Goal: Information Seeking & Learning: Learn about a topic

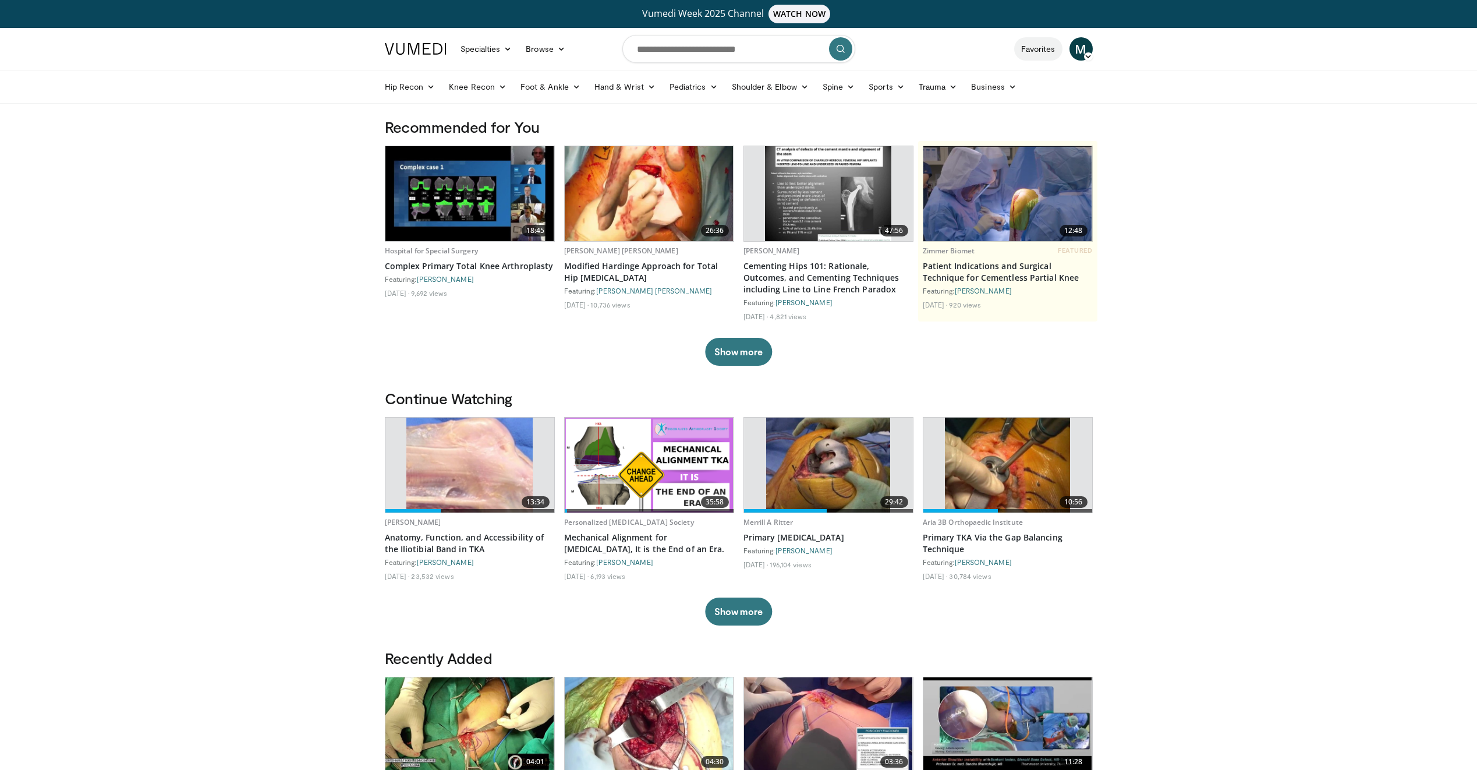
click at [1044, 49] on link "Favorites" at bounding box center [1038, 48] width 48 height 23
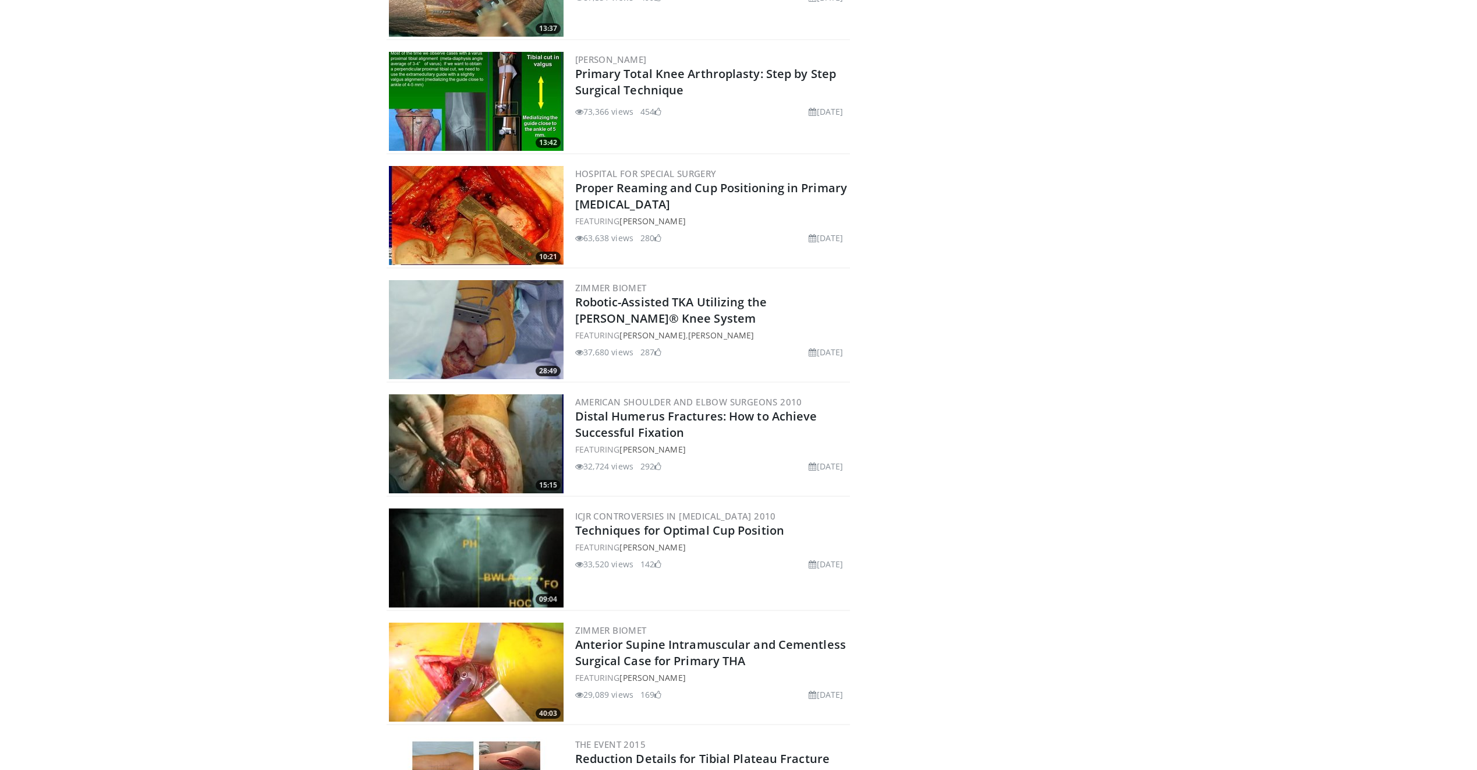
scroll to position [181, 0]
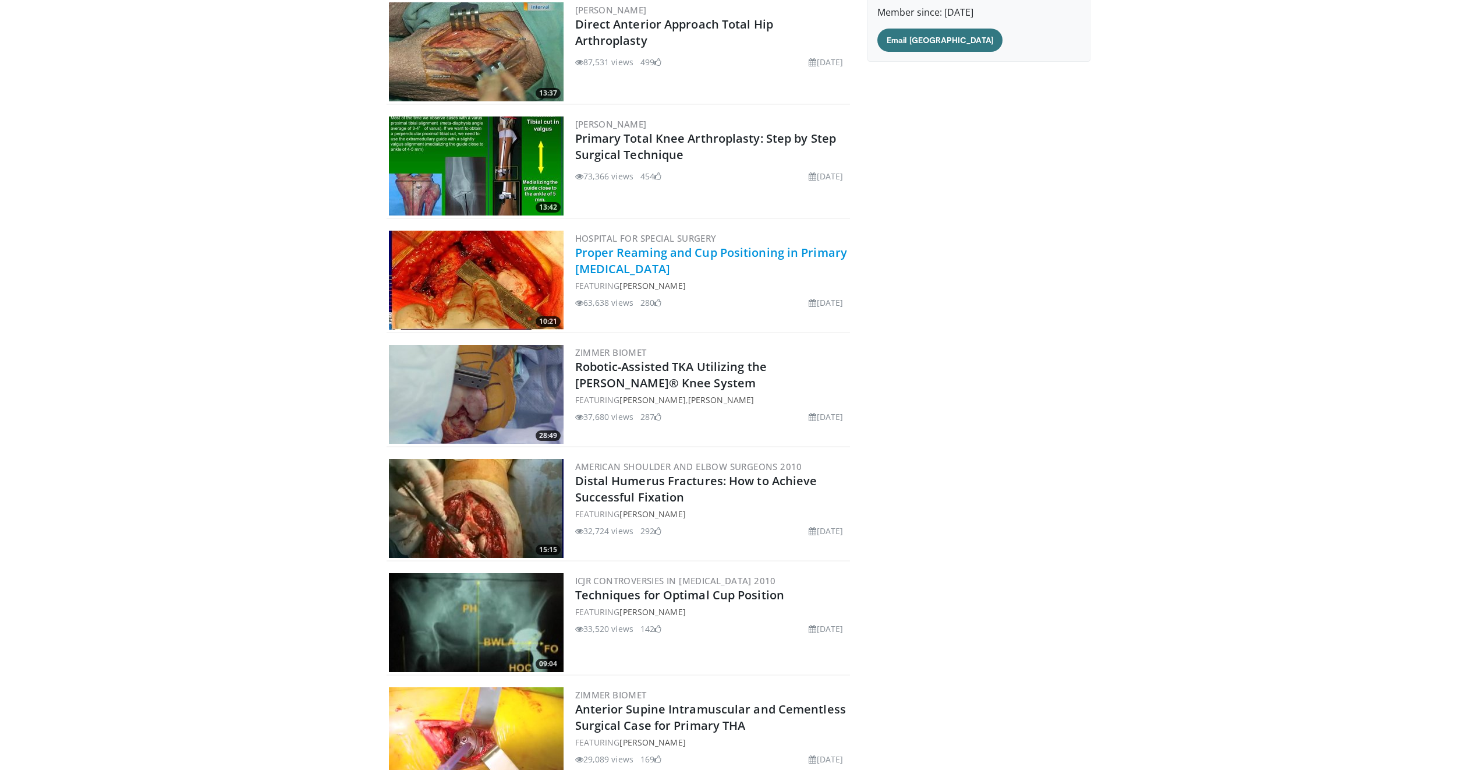
click at [612, 258] on link "Proper Reaming and Cup Positioning in Primary [MEDICAL_DATA]" at bounding box center [711, 260] width 272 height 32
click at [612, 258] on link "Proper Reaming and Cup Positioning in Primary Total Hip Replacement" at bounding box center [711, 260] width 272 height 32
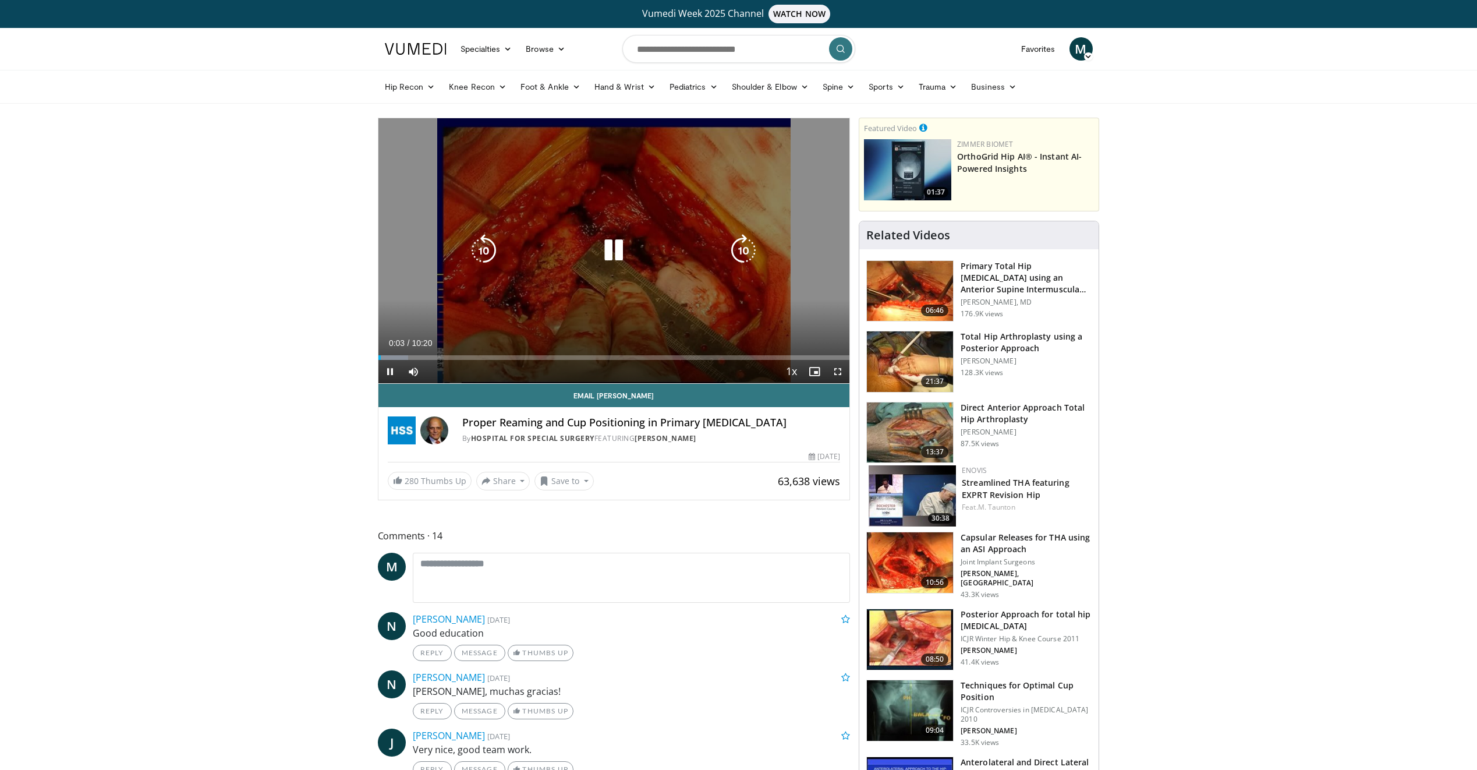
click at [611, 246] on icon "Video Player" at bounding box center [613, 250] width 33 height 33
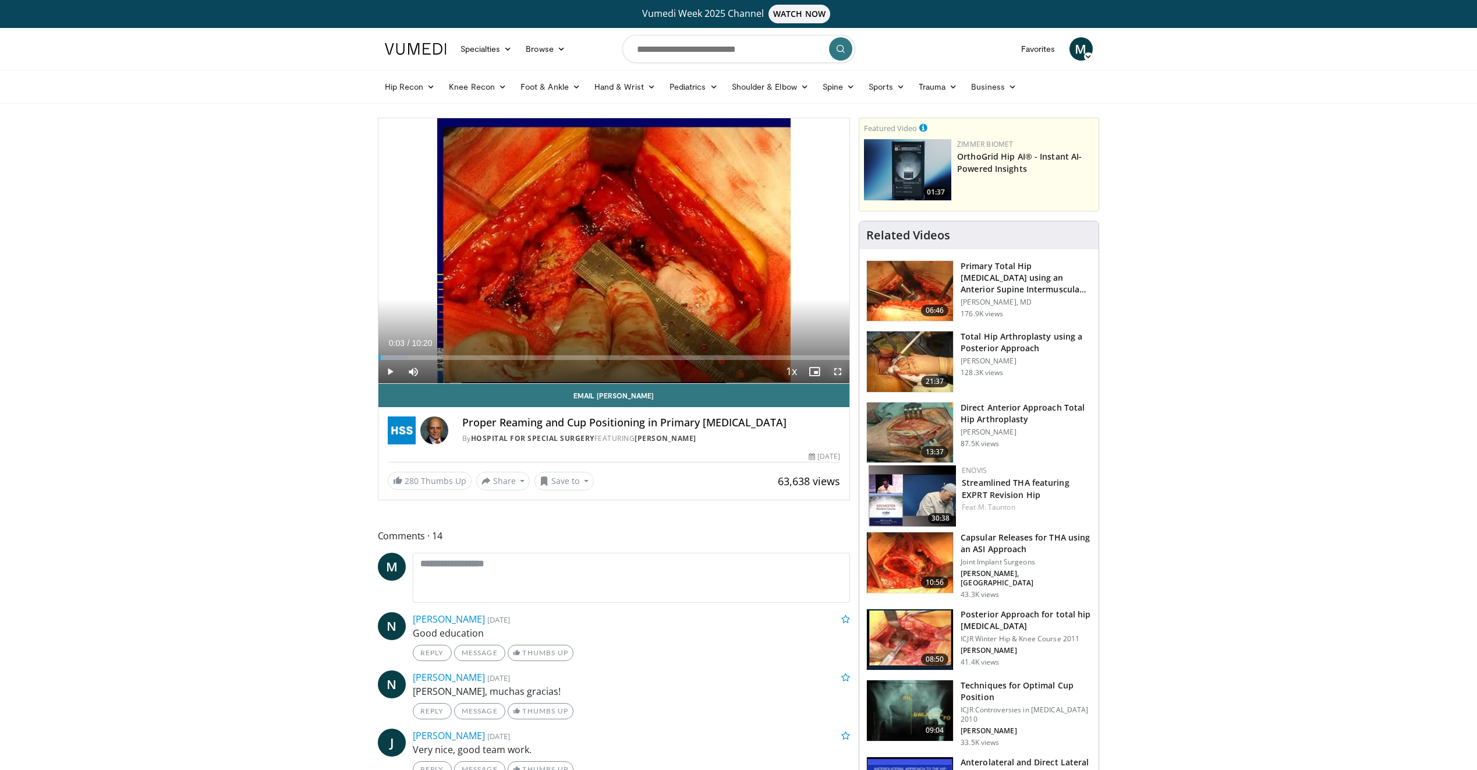
click at [833, 367] on span "Video Player" at bounding box center [837, 371] width 23 height 23
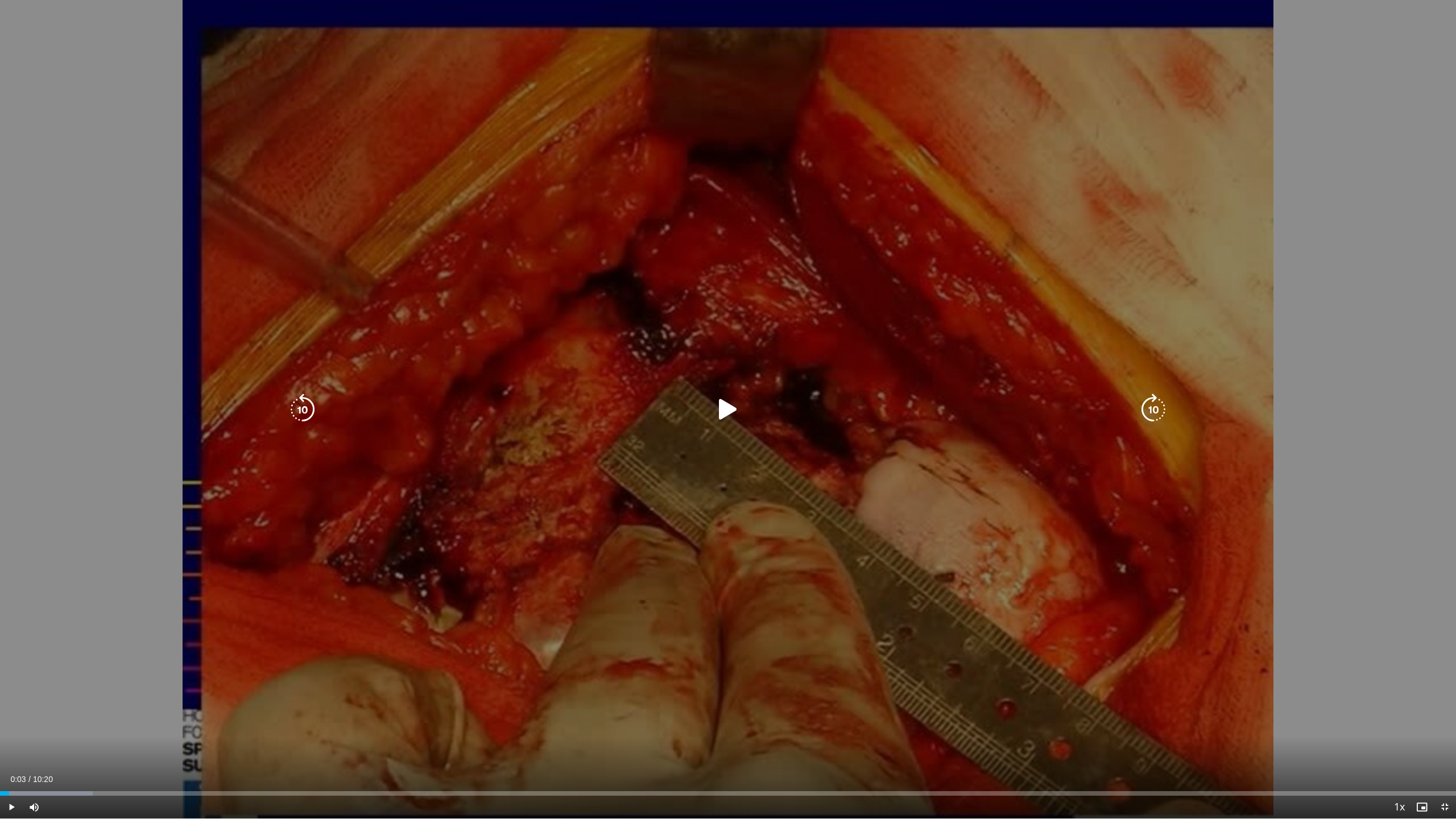
click at [721, 410] on icon "Video Player" at bounding box center [728, 410] width 32 height 32
click at [729, 409] on icon "Video Player" at bounding box center [728, 410] width 32 height 32
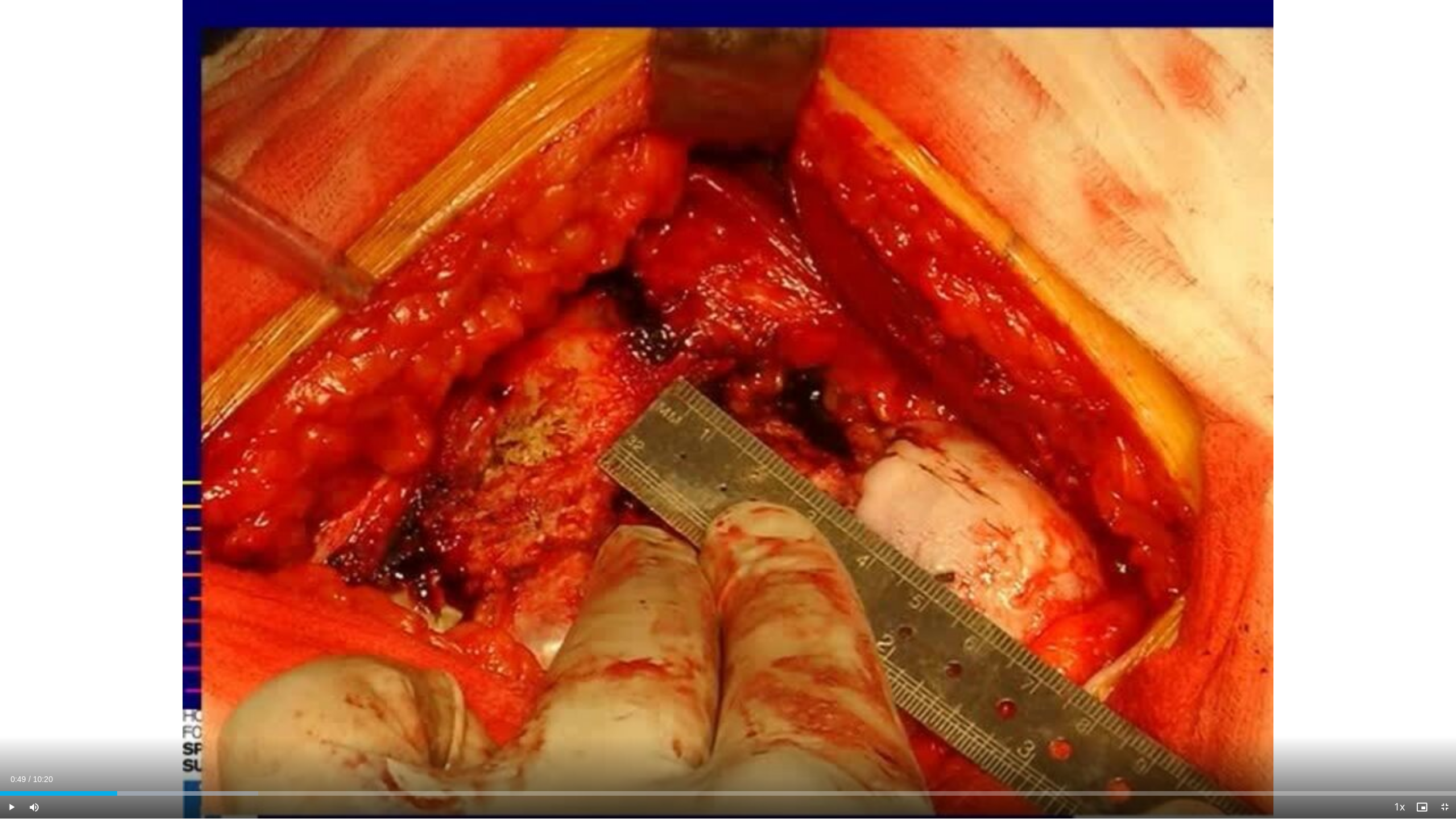
click at [716, 398] on button "Video Player" at bounding box center [727, 409] width 22 height 22
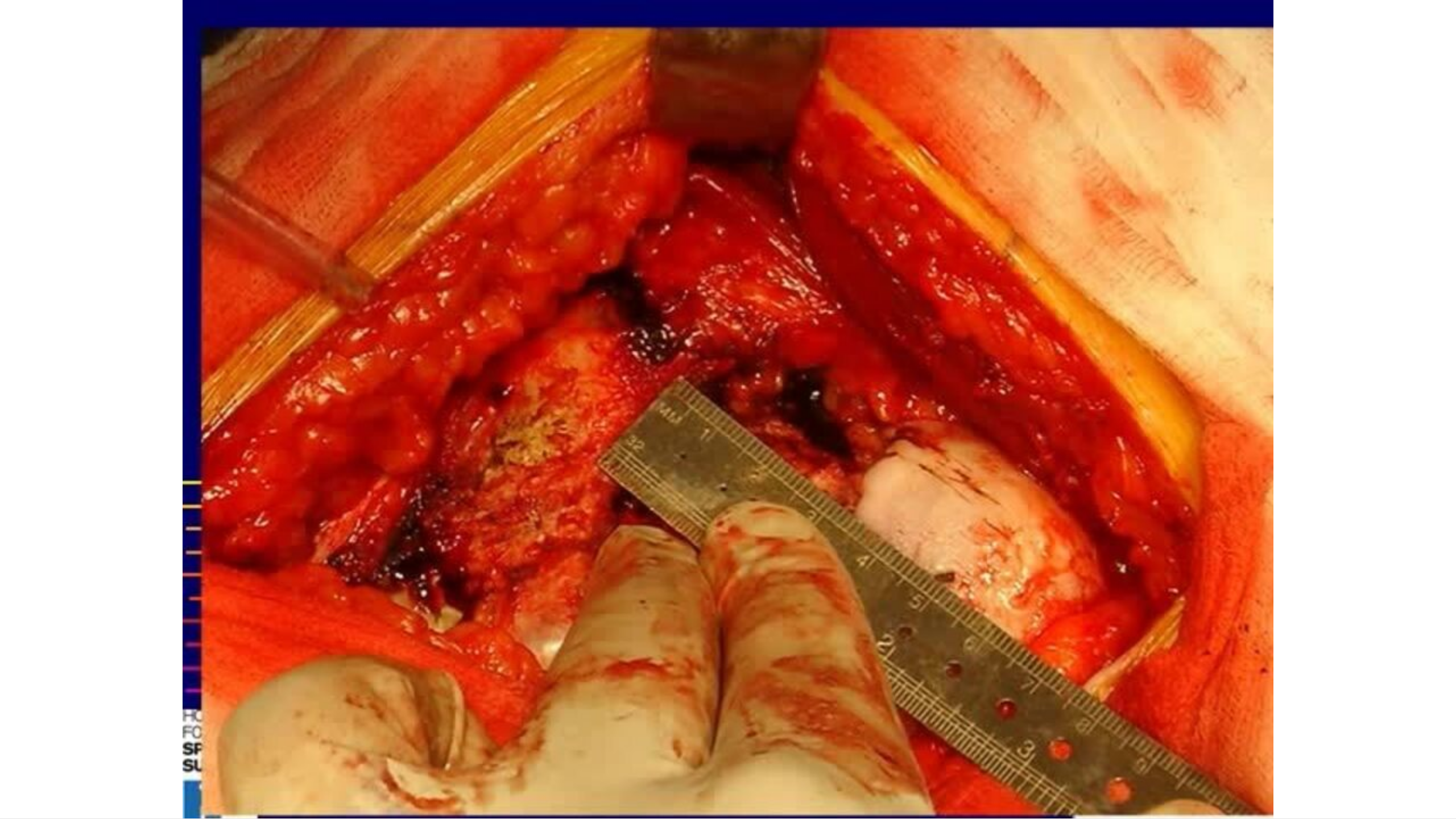
click at [716, 398] on button "Video Player" at bounding box center [727, 409] width 22 height 22
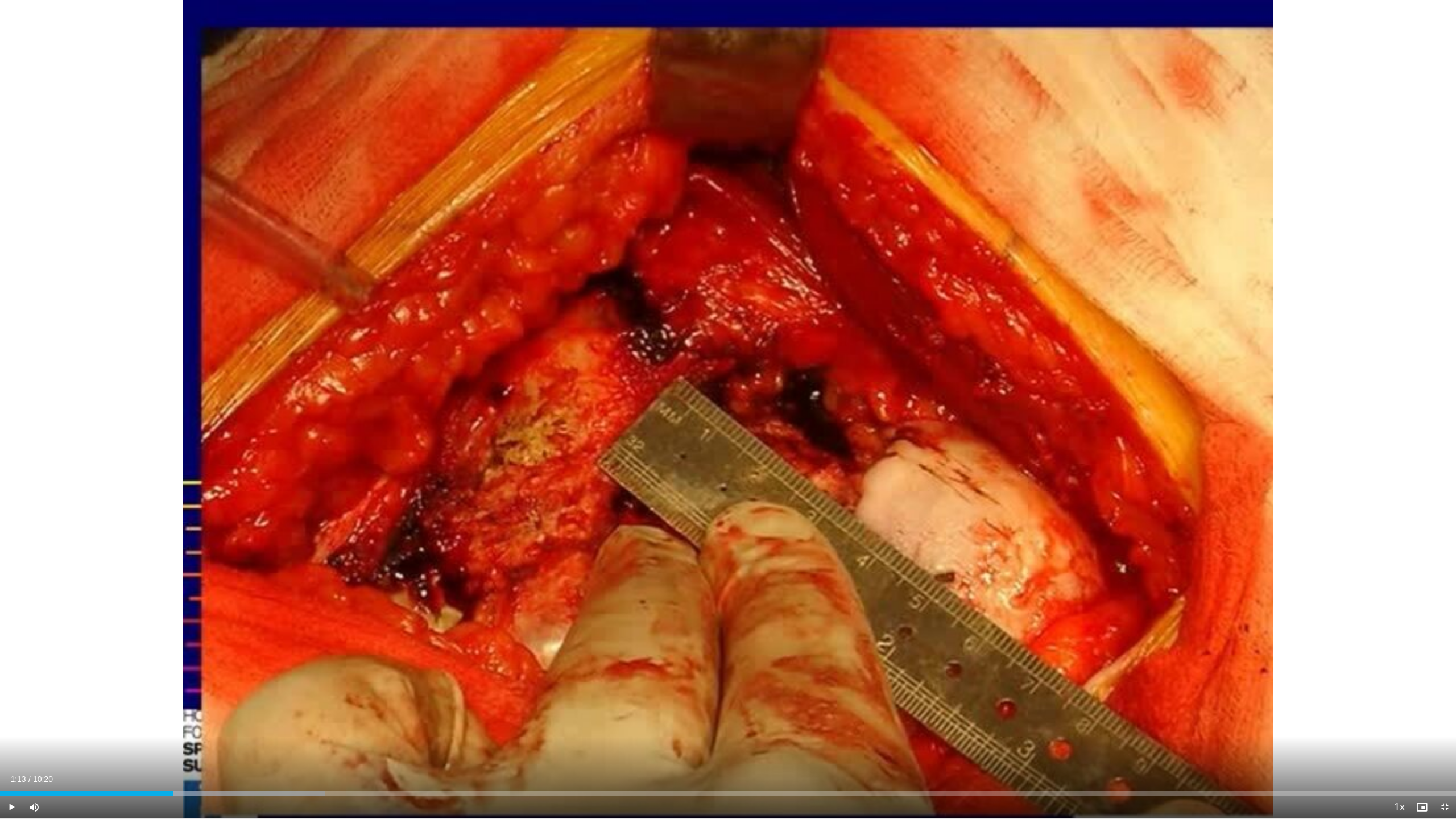
click at [716, 398] on button "Video Player" at bounding box center [727, 409] width 22 height 22
click at [430, 752] on div "Progress Bar" at bounding box center [430, 794] width 1 height 5
click at [438, 752] on div "Progress Bar" at bounding box center [438, 794] width 1 height 5
click at [386, 752] on div "Loaded : 0.00% 02:44 02:44" at bounding box center [728, 790] width 1456 height 11
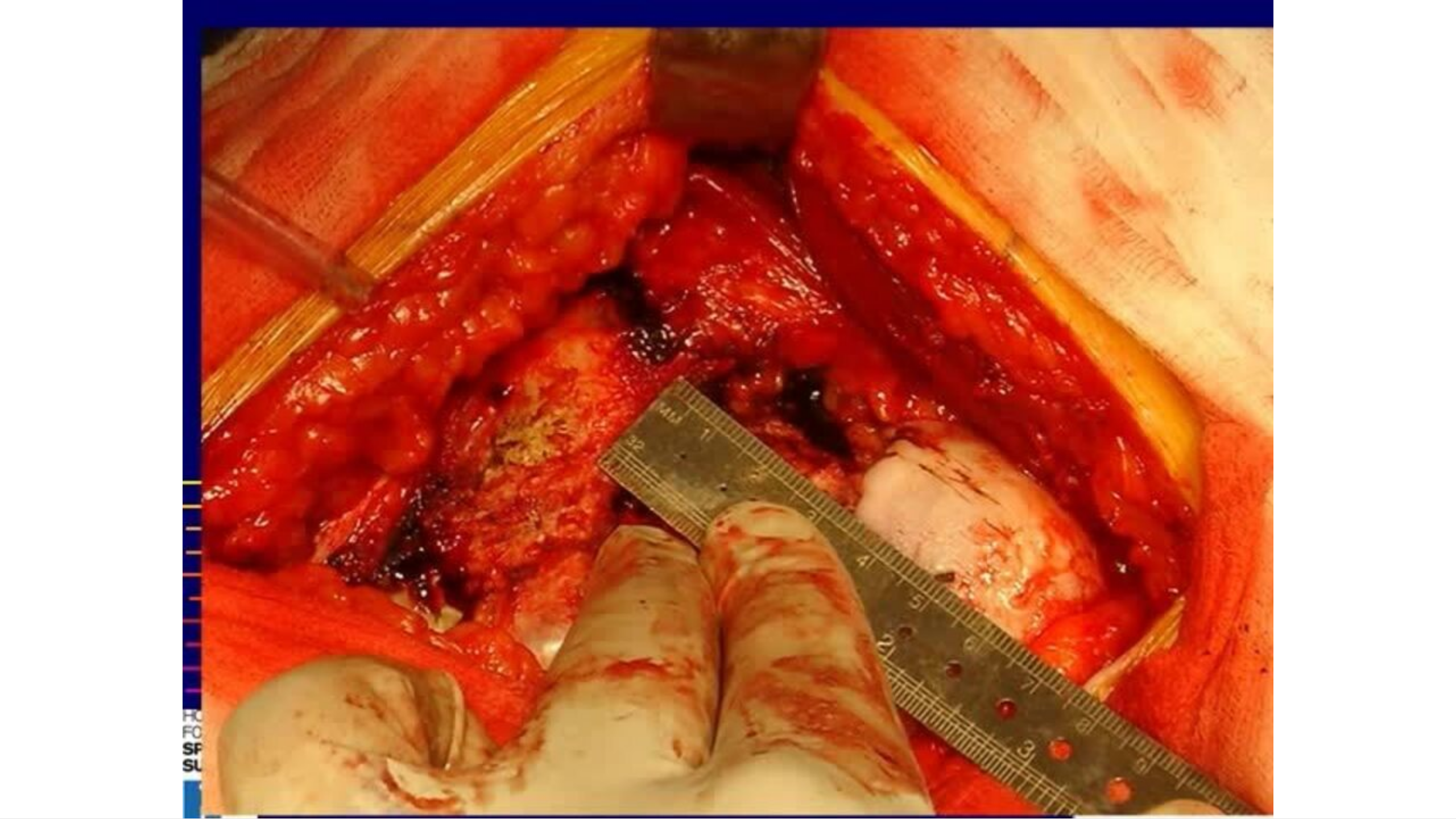
click at [716, 398] on button "Video Player" at bounding box center [727, 409] width 22 height 22
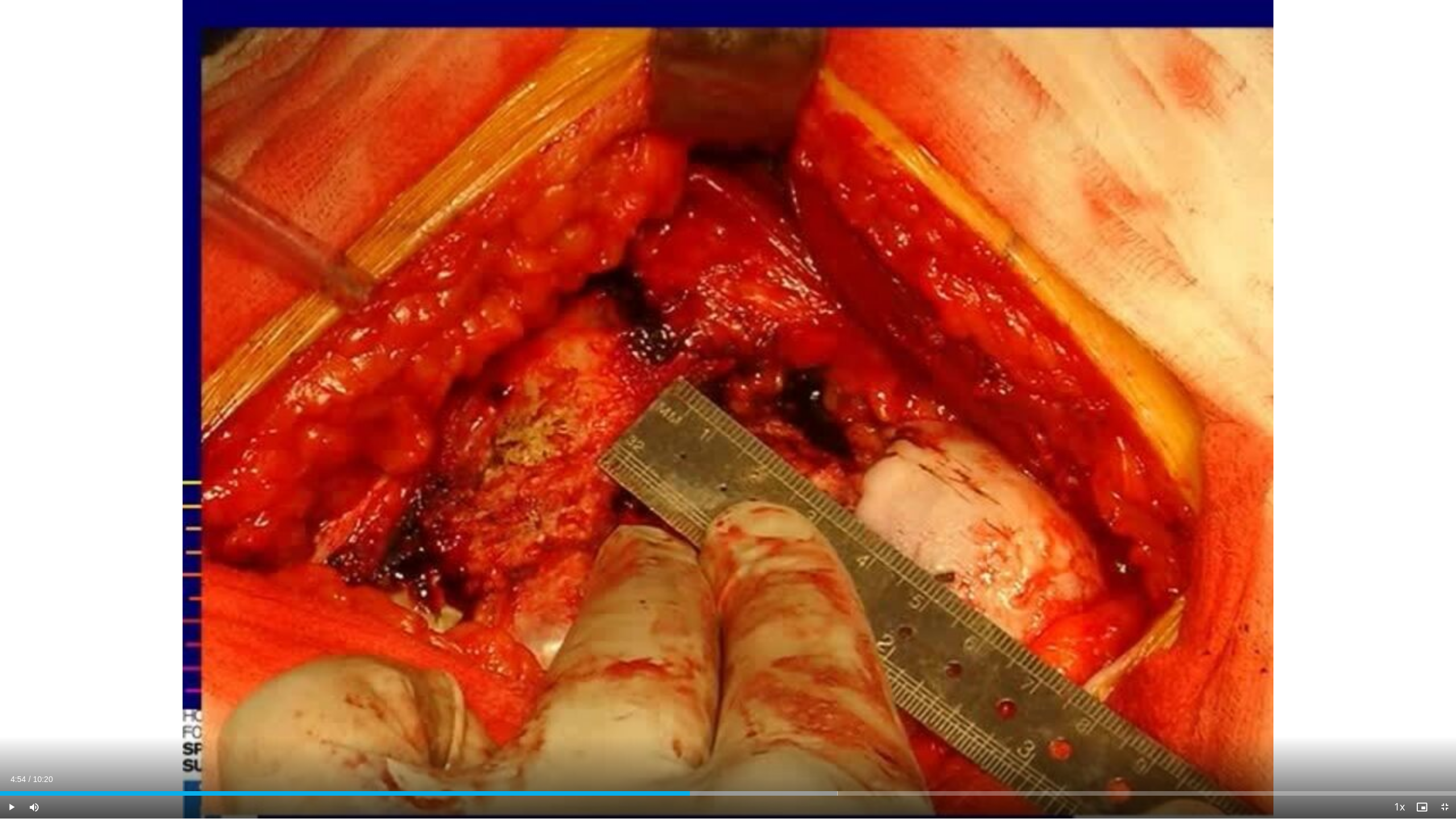
click at [716, 398] on button "Video Player" at bounding box center [727, 409] width 22 height 22
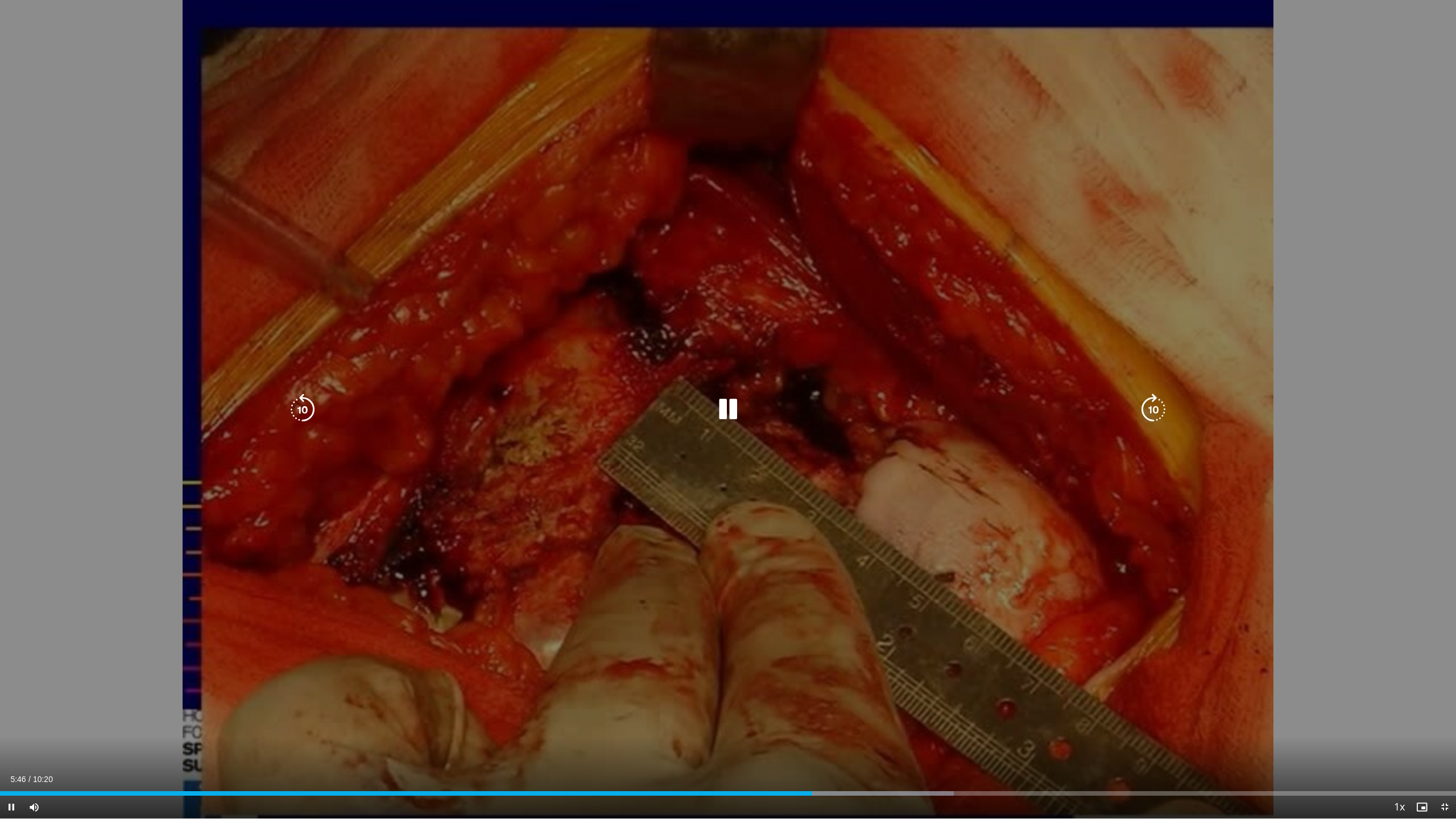
click at [1196, 36] on div "10 seconds Tap to unmute" at bounding box center [728, 410] width 1456 height 819
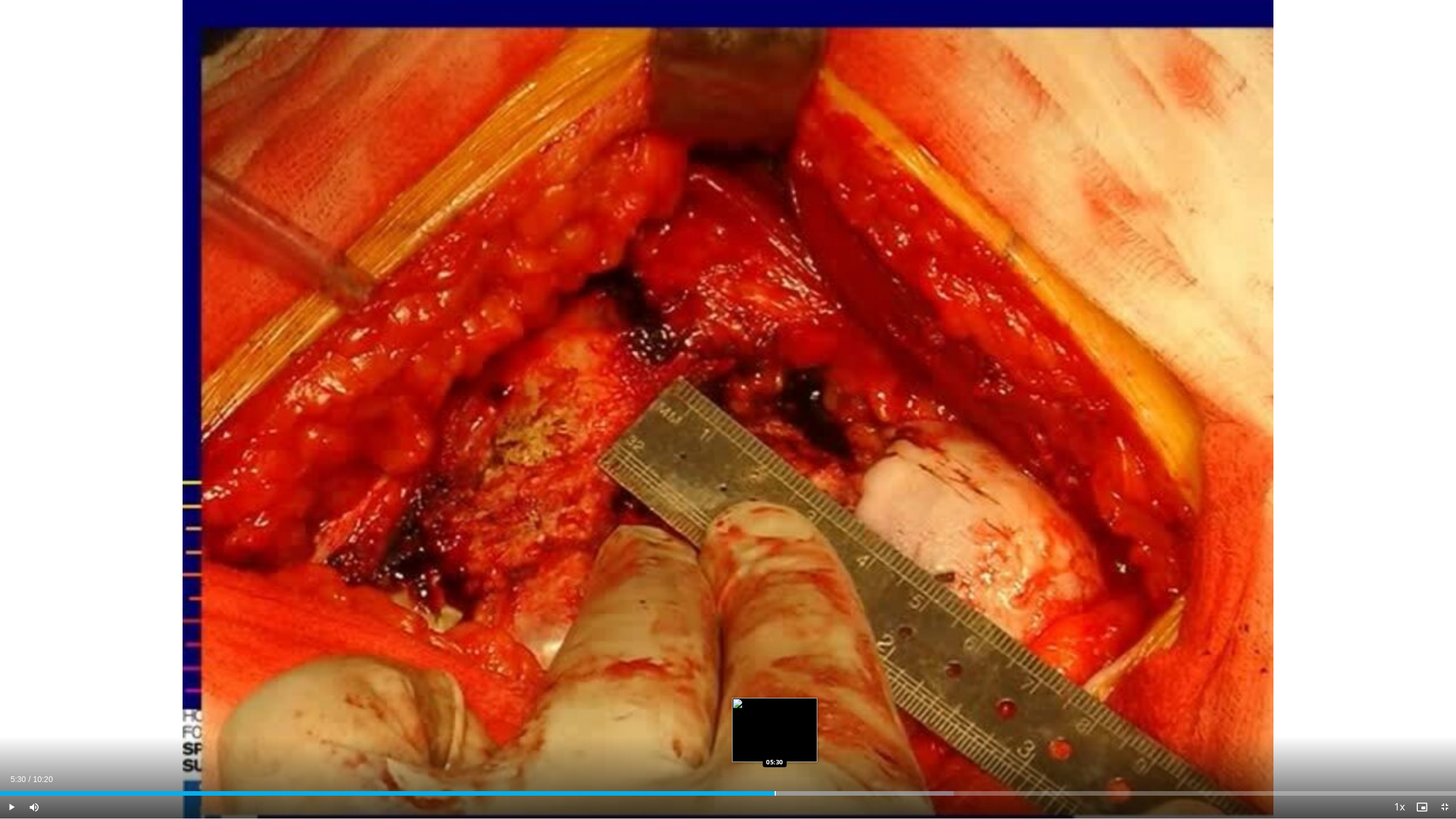
click at [775, 752] on div "Loaded : 65.51% 05:30 05:30" at bounding box center [728, 790] width 1456 height 11
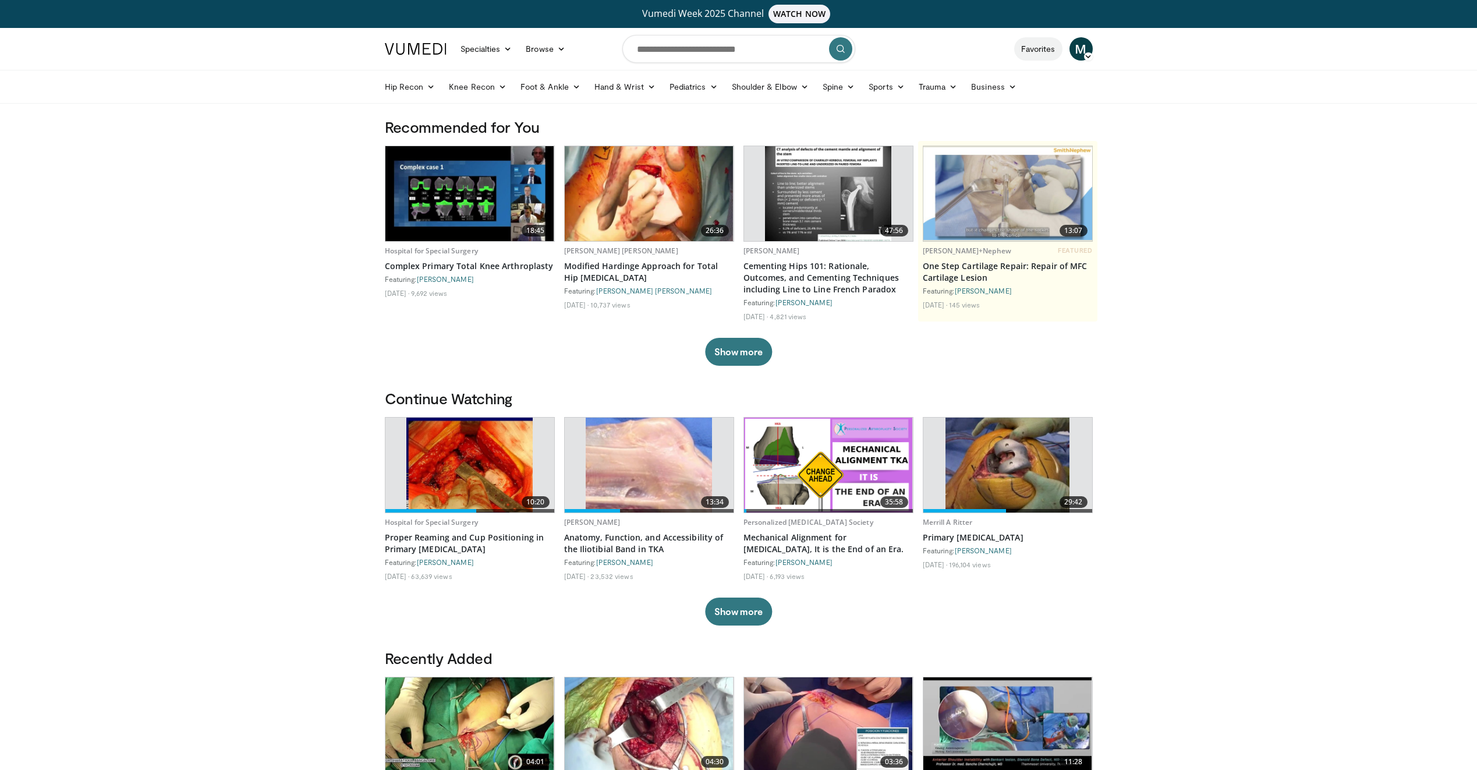
click at [1033, 47] on link "Favorites" at bounding box center [1038, 48] width 48 height 23
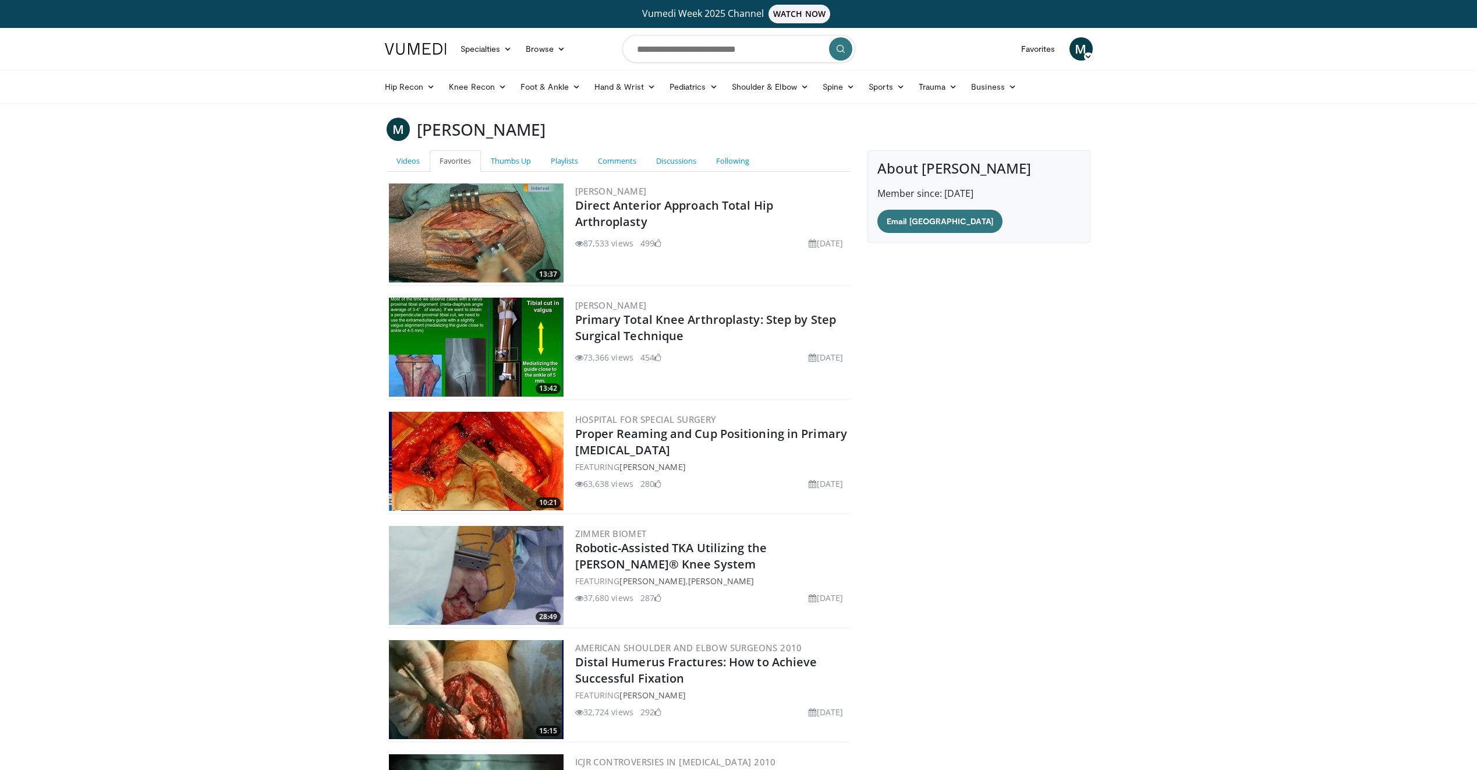
scroll to position [181, 0]
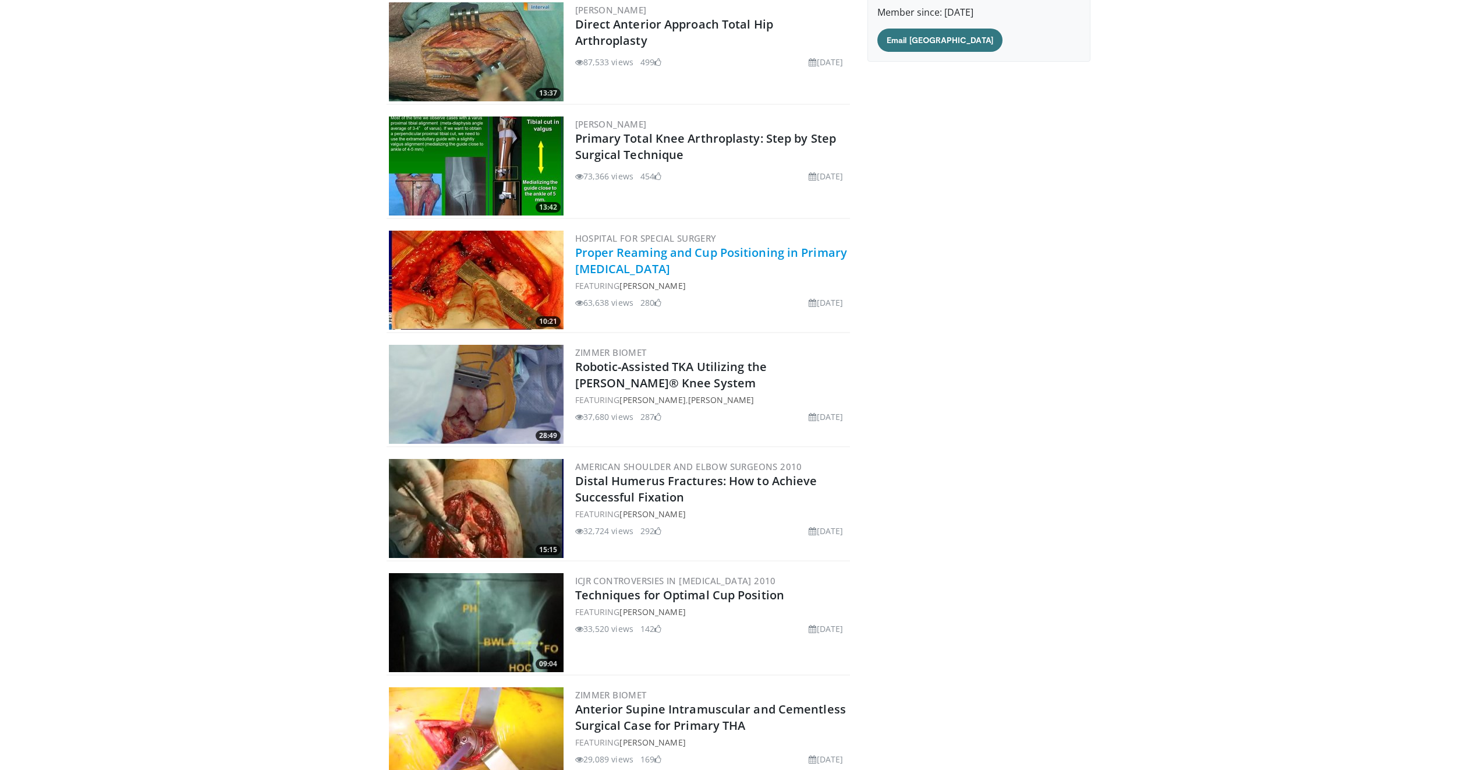
click at [584, 261] on link "Proper Reaming and Cup Positioning in Primary [MEDICAL_DATA]" at bounding box center [711, 260] width 272 height 32
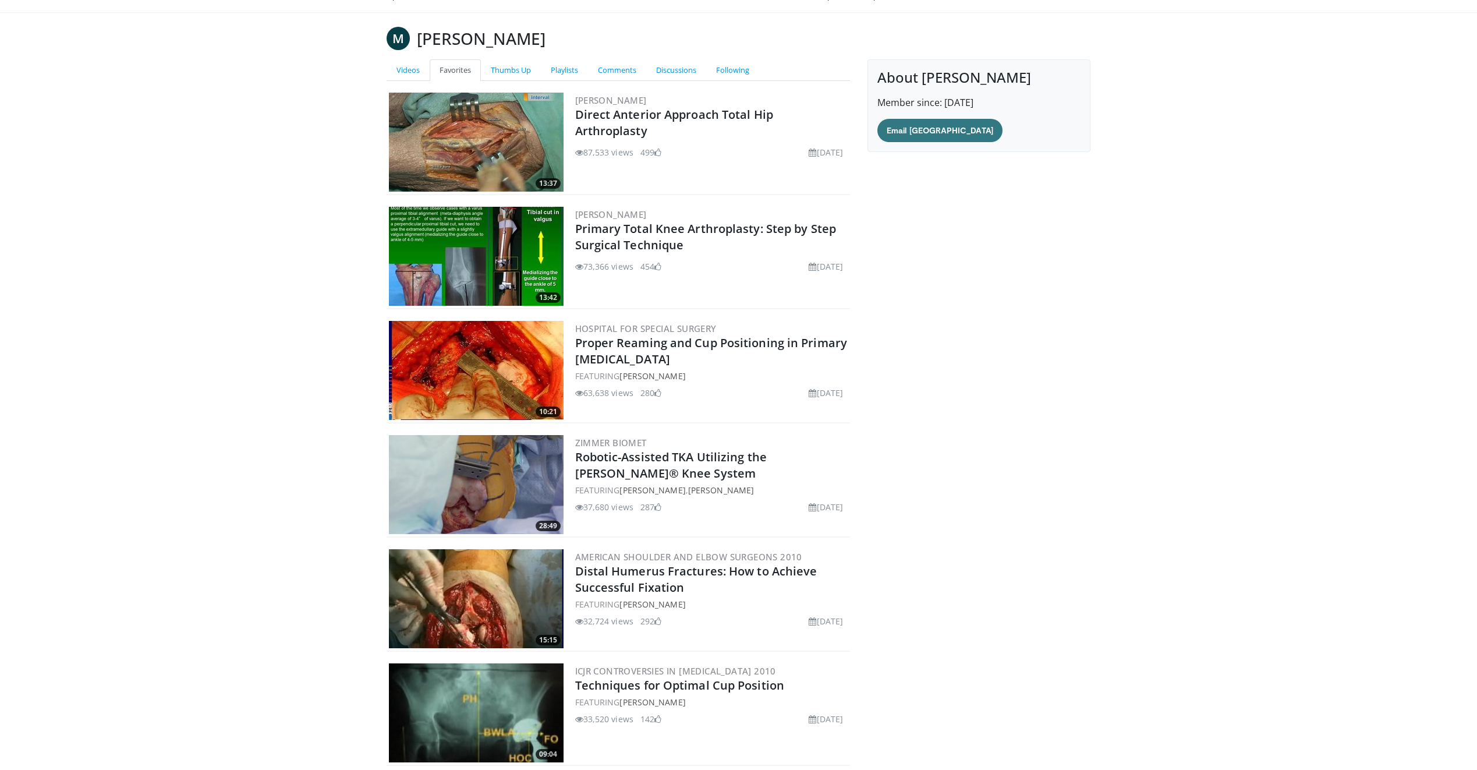
scroll to position [0, 0]
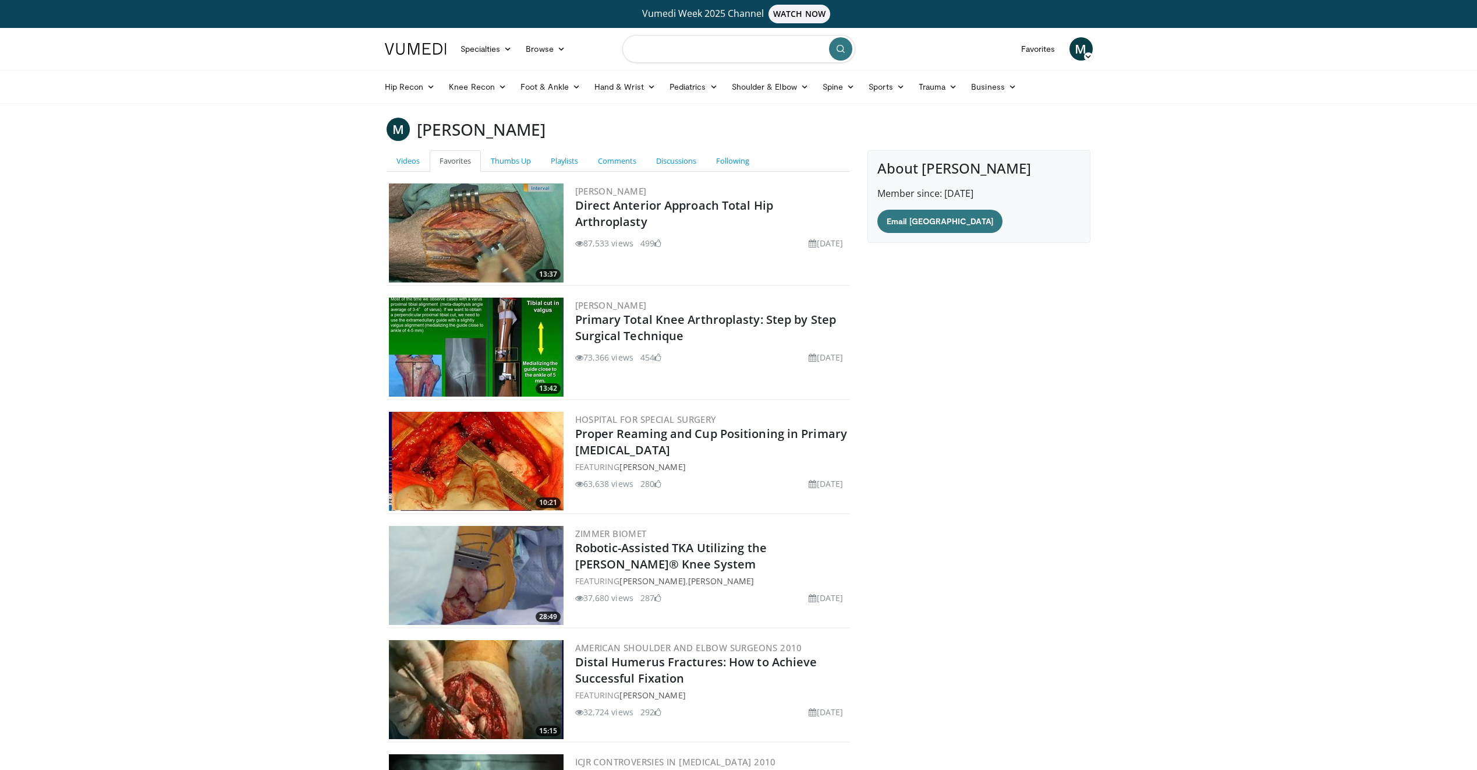
click at [705, 54] on input "Search topics, interventions" at bounding box center [738, 49] width 233 height 28
type input "**********"
click at [842, 51] on icon "submit" at bounding box center [840, 48] width 9 height 9
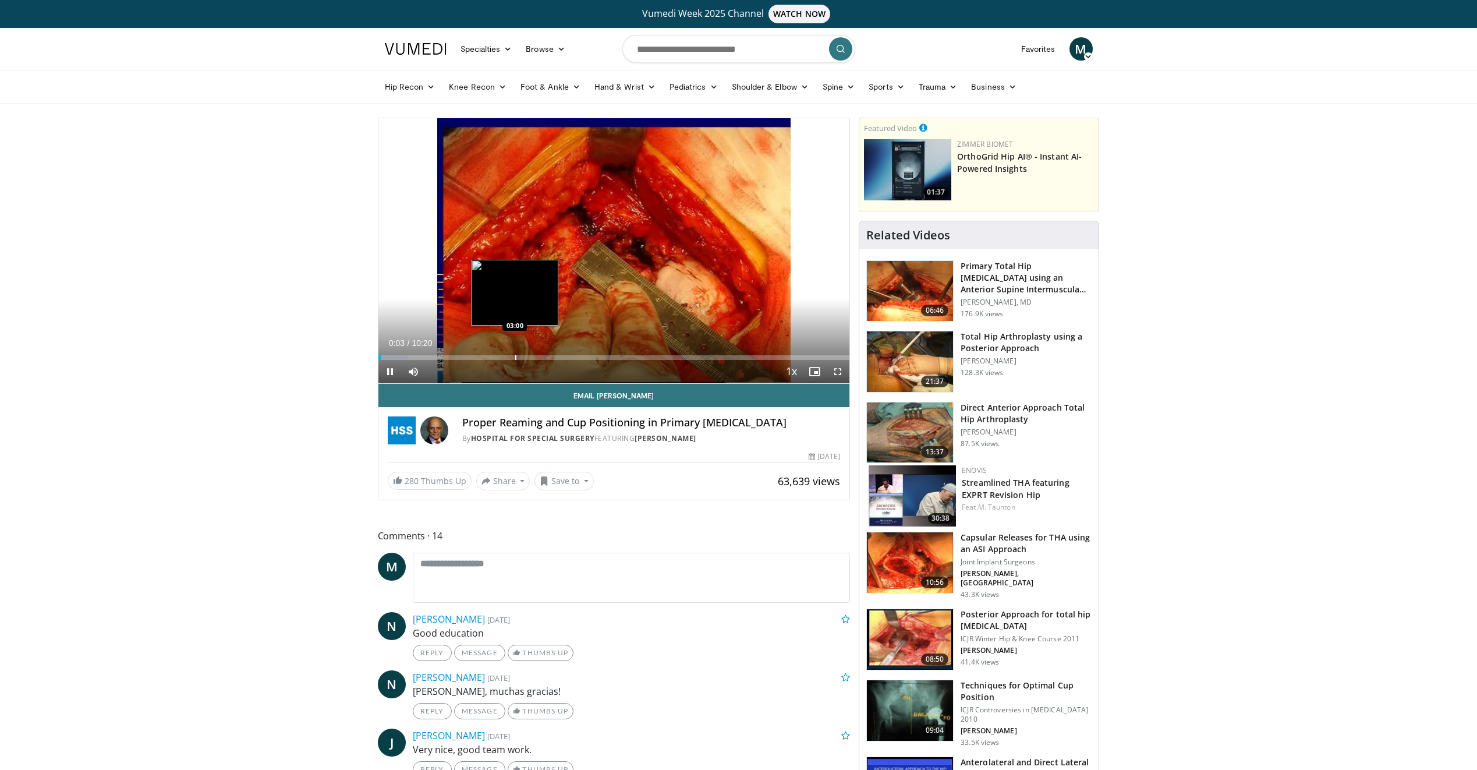
click at [515, 356] on div "Progress Bar" at bounding box center [515, 357] width 1 height 5
click at [836, 373] on span "Video Player" at bounding box center [837, 371] width 23 height 23
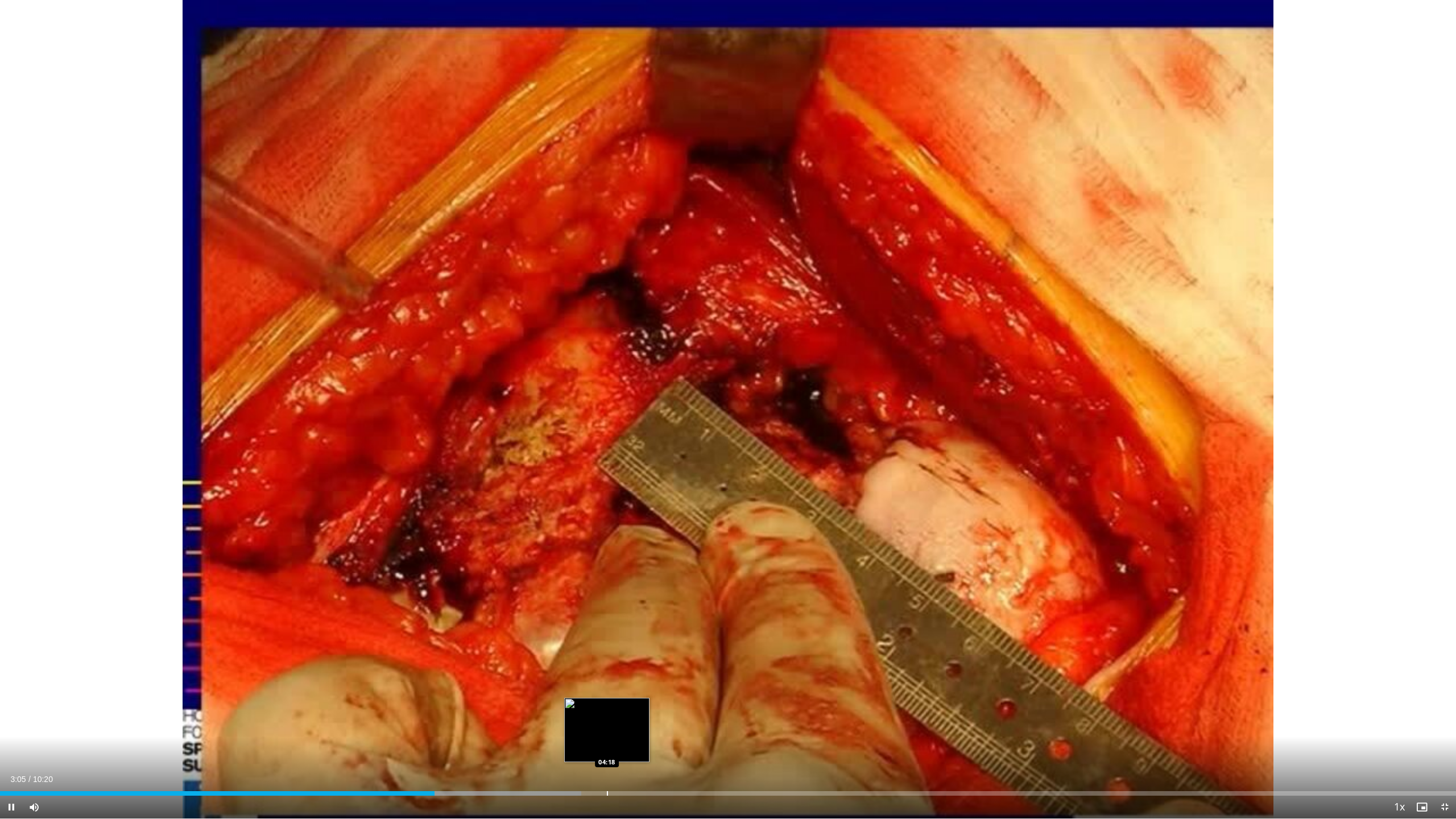
click at [607, 752] on div "Progress Bar" at bounding box center [607, 794] width 1 height 5
click at [562, 752] on div "Progress Bar" at bounding box center [562, 794] width 1 height 5
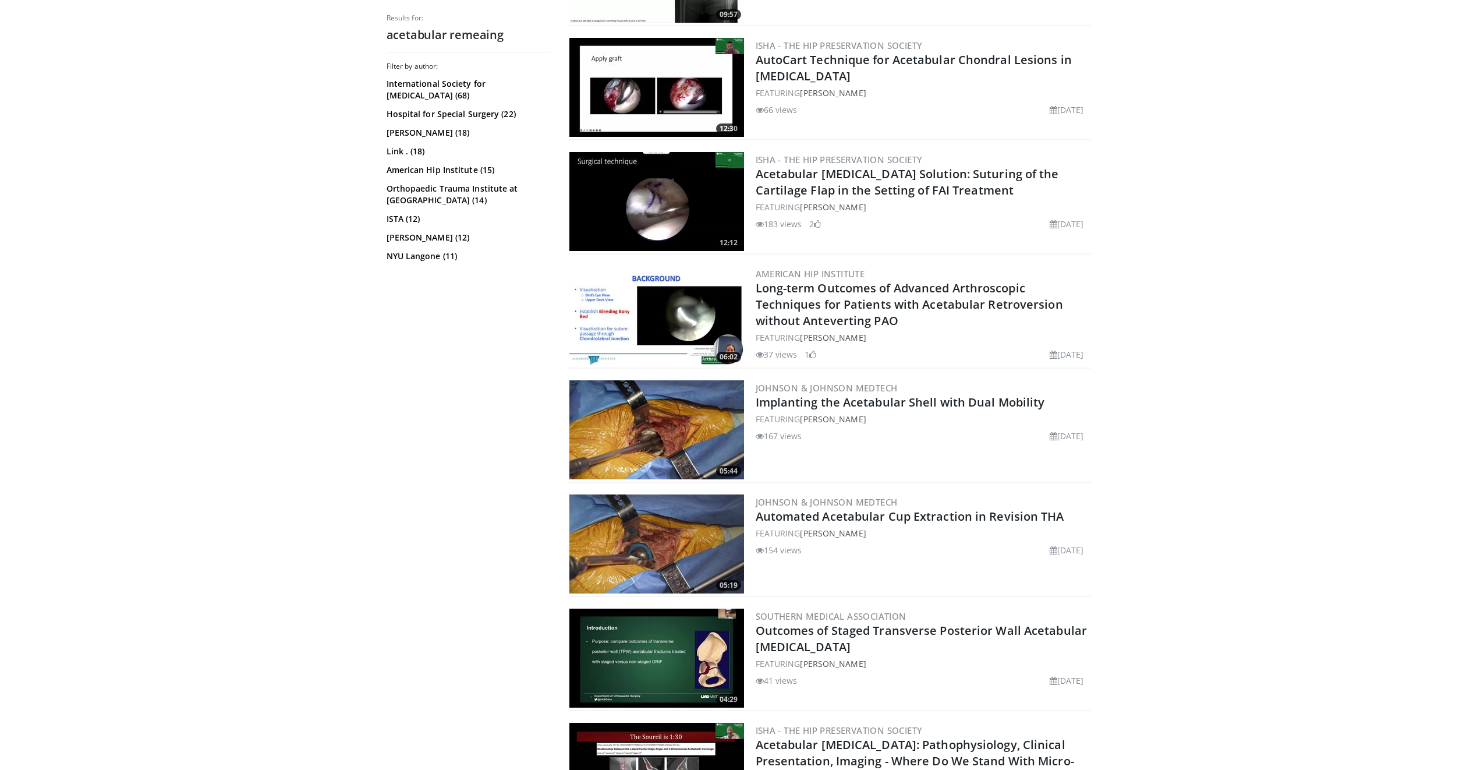
scroll to position [1048, 0]
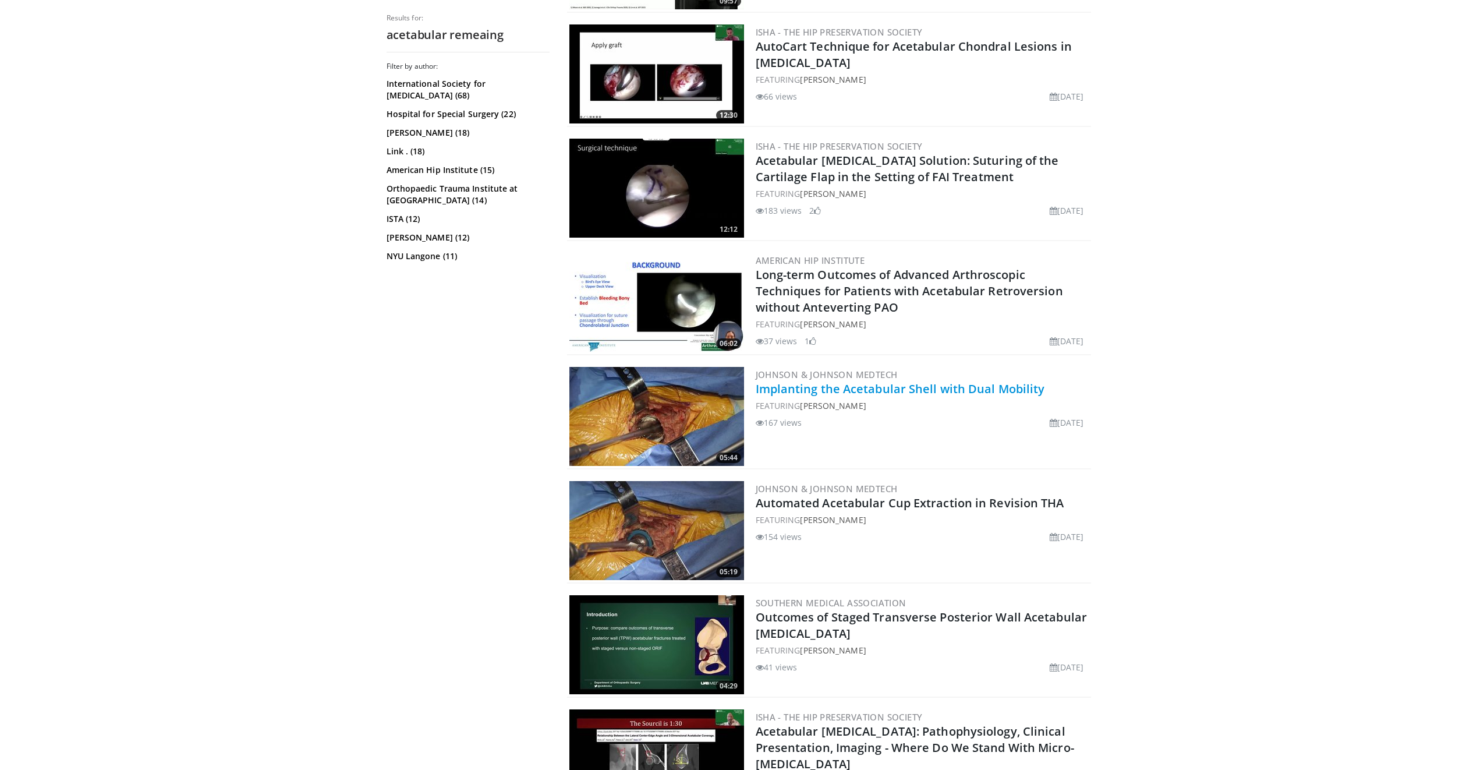
click at [796, 392] on link "Implanting the Acetabular Shell with Dual Mobility" at bounding box center [900, 389] width 289 height 16
click at [796, 393] on link "Implanting the Acetabular Shell with Dual Mobility" at bounding box center [900, 389] width 289 height 16
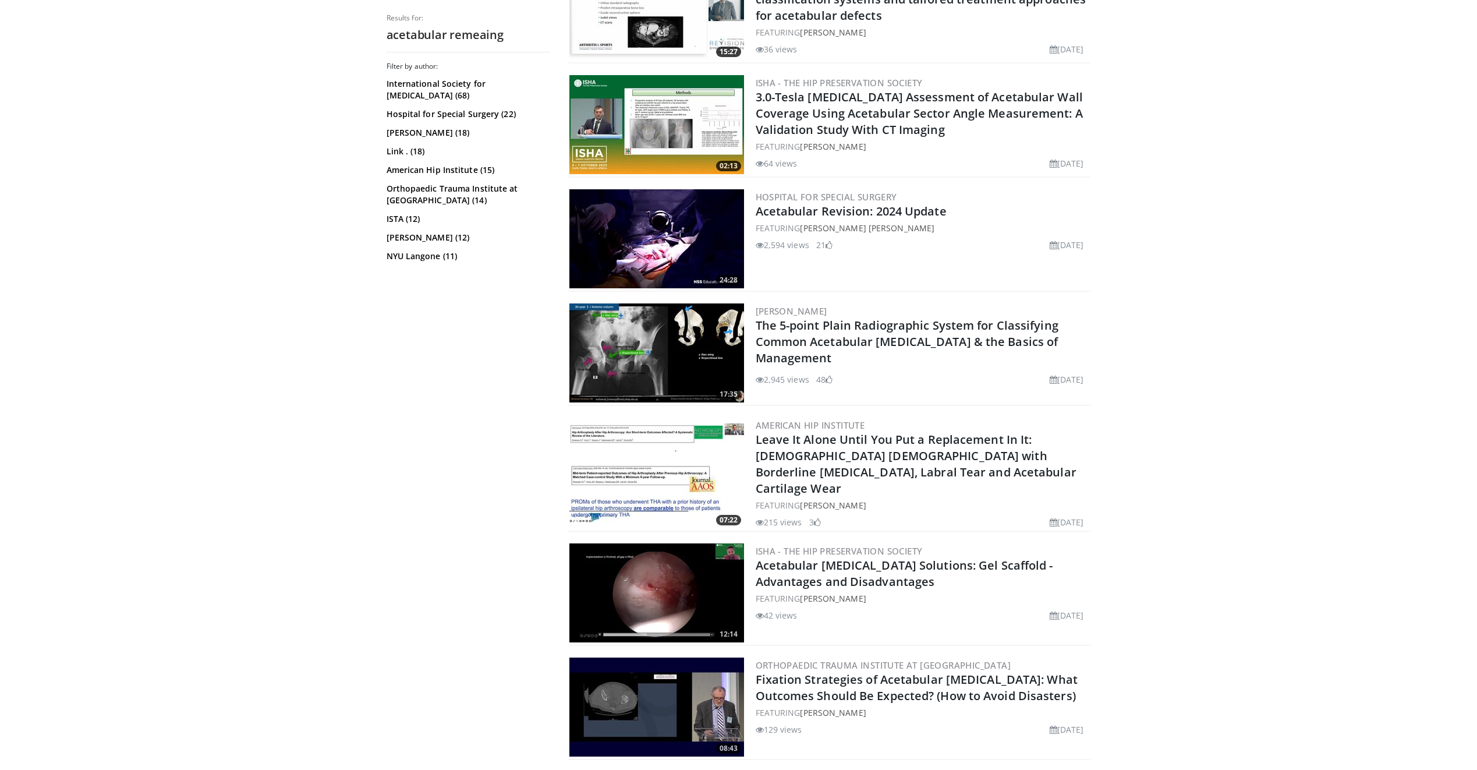
scroll to position [1921, 0]
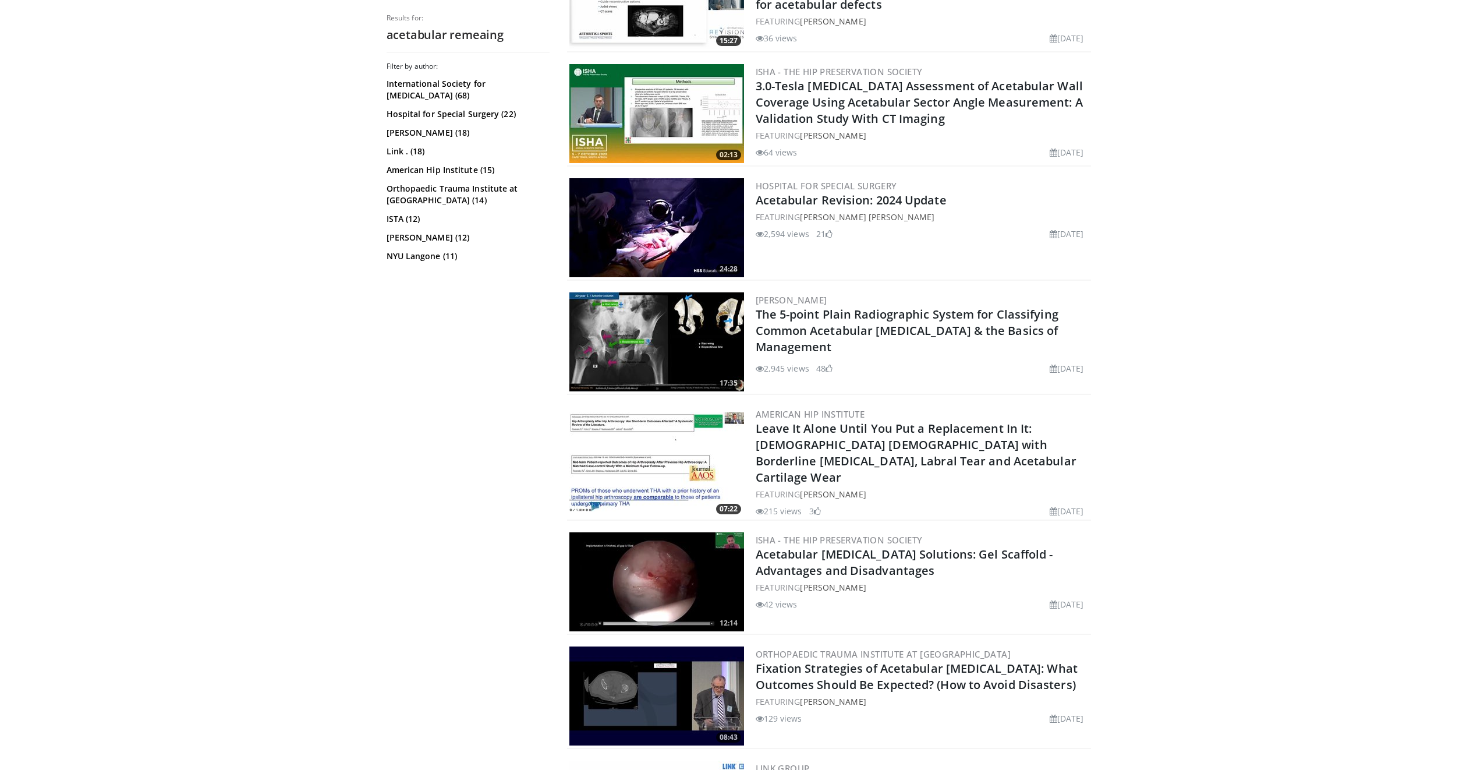
click at [722, 310] on img at bounding box center [656, 341] width 175 height 99
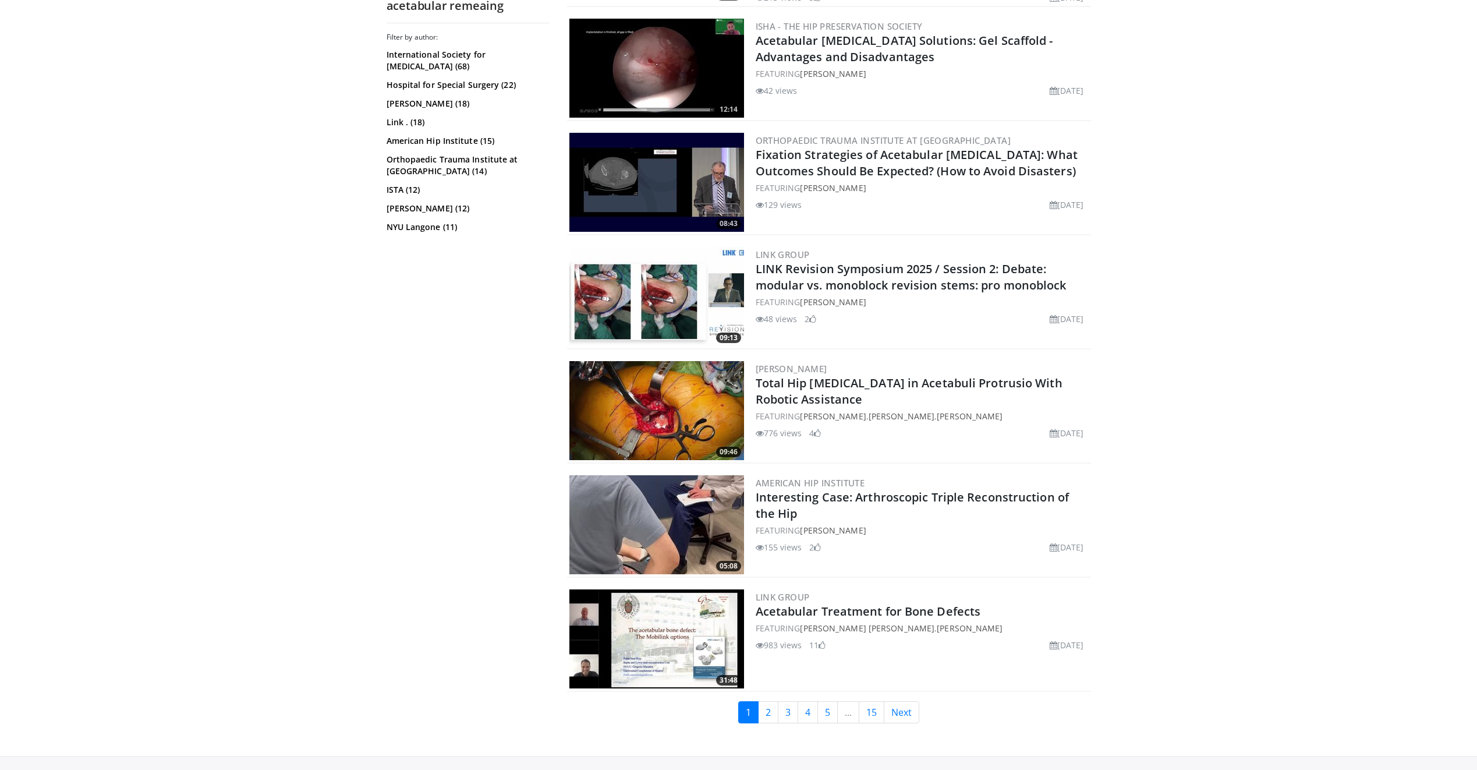
scroll to position [2501, 0]
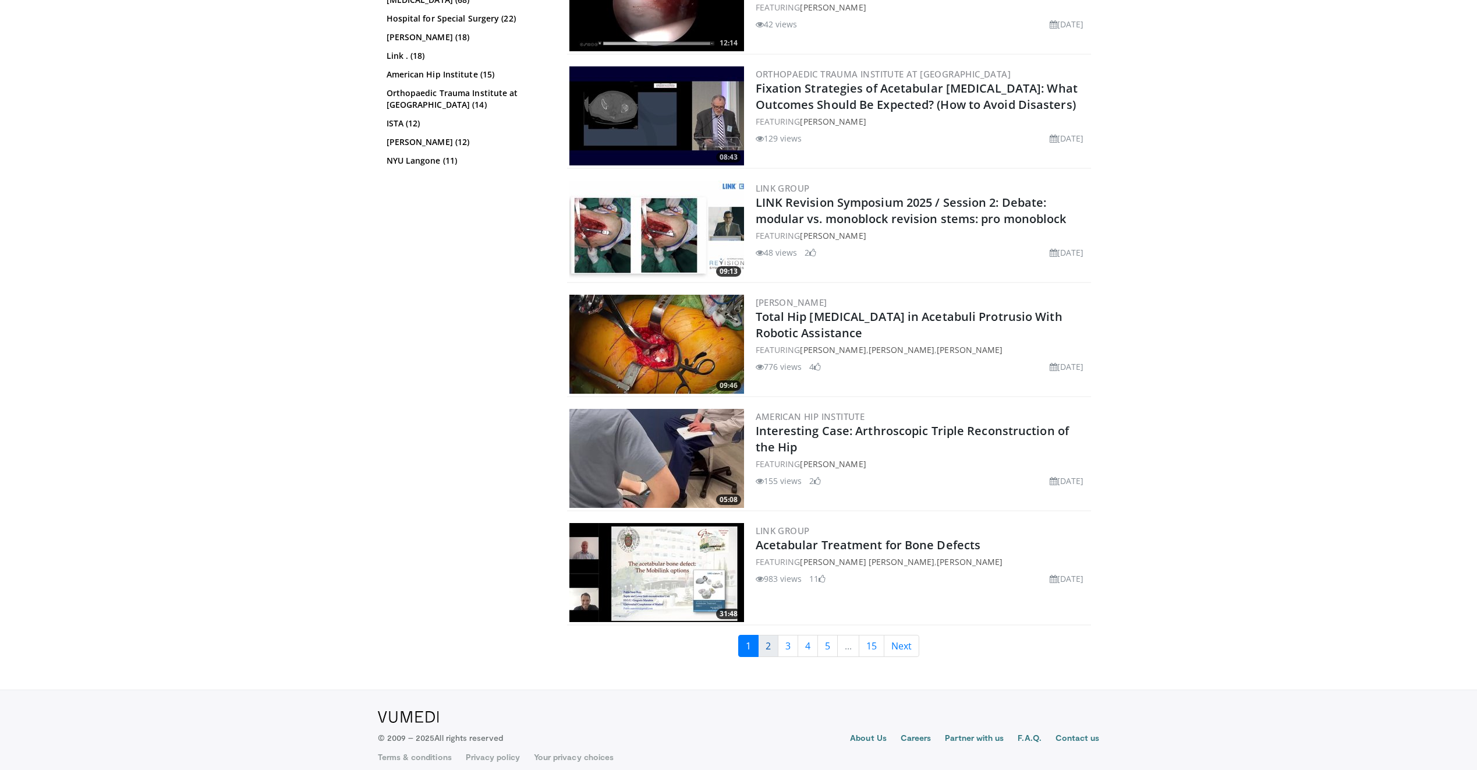
click at [767, 635] on link "2" at bounding box center [768, 645] width 20 height 22
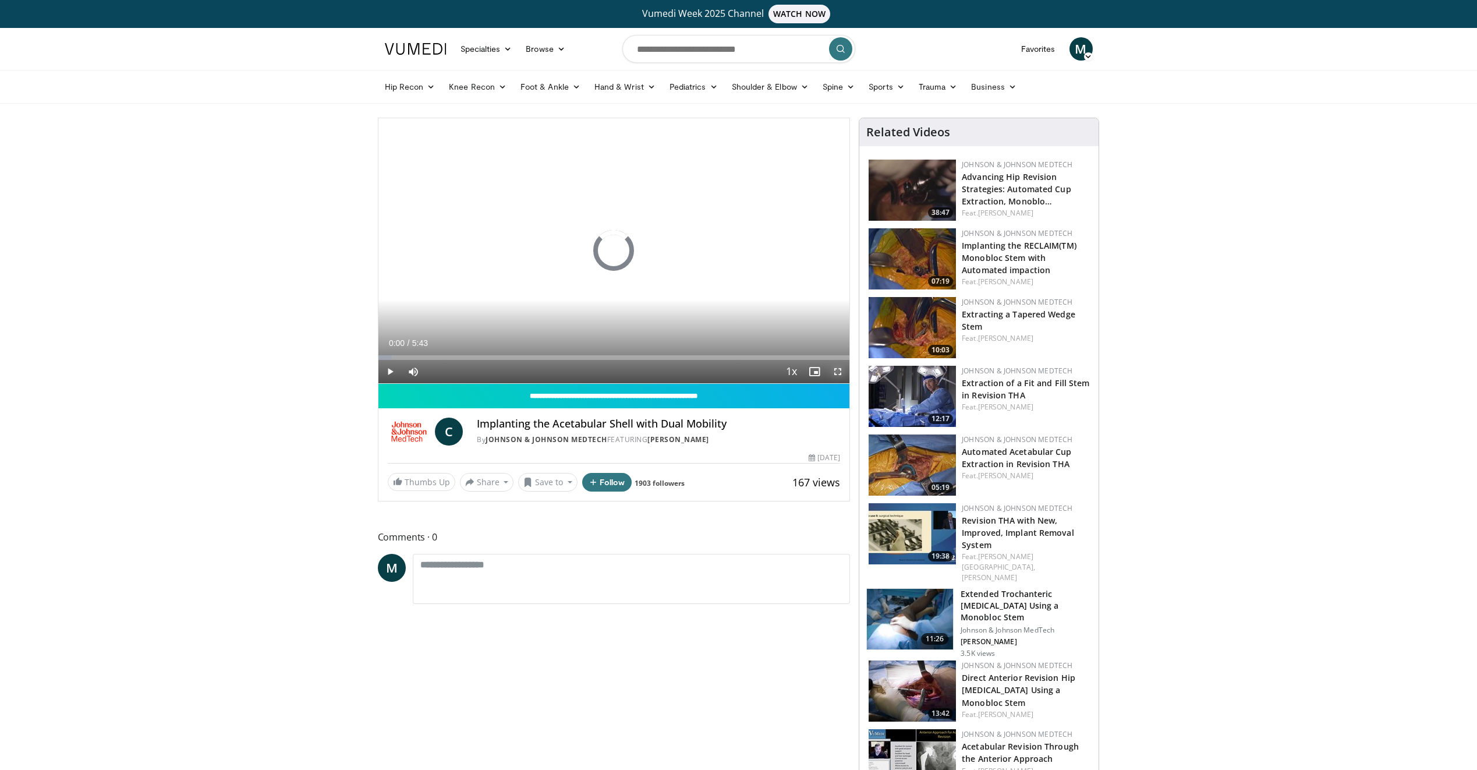
click at [839, 373] on span "Video Player" at bounding box center [837, 371] width 23 height 23
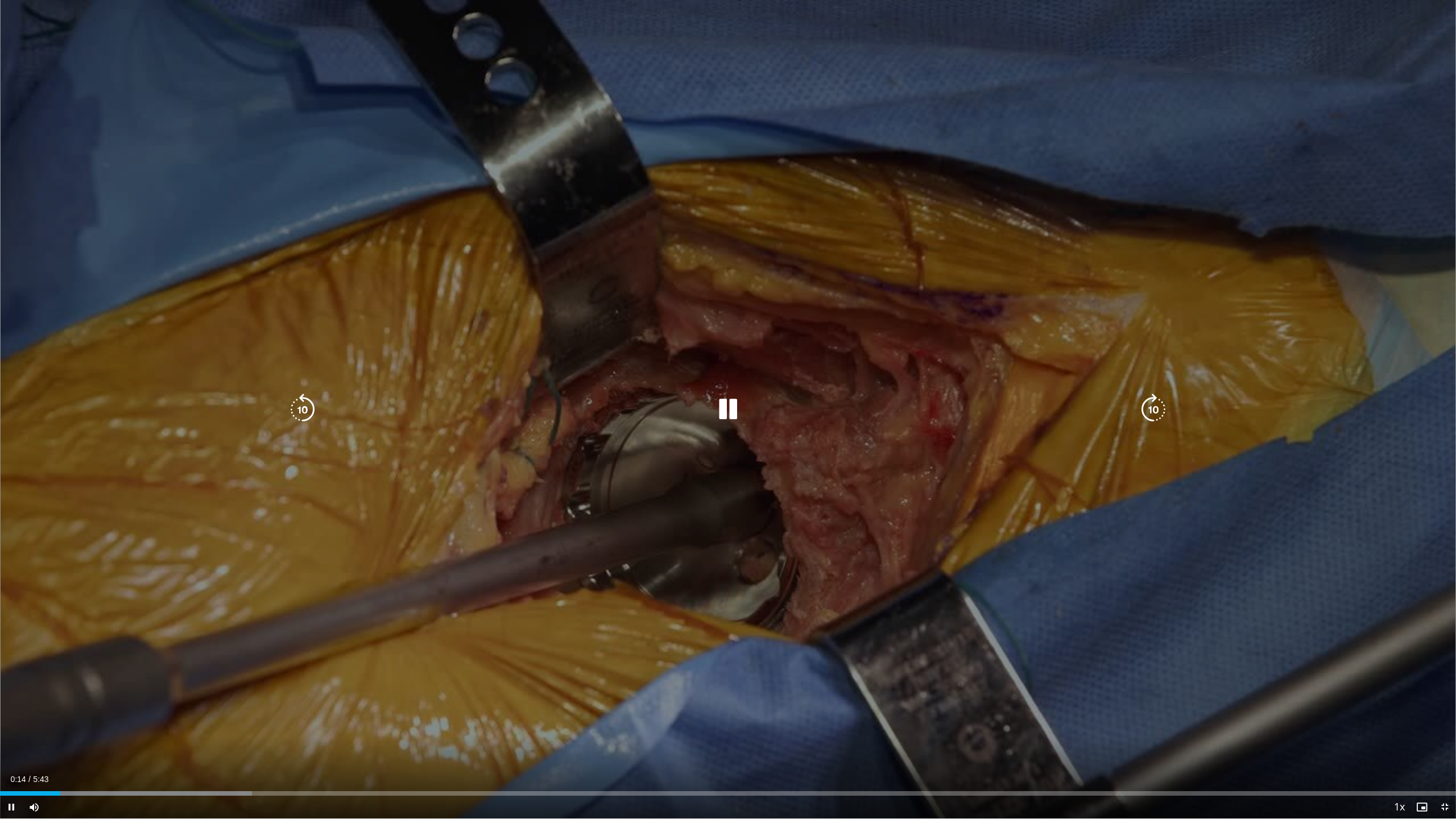
click at [733, 414] on icon "Video Player" at bounding box center [728, 410] width 32 height 32
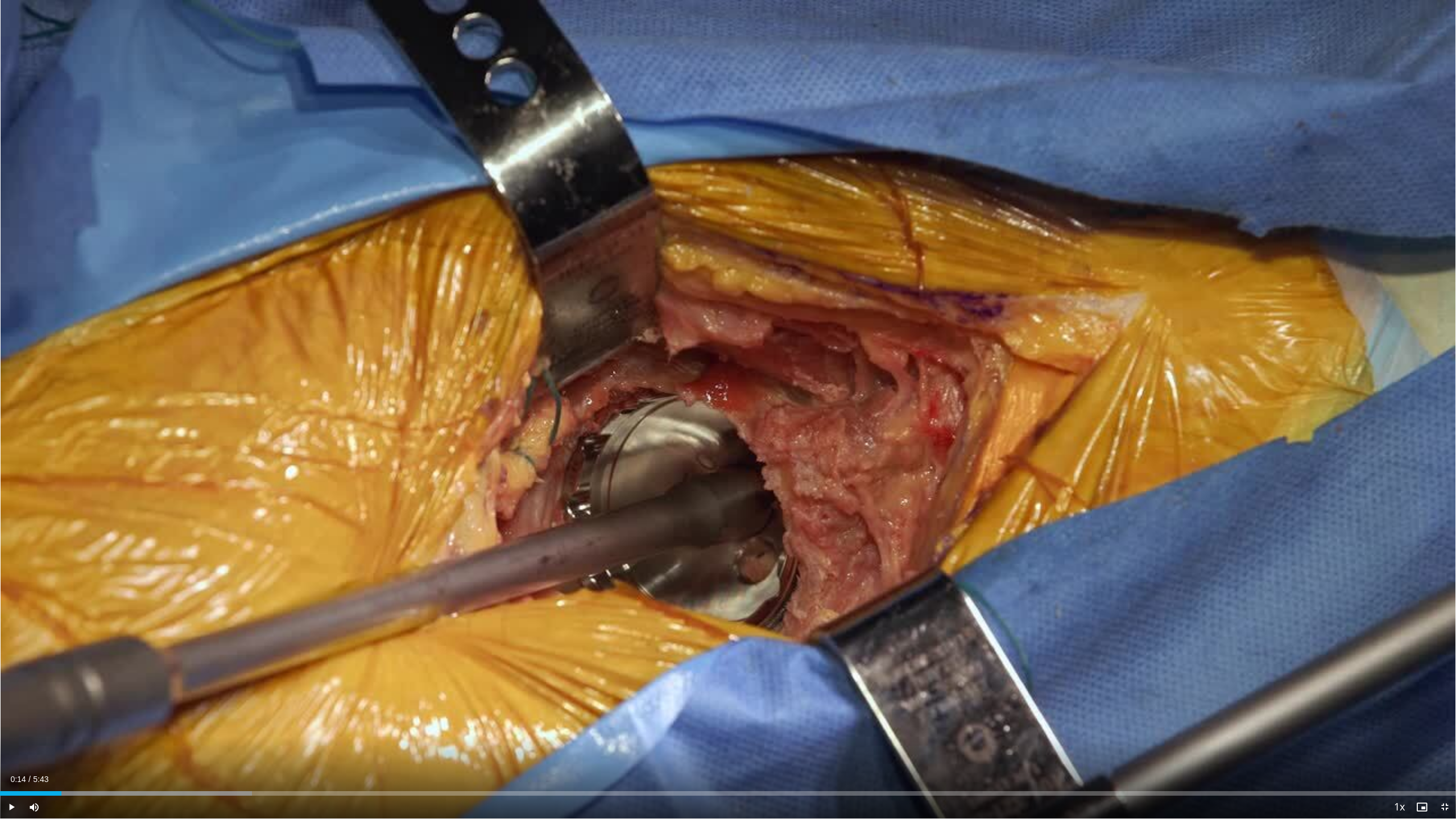
click at [716, 398] on button "Video Player" at bounding box center [727, 409] width 22 height 22
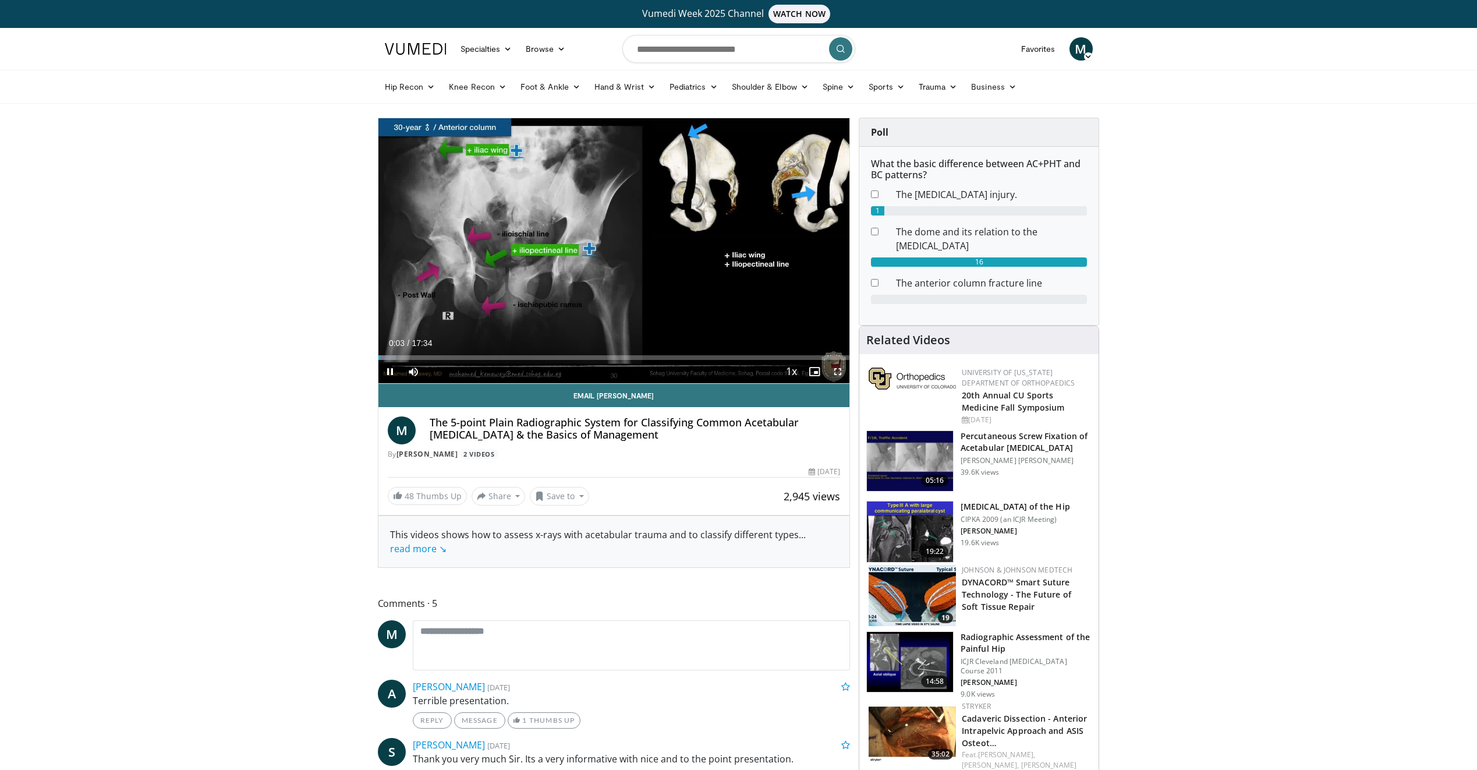
click at [838, 372] on span "Video Player" at bounding box center [837, 371] width 23 height 23
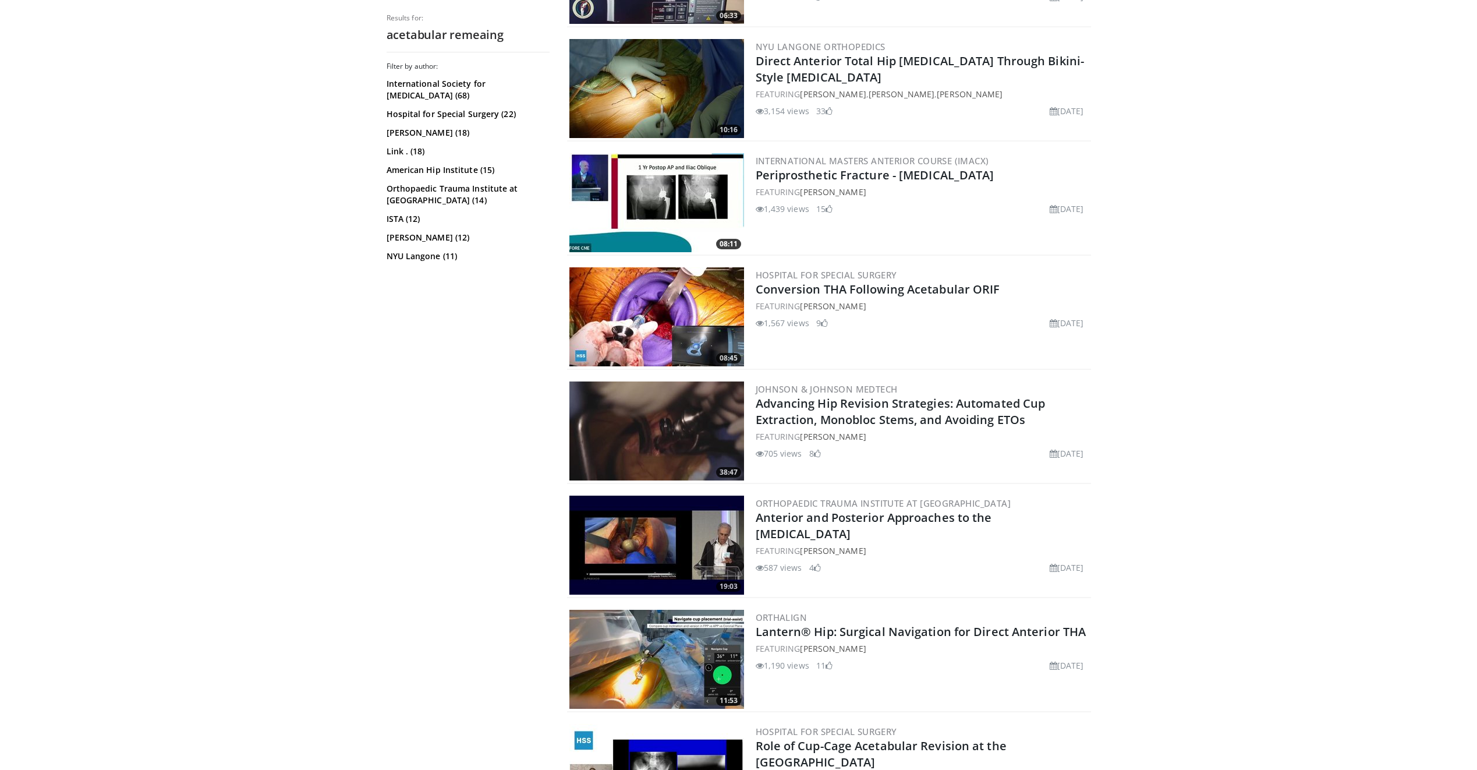
scroll to position [1339, 0]
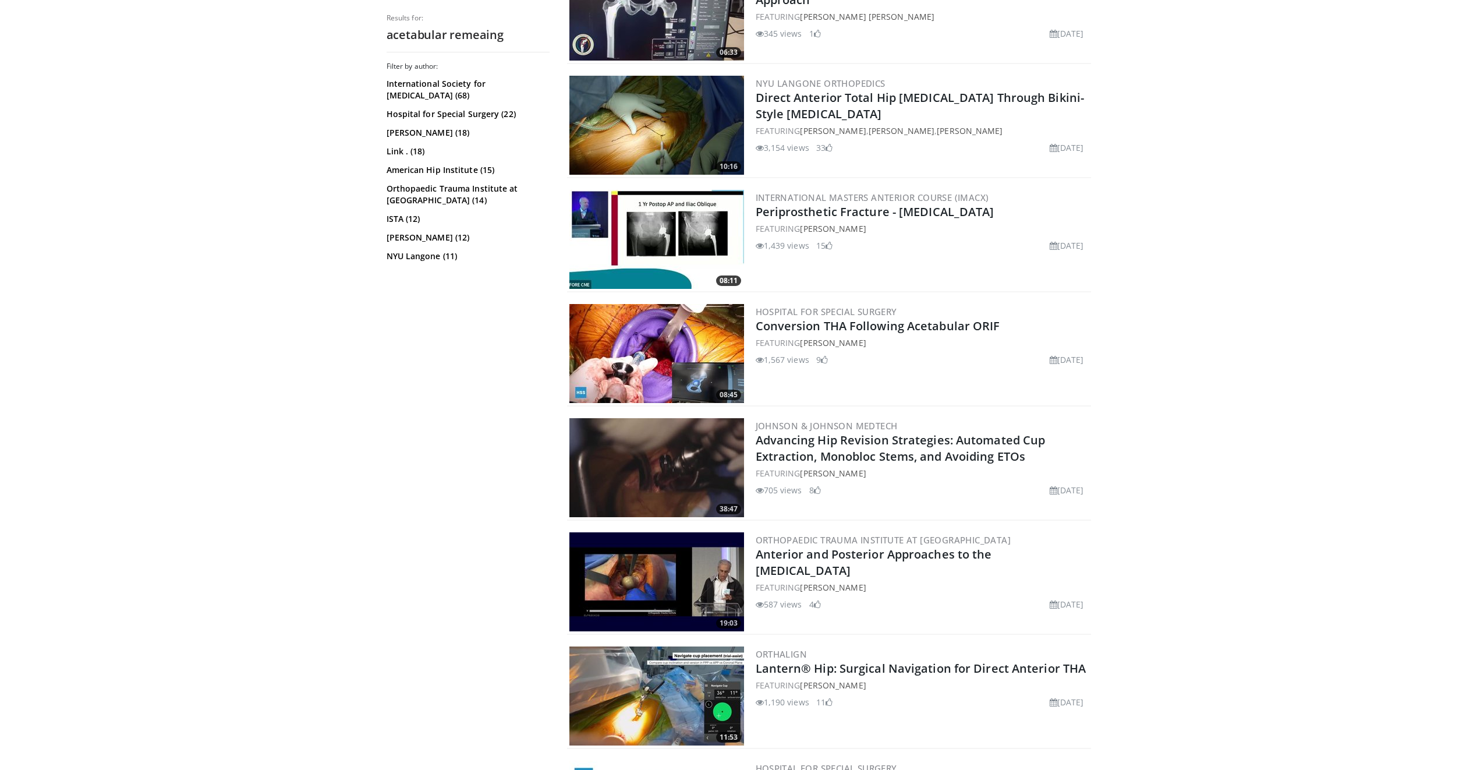
click at [673, 123] on img at bounding box center [656, 125] width 175 height 99
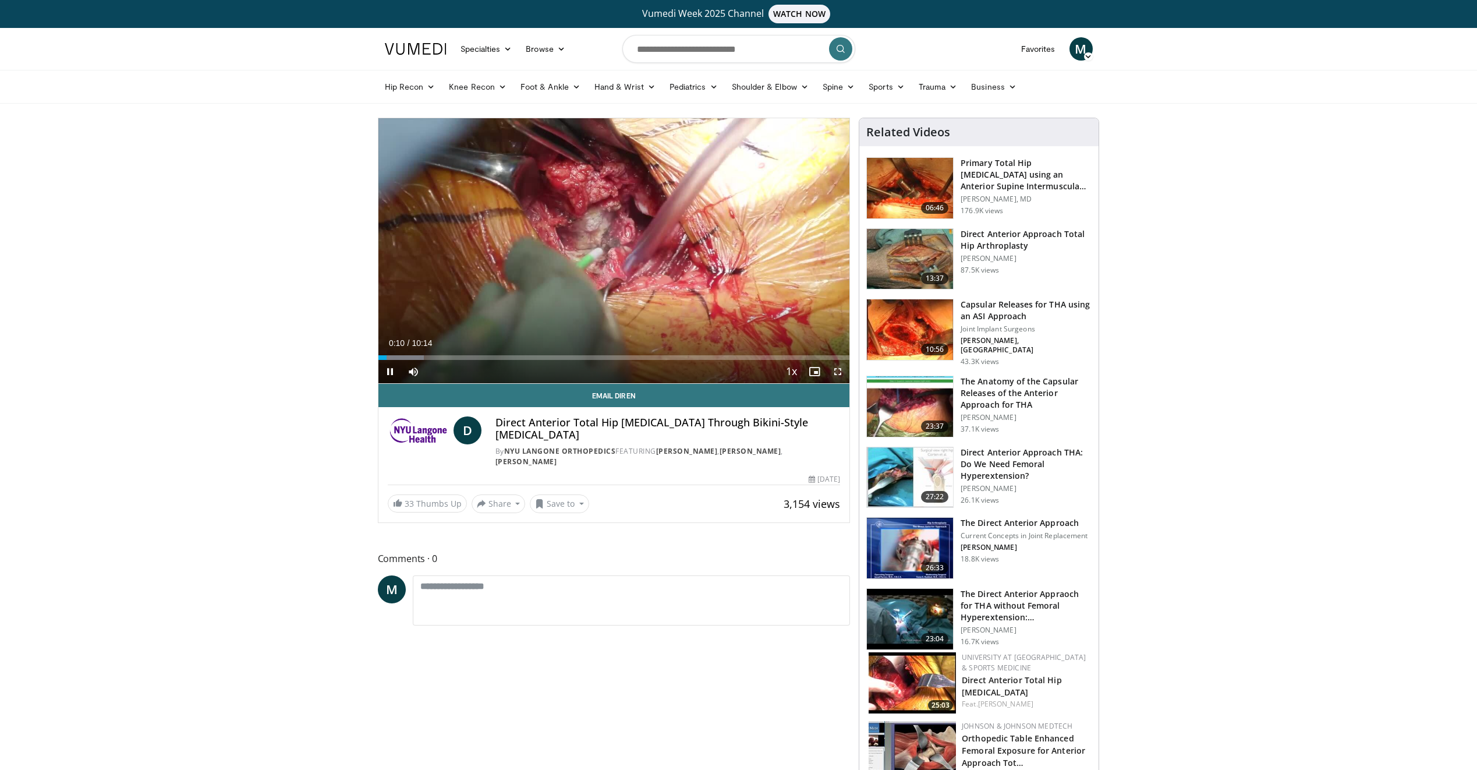
click at [838, 370] on span "Video Player" at bounding box center [837, 371] width 23 height 23
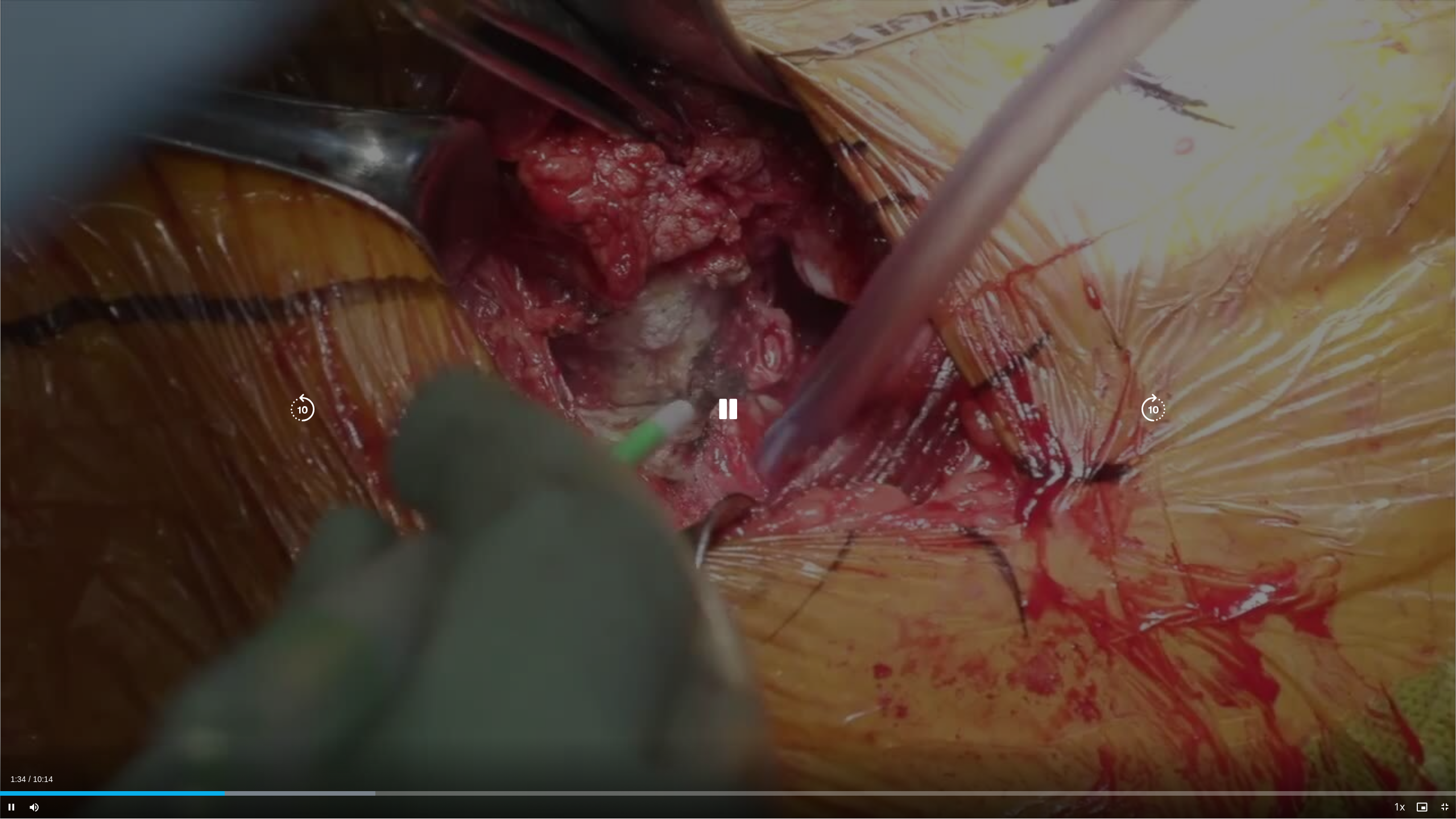
click at [727, 405] on icon "Video Player" at bounding box center [728, 410] width 32 height 32
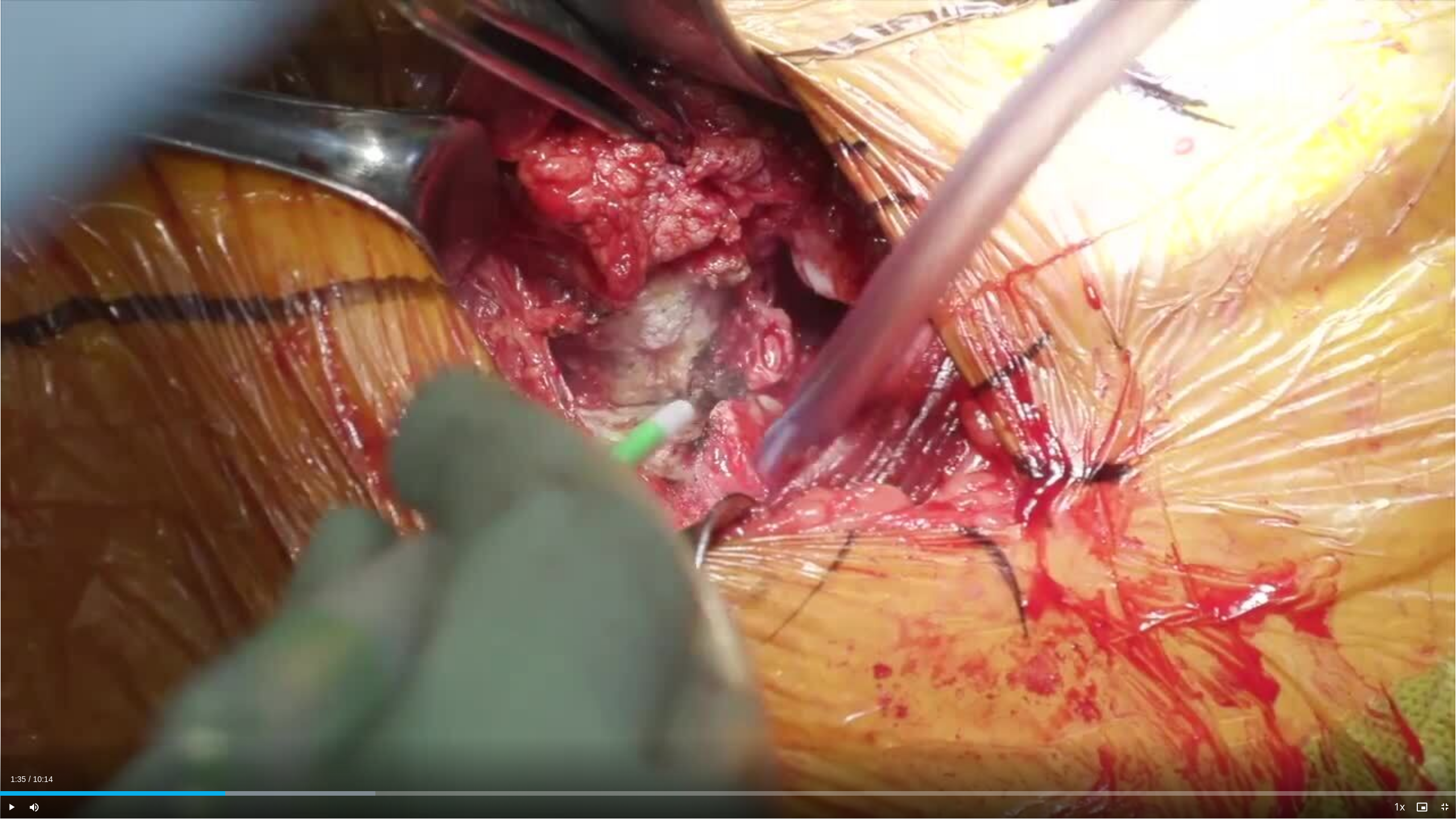
click at [716, 398] on button "Video Player" at bounding box center [727, 409] width 22 height 22
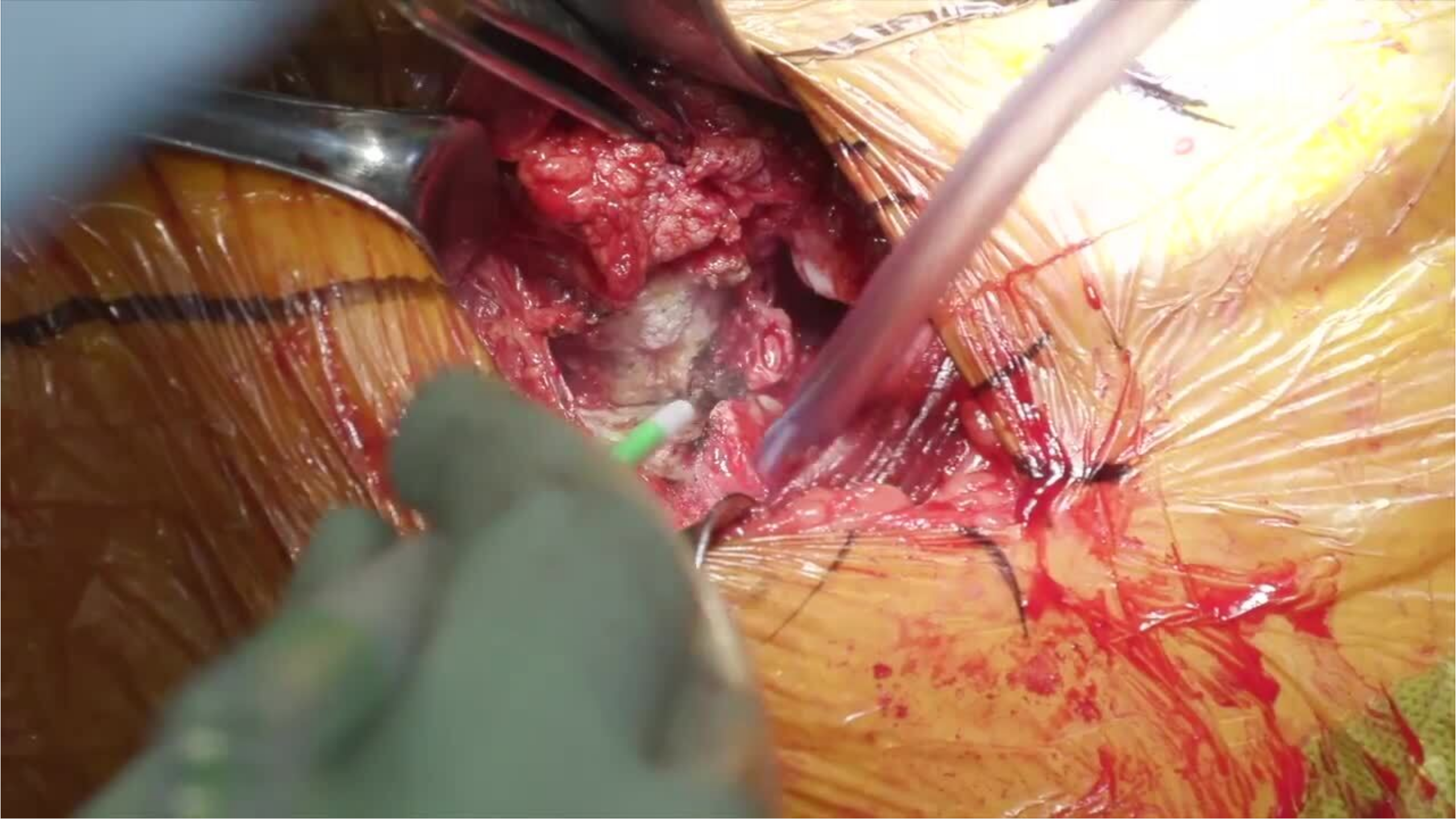
click at [716, 398] on button "Video Player" at bounding box center [727, 409] width 22 height 22
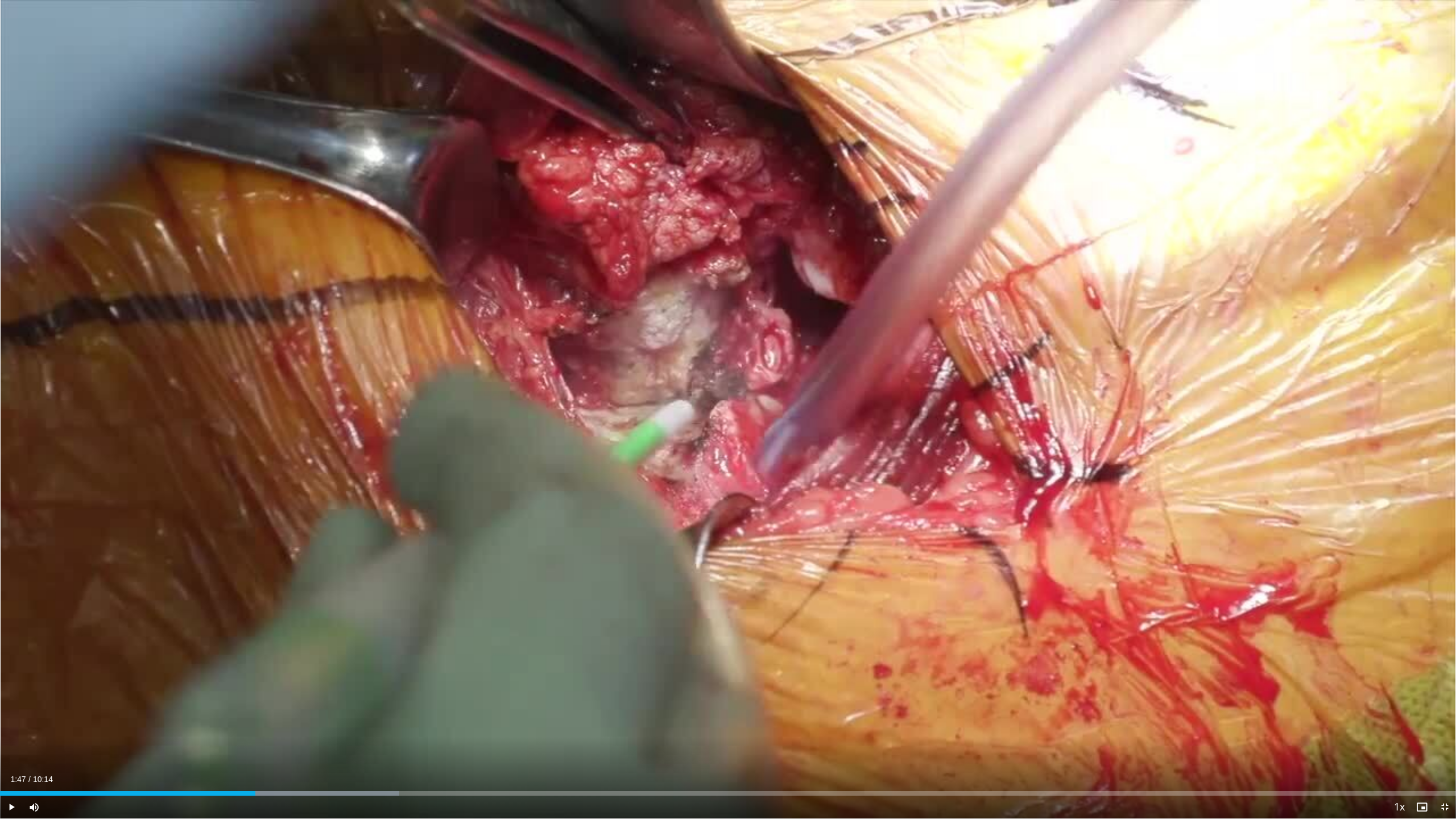
click at [716, 398] on button "Video Player" at bounding box center [727, 409] width 22 height 22
click at [297, 752] on div "Progress Bar" at bounding box center [297, 794] width 1 height 5
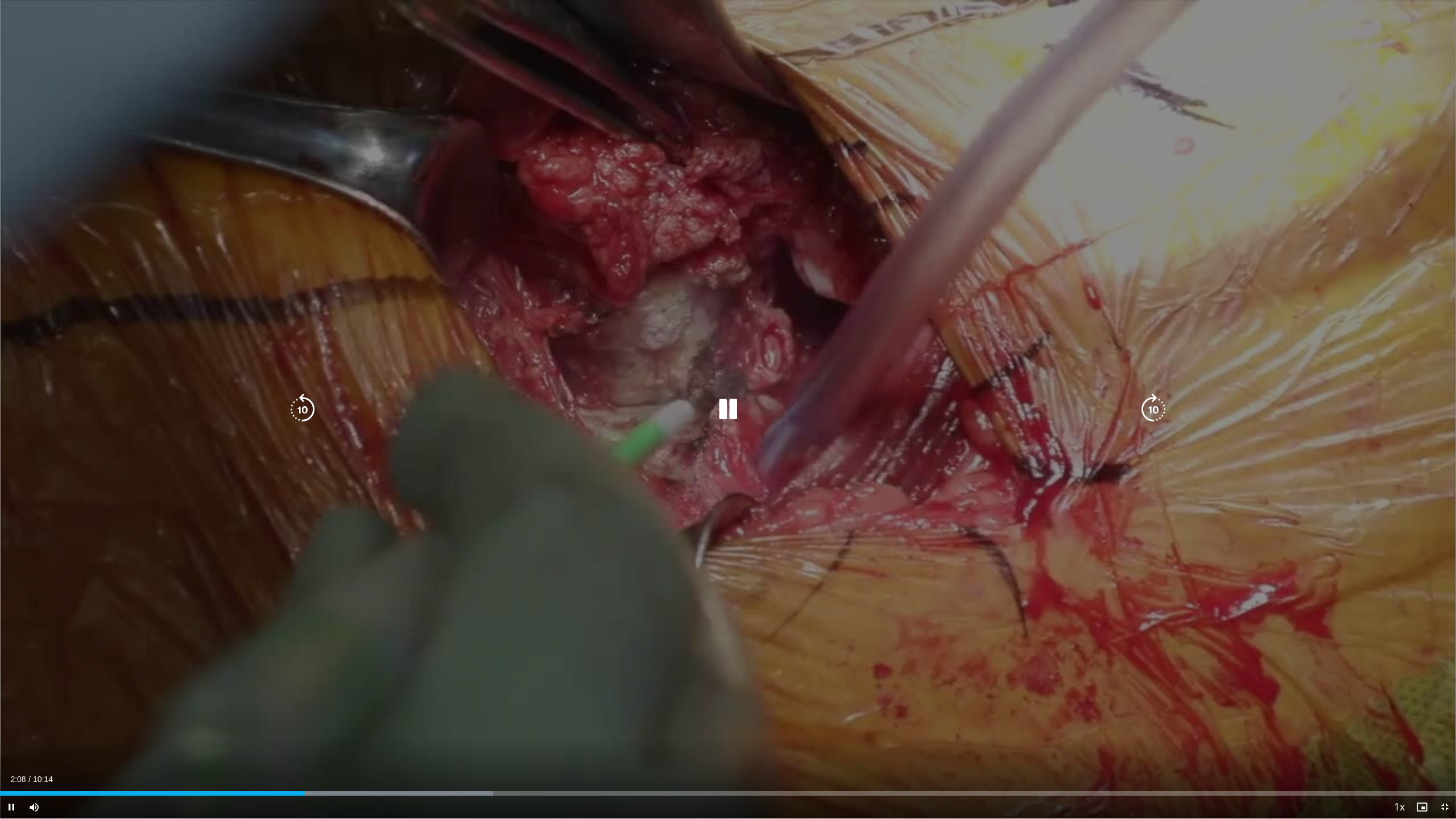
click at [716, 398] on button "Video Player" at bounding box center [727, 409] width 22 height 22
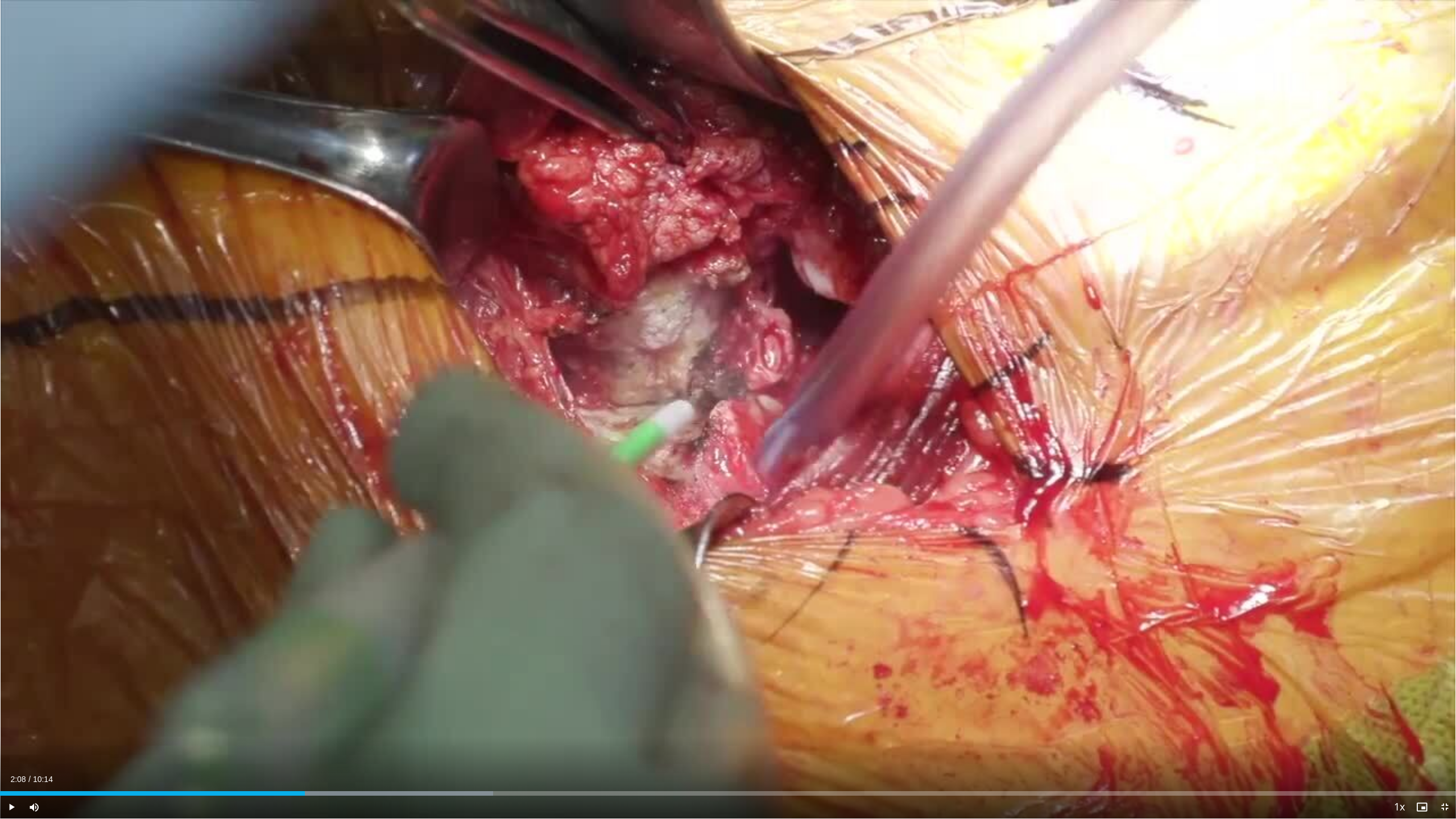
click at [716, 398] on button "Video Player" at bounding box center [727, 409] width 22 height 22
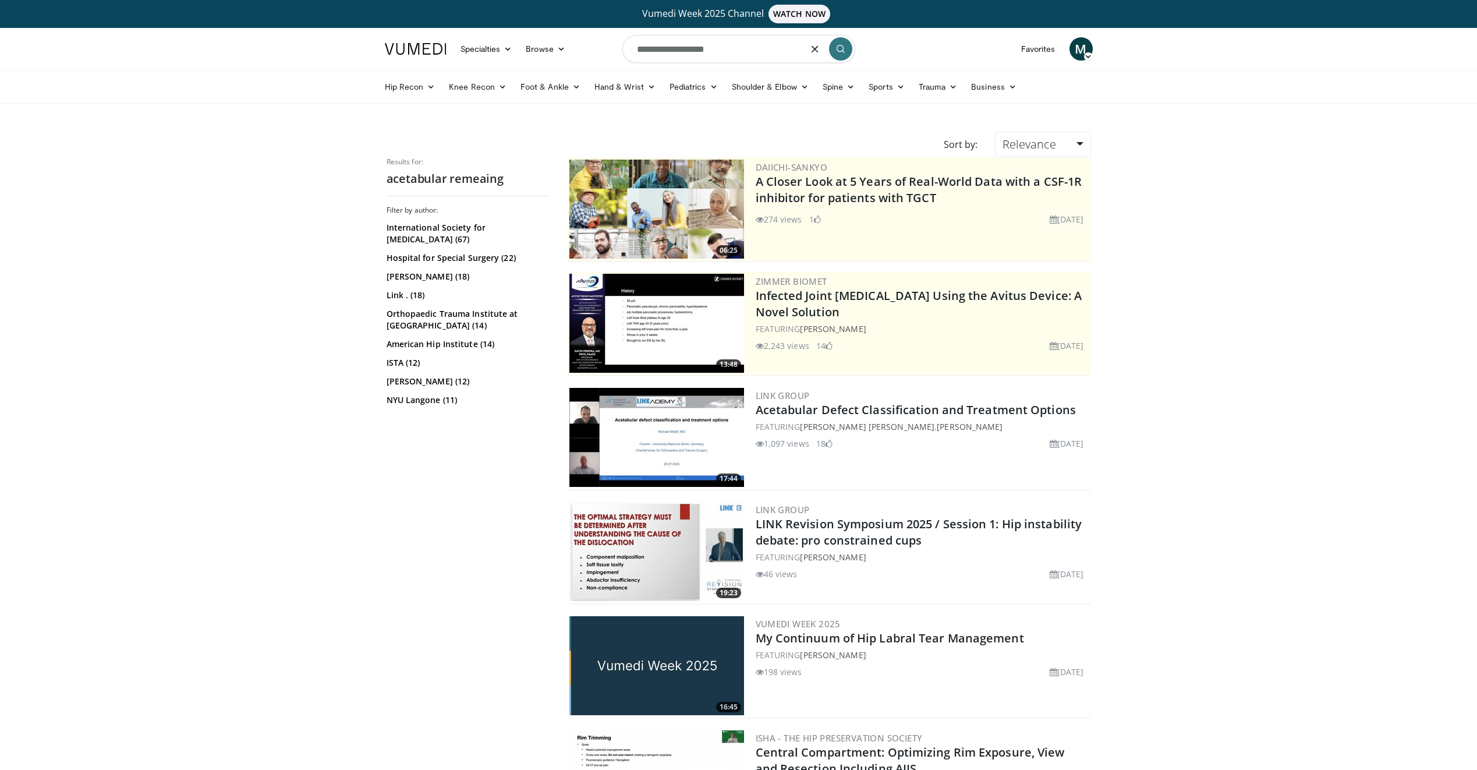
drag, startPoint x: 725, startPoint y: 51, endPoint x: 632, endPoint y: 51, distance: 93.1
click at [632, 51] on input "**********" at bounding box center [738, 49] width 233 height 28
type input "**********"
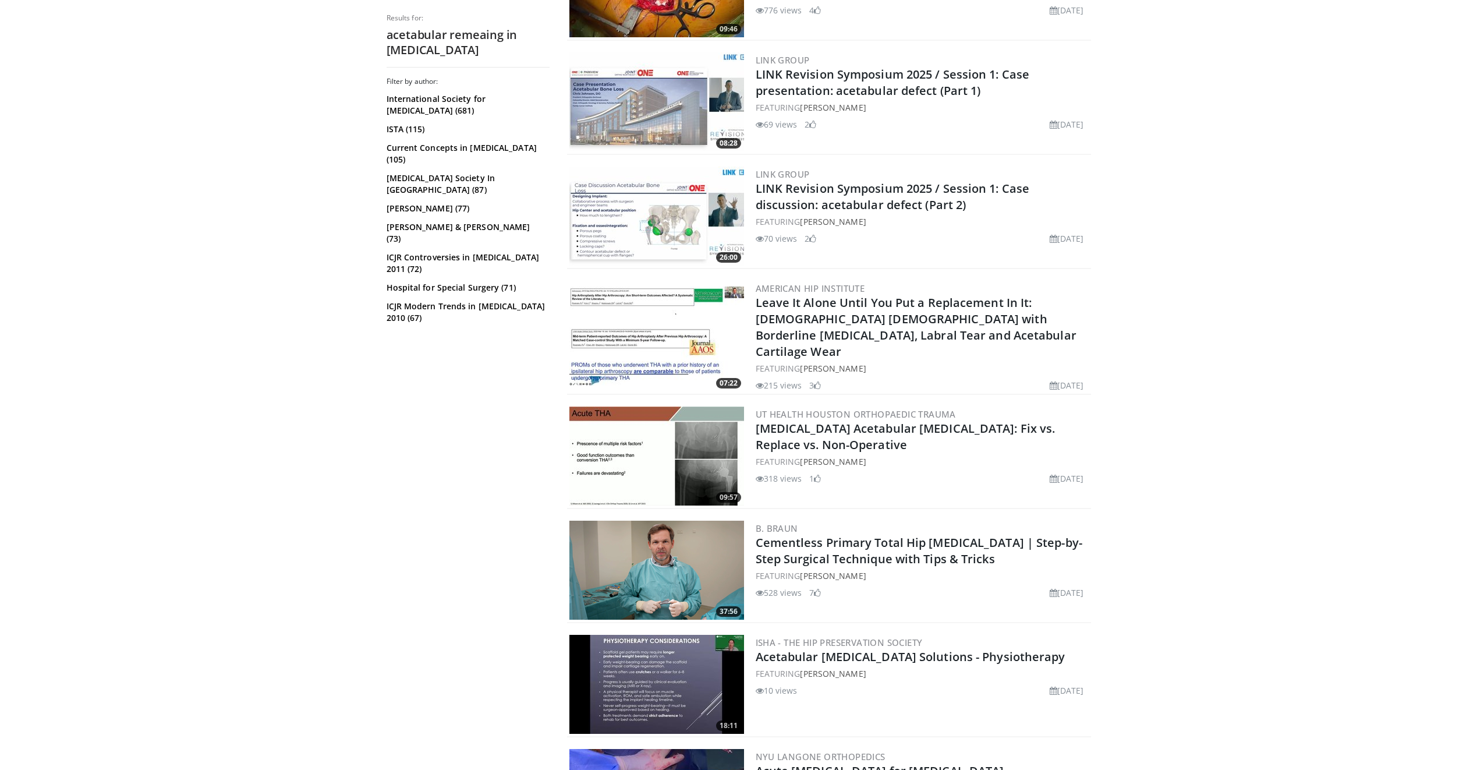
scroll to position [466, 0]
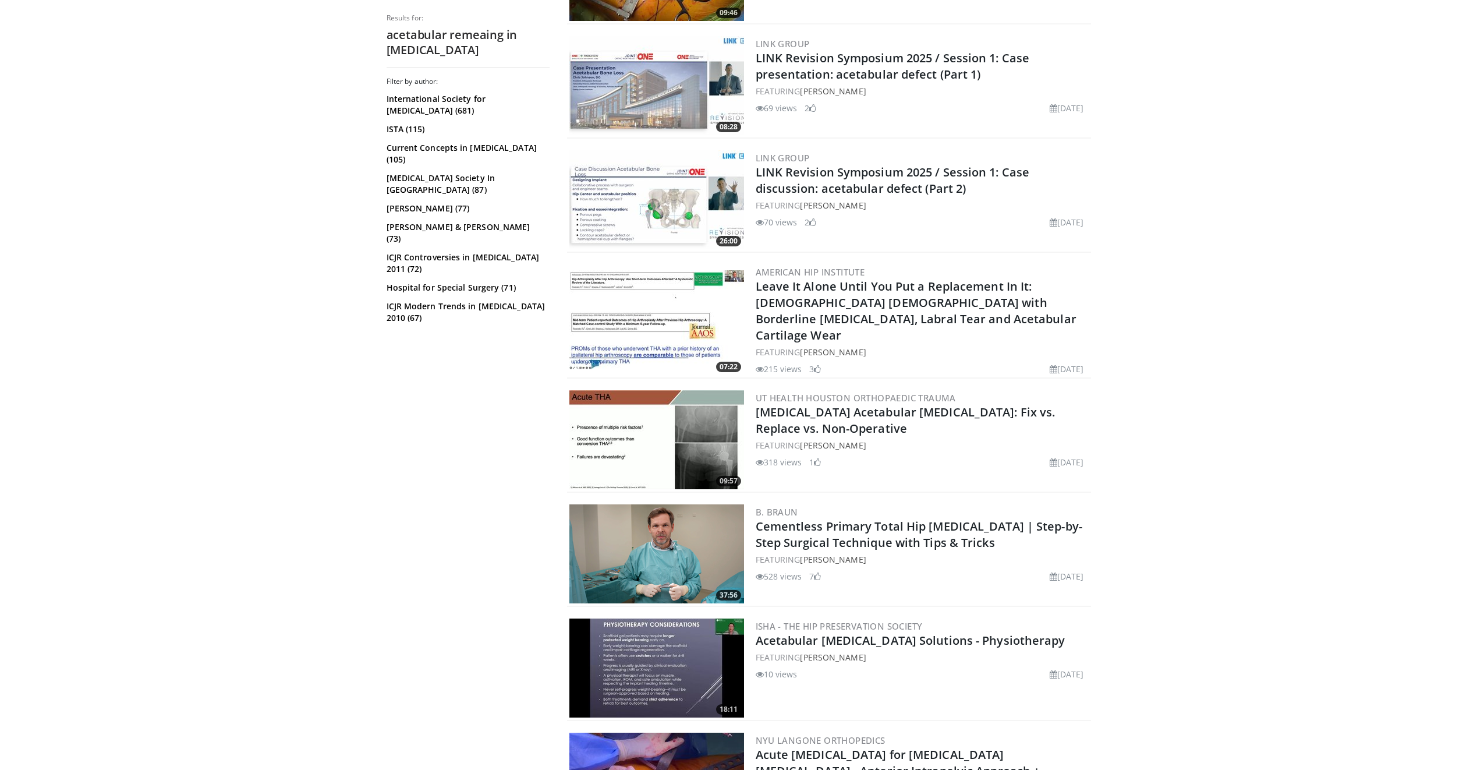
click at [650, 538] on img at bounding box center [656, 553] width 175 height 99
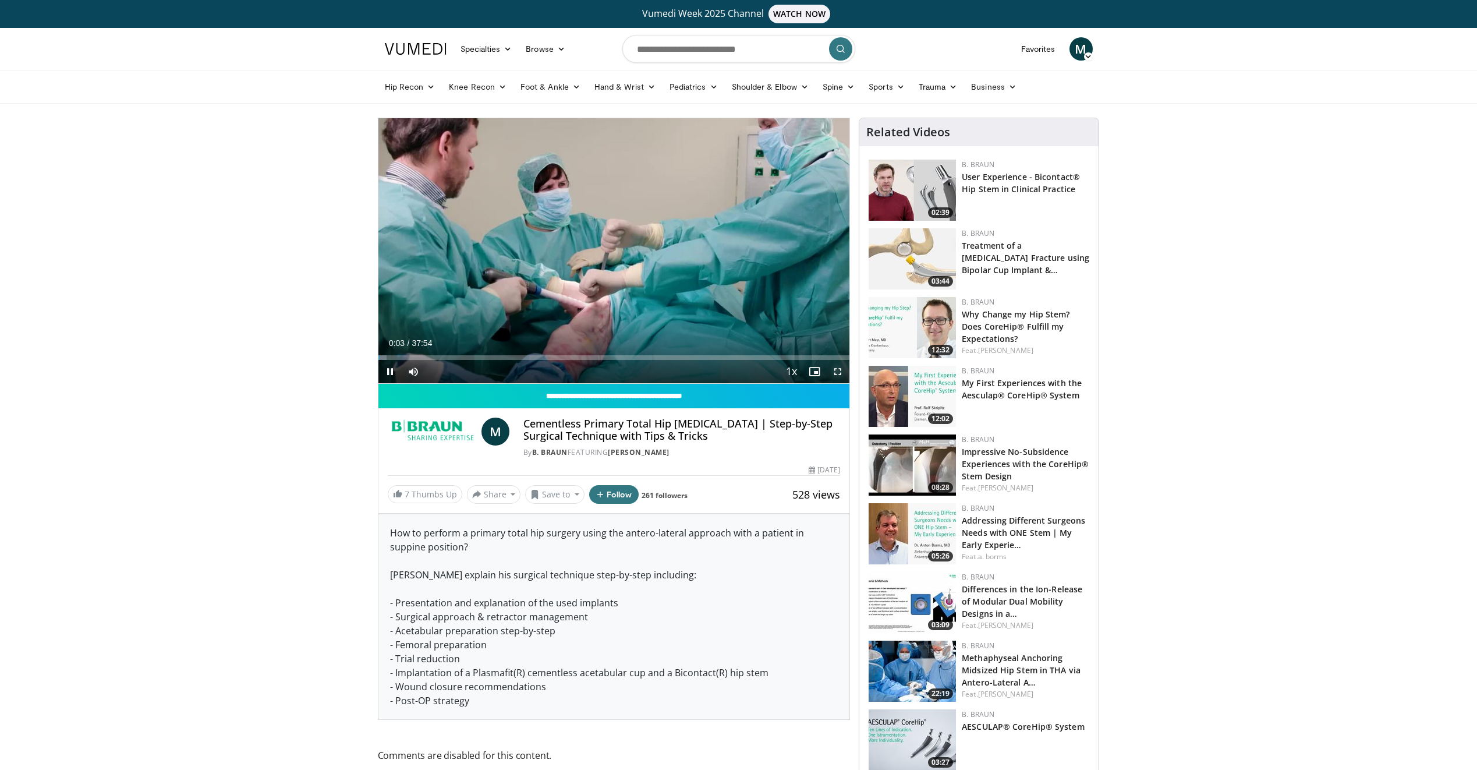
click at [839, 371] on span "Video Player" at bounding box center [837, 371] width 23 height 23
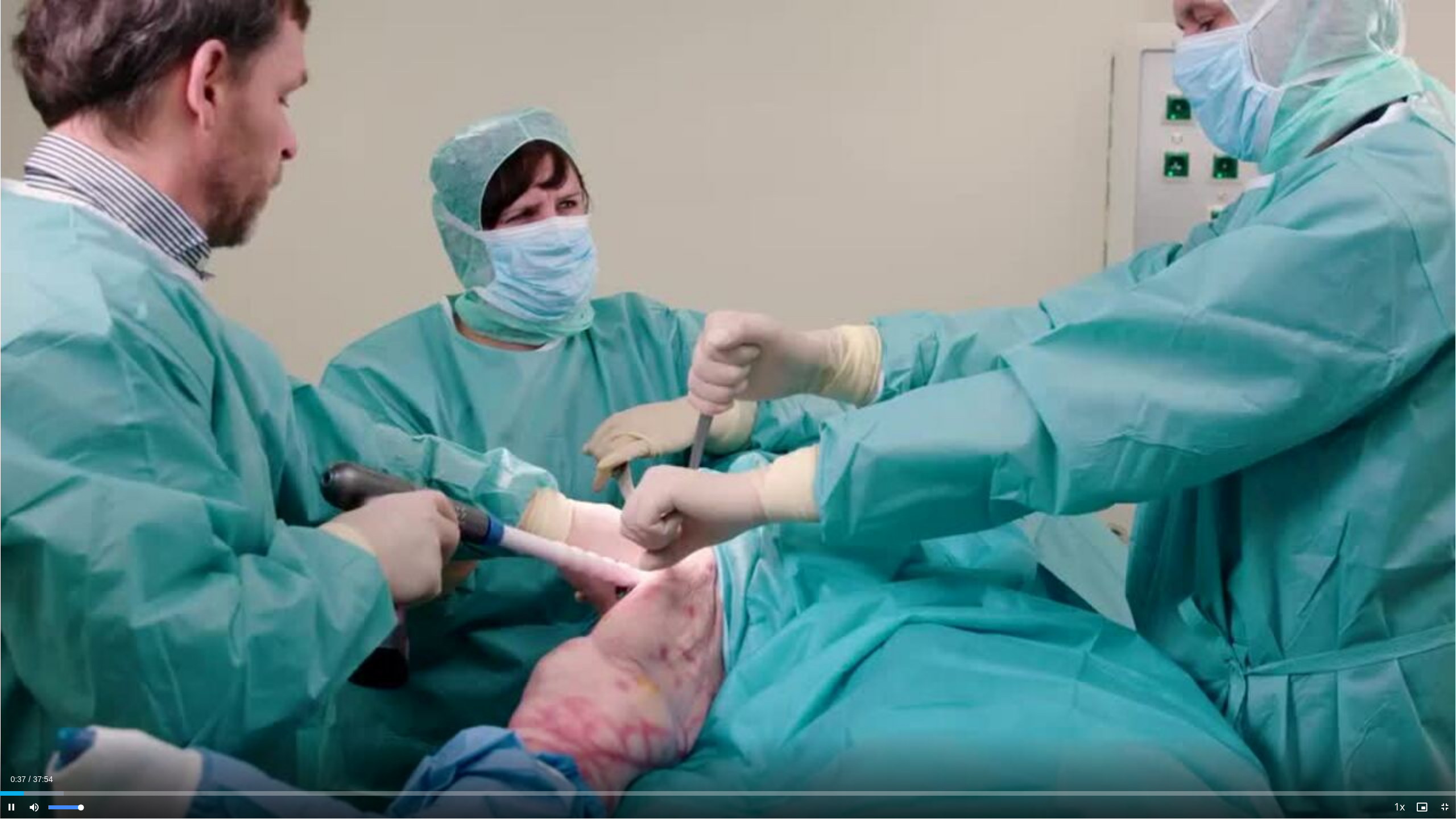
drag, startPoint x: 80, startPoint y: 809, endPoint x: 116, endPoint y: 814, distance: 36.3
click at [116, 752] on div "Current Time 0:37 / Duration 37:54 Pause Skip Backward Skip Forward Mute 100% L…" at bounding box center [728, 806] width 1456 height 22
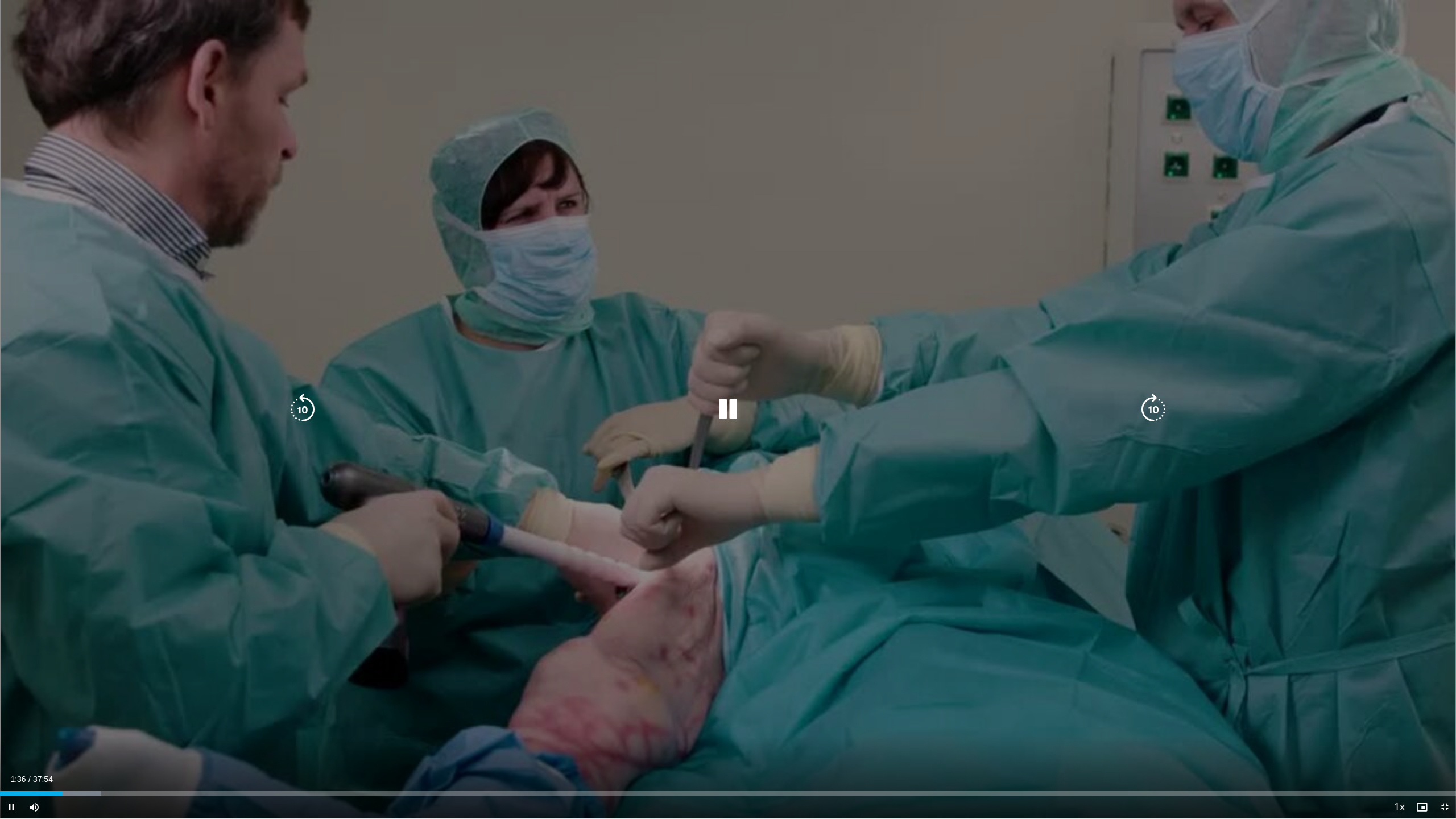
click at [732, 415] on icon "Video Player" at bounding box center [728, 410] width 32 height 32
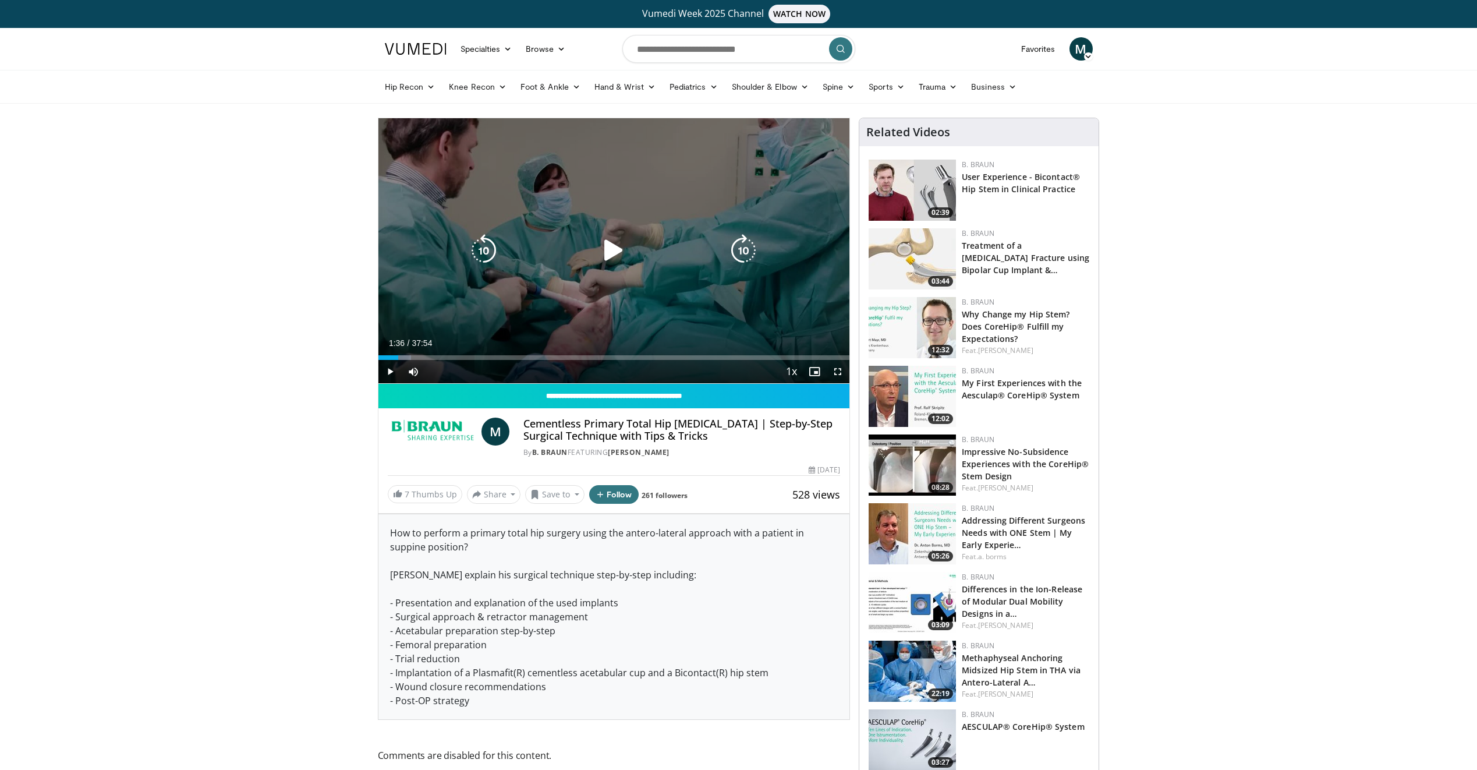
click at [609, 247] on icon "Video Player" at bounding box center [613, 250] width 33 height 33
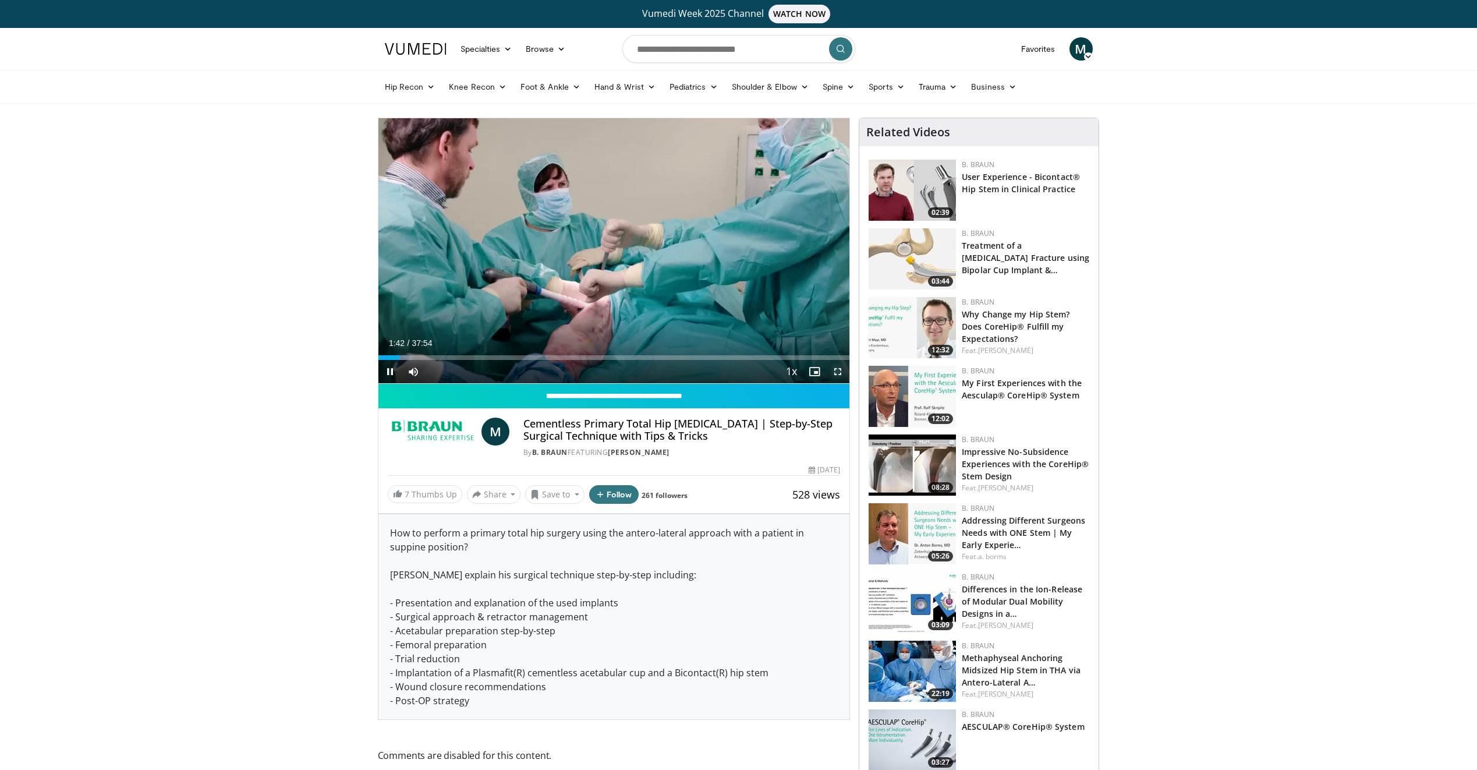
click at [839, 370] on span "Video Player" at bounding box center [837, 371] width 23 height 23
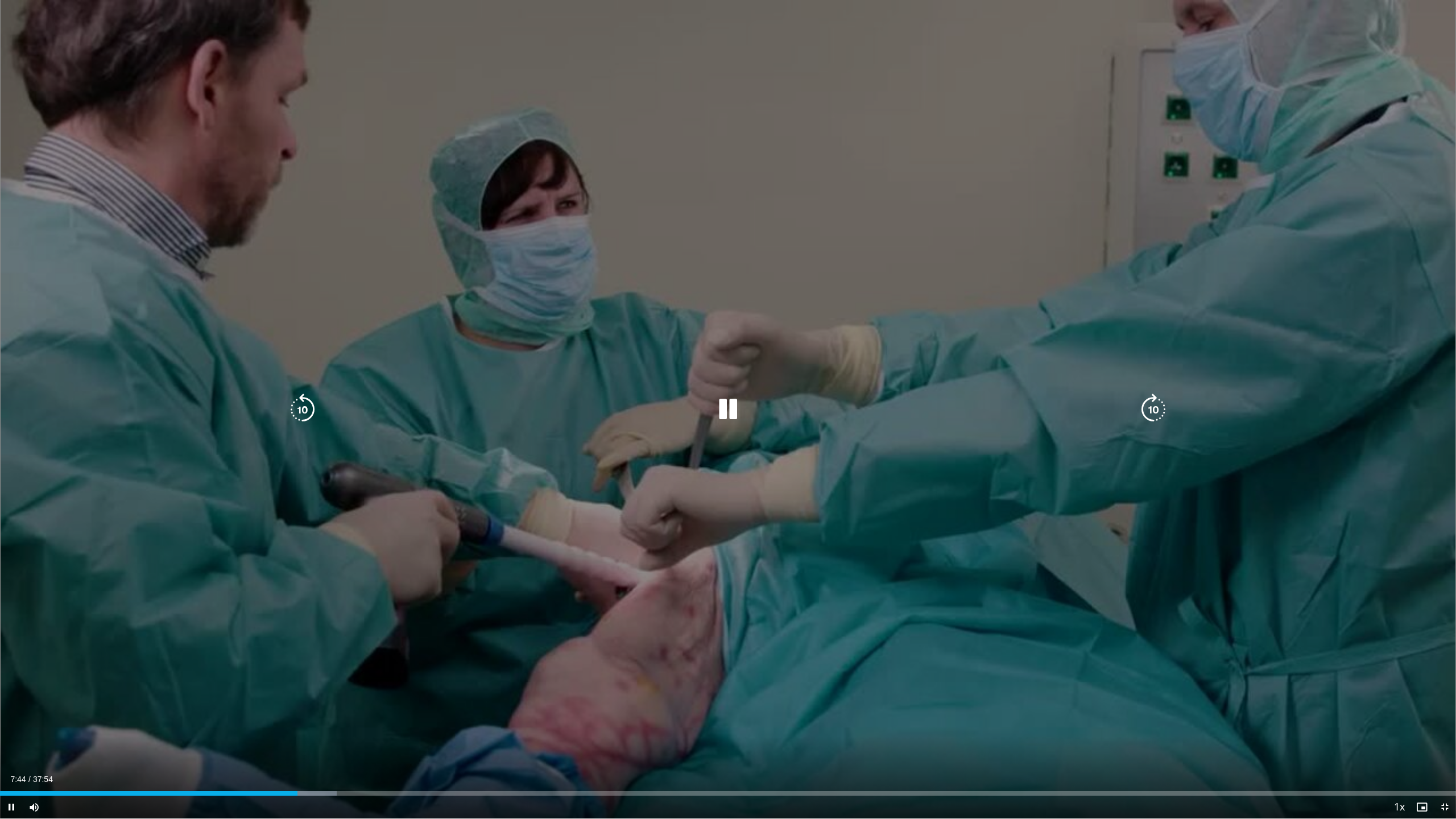
click at [732, 405] on icon "Video Player" at bounding box center [728, 410] width 32 height 32
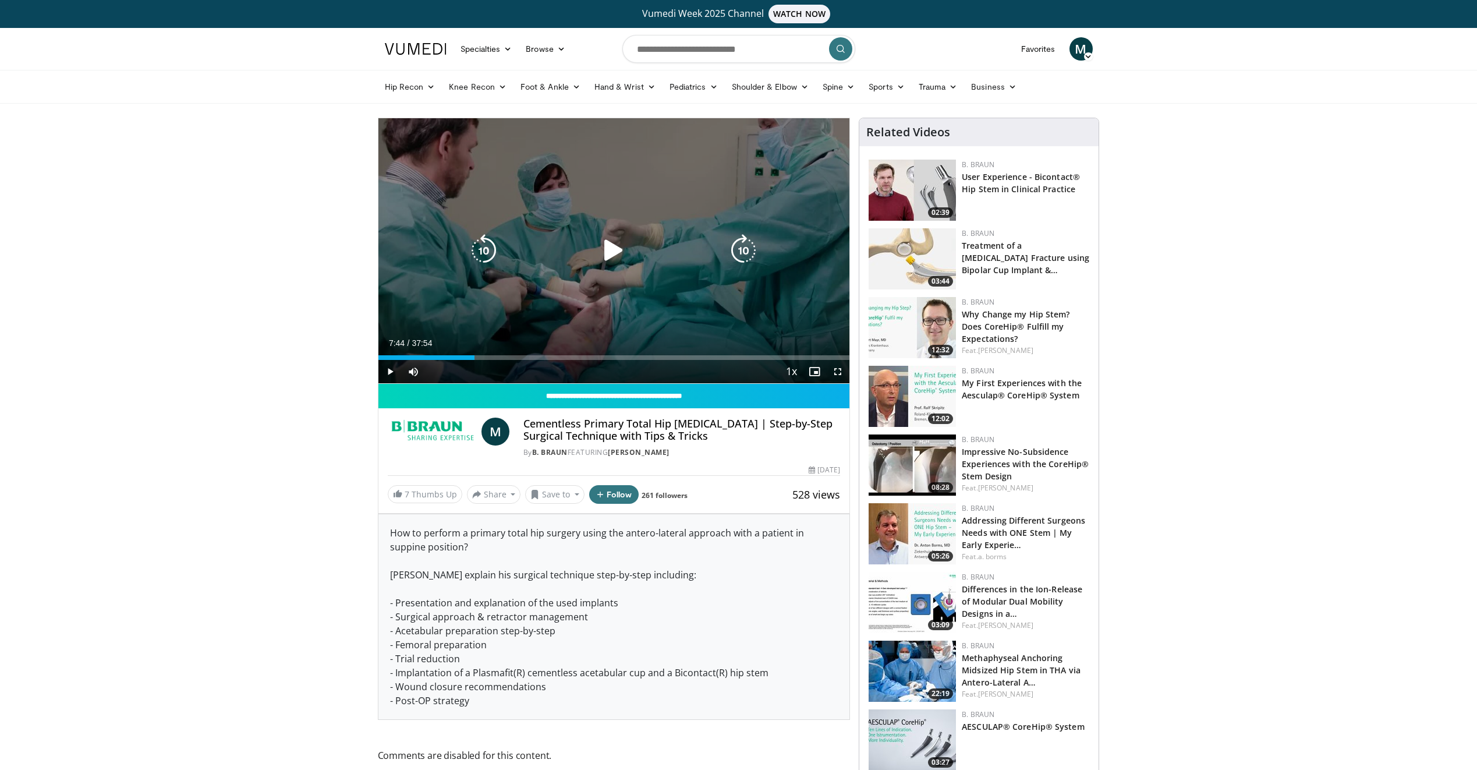
click at [611, 254] on icon "Video Player" at bounding box center [613, 250] width 33 height 33
drag, startPoint x: 839, startPoint y: 371, endPoint x: 841, endPoint y: 414, distance: 43.1
click at [839, 371] on span "Video Player" at bounding box center [837, 371] width 23 height 23
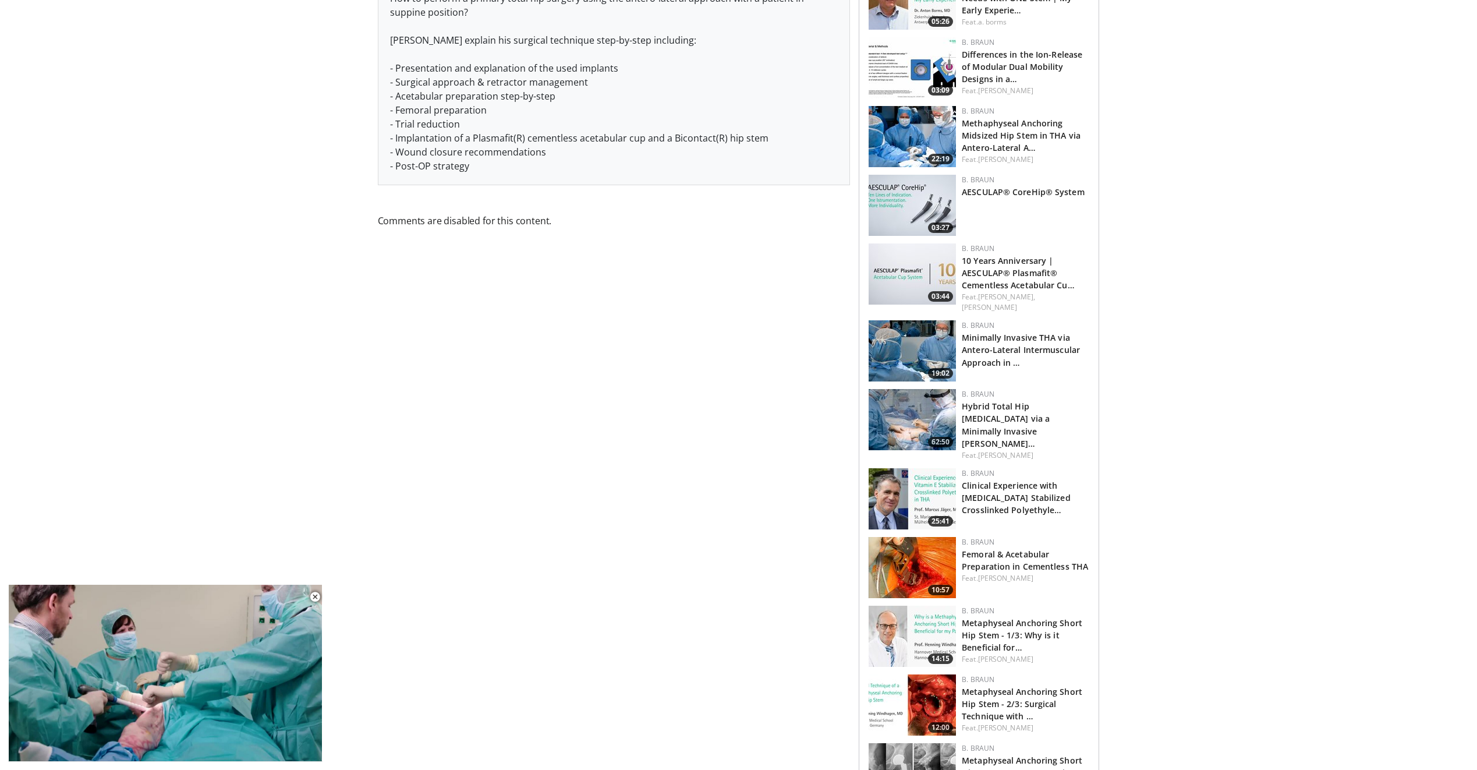
scroll to position [582, 0]
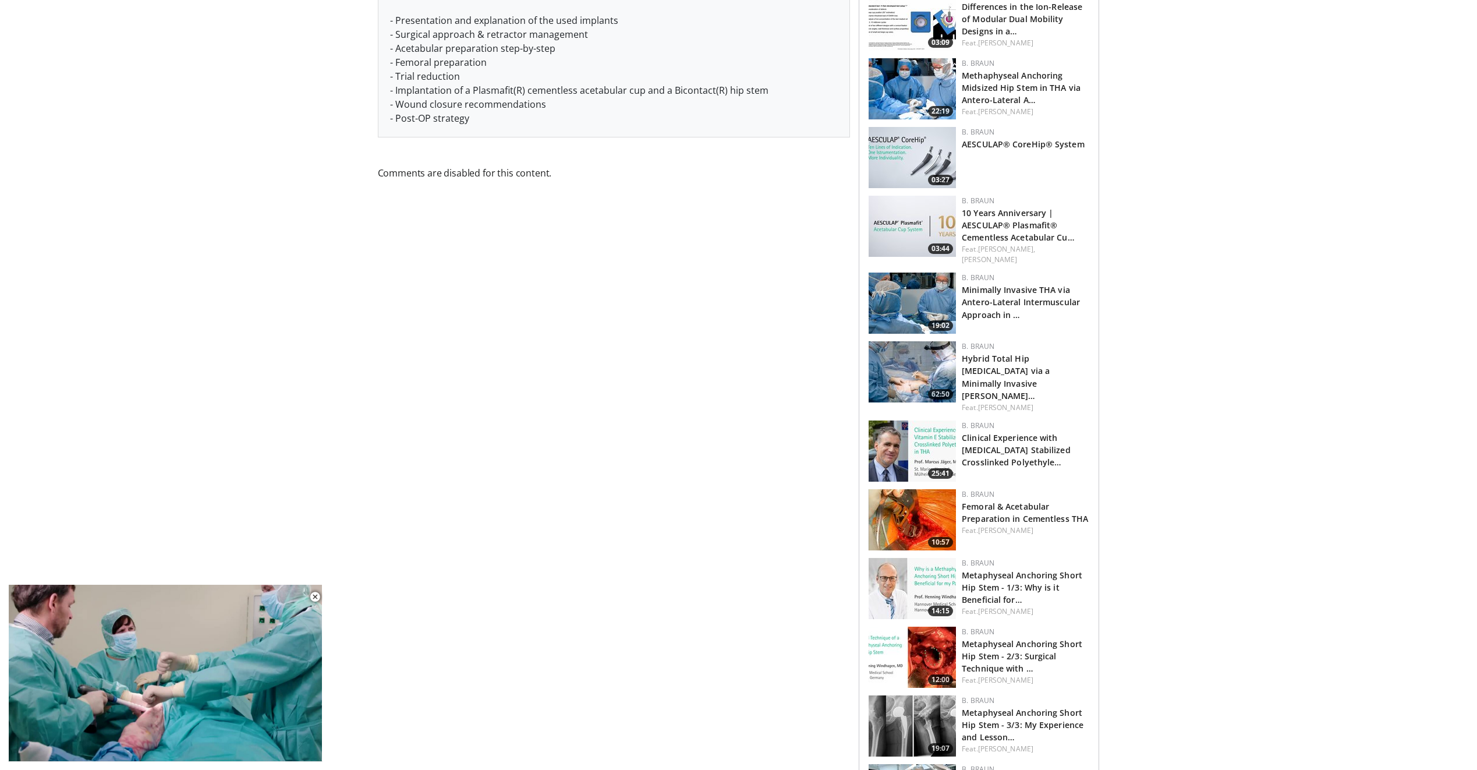
click at [925, 497] on img at bounding box center [911, 519] width 87 height 61
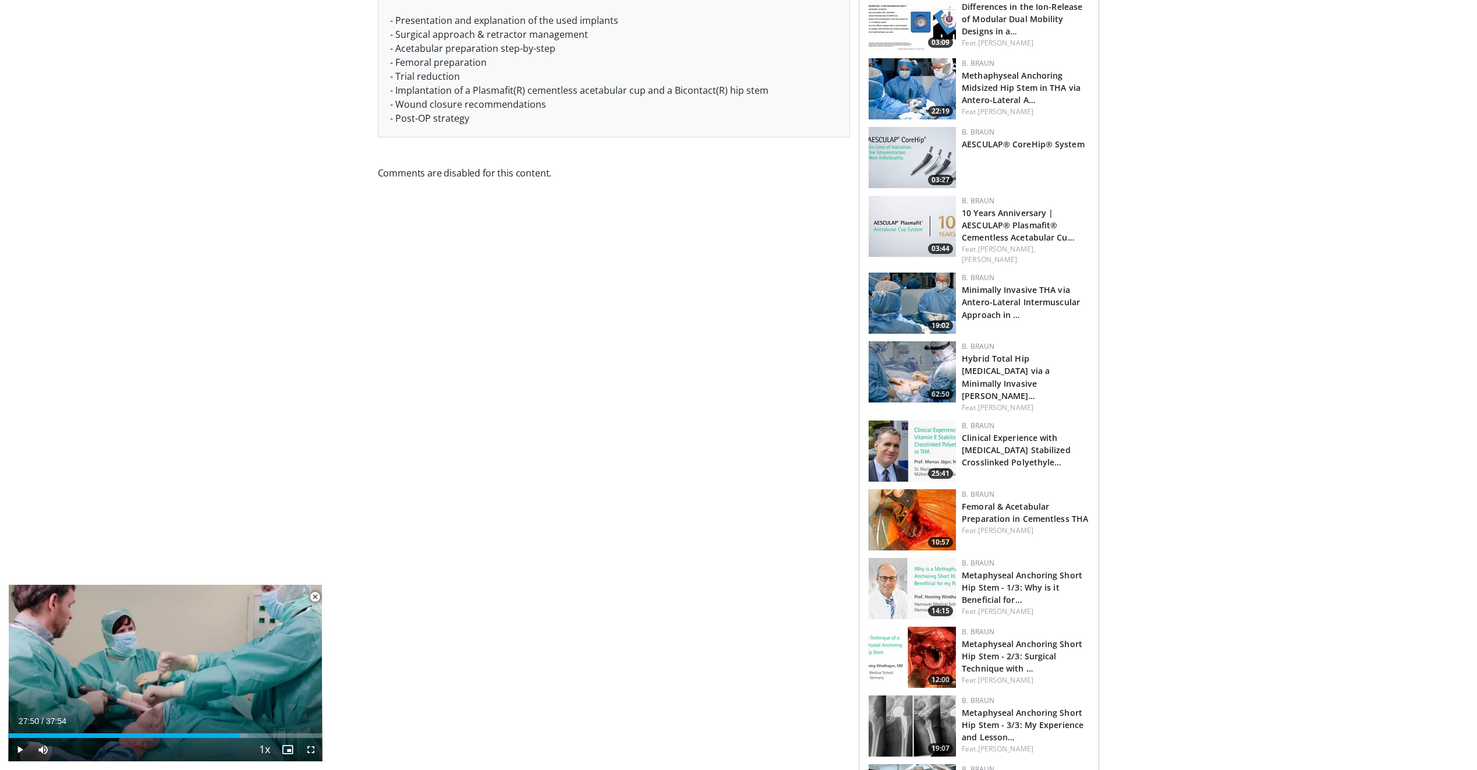
click at [310, 594] on span "Video Player" at bounding box center [314, 596] width 23 height 23
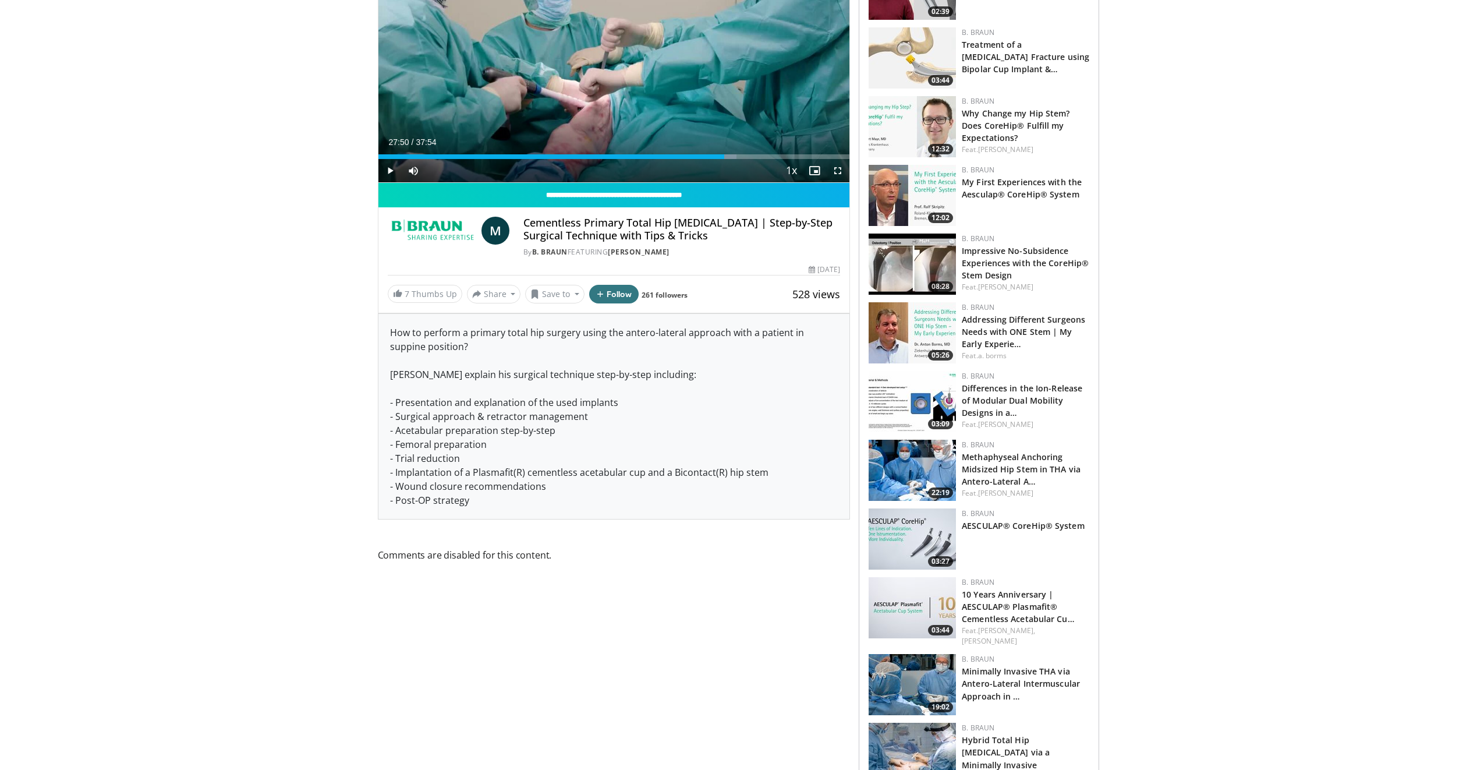
scroll to position [291, 0]
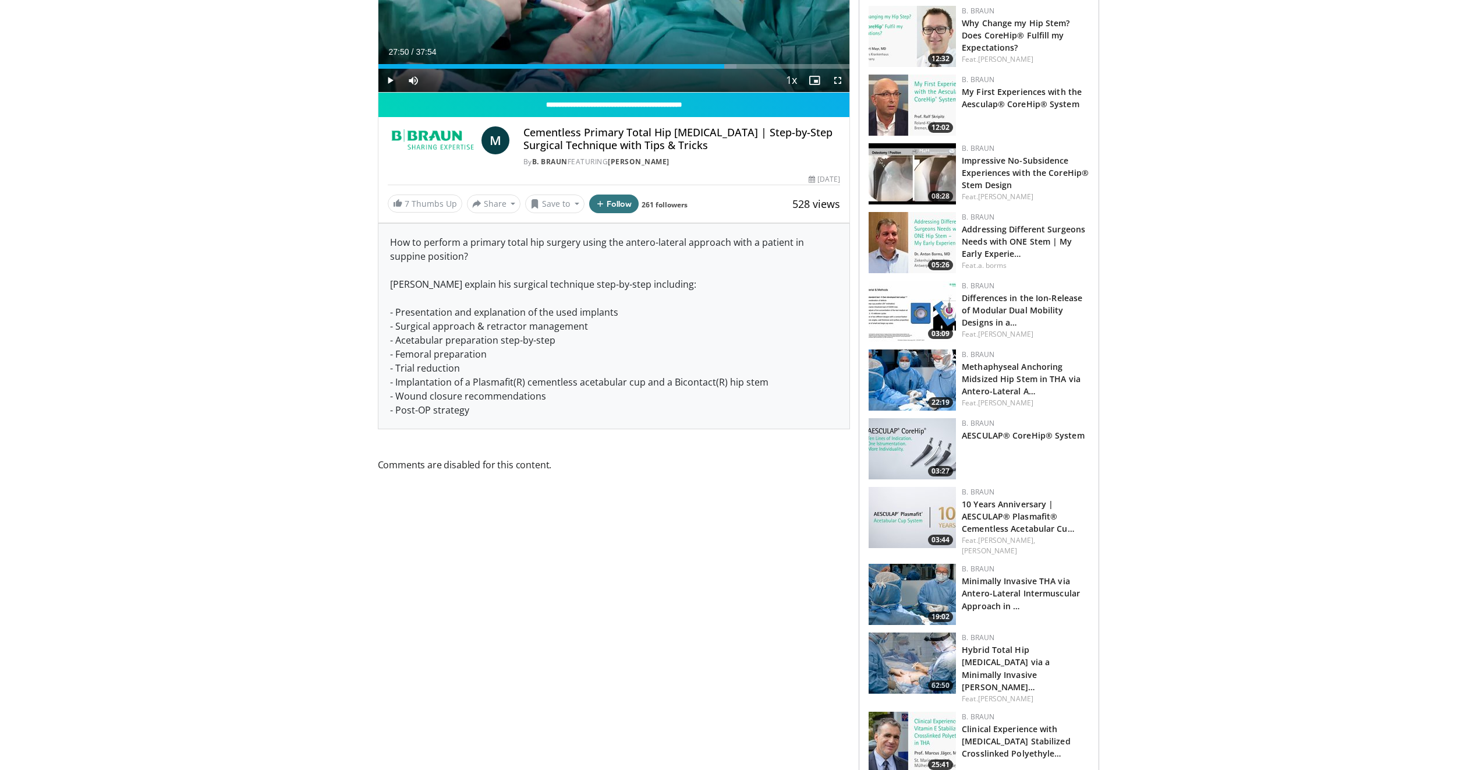
click at [915, 577] on img at bounding box center [911, 593] width 87 height 61
click at [913, 576] on img at bounding box center [911, 593] width 87 height 61
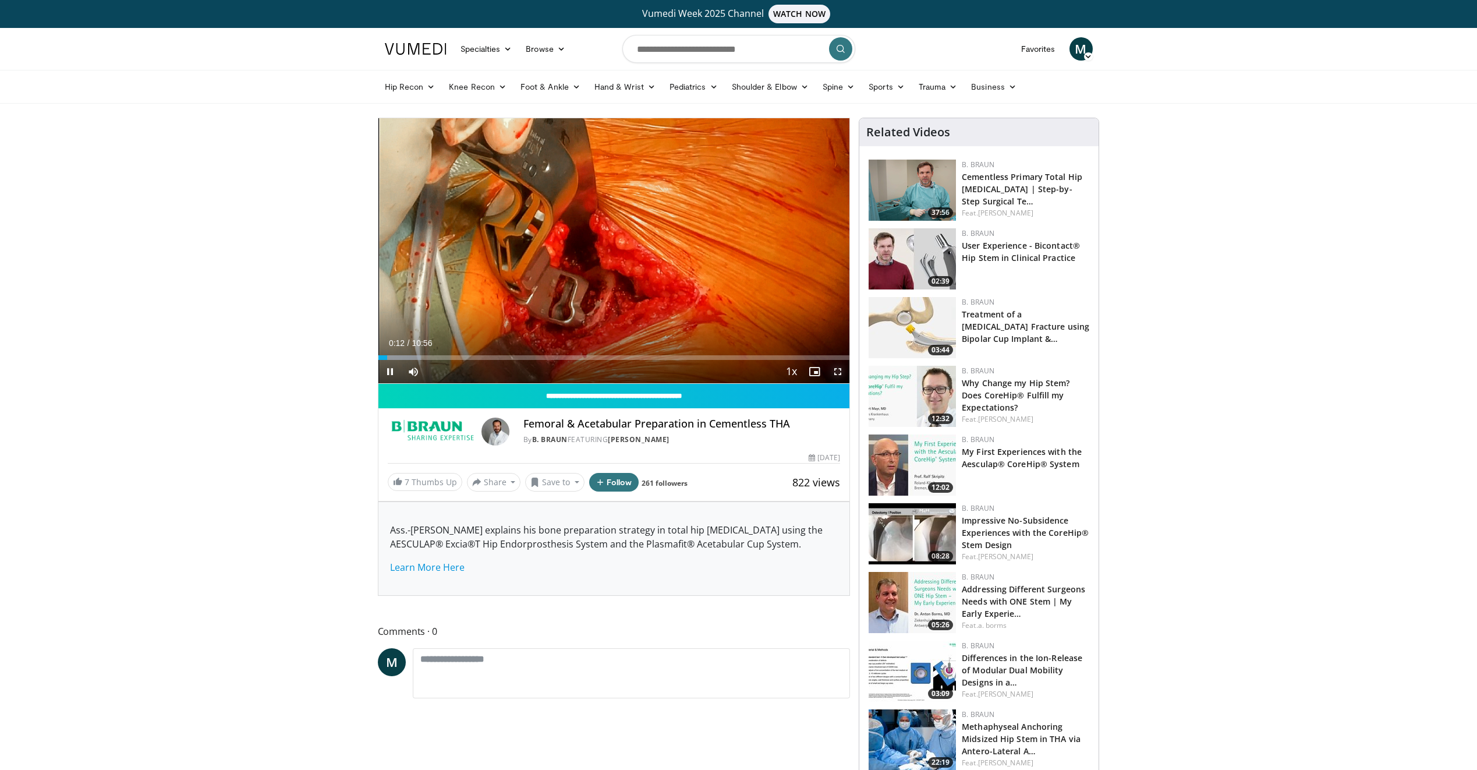
click at [839, 372] on span "Video Player" at bounding box center [837, 371] width 23 height 23
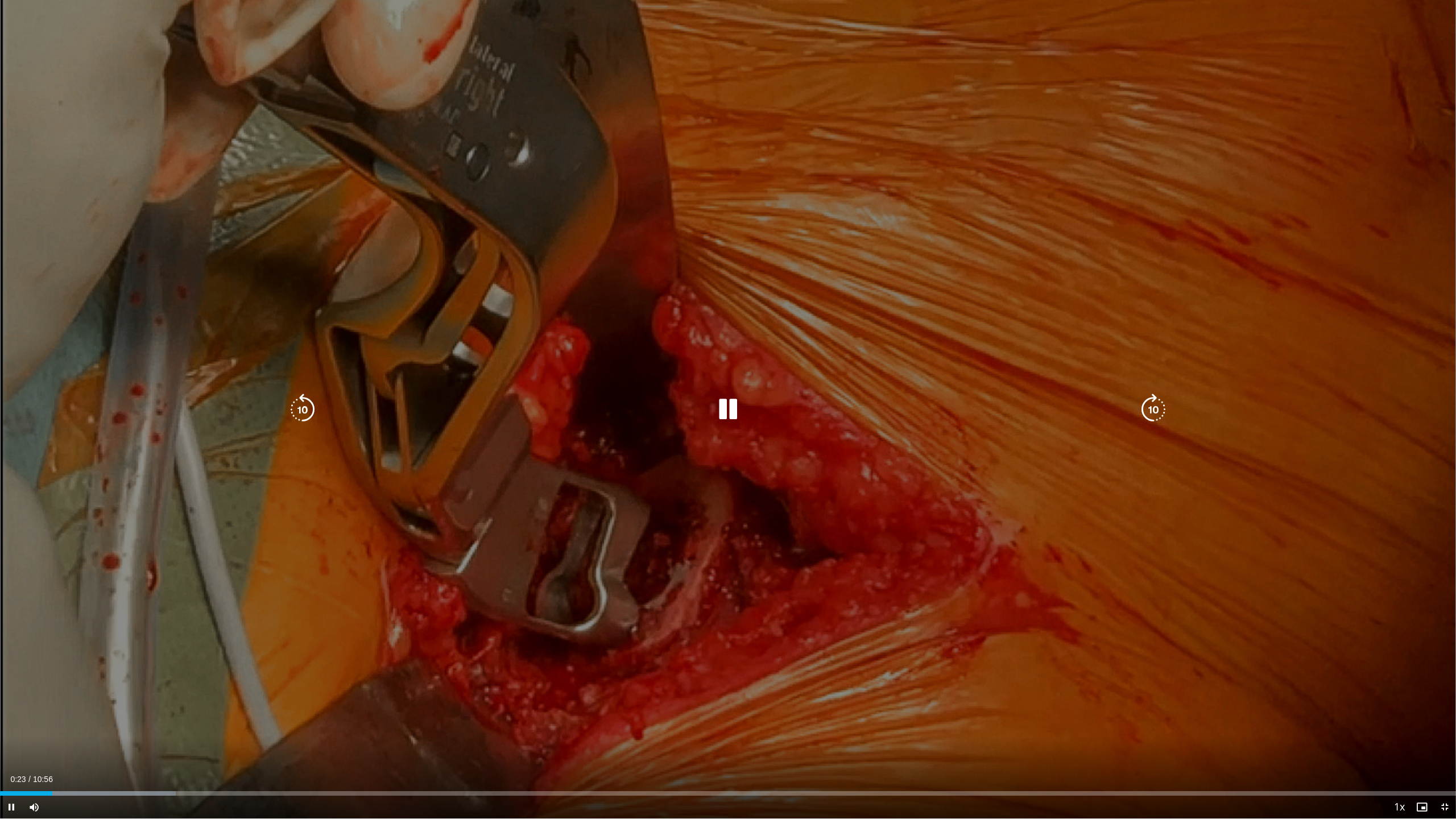
drag, startPoint x: 723, startPoint y: 420, endPoint x: 712, endPoint y: 408, distance: 16.3
click at [722, 420] on icon "Video Player" at bounding box center [728, 410] width 32 height 32
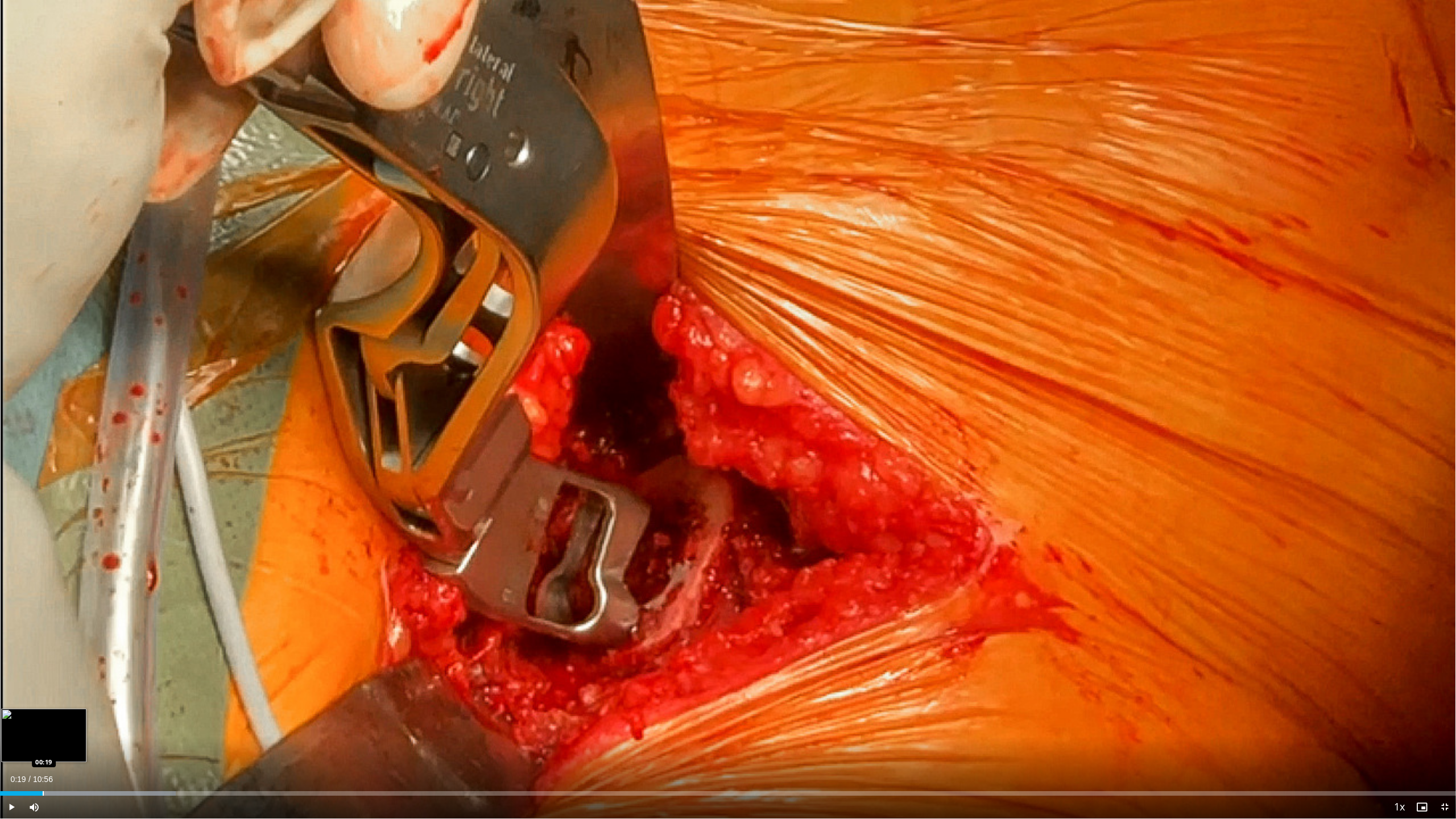
click at [43, 752] on div "Progress Bar" at bounding box center [43, 794] width 1 height 5
click at [716, 398] on button "Video Player" at bounding box center [727, 409] width 22 height 22
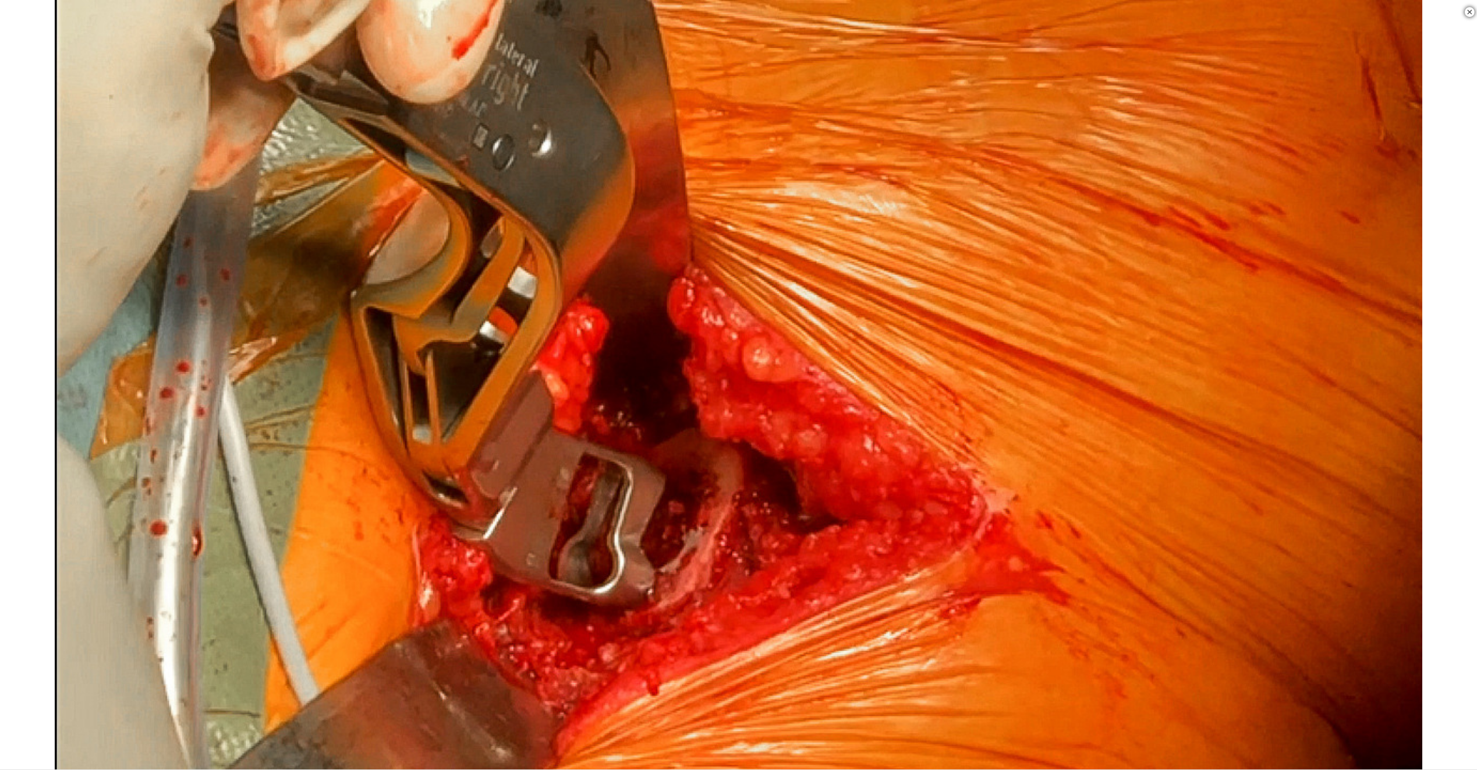
scroll to position [349, 0]
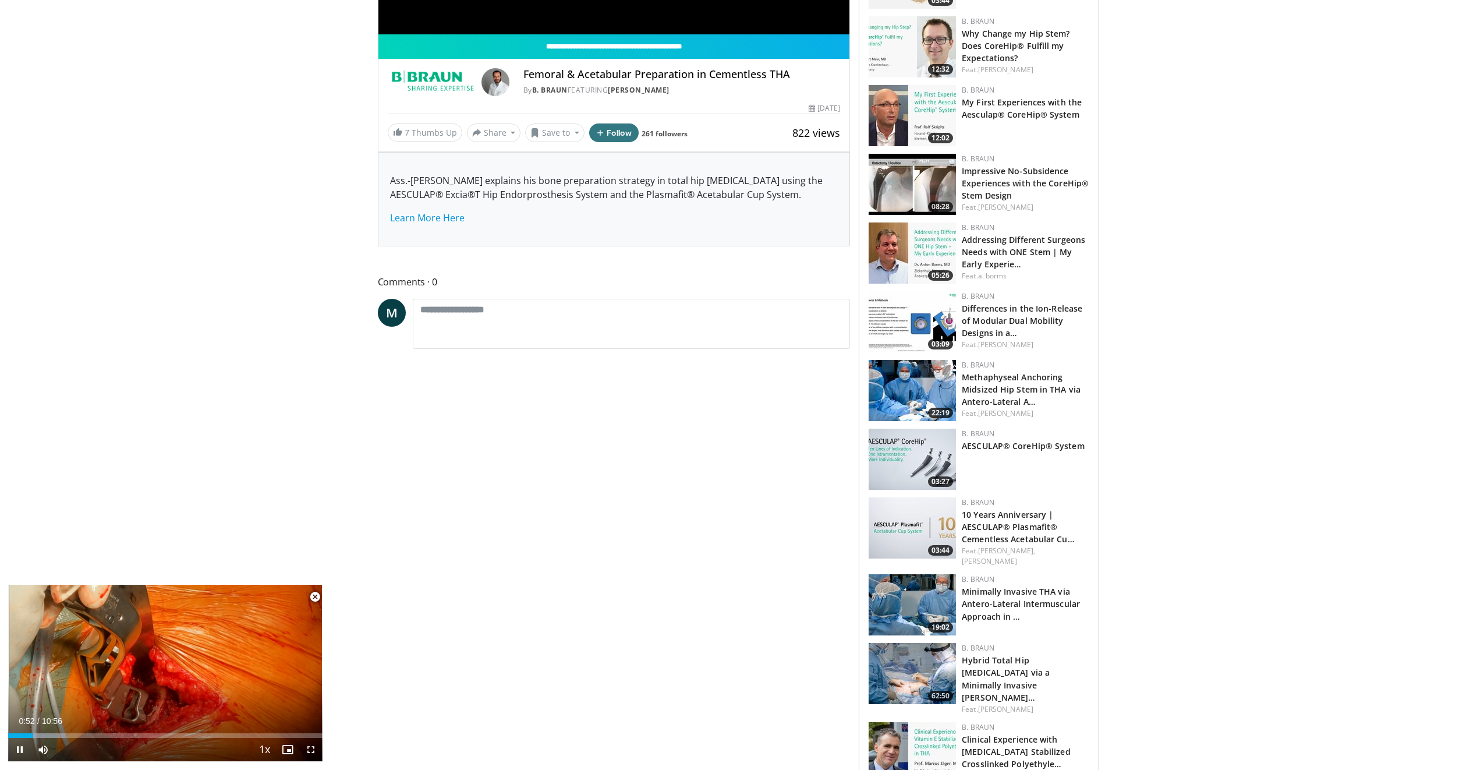
click at [315, 597] on span "Video Player" at bounding box center [314, 596] width 23 height 23
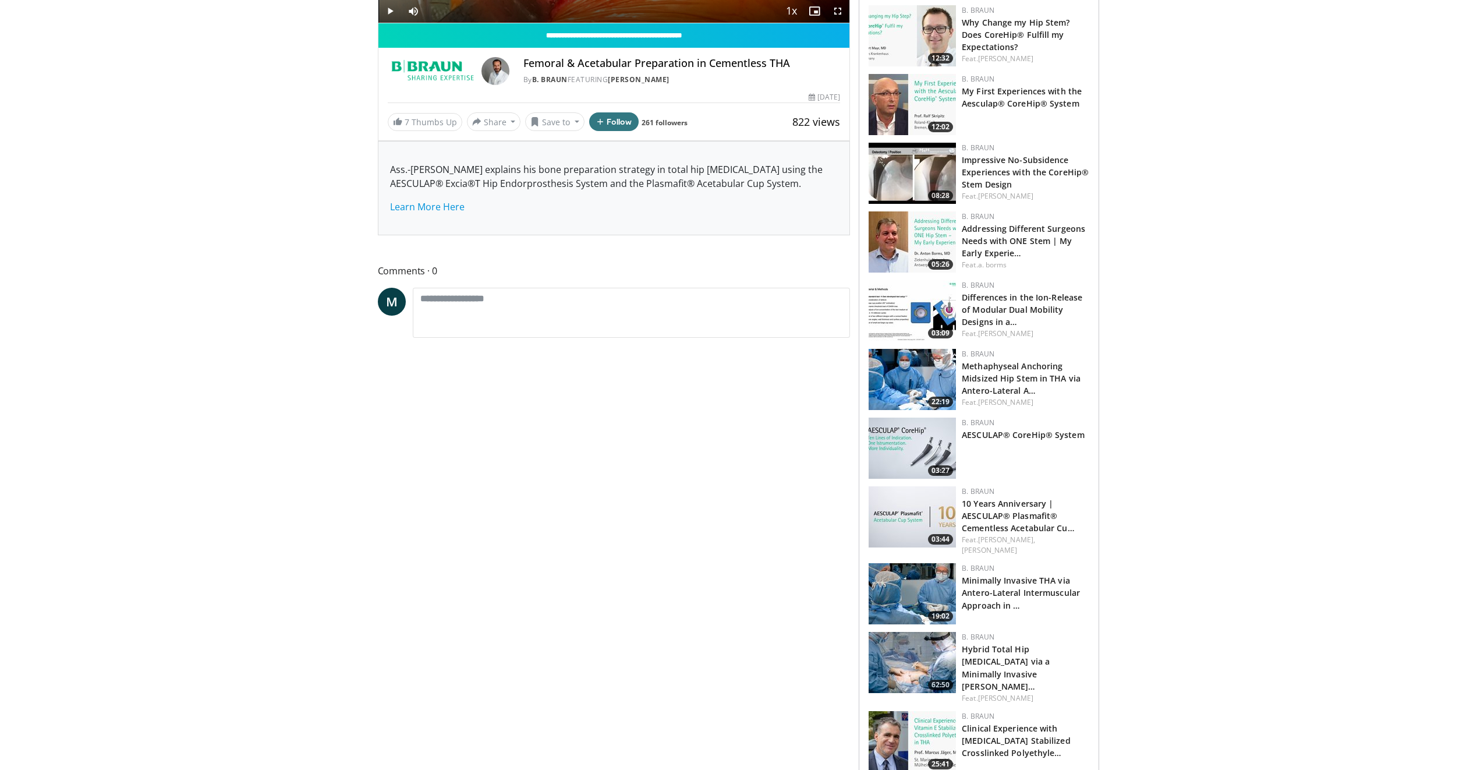
scroll to position [155, 0]
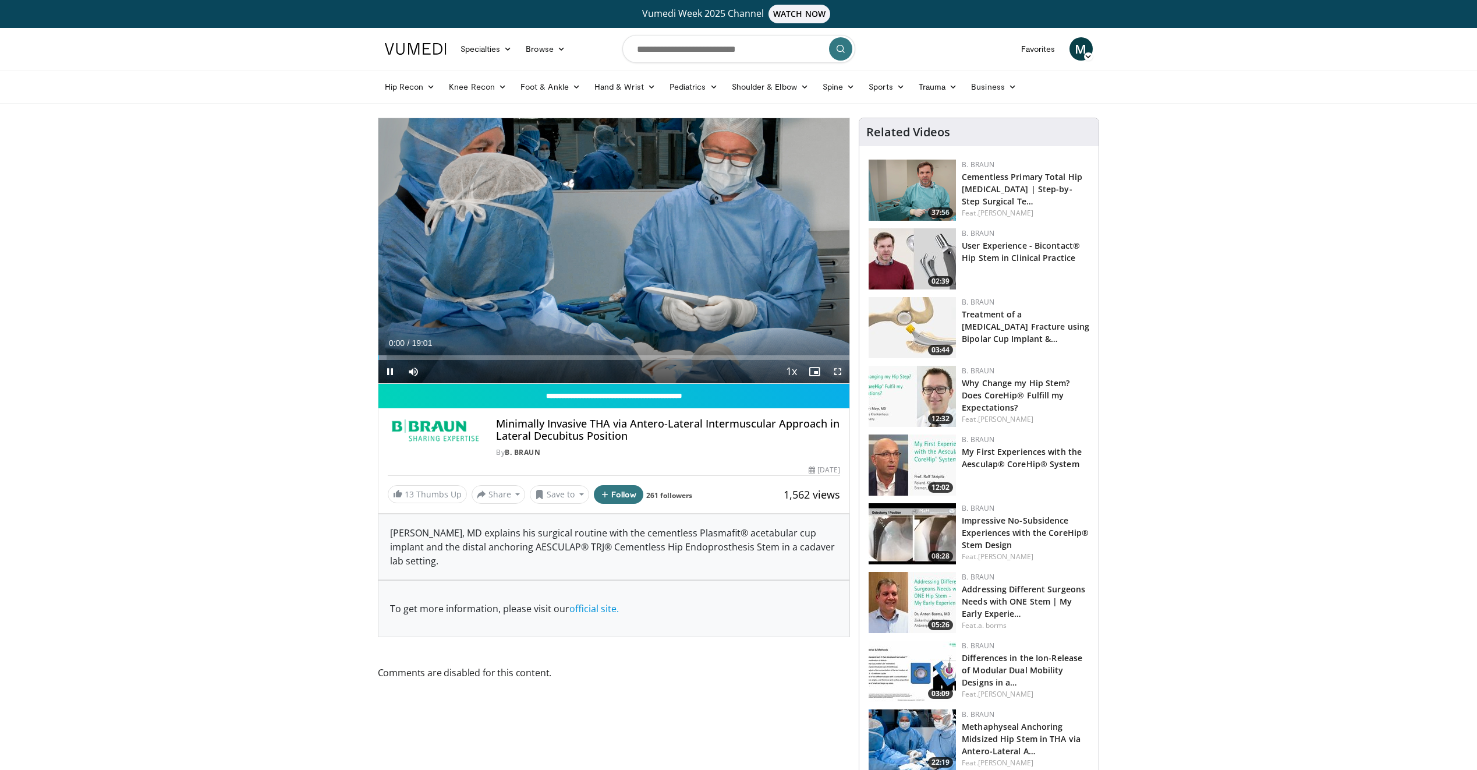
click at [839, 373] on span "Video Player" at bounding box center [837, 371] width 23 height 23
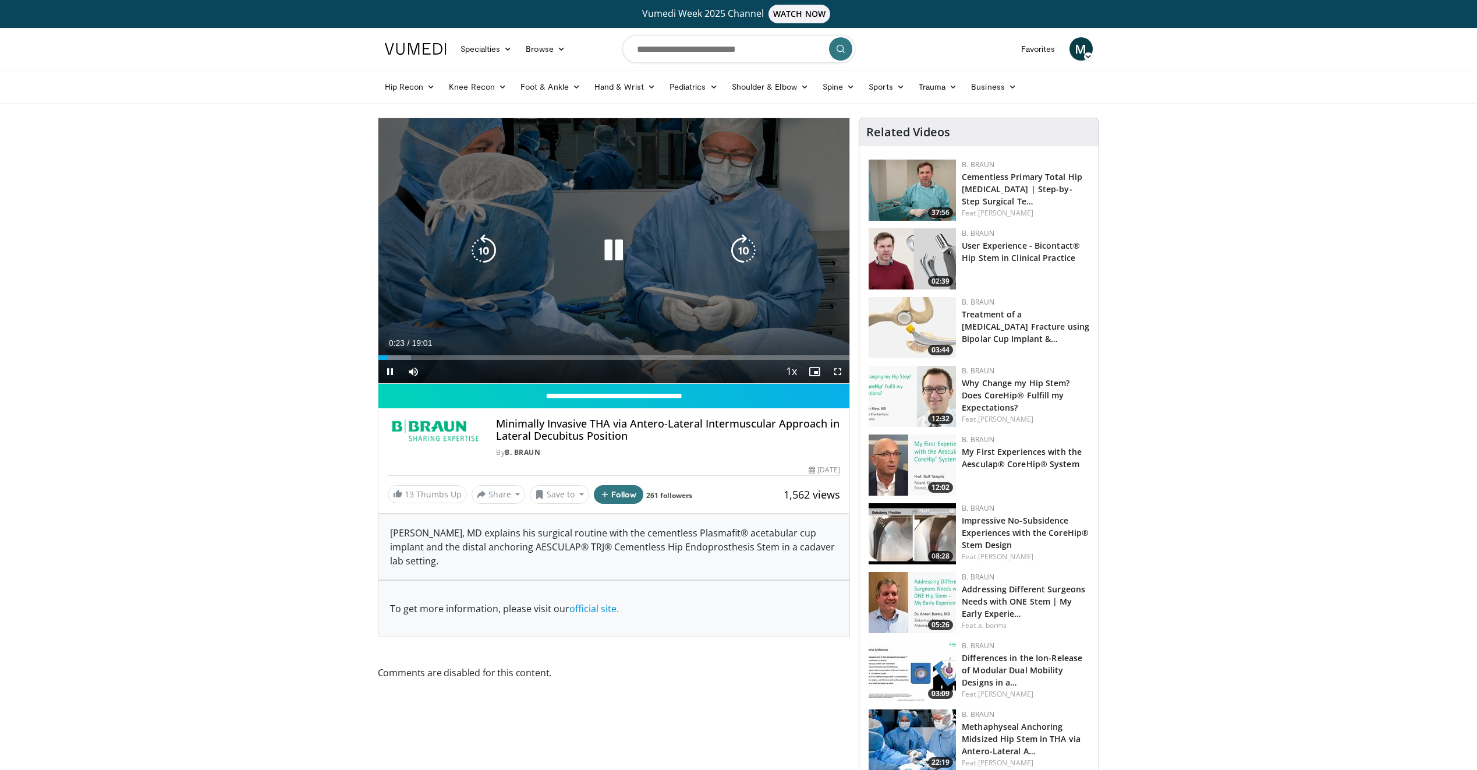
drag, startPoint x: 618, startPoint y: 257, endPoint x: 641, endPoint y: 264, distance: 24.3
click at [619, 256] on icon "Video Player" at bounding box center [613, 250] width 33 height 33
click at [620, 250] on icon "Video Player" at bounding box center [613, 250] width 33 height 33
drag, startPoint x: 838, startPoint y: 372, endPoint x: 842, endPoint y: 415, distance: 43.2
click at [838, 372] on span "Video Player" at bounding box center [837, 371] width 23 height 23
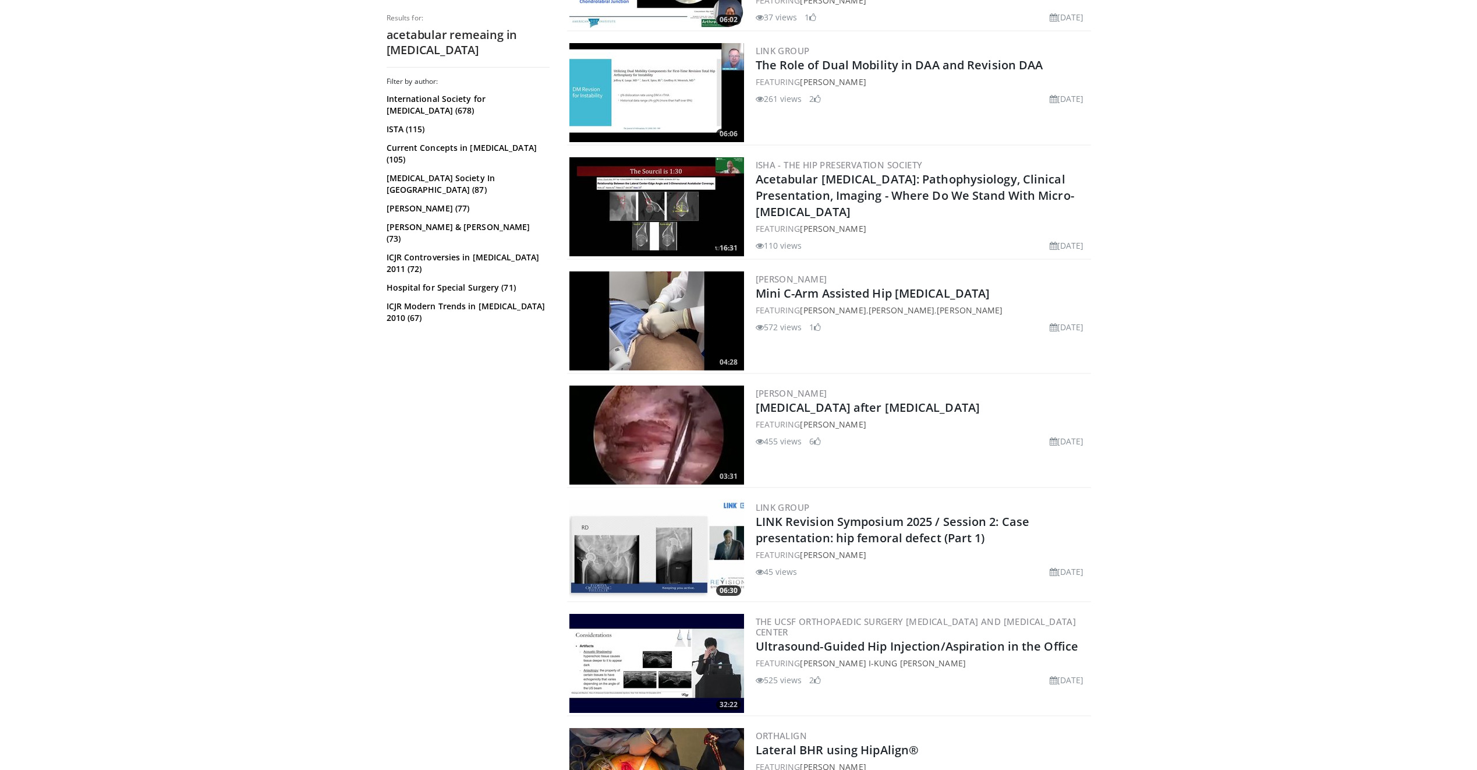
scroll to position [2387, 0]
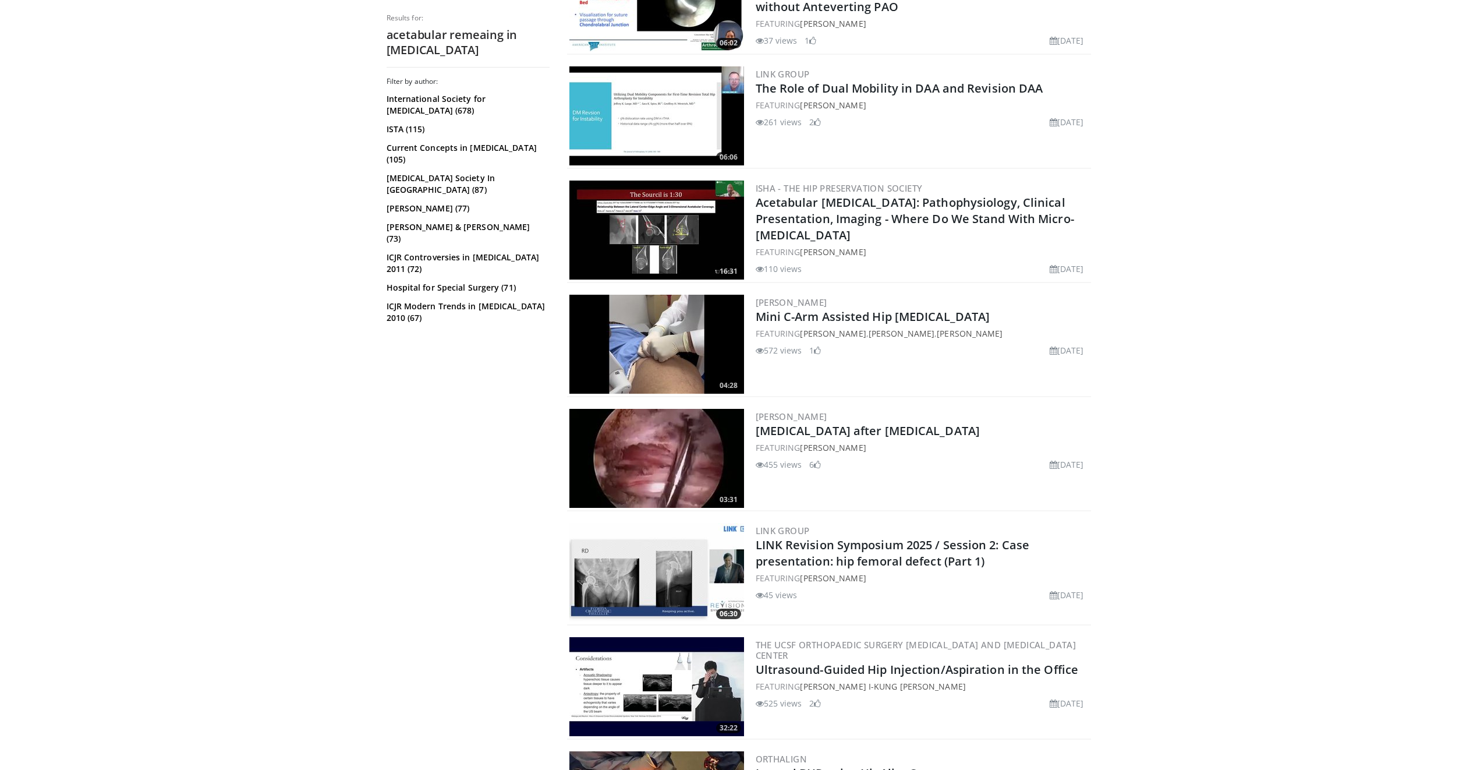
click at [724, 327] on img at bounding box center [656, 344] width 175 height 99
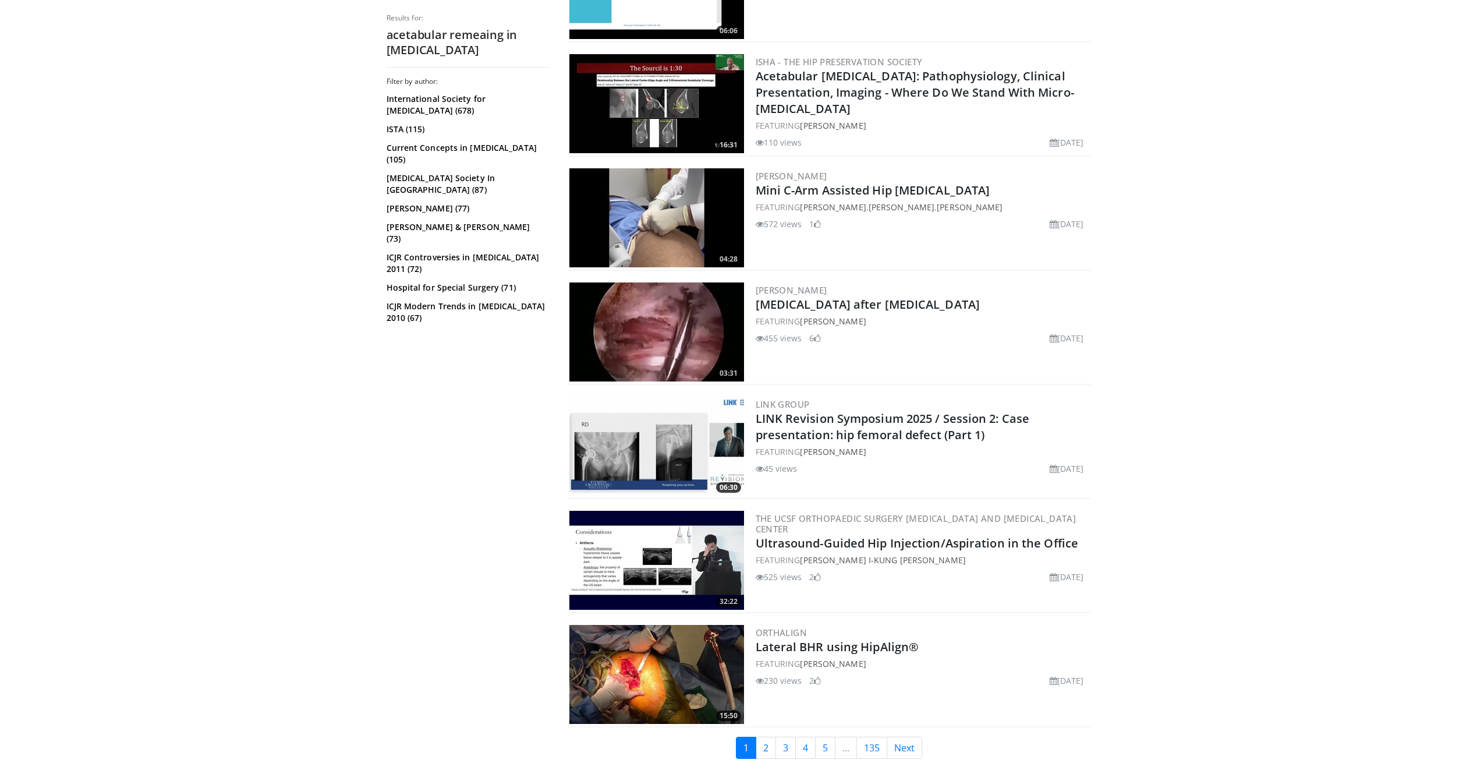
scroll to position [2615, 0]
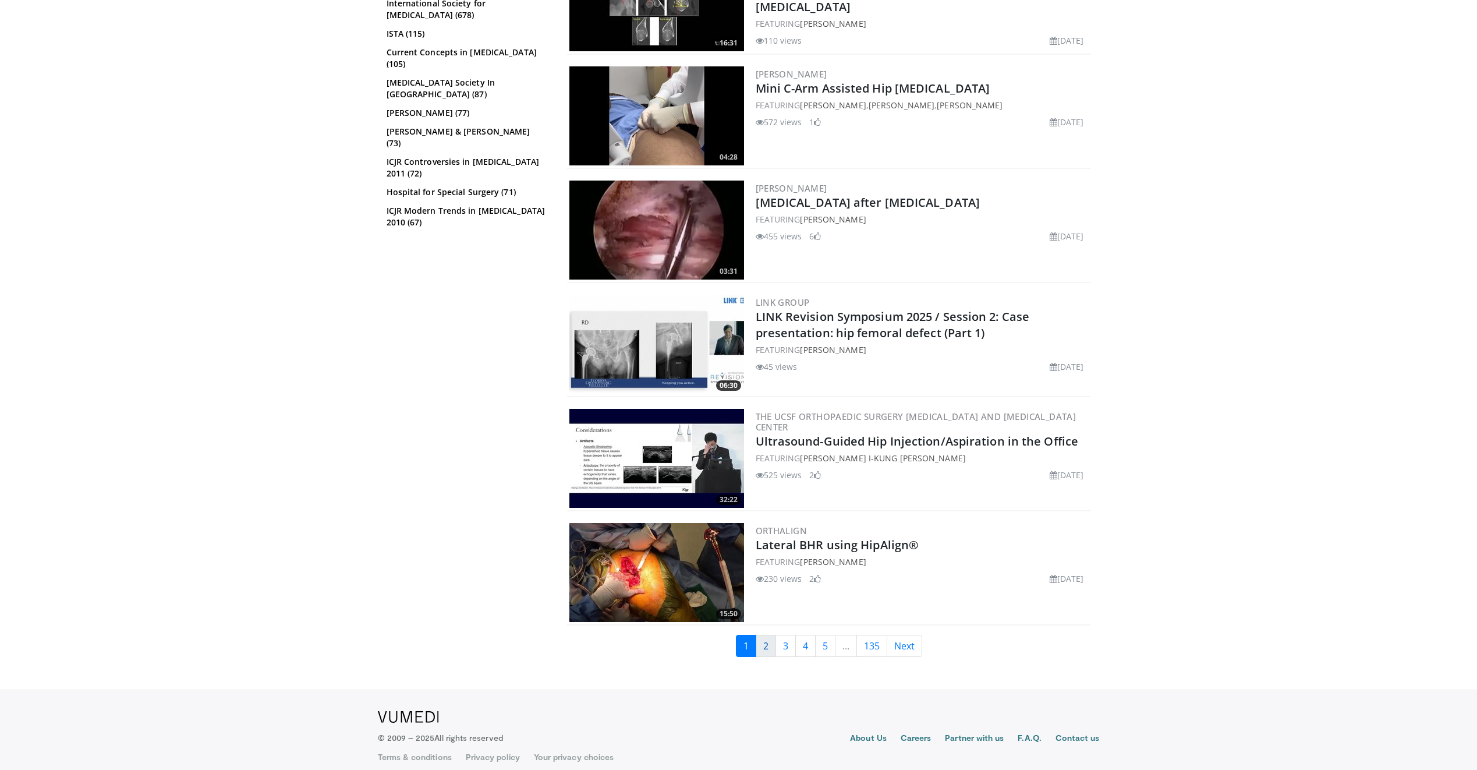
click at [762, 634] on link "2" at bounding box center [766, 645] width 20 height 22
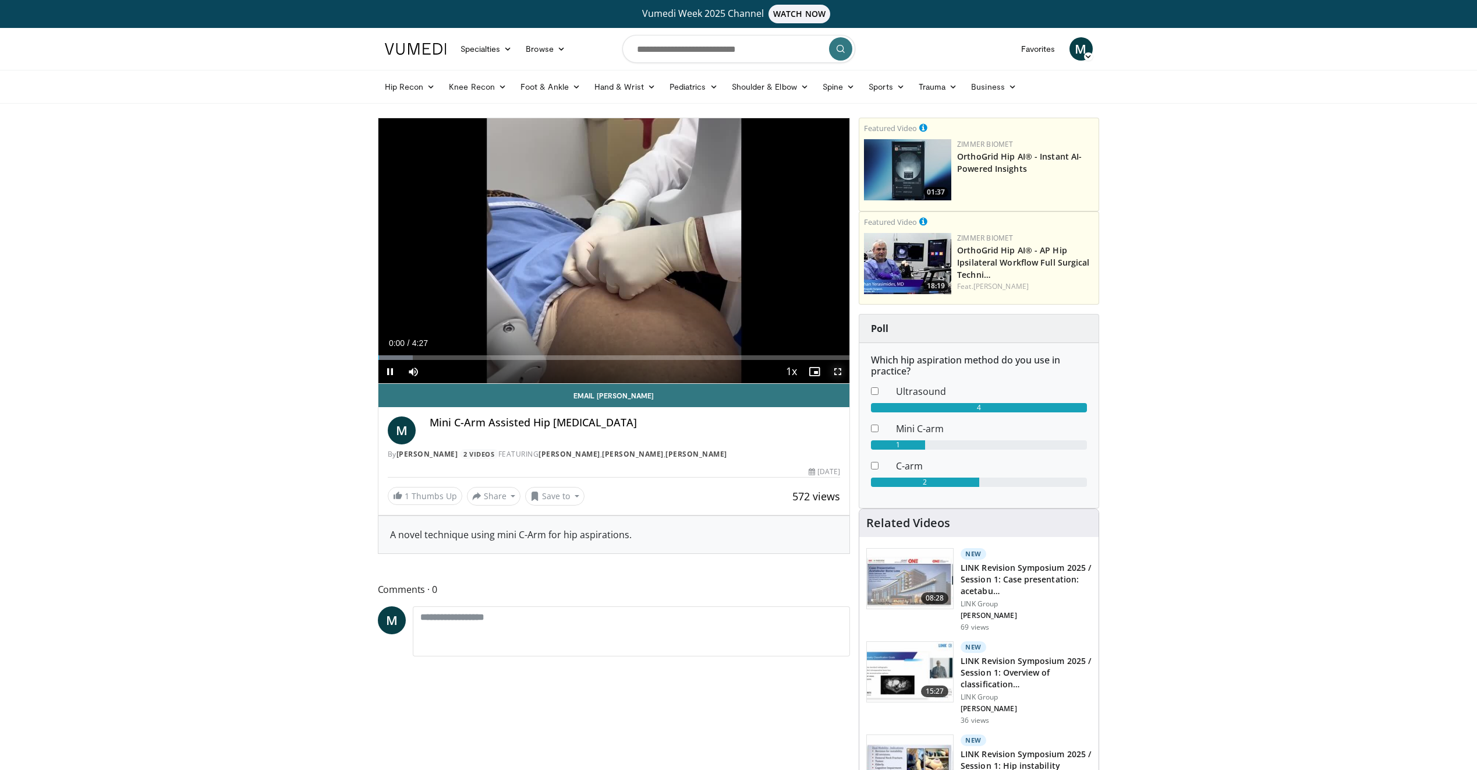
click at [836, 374] on span "Video Player" at bounding box center [837, 371] width 23 height 23
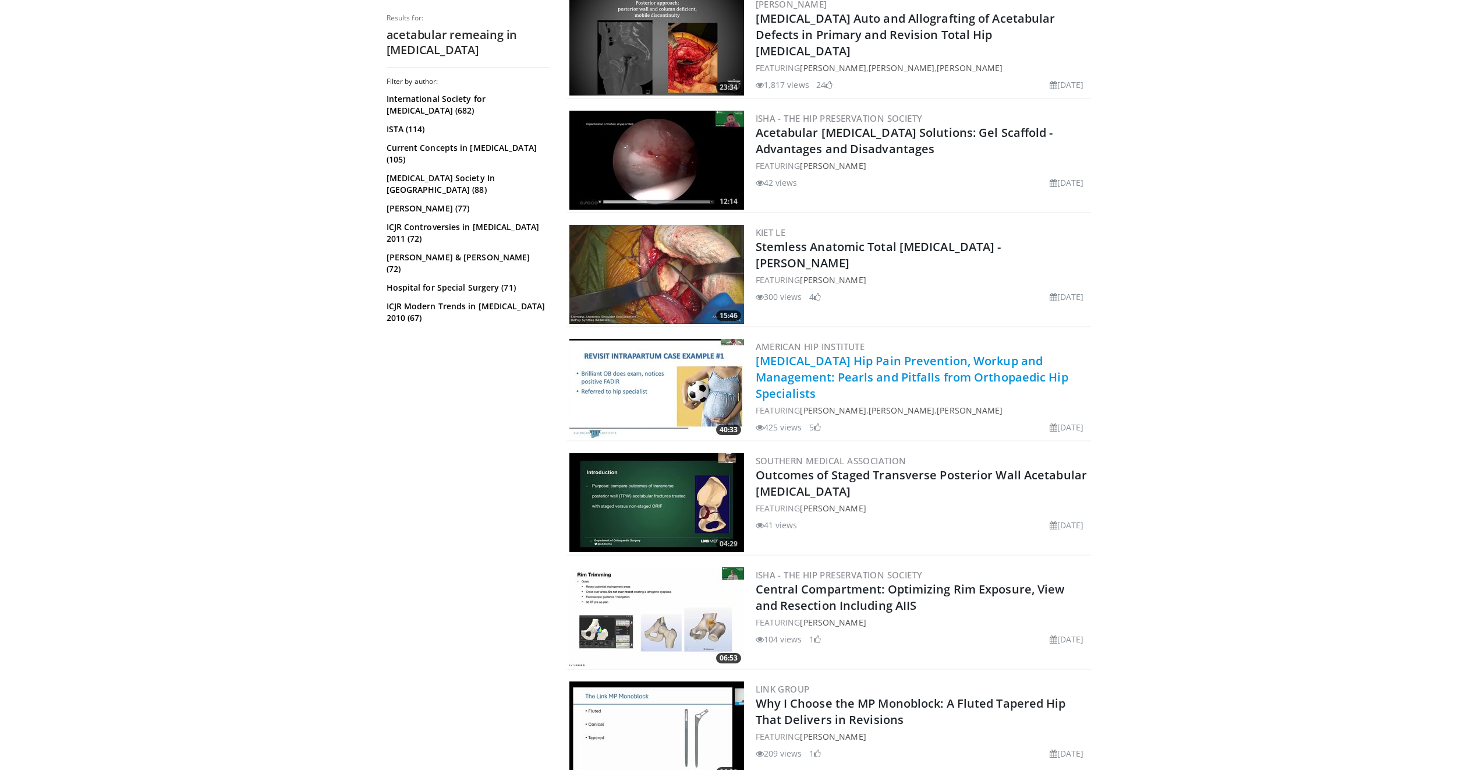
scroll to position [2615, 0]
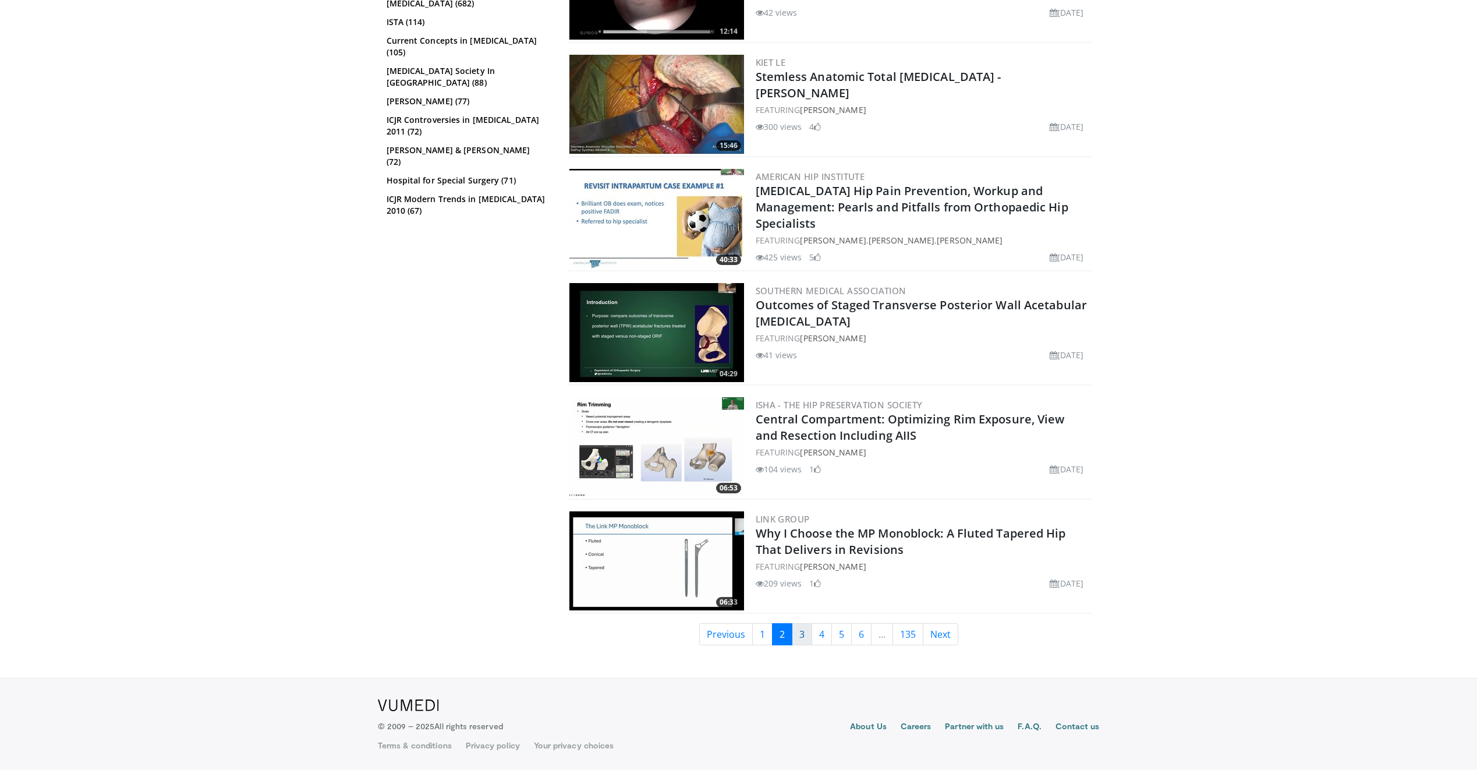
click at [801, 636] on link "3" at bounding box center [802, 634] width 20 height 22
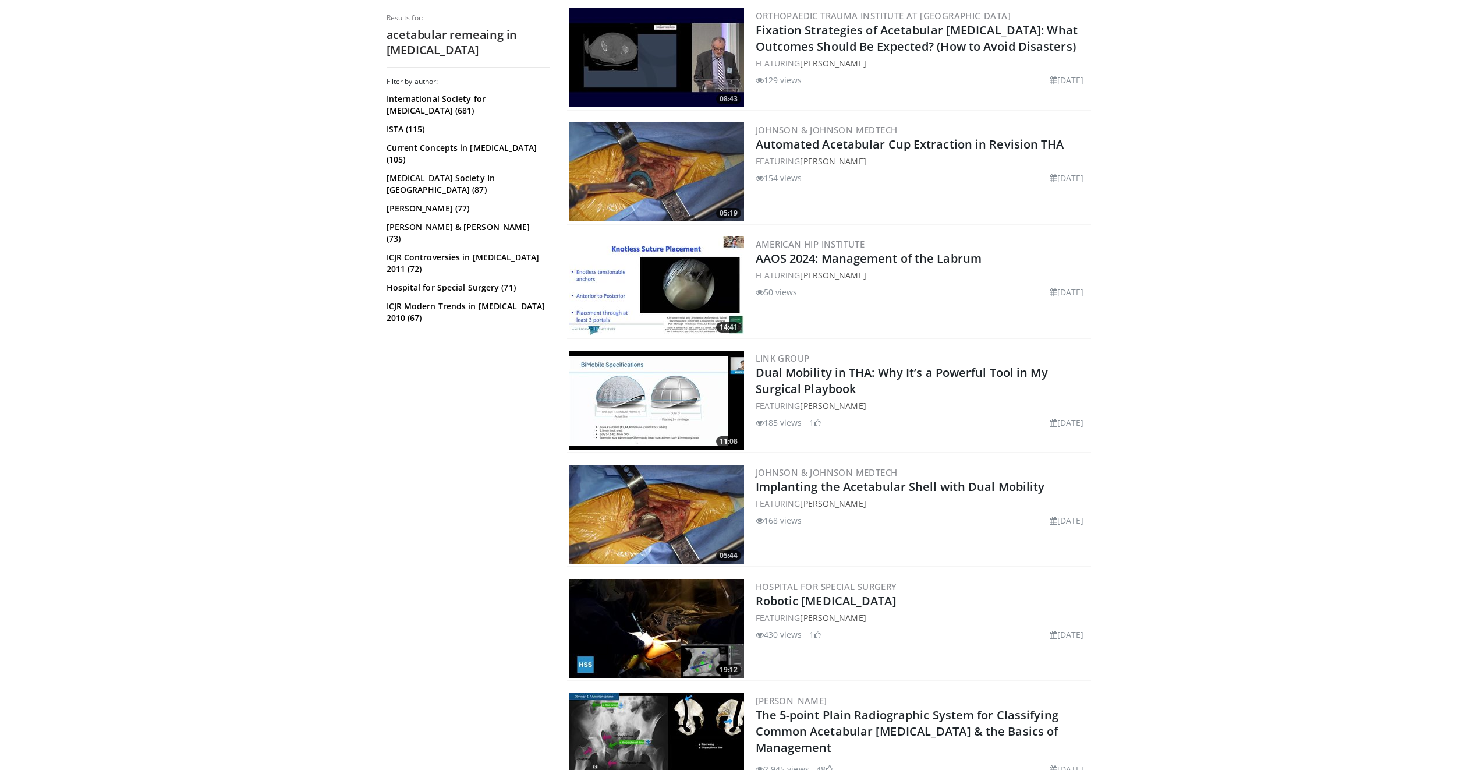
scroll to position [2096, 0]
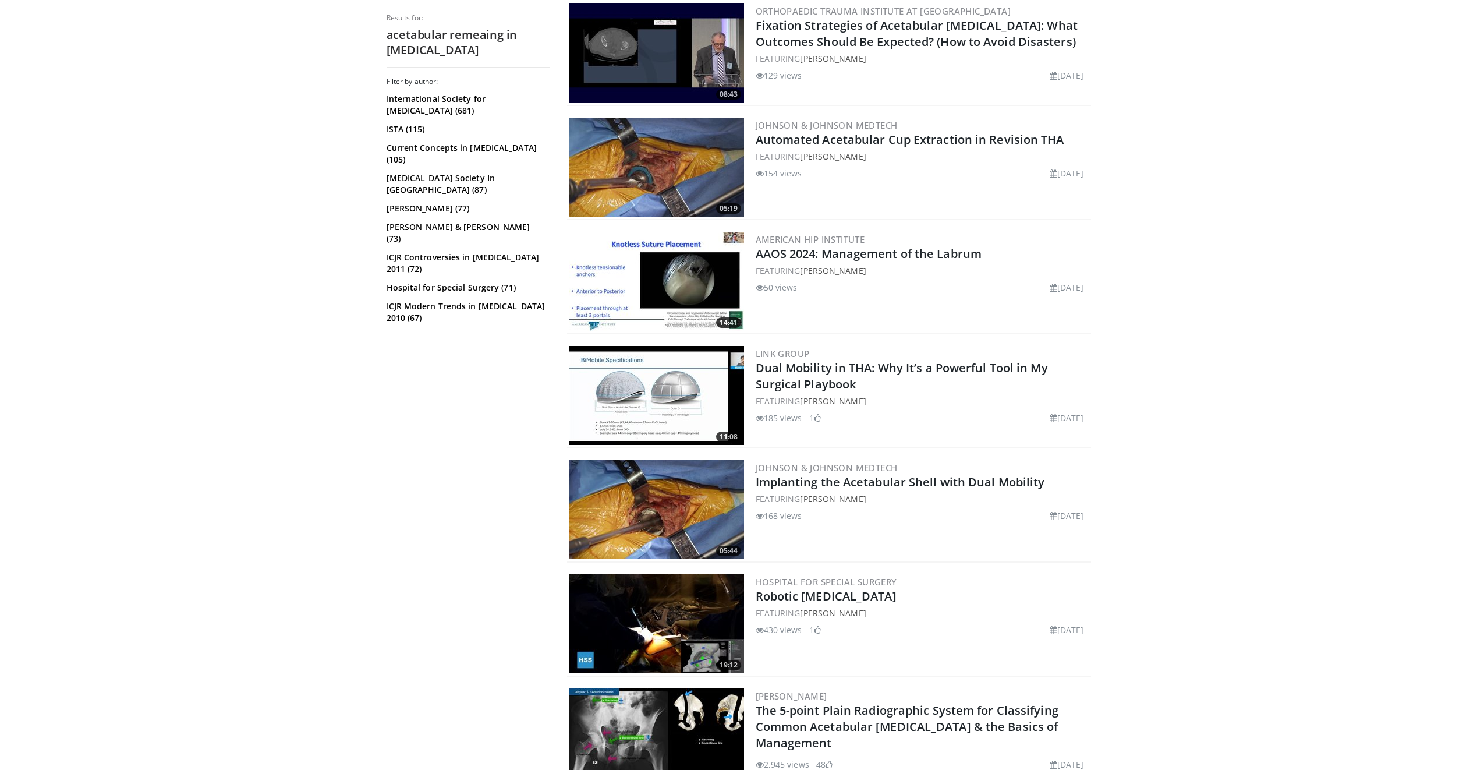
click at [694, 505] on img at bounding box center [656, 509] width 175 height 99
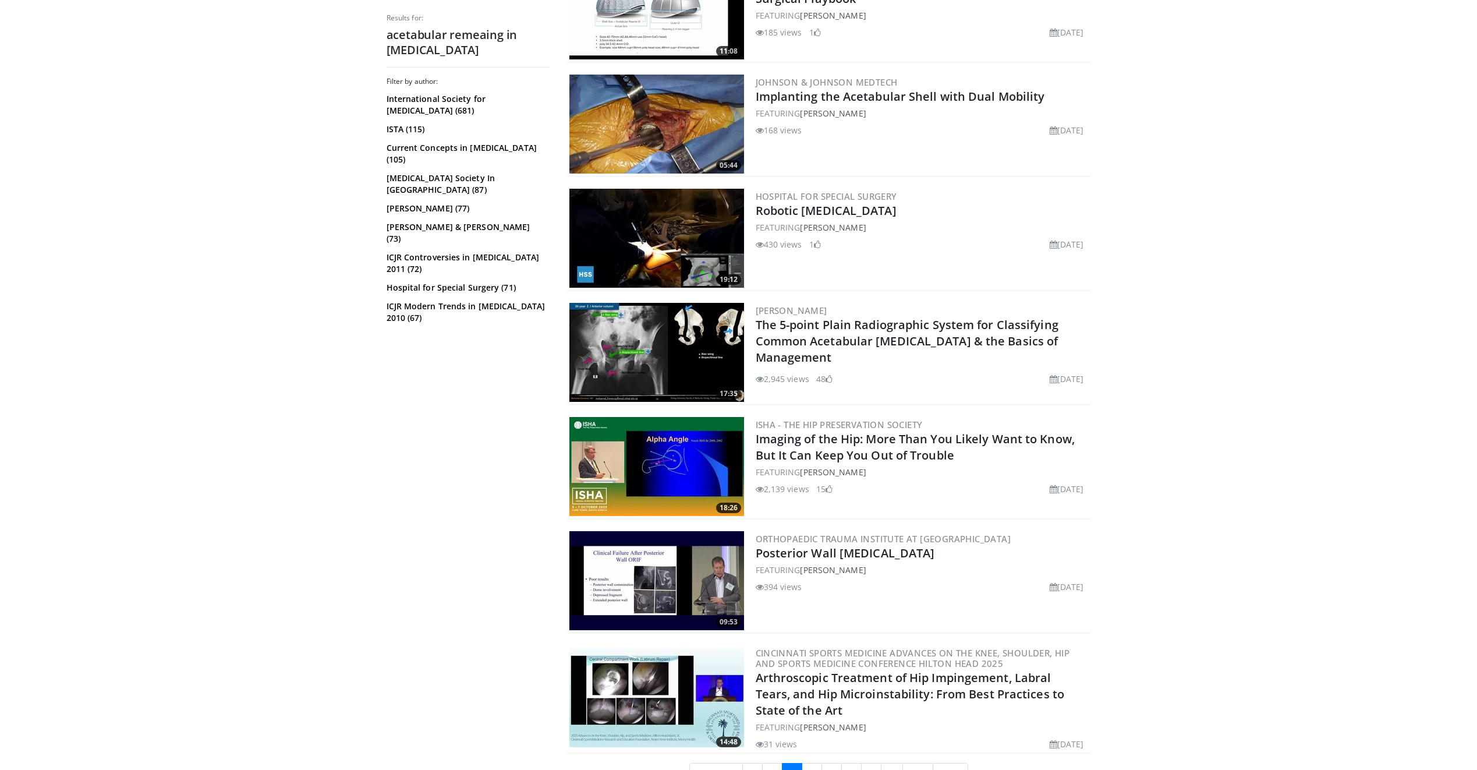
scroll to position [2621, 0]
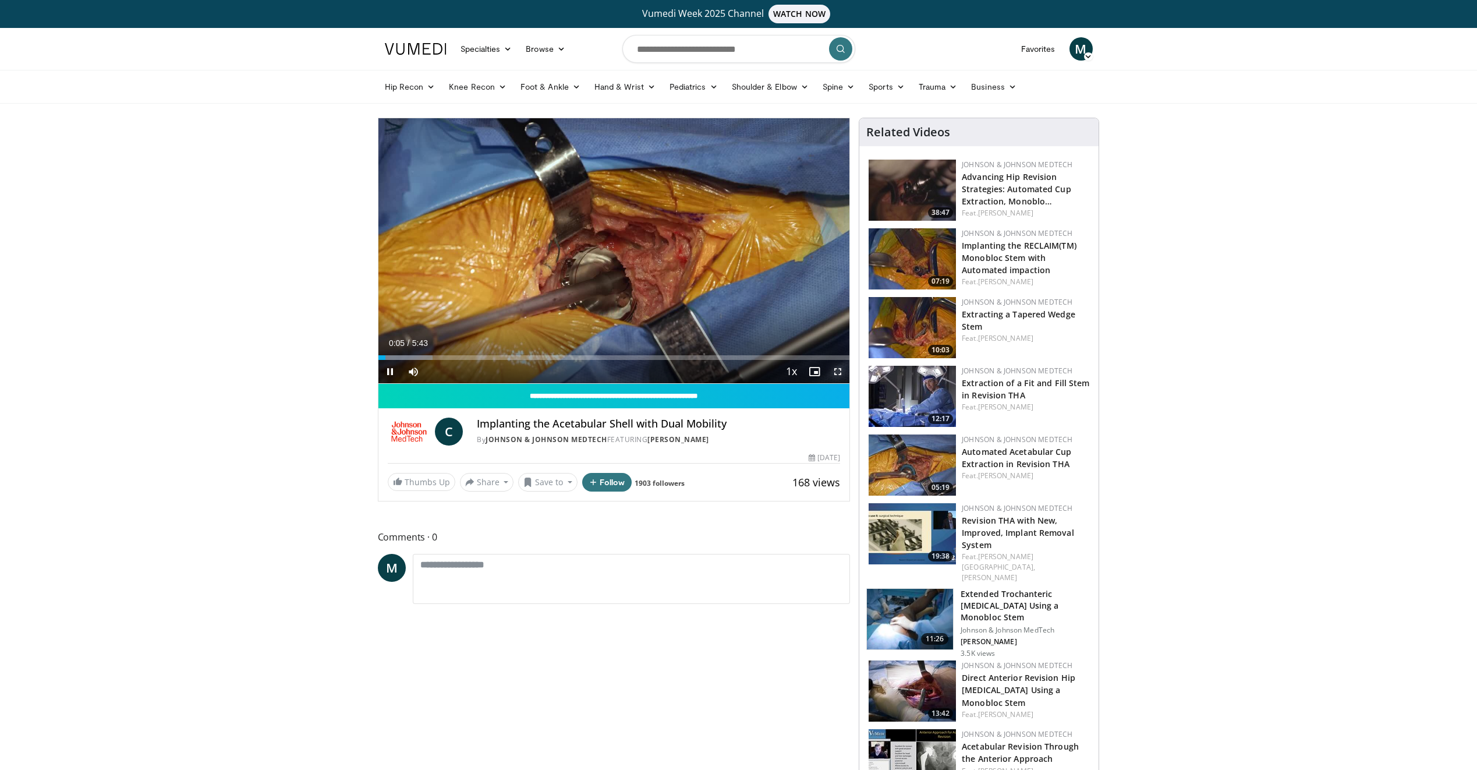
click at [831, 368] on span "Video Player" at bounding box center [837, 371] width 23 height 23
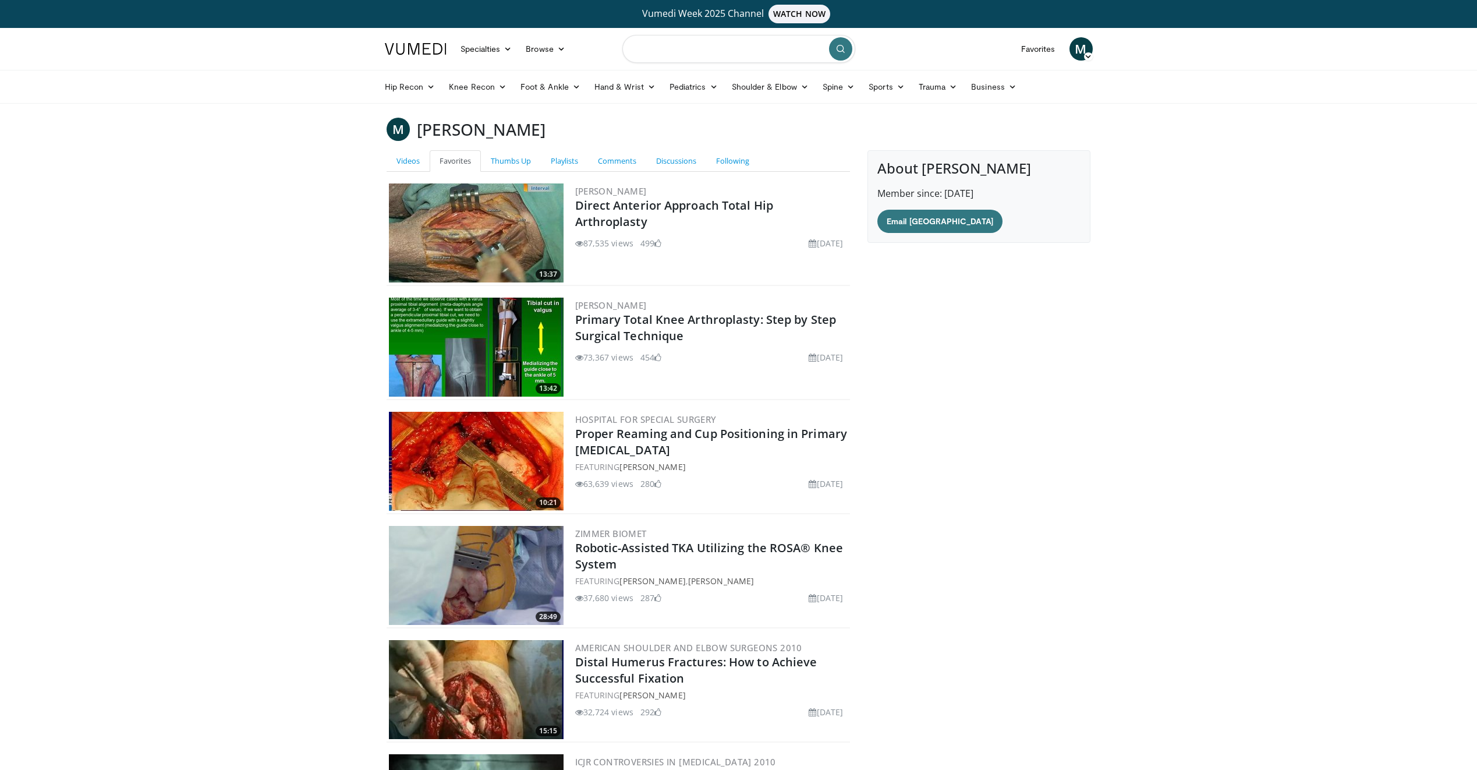
click at [705, 54] on input "Search topics, interventions" at bounding box center [738, 49] width 233 height 28
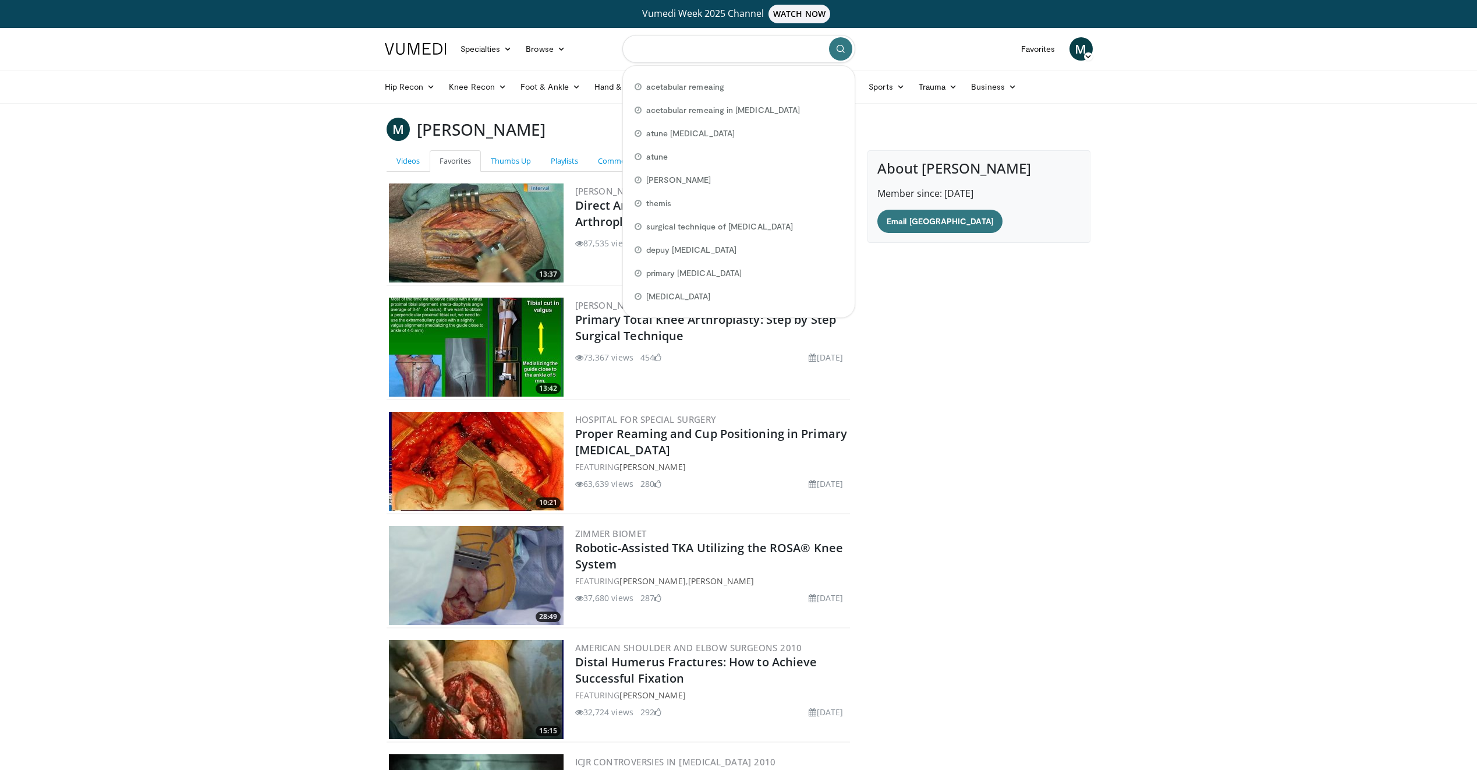
click at [675, 54] on input "Search topics, interventions" at bounding box center [738, 49] width 233 height 28
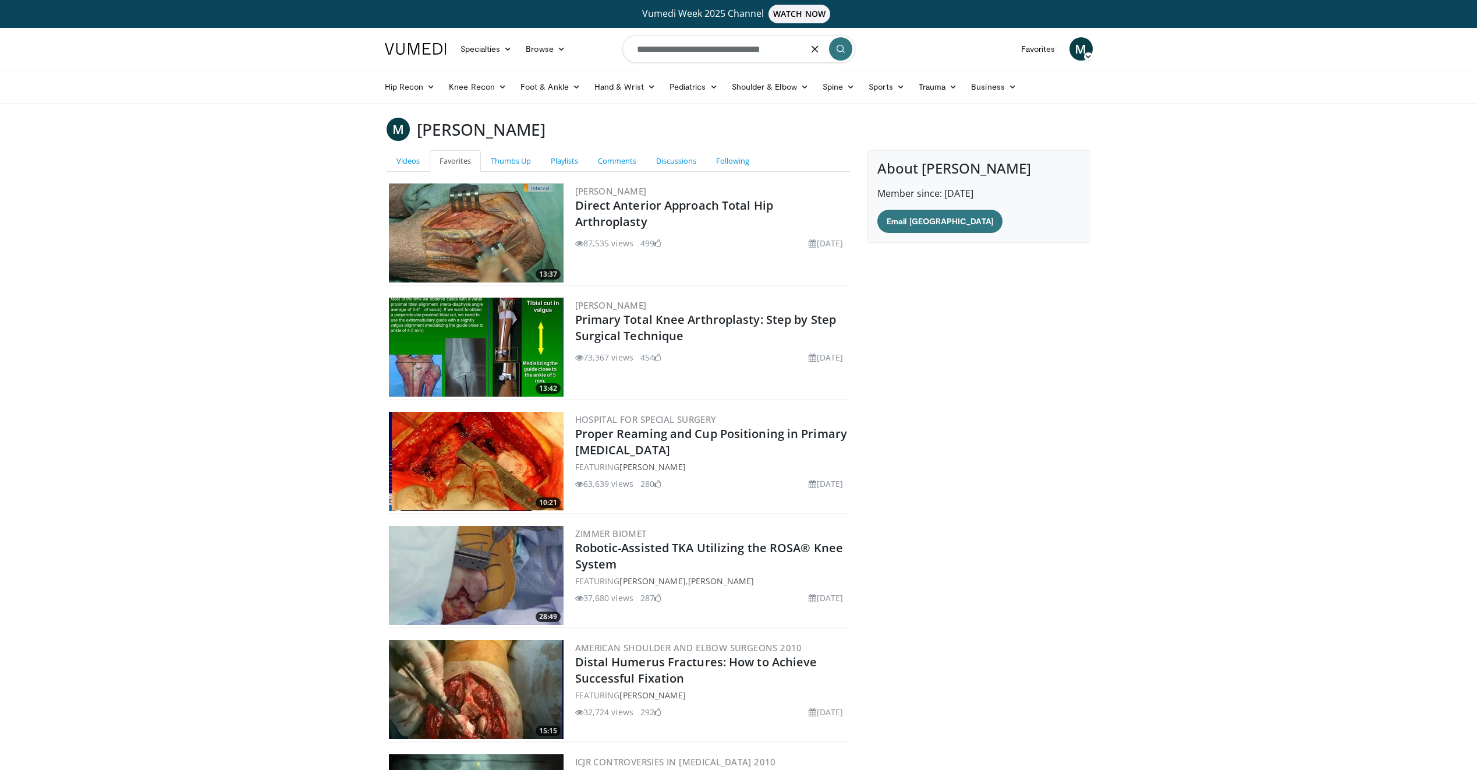
type input "**********"
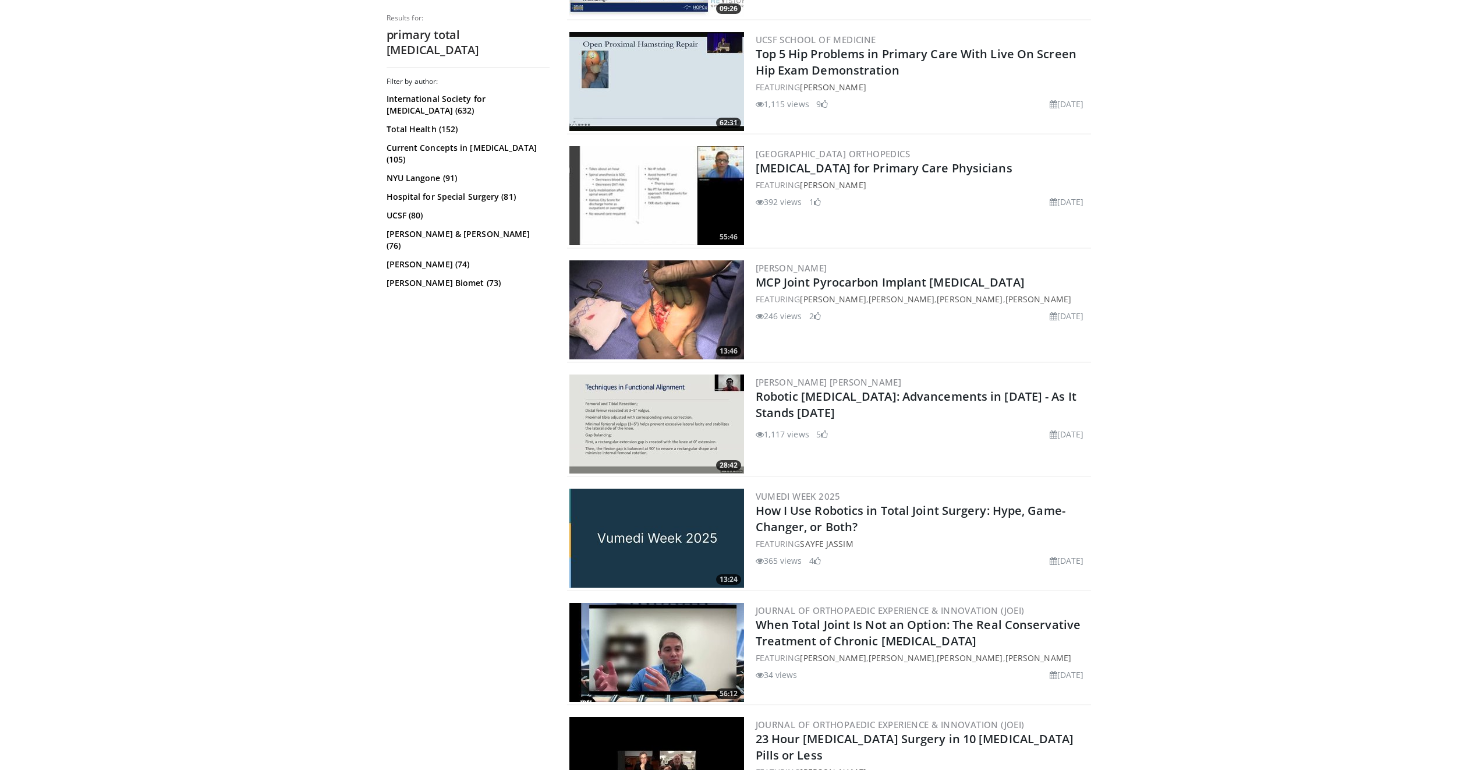
scroll to position [2561, 0]
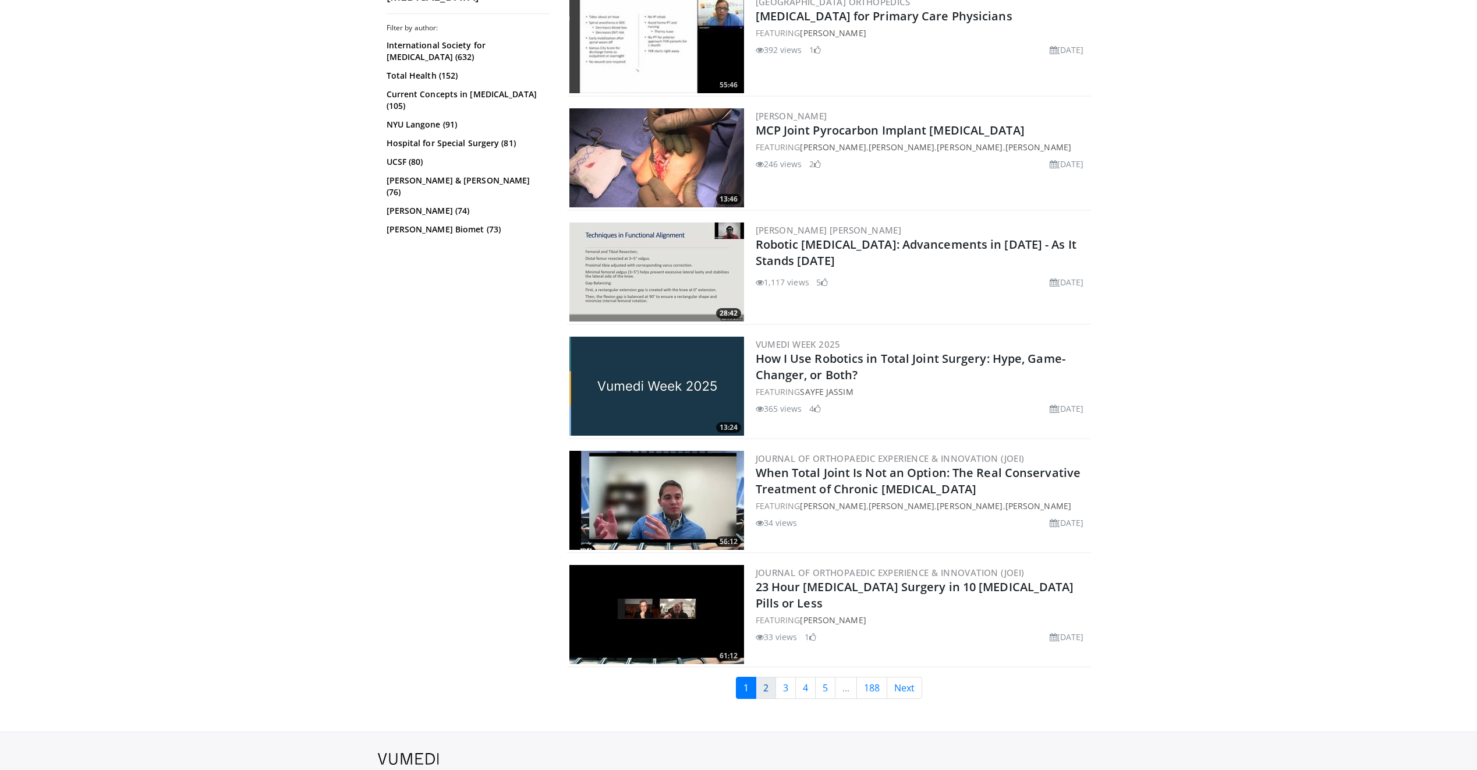
click at [767, 688] on link "2" at bounding box center [766, 687] width 20 height 22
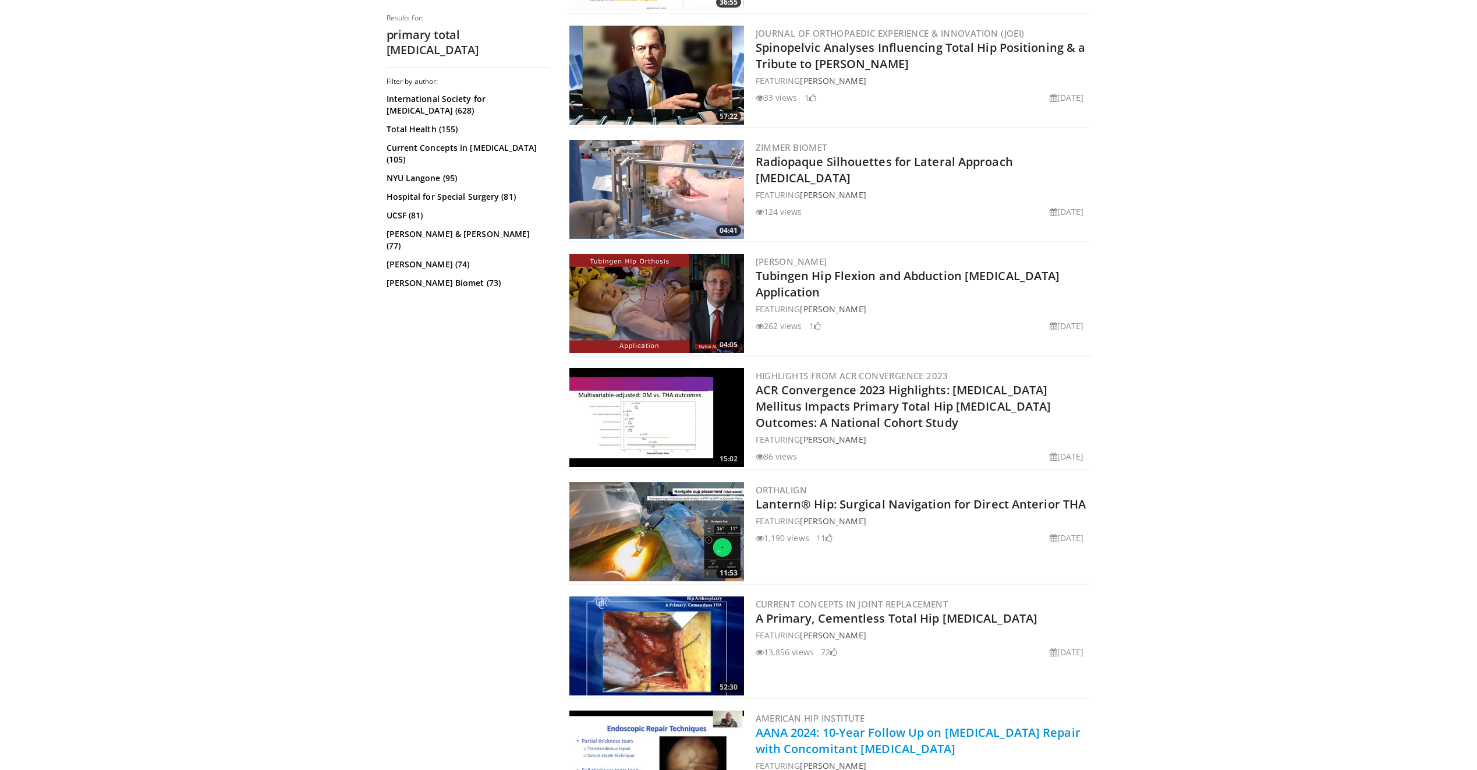
scroll to position [1863, 0]
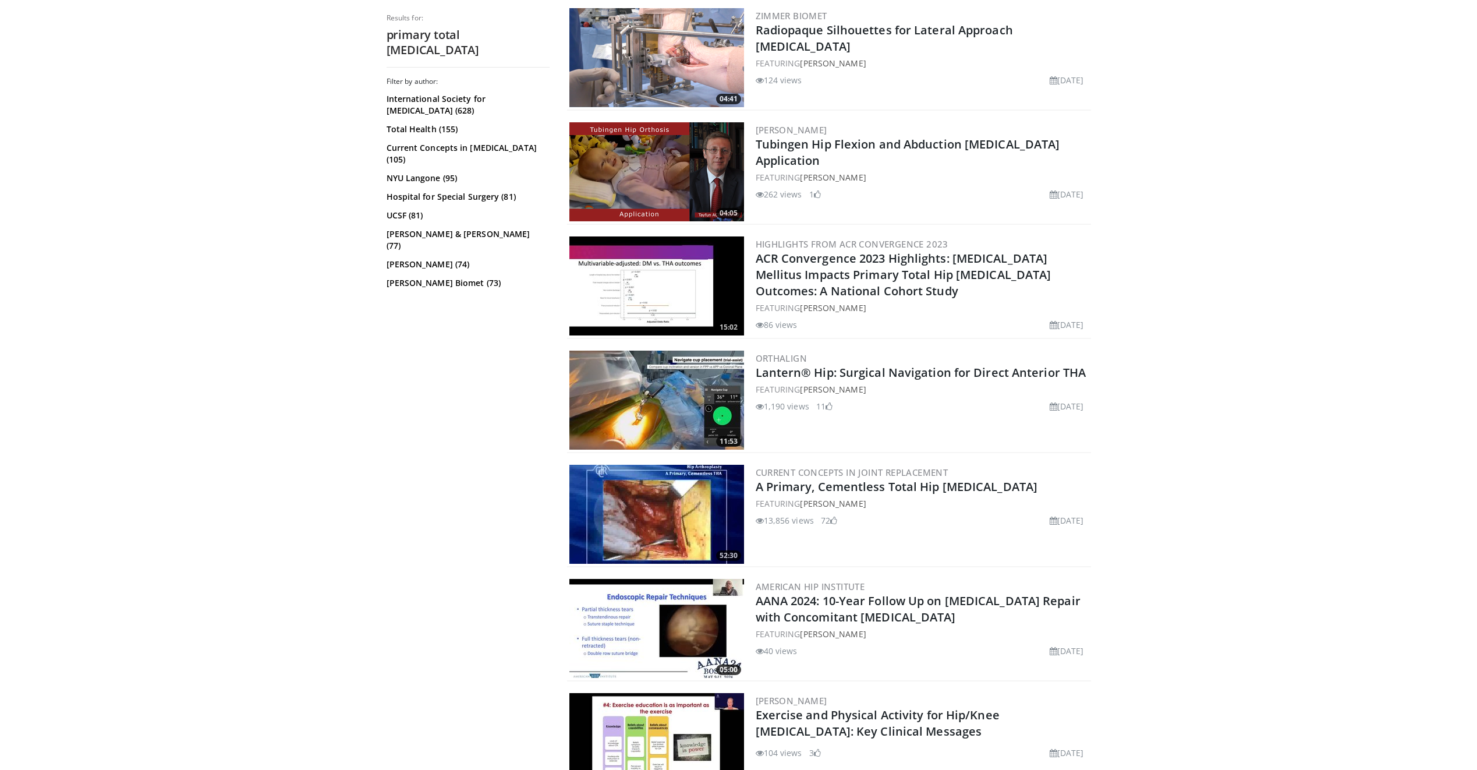
click at [677, 510] on img at bounding box center [656, 514] width 175 height 99
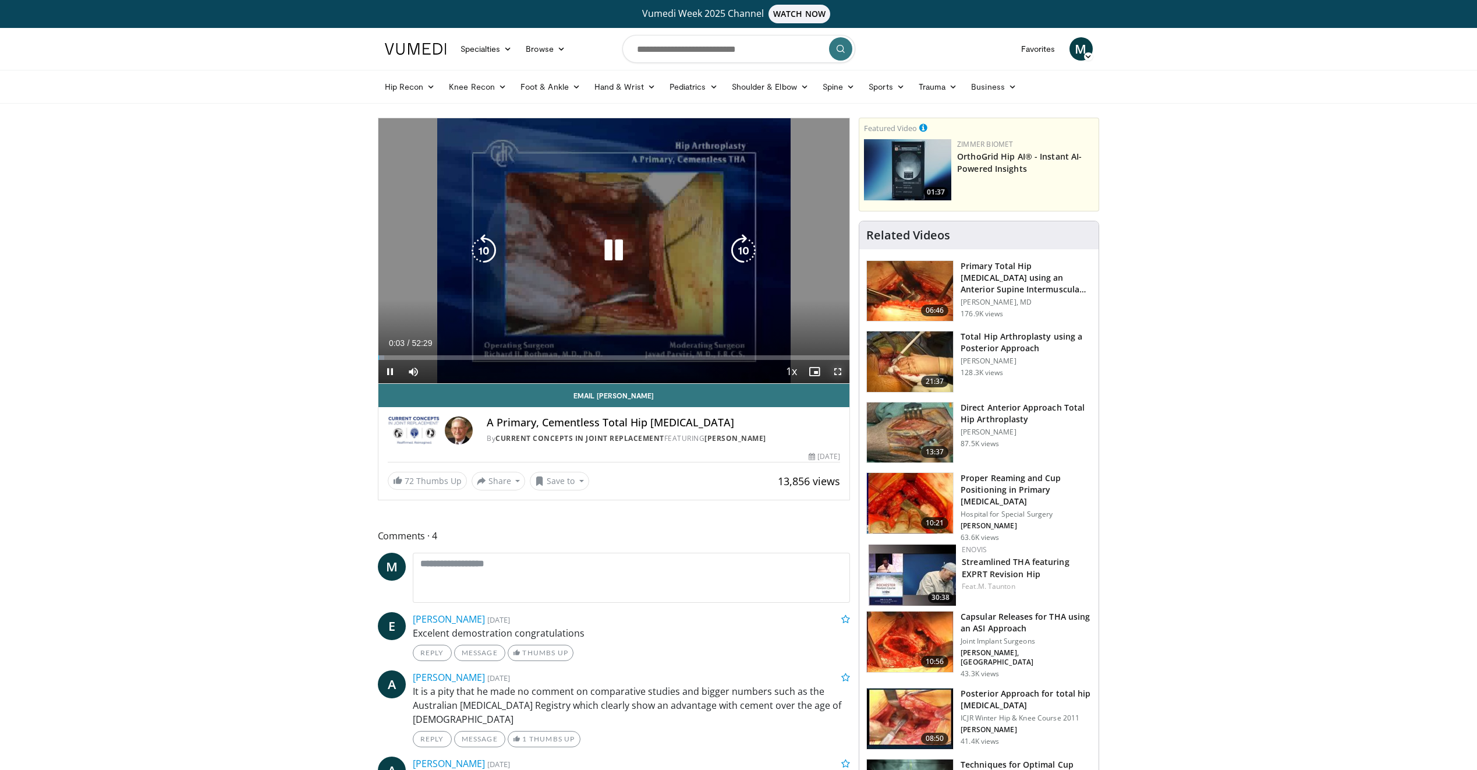
drag, startPoint x: 834, startPoint y: 371, endPoint x: 836, endPoint y: 414, distance: 43.1
click at [834, 371] on span "Video Player" at bounding box center [837, 371] width 23 height 23
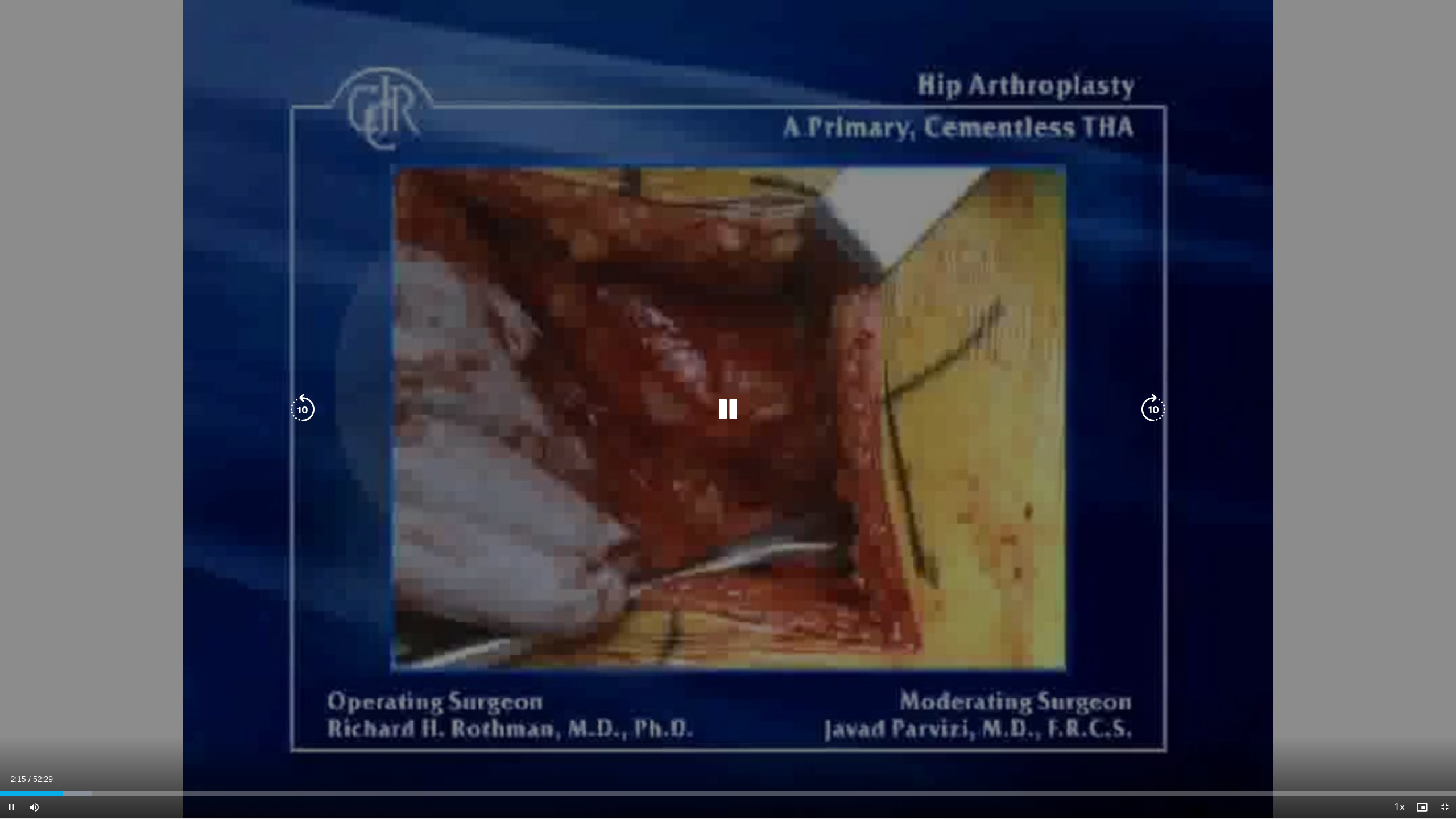
click at [724, 414] on icon "Video Player" at bounding box center [728, 410] width 32 height 32
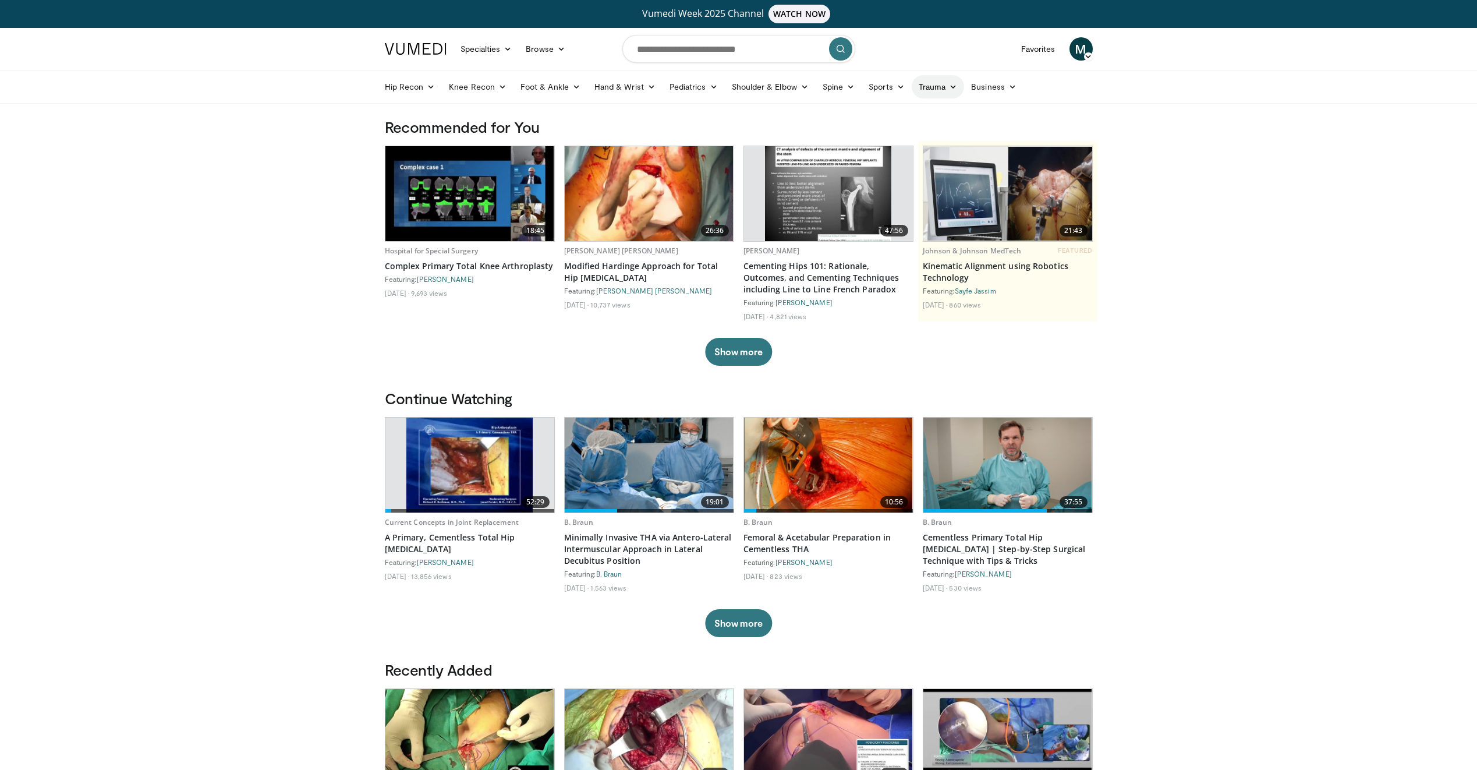
click at [935, 87] on link "Trauma" at bounding box center [938, 86] width 53 height 23
click at [875, 132] on link "Lower Extremity" at bounding box center [894, 132] width 139 height 19
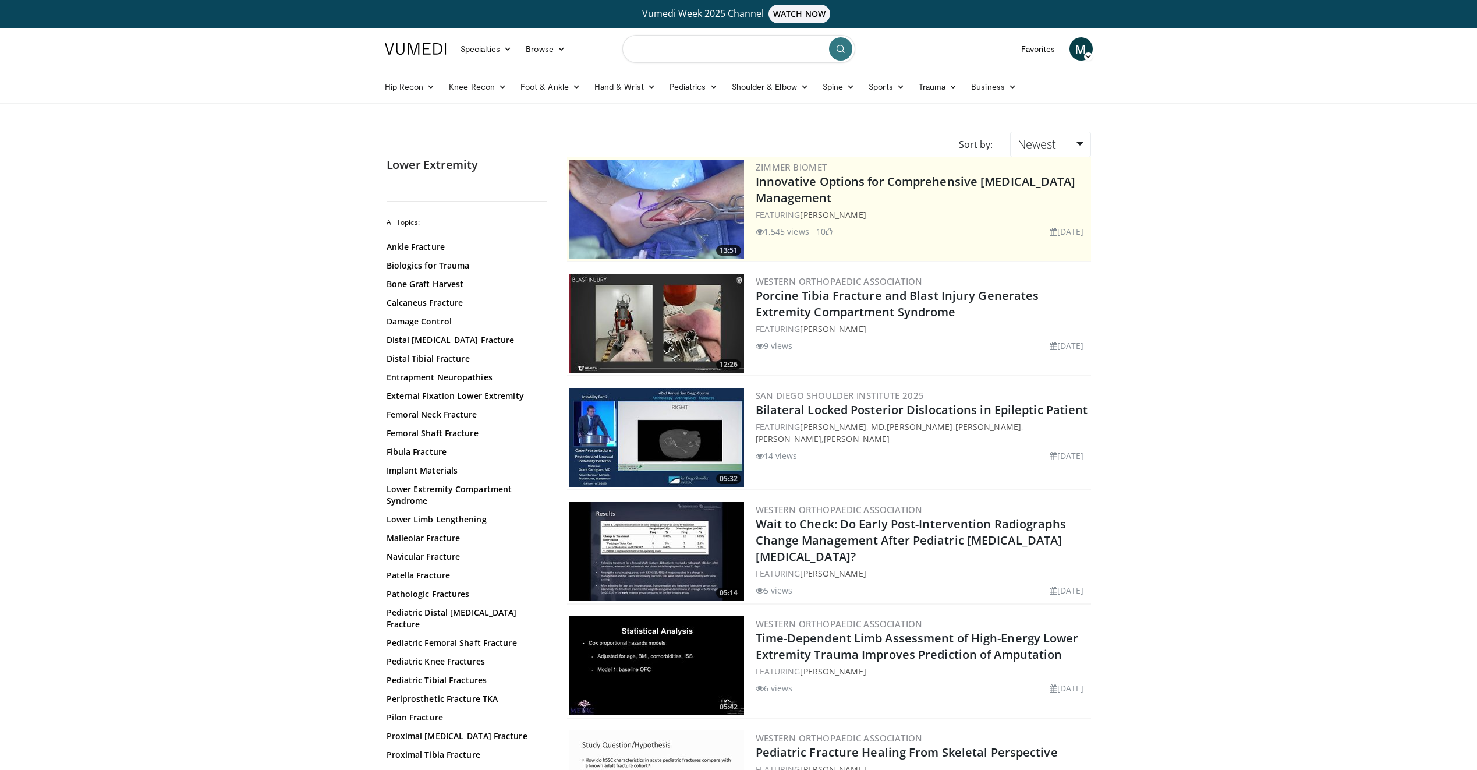
click at [732, 43] on input "Search topics, interventions" at bounding box center [738, 49] width 233 height 28
type input "**********"
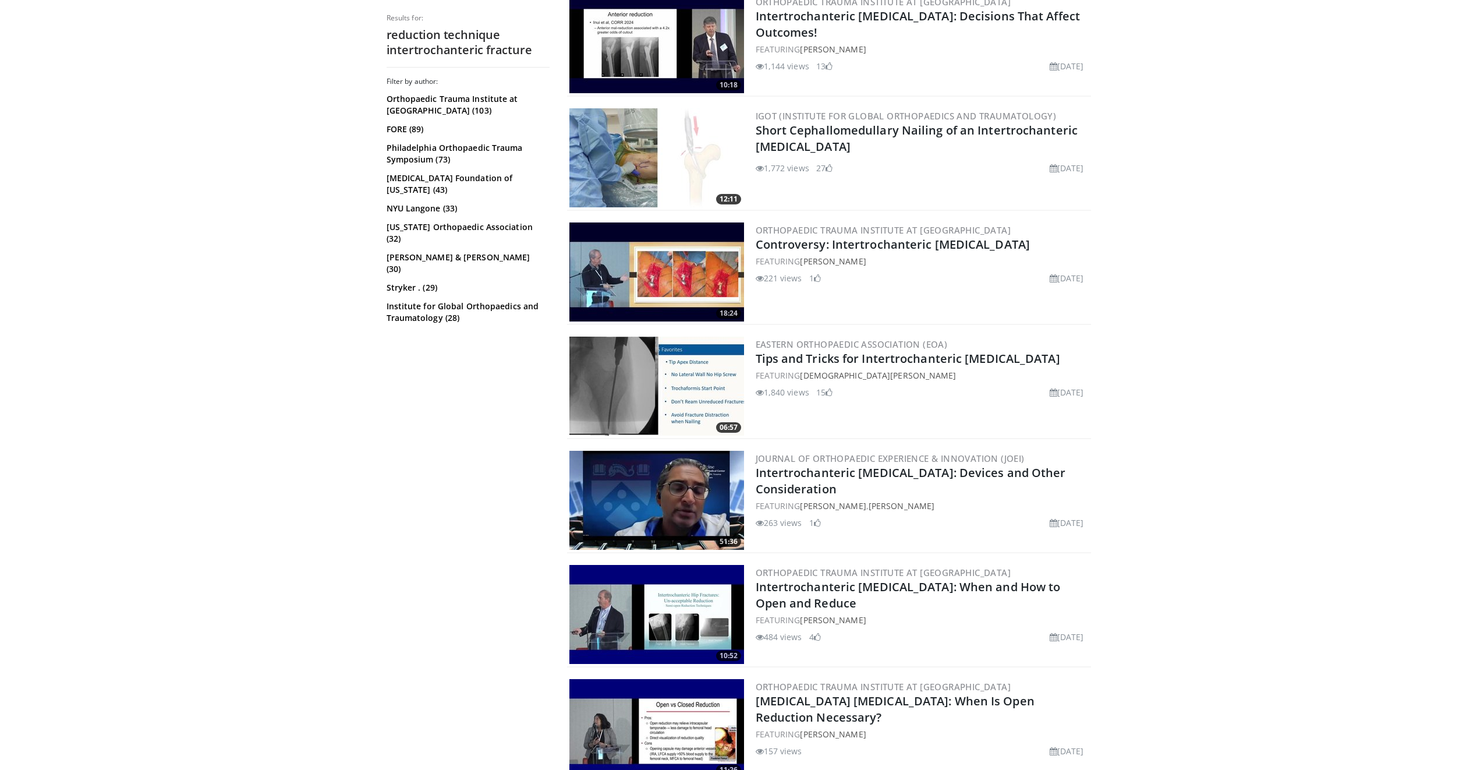
scroll to position [524, 0]
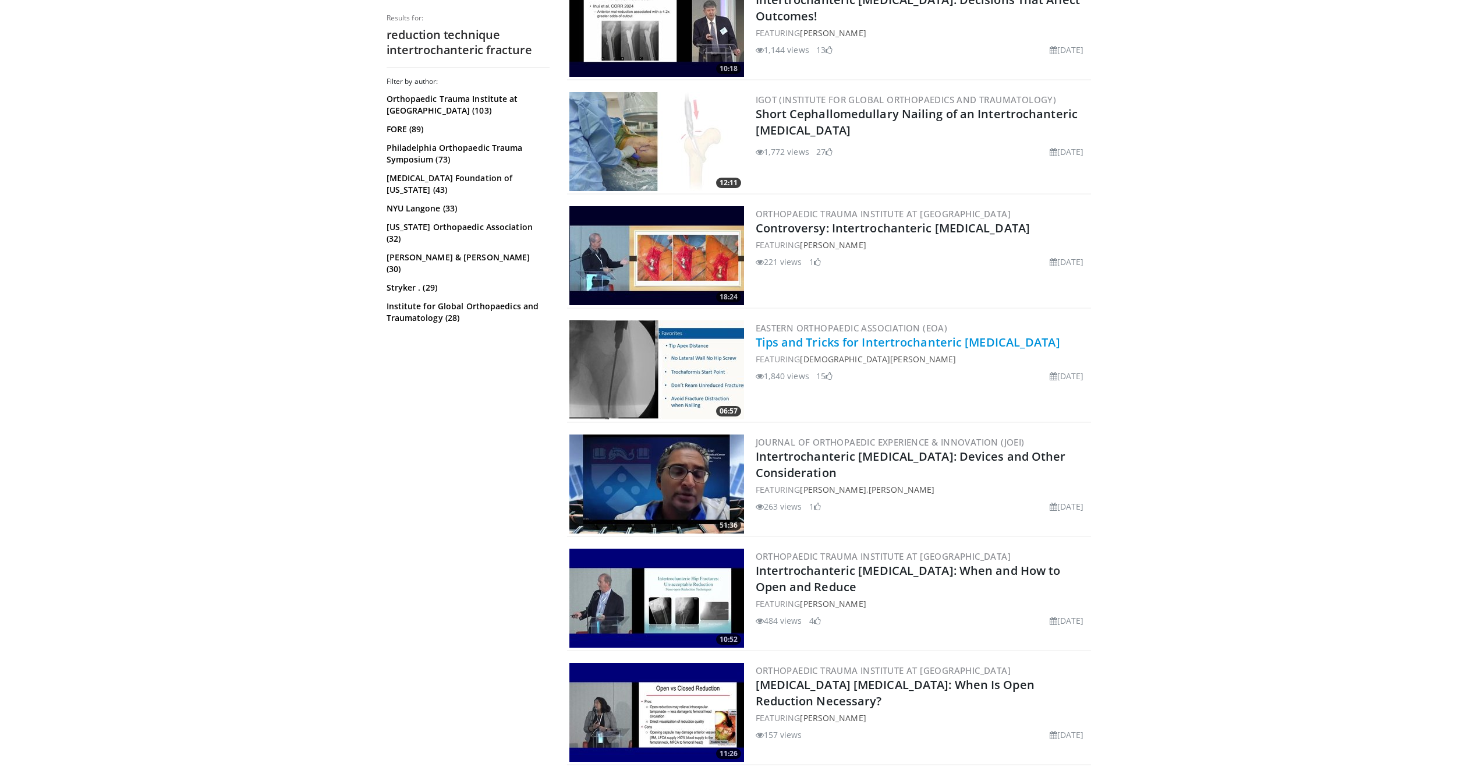
click at [850, 340] on link "Tips and Tricks for Intertrochanteric [MEDICAL_DATA]" at bounding box center [908, 342] width 304 height 16
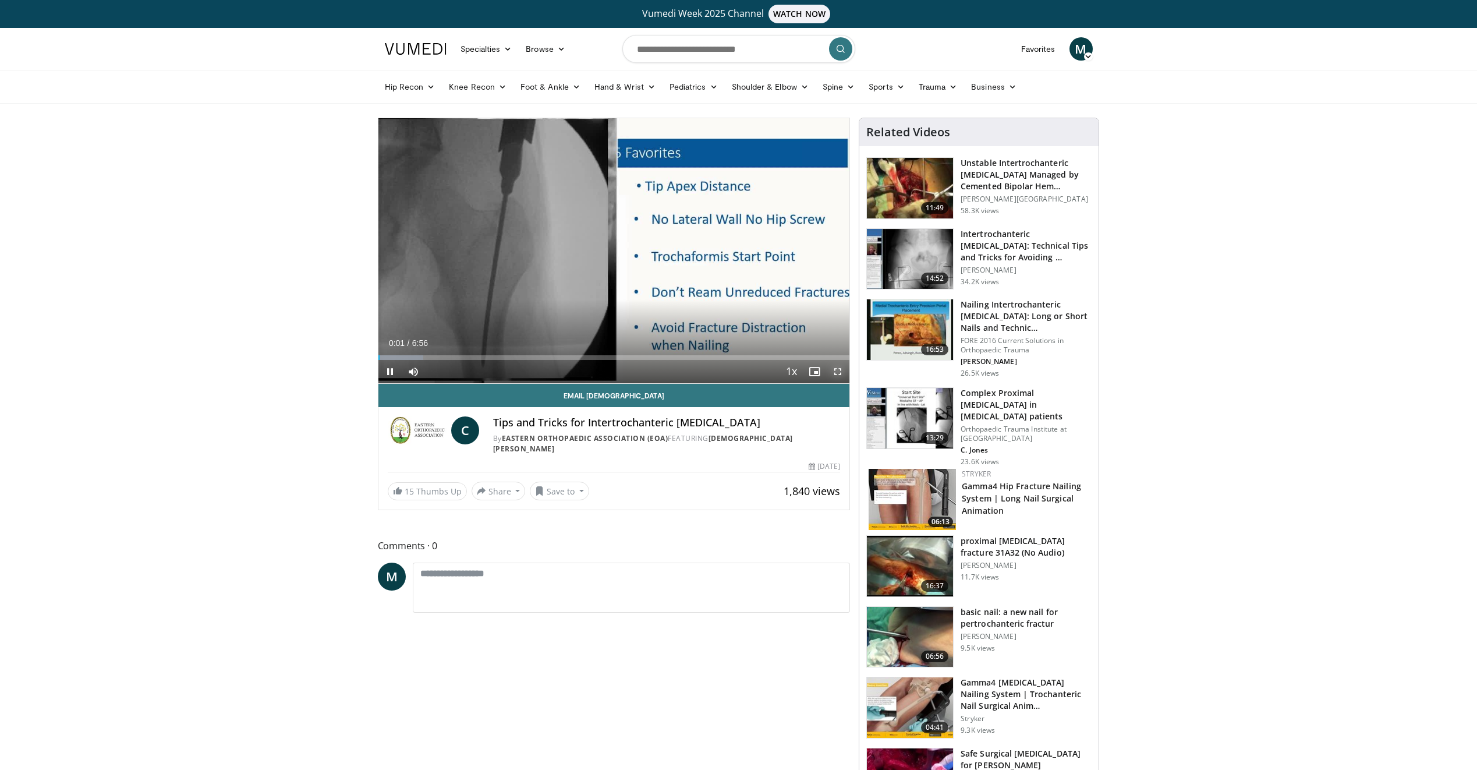
click at [837, 371] on span "Video Player" at bounding box center [837, 371] width 23 height 23
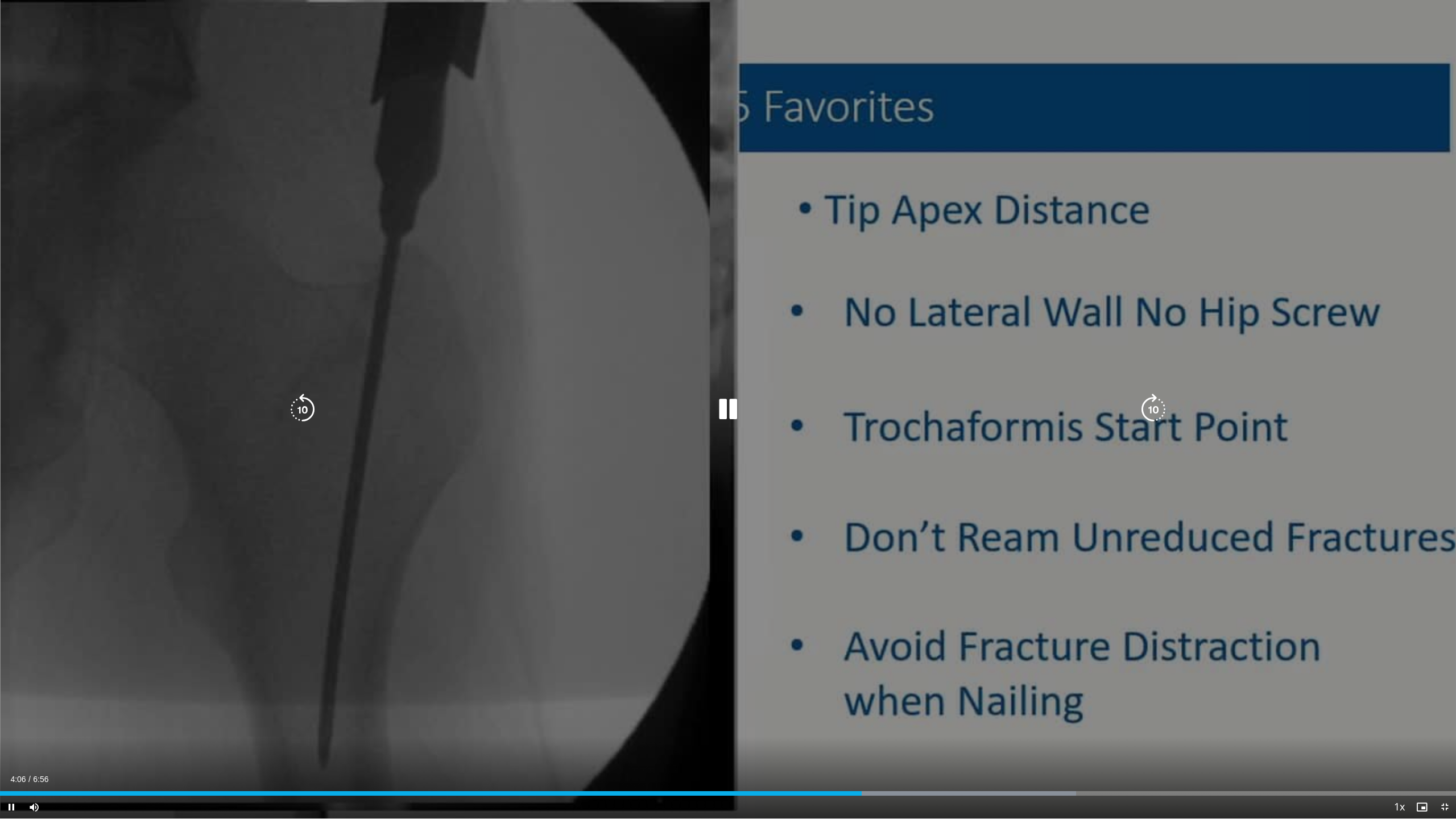
click at [732, 403] on icon "Video Player" at bounding box center [728, 410] width 32 height 32
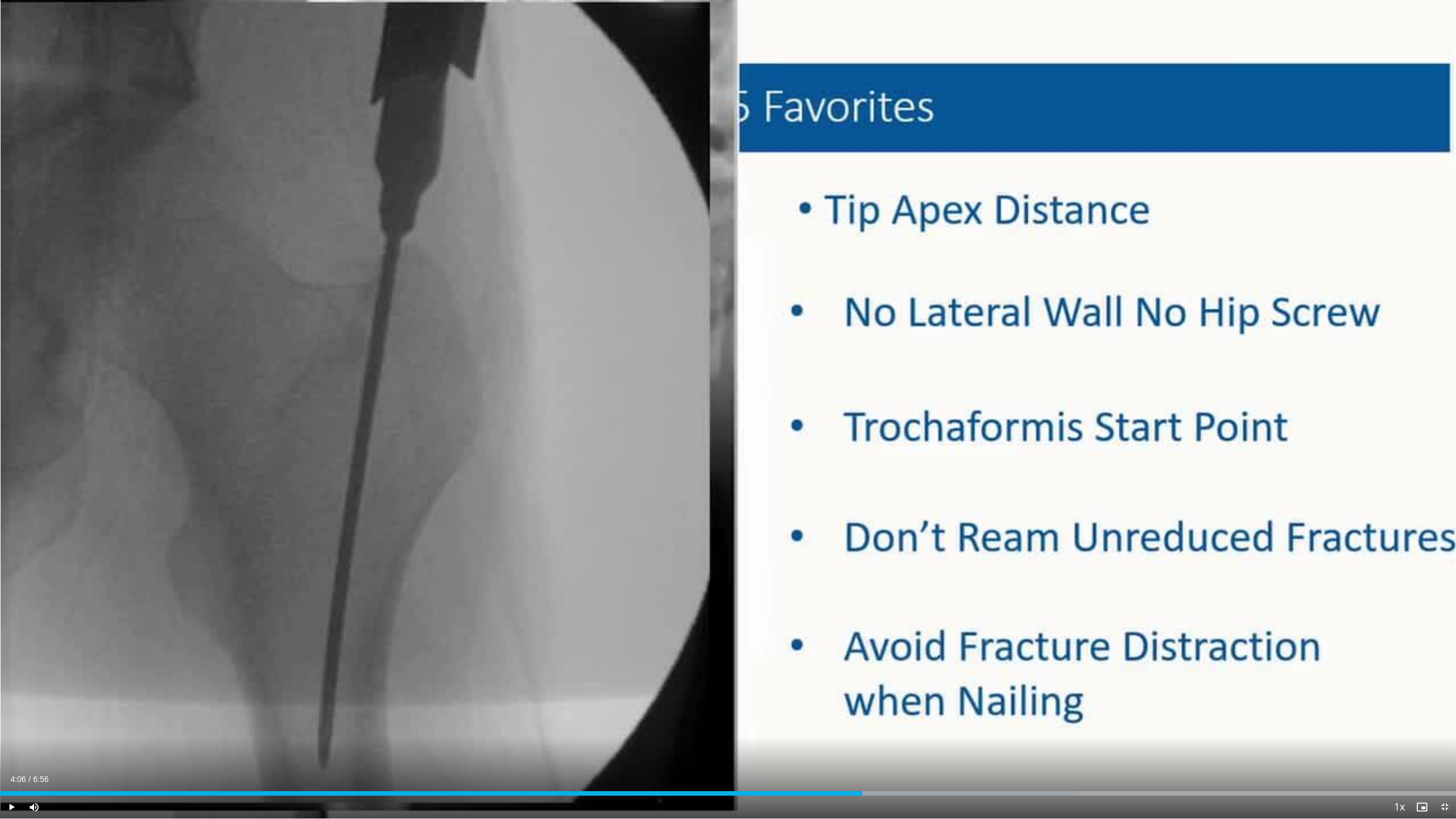
click at [716, 398] on button "Video Player" at bounding box center [727, 409] width 22 height 22
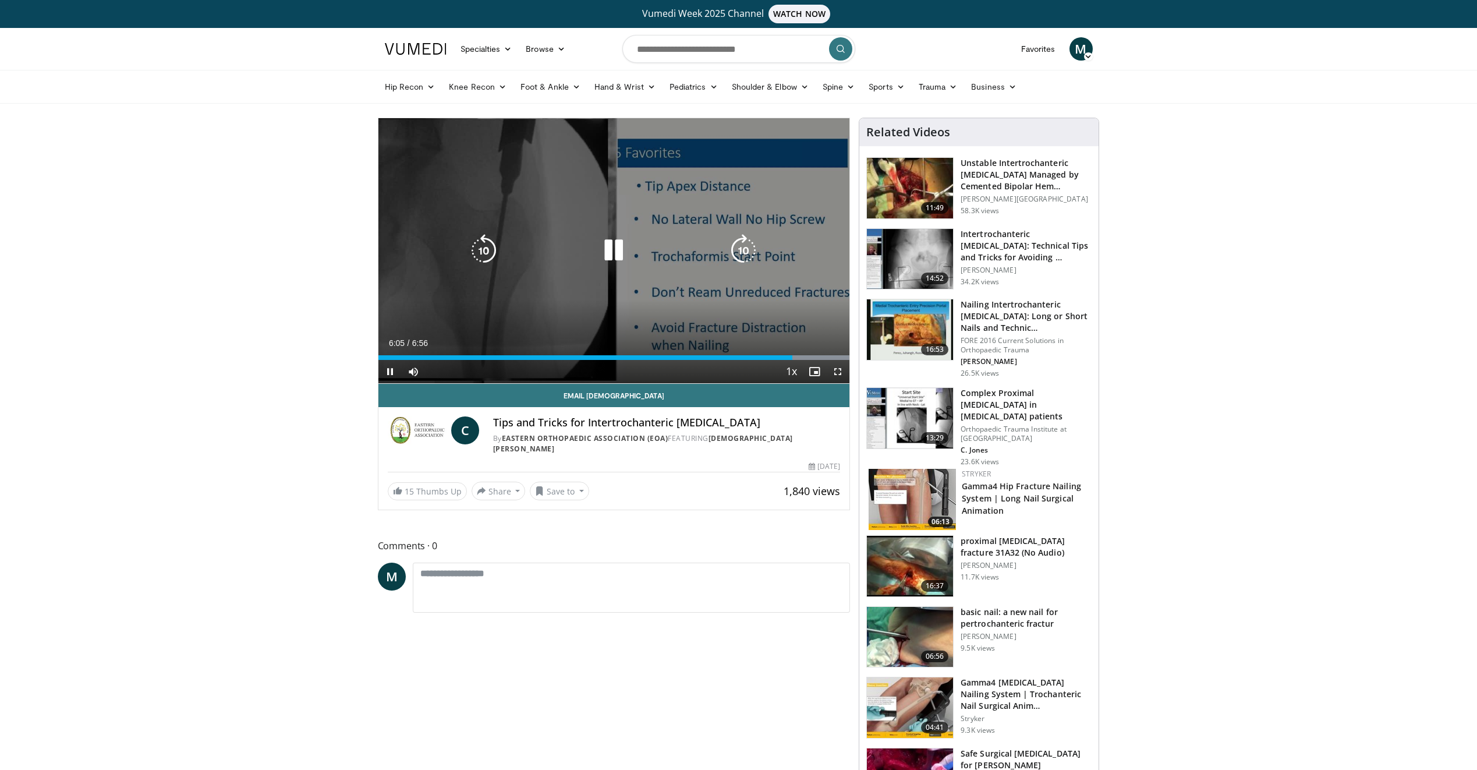
click at [612, 255] on icon "Video Player" at bounding box center [613, 250] width 33 height 33
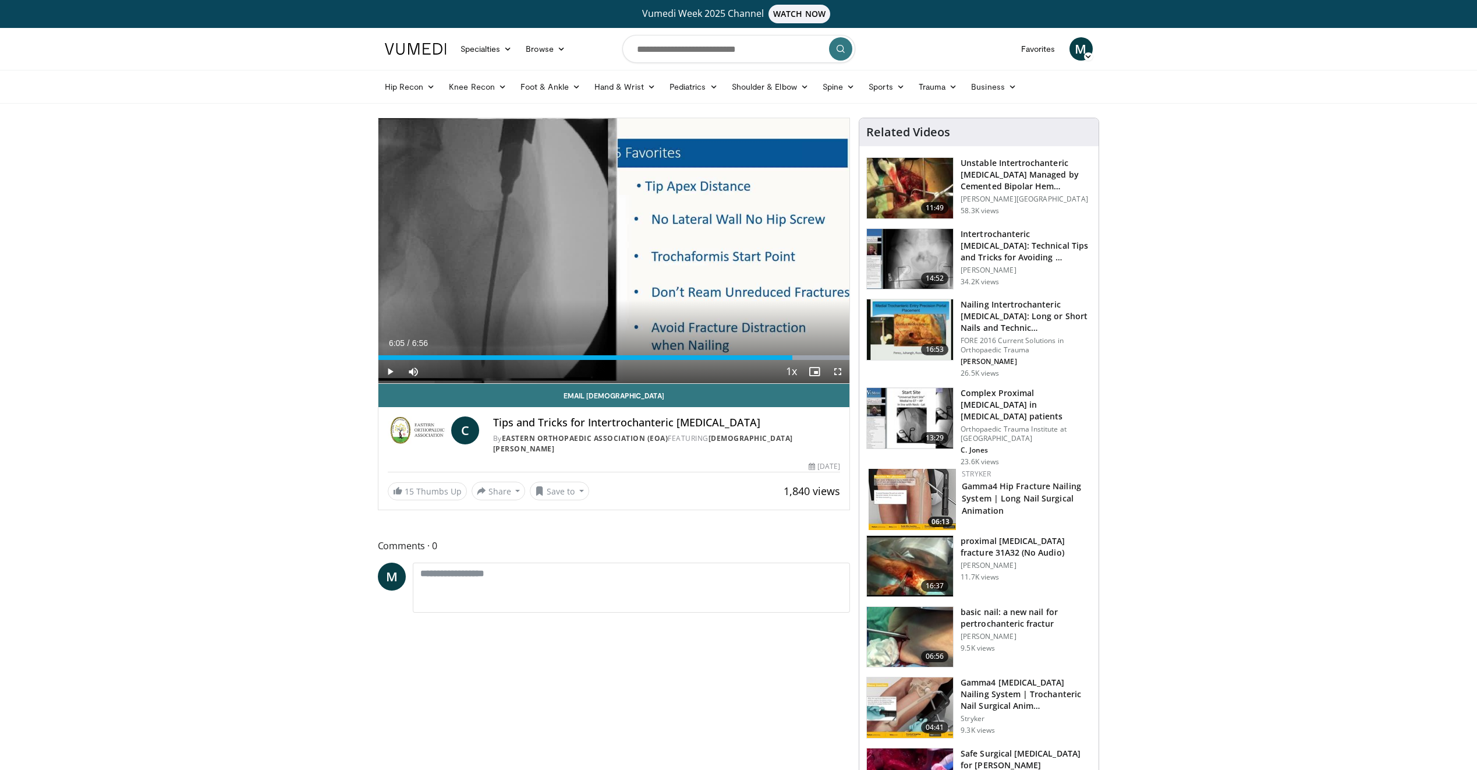
click at [927, 241] on img at bounding box center [910, 259] width 86 height 61
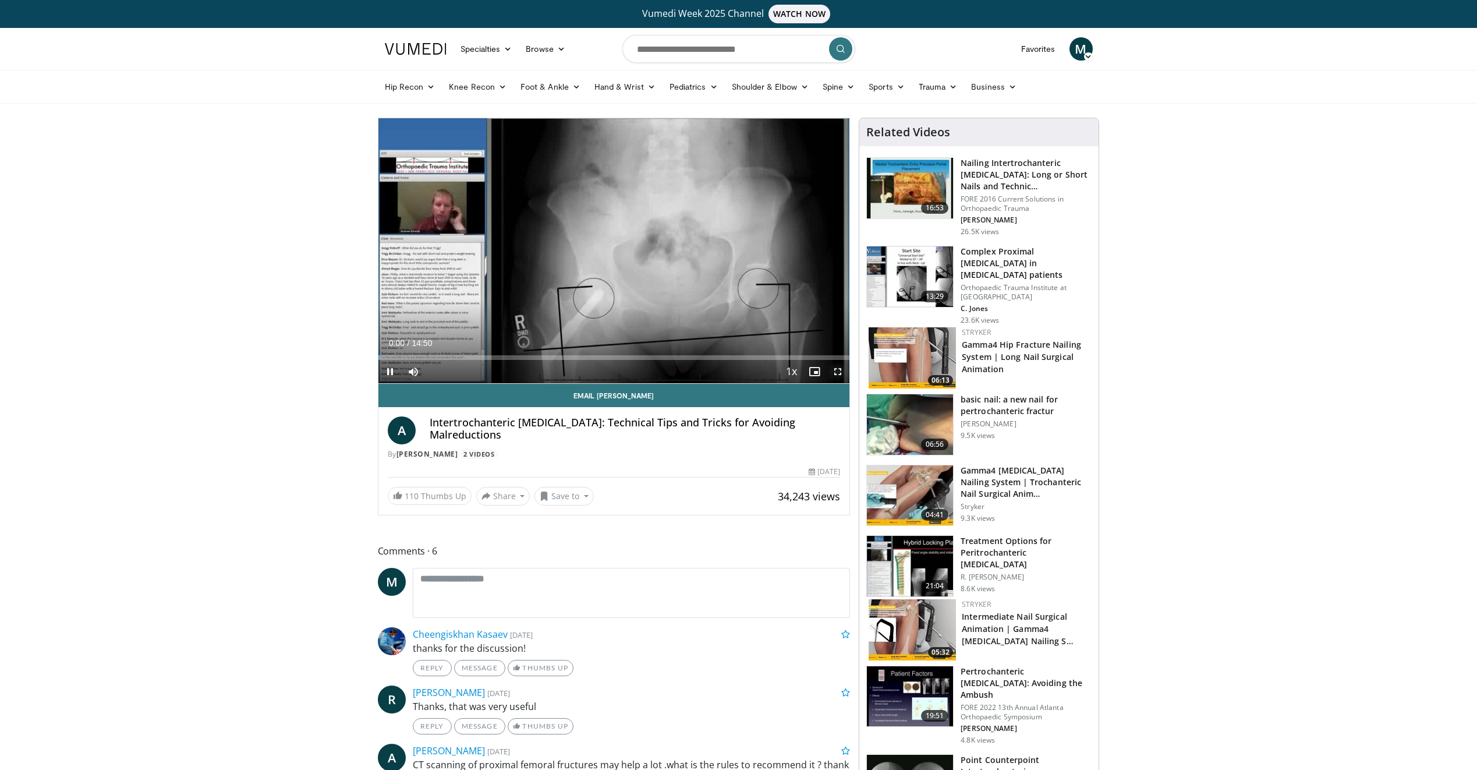
click at [838, 373] on span "Video Player" at bounding box center [837, 371] width 23 height 23
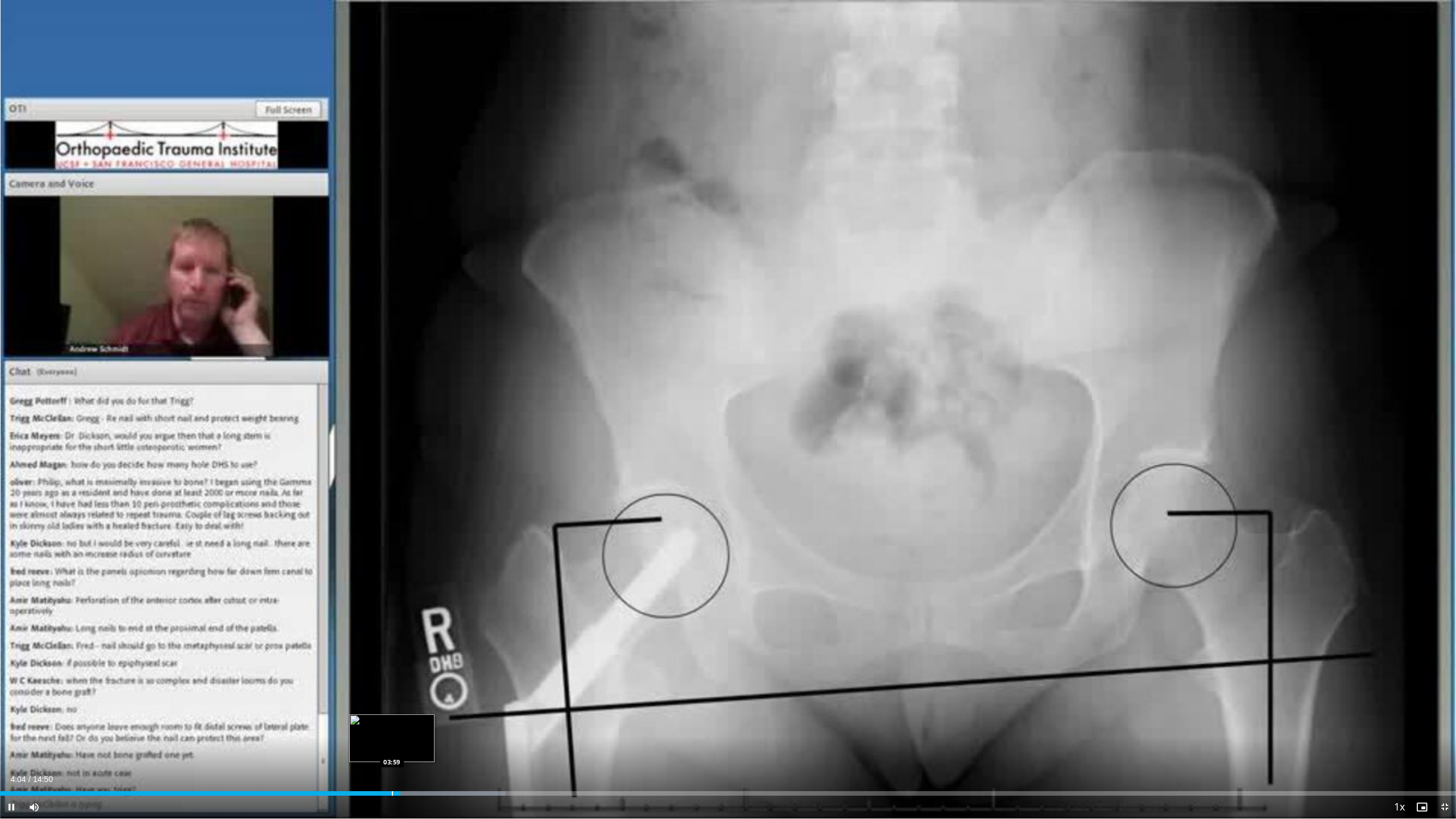
click at [392, 752] on div "Progress Bar" at bounding box center [392, 794] width 1 height 5
click at [386, 752] on div "Loaded : 34.74% 03:55 03:55" at bounding box center [728, 794] width 1456 height 5
click at [372, 752] on div "Current Time 3:57 / Duration 14:50 Pause Skip Backward Skip Forward Mute Loaded…" at bounding box center [728, 806] width 1456 height 22
click at [357, 752] on div "Progress Bar" at bounding box center [356, 794] width 1 height 5
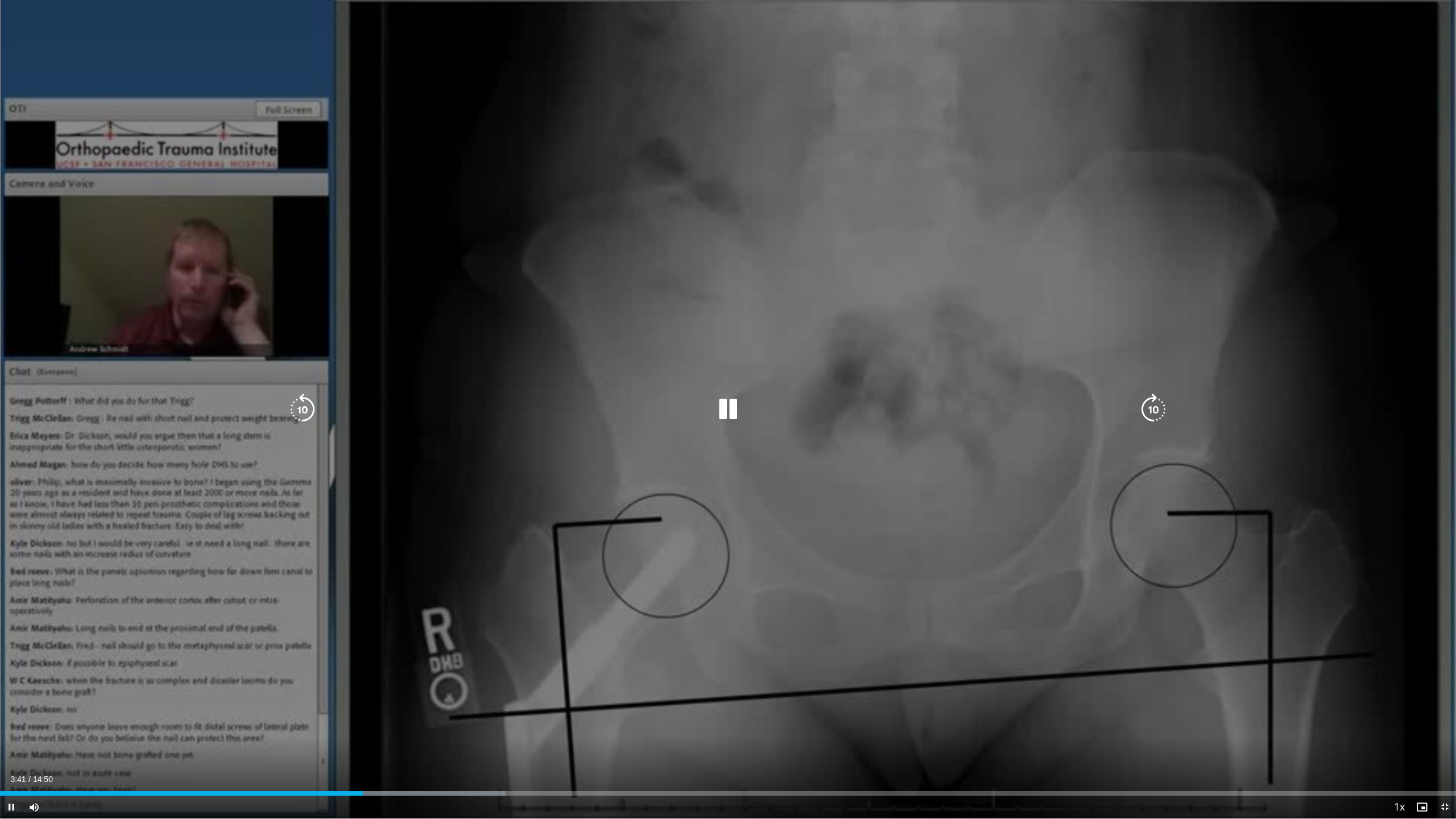
click at [727, 413] on icon "Video Player" at bounding box center [728, 410] width 32 height 32
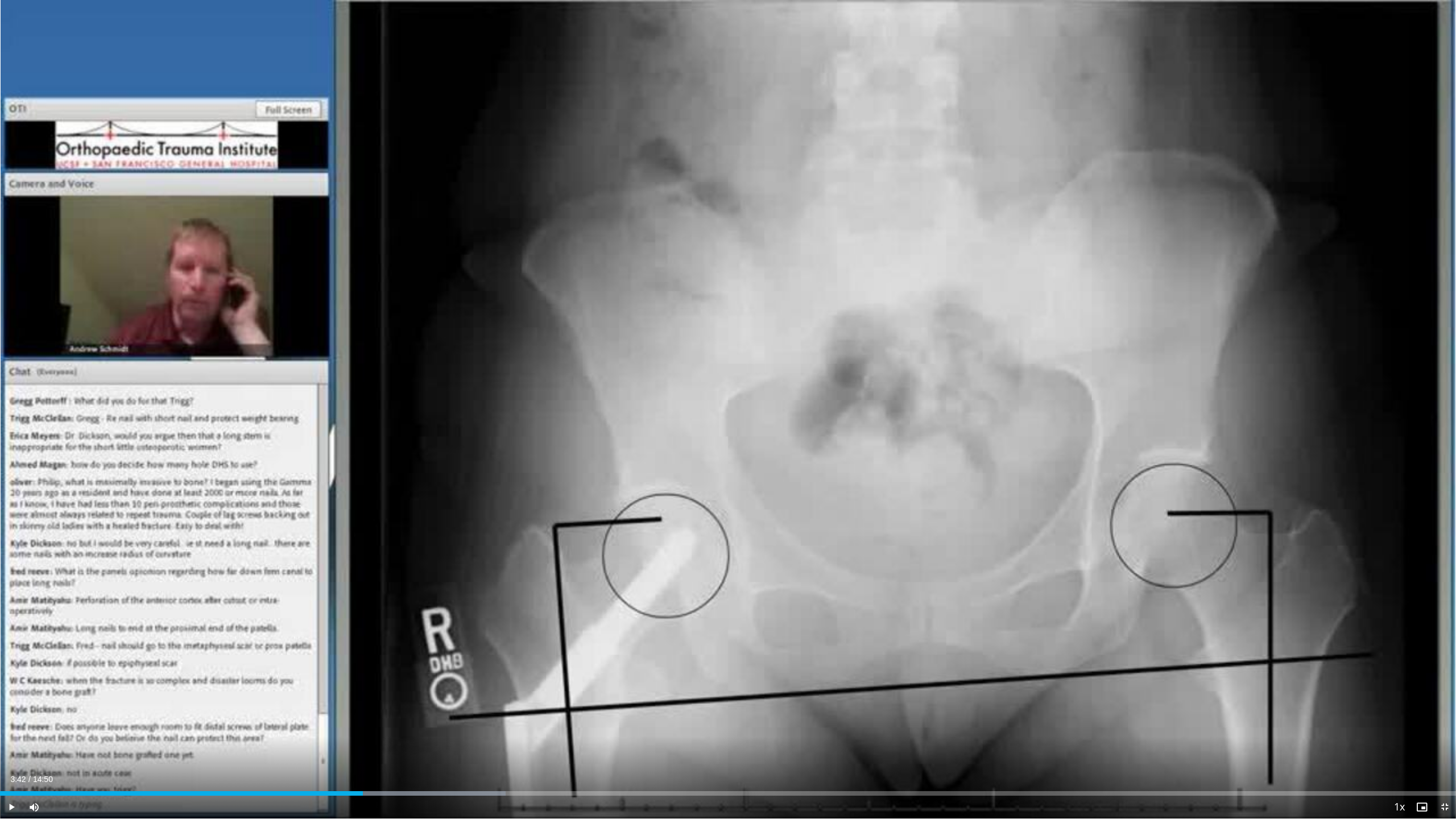
click at [716, 398] on button "Video Player" at bounding box center [727, 409] width 22 height 22
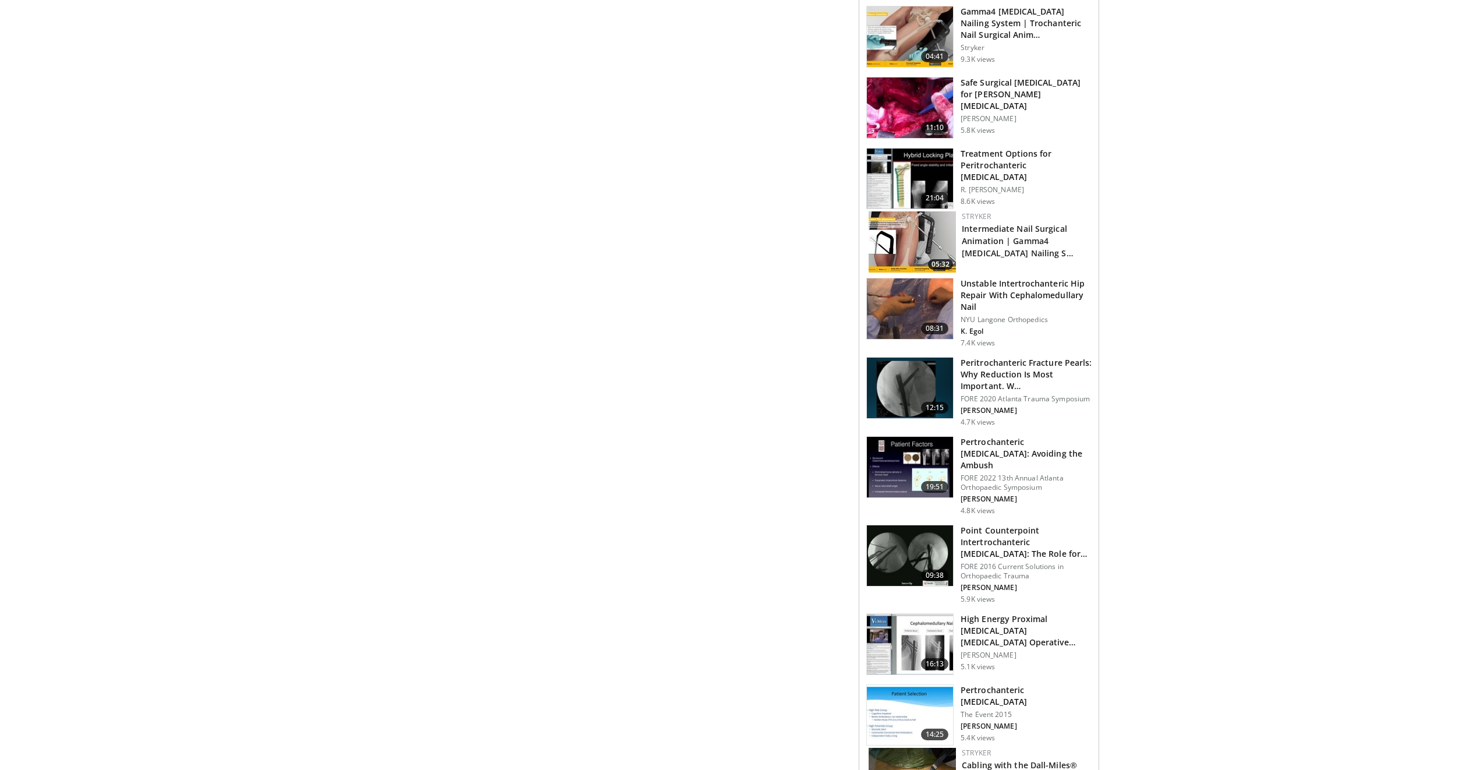
scroll to position [699, 0]
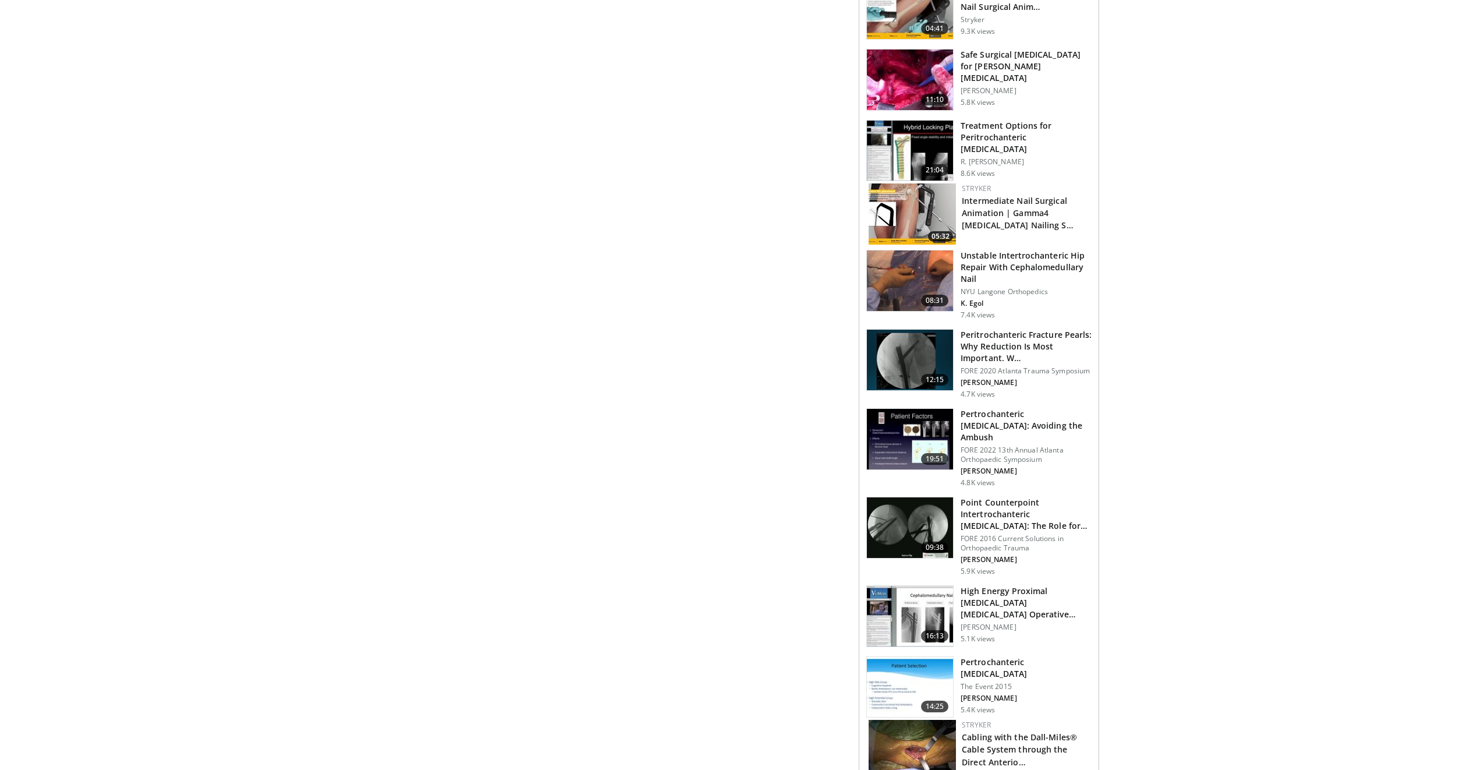
click at [941, 254] on img at bounding box center [910, 280] width 86 height 61
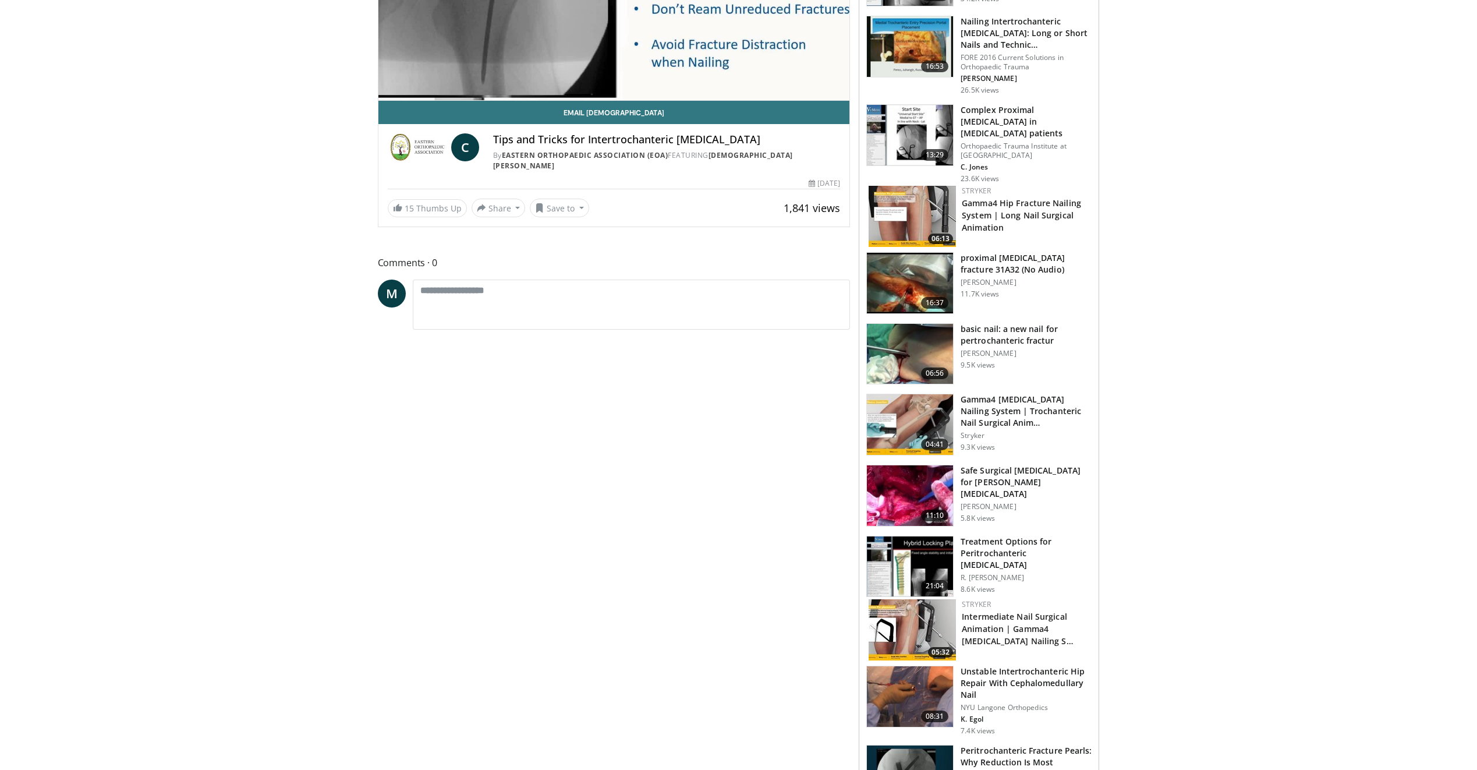
scroll to position [0, 0]
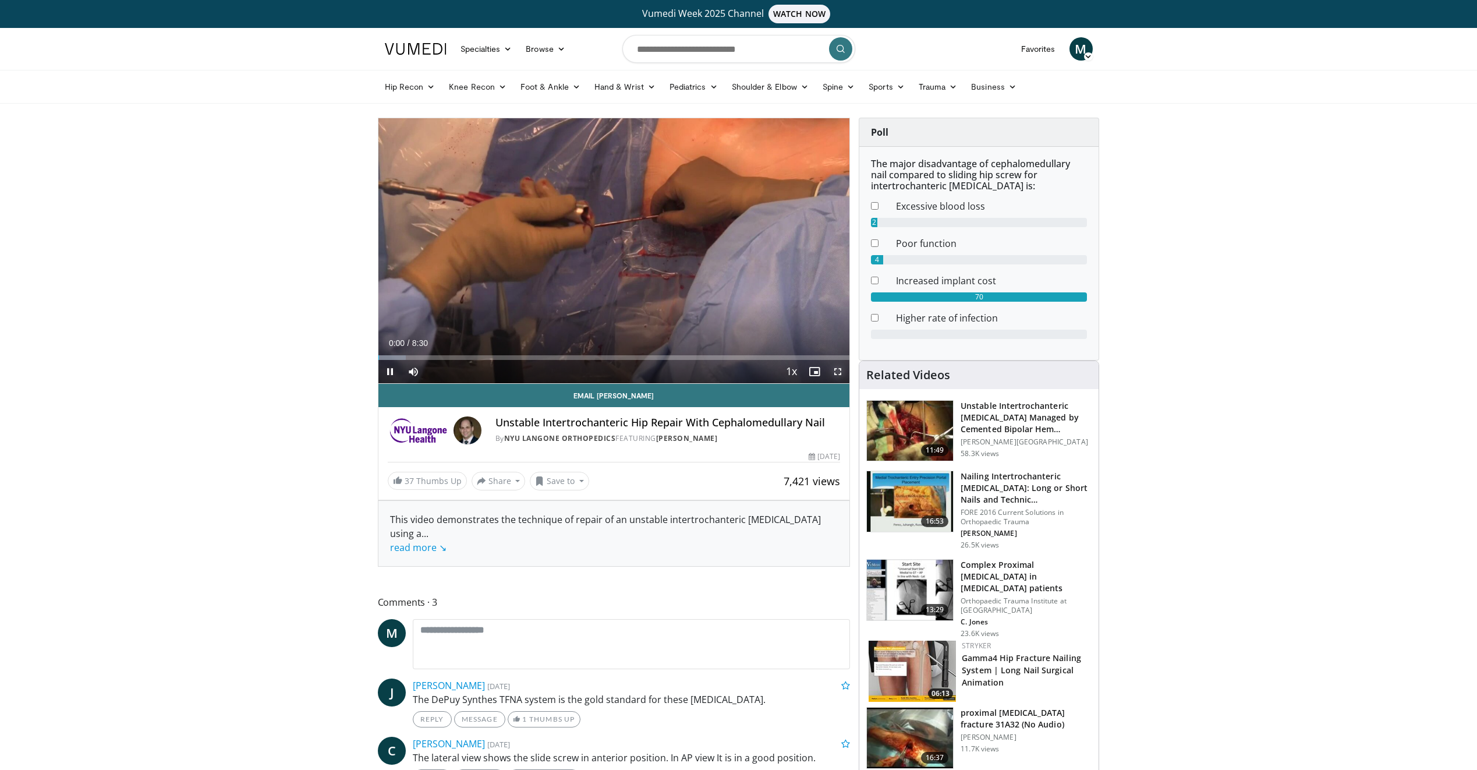
click at [837, 371] on span "Video Player" at bounding box center [837, 371] width 23 height 23
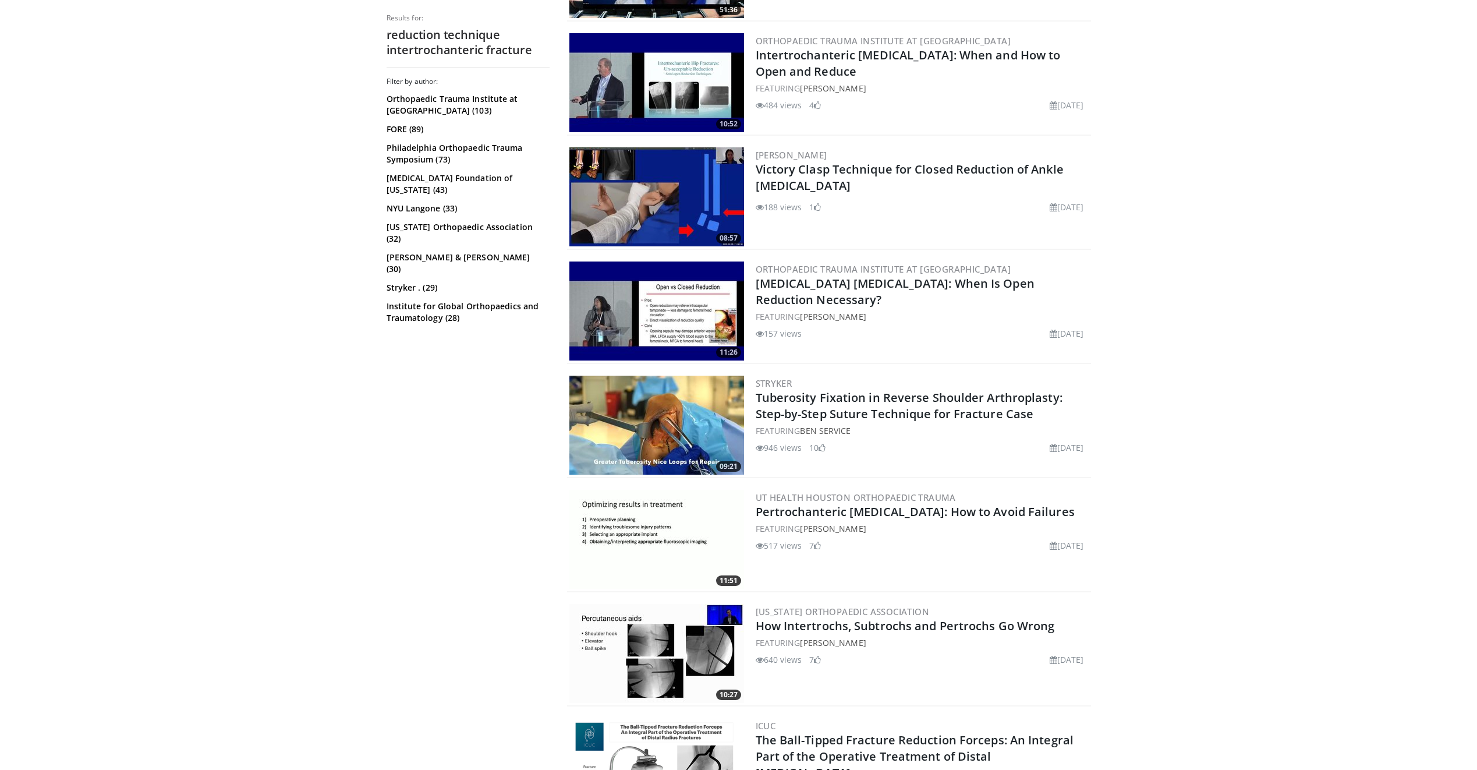
scroll to position [1048, 0]
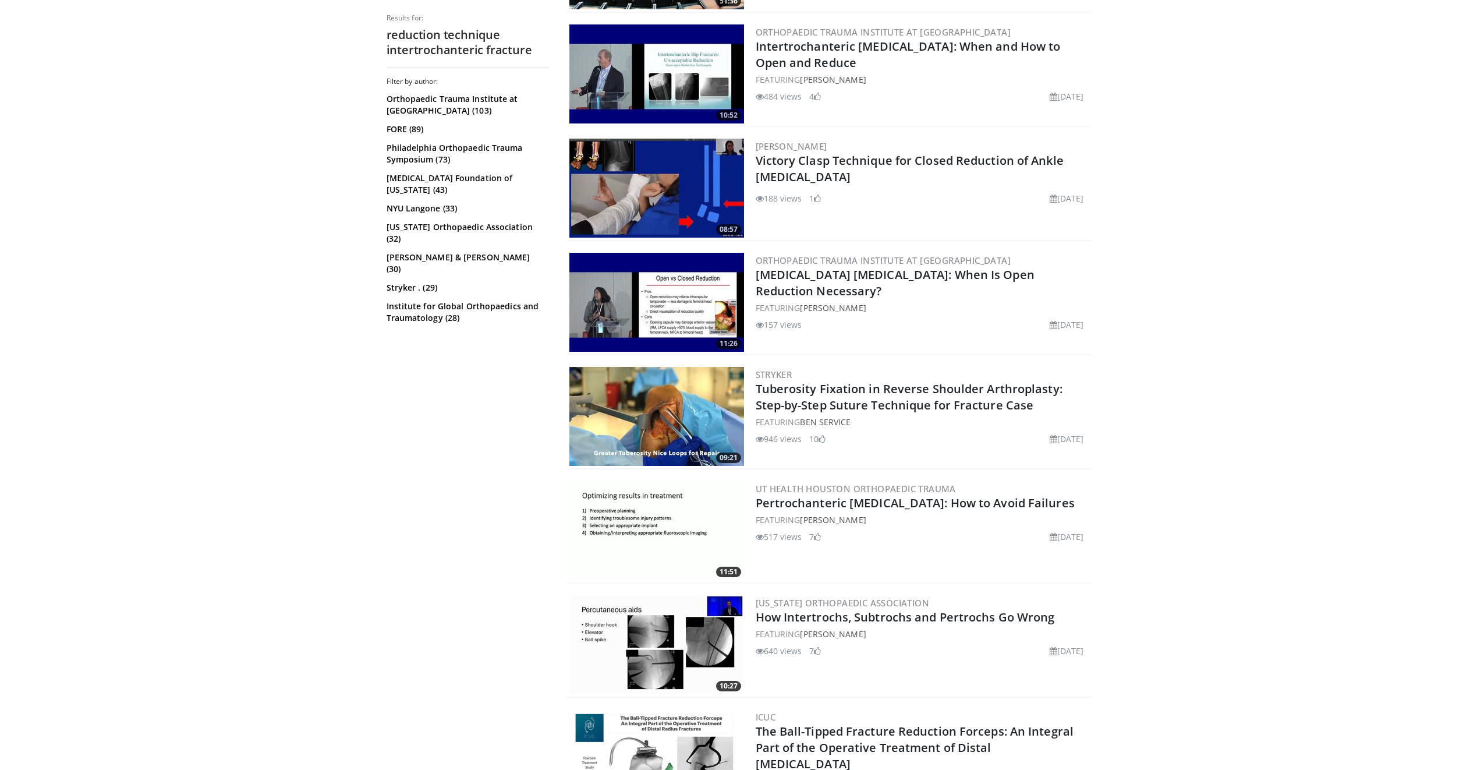
click at [636, 630] on img at bounding box center [656, 644] width 175 height 99
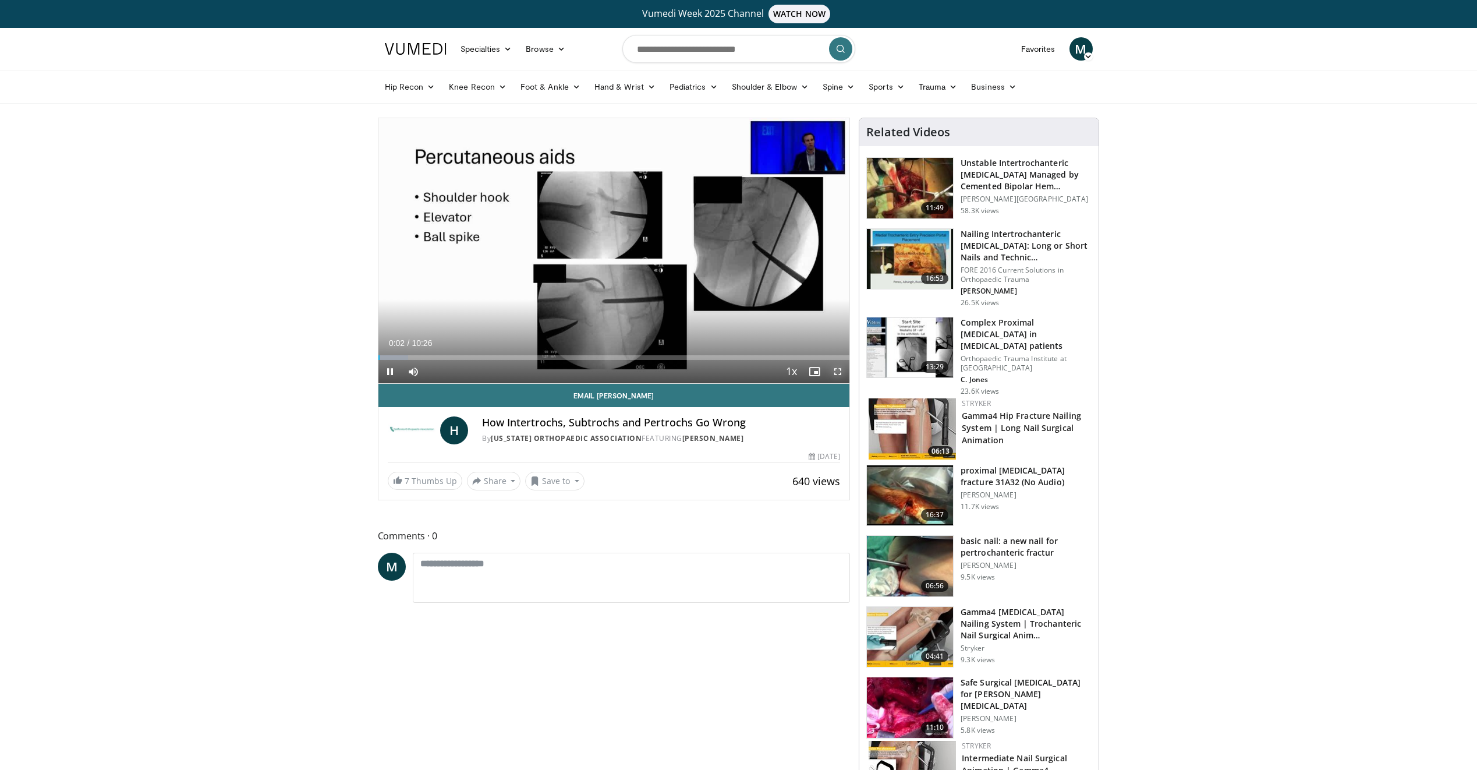
click at [838, 371] on span "Video Player" at bounding box center [837, 371] width 23 height 23
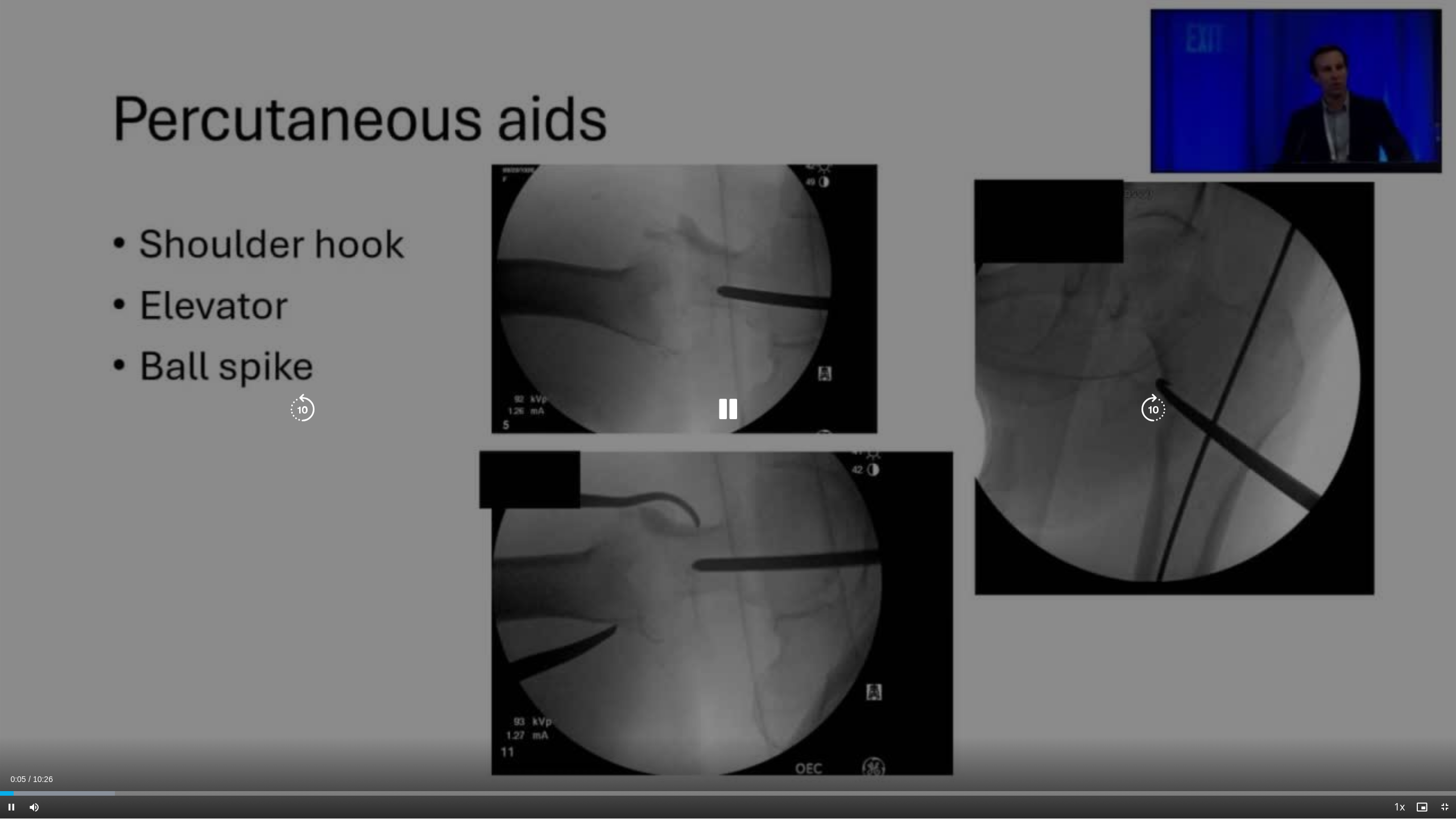
click at [1324, 543] on div "10 seconds Tap to unmute" at bounding box center [728, 410] width 1456 height 819
click at [1328, 542] on div "10 seconds Tap to unmute" at bounding box center [728, 410] width 1456 height 819
click at [517, 257] on div "10 seconds Tap to unmute" at bounding box center [728, 410] width 1456 height 819
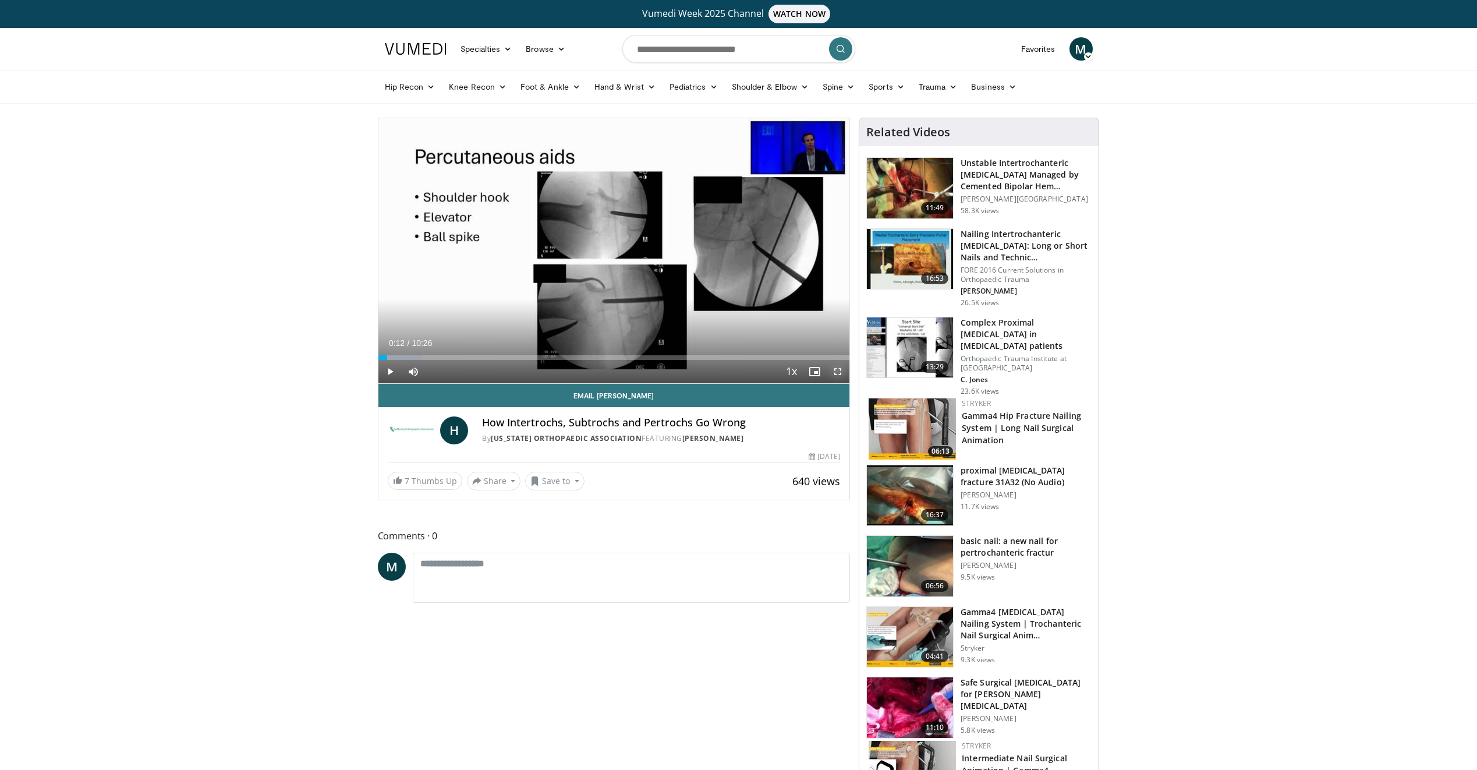
click at [838, 372] on span "Video Player" at bounding box center [837, 371] width 23 height 23
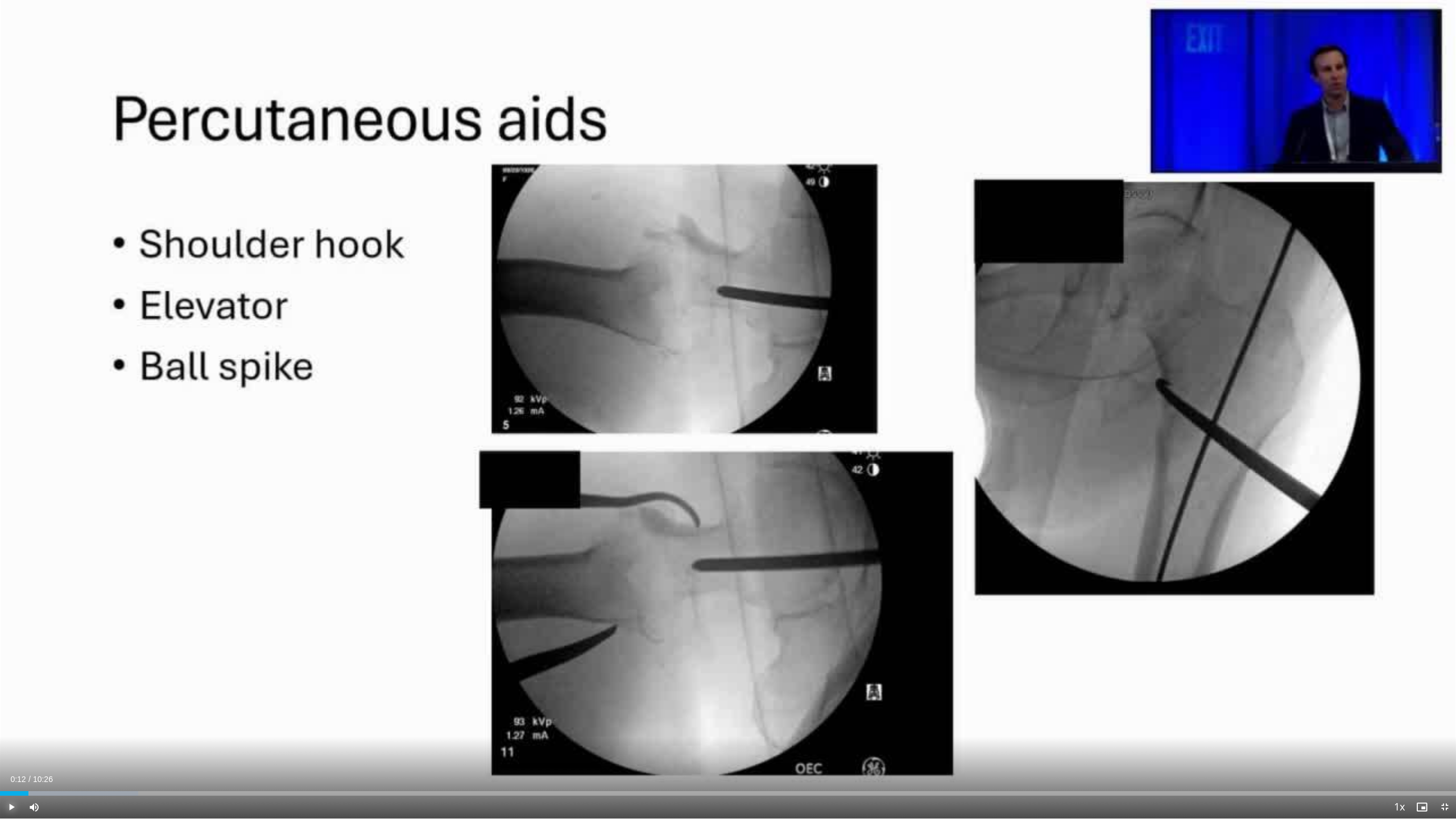
click at [10, 752] on span "Video Player" at bounding box center [11, 806] width 22 height 22
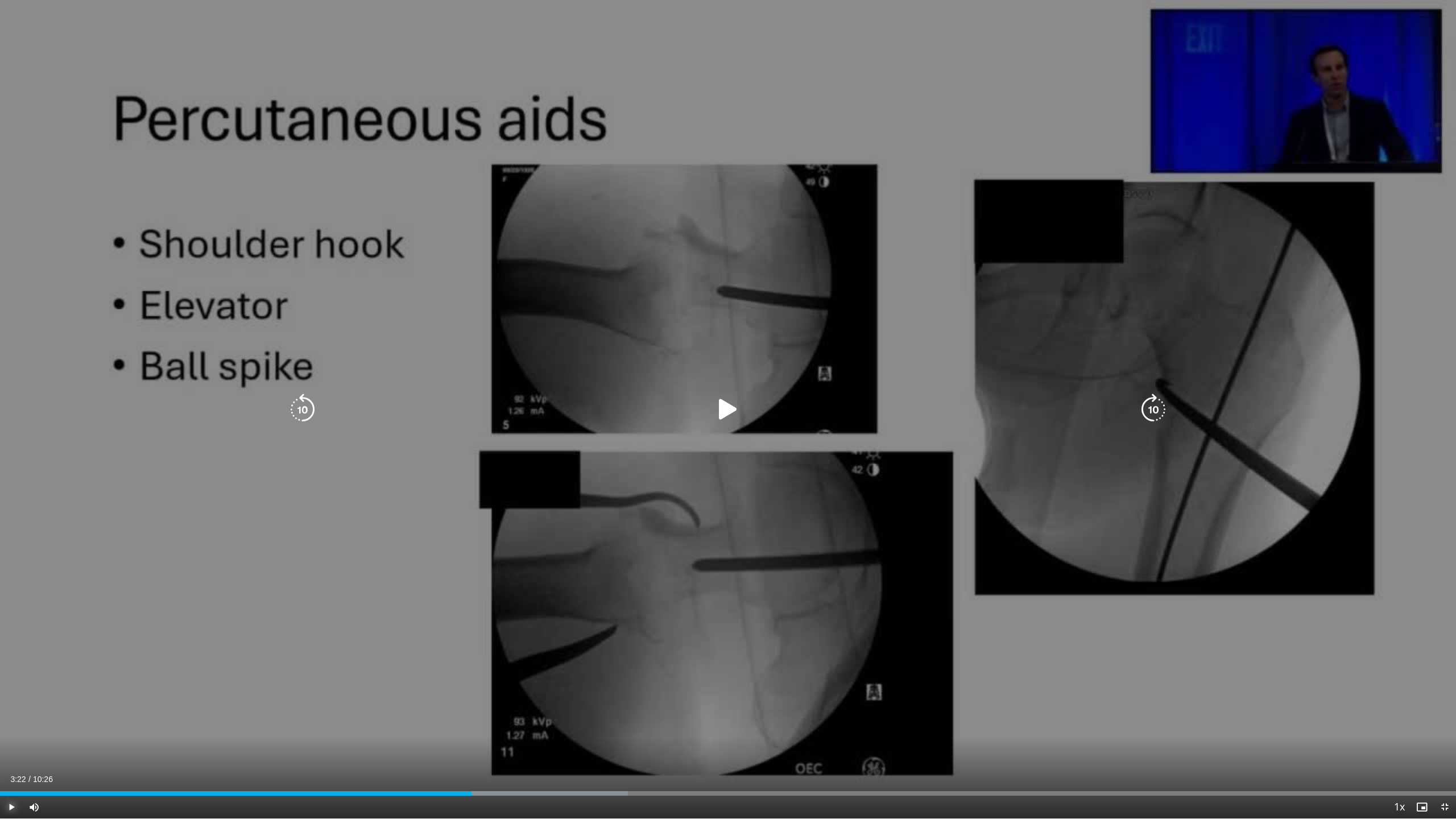
click at [472, 752] on div "Loaded : 43.13% 03:29 03:22" at bounding box center [728, 790] width 1456 height 11
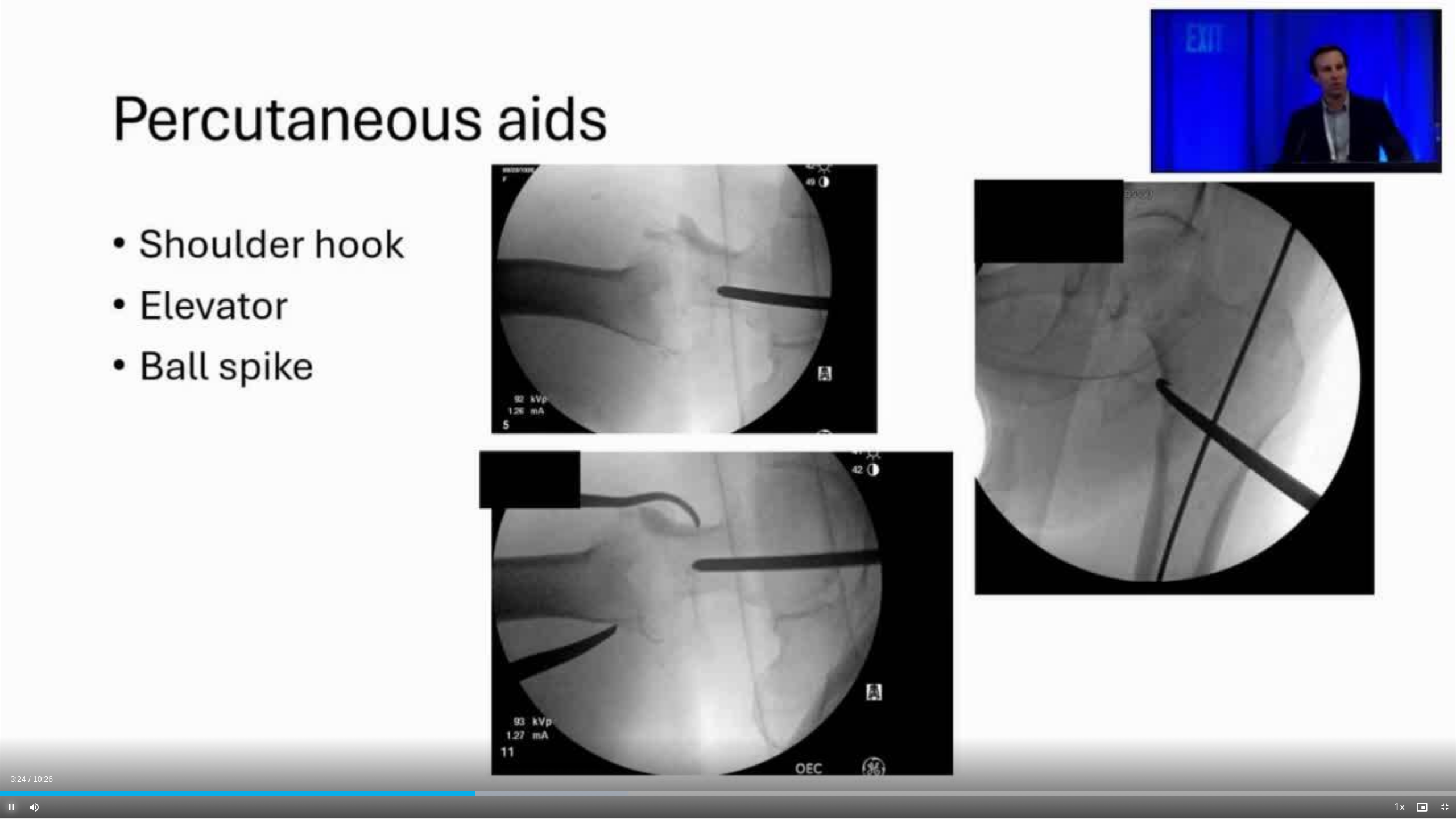
click at [5, 752] on span "Video Player" at bounding box center [11, 806] width 22 height 22
click at [0, 0] on div "Progress Bar" at bounding box center [0, 0] width 0 height 0
click at [10, 752] on span "Video Player" at bounding box center [11, 806] width 22 height 22
click at [9, 752] on span "Video Player" at bounding box center [11, 806] width 22 height 22
click at [0, 752] on button "Play" at bounding box center [11, 806] width 22 height 22
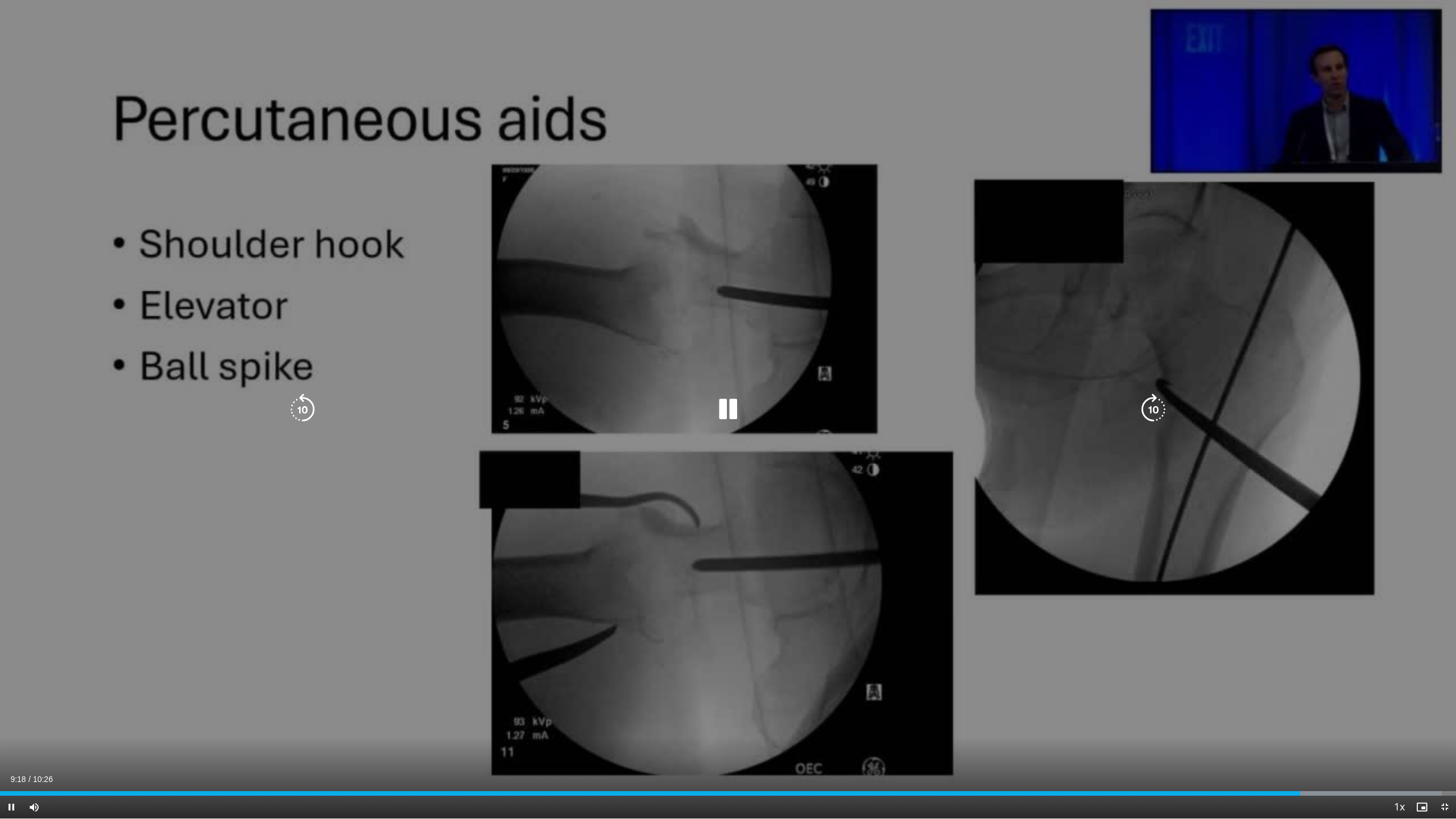
click at [734, 408] on icon "Video Player" at bounding box center [728, 410] width 32 height 32
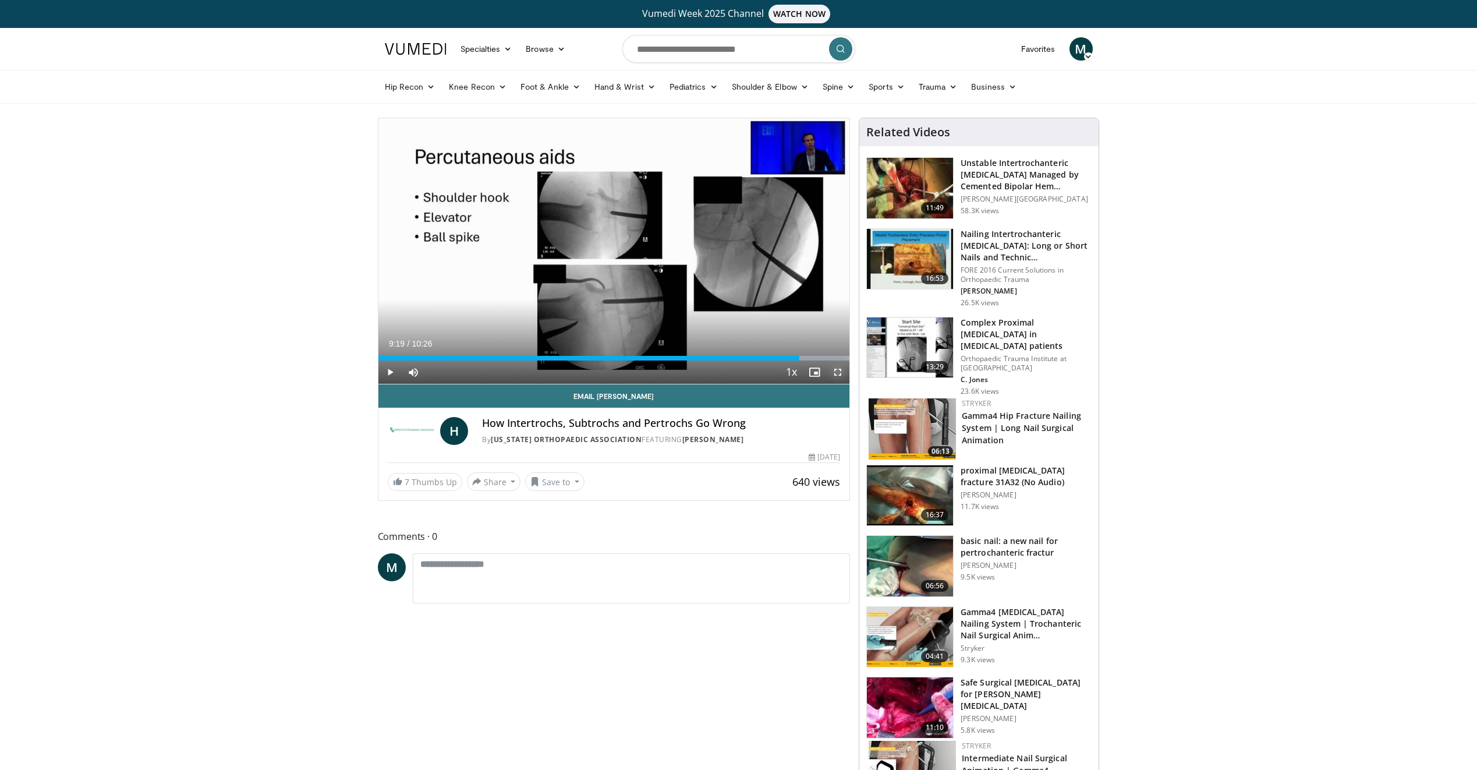
click at [835, 370] on span "Video Player" at bounding box center [837, 371] width 23 height 23
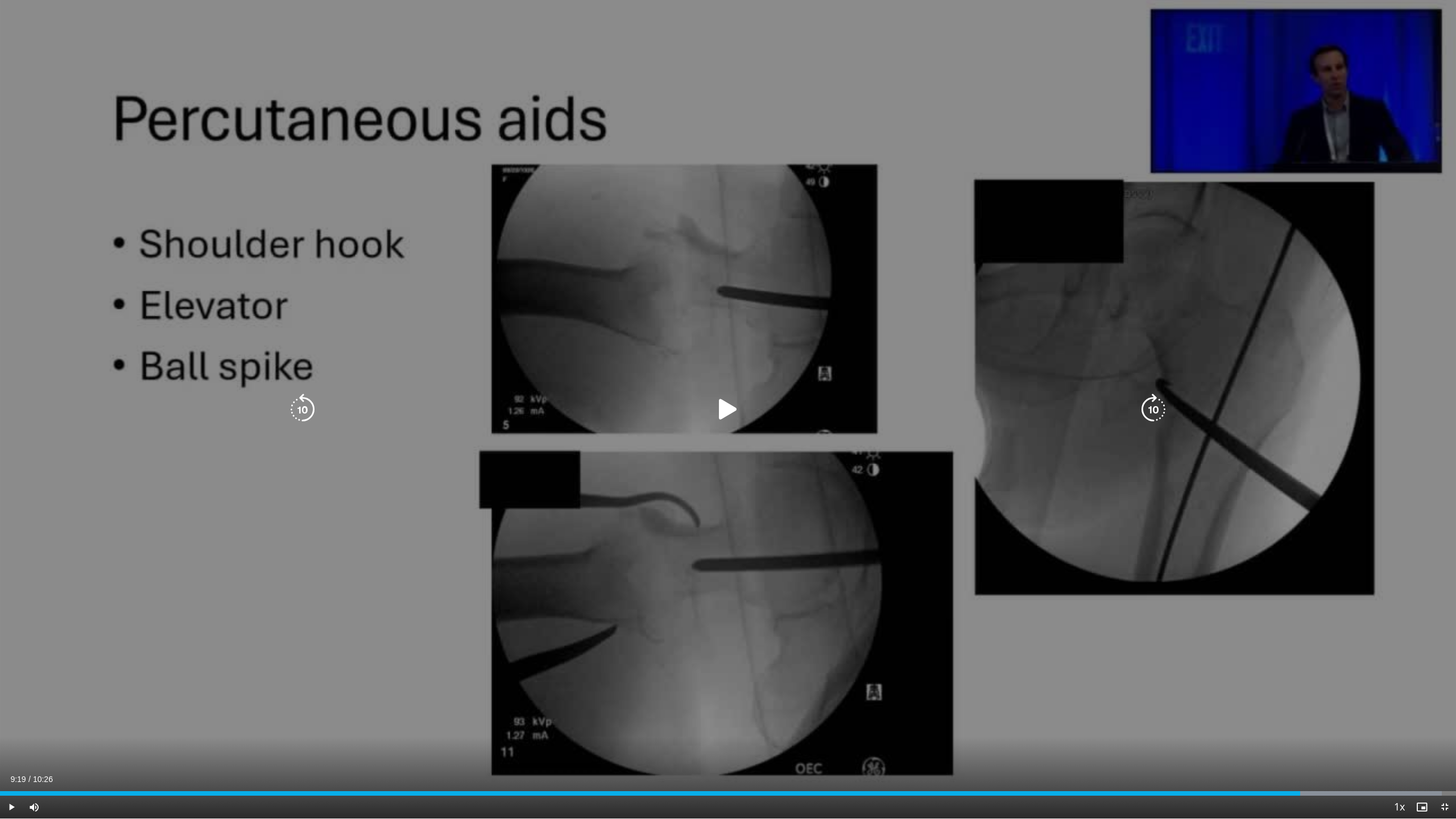
click at [726, 411] on icon "Video Player" at bounding box center [728, 410] width 32 height 32
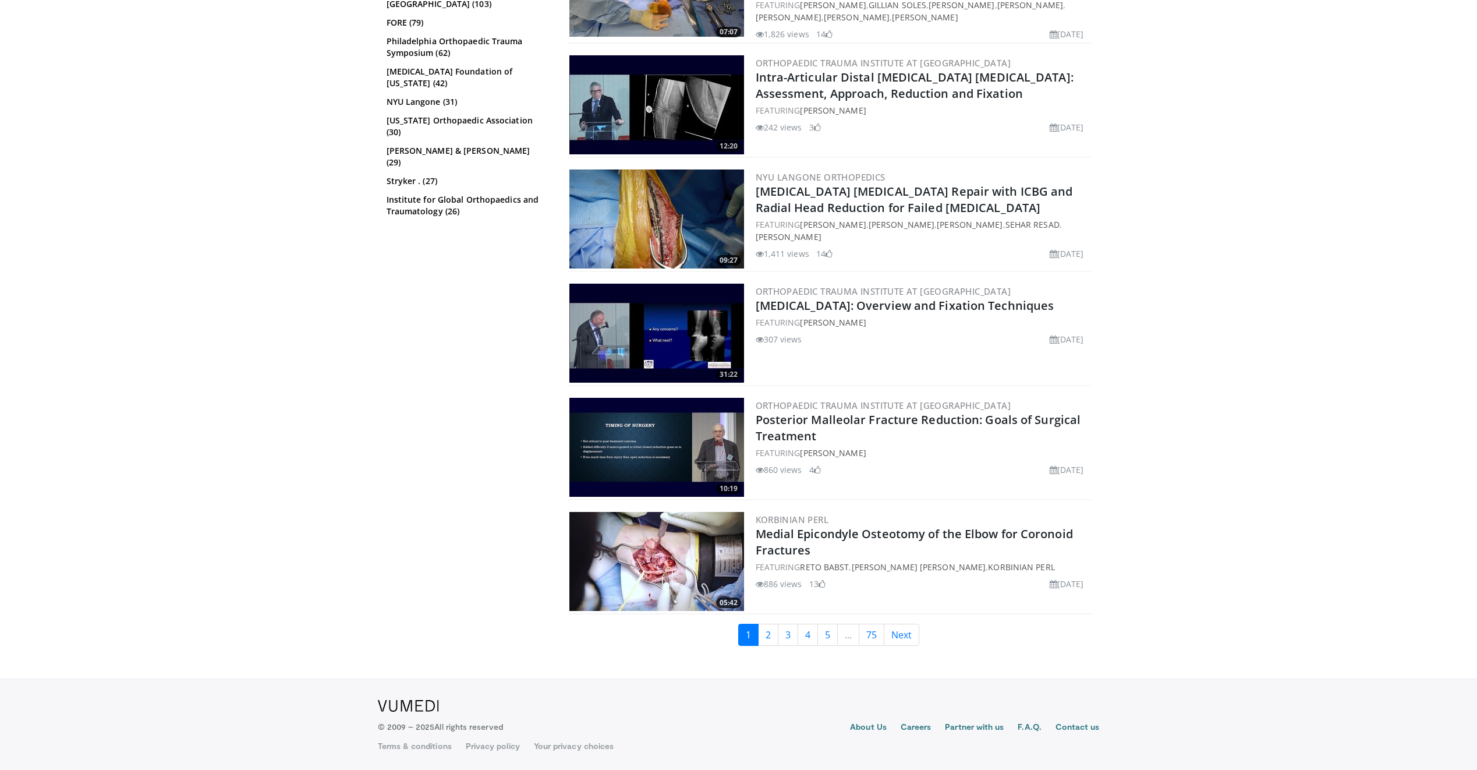
scroll to position [2622, 0]
click at [764, 633] on link "2" at bounding box center [768, 634] width 20 height 22
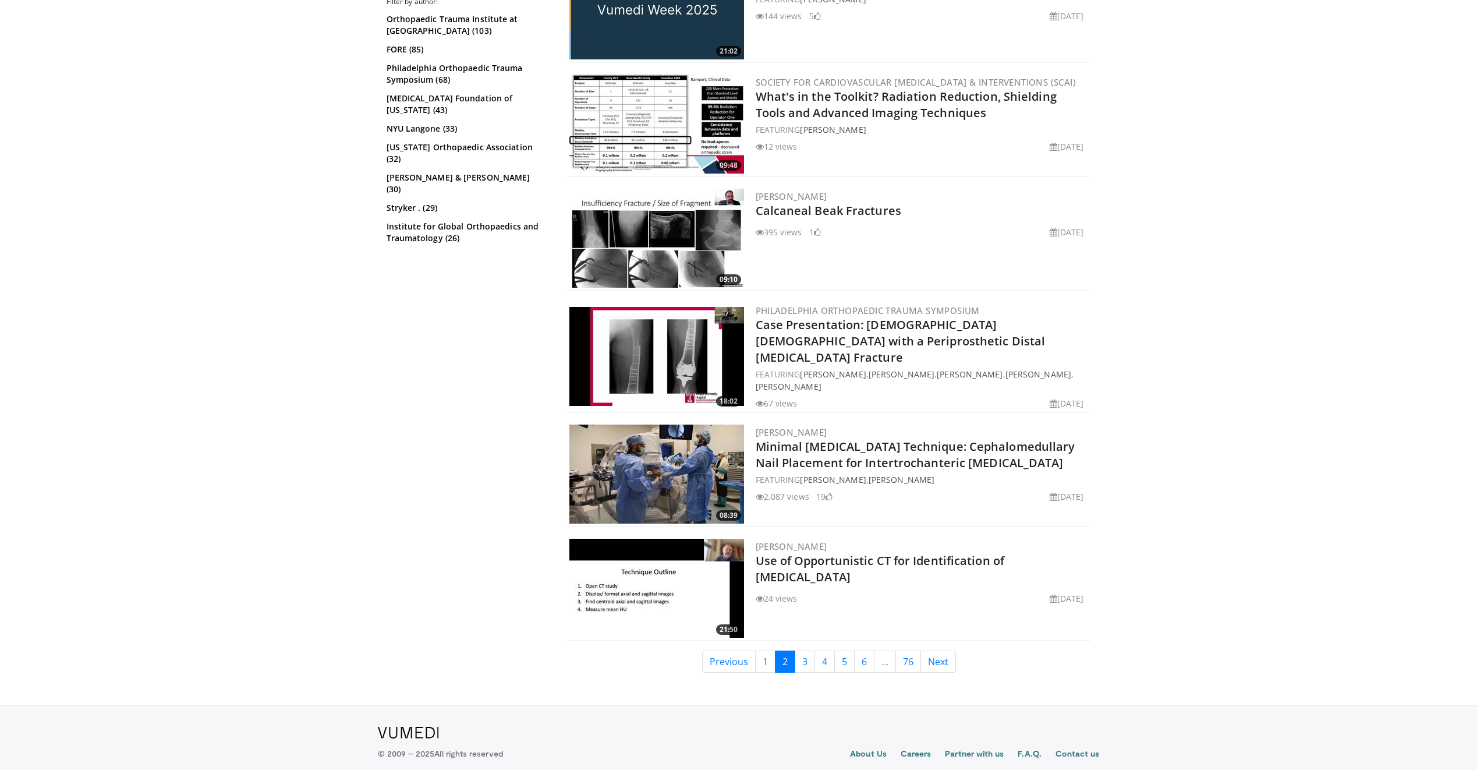
scroll to position [2626, 0]
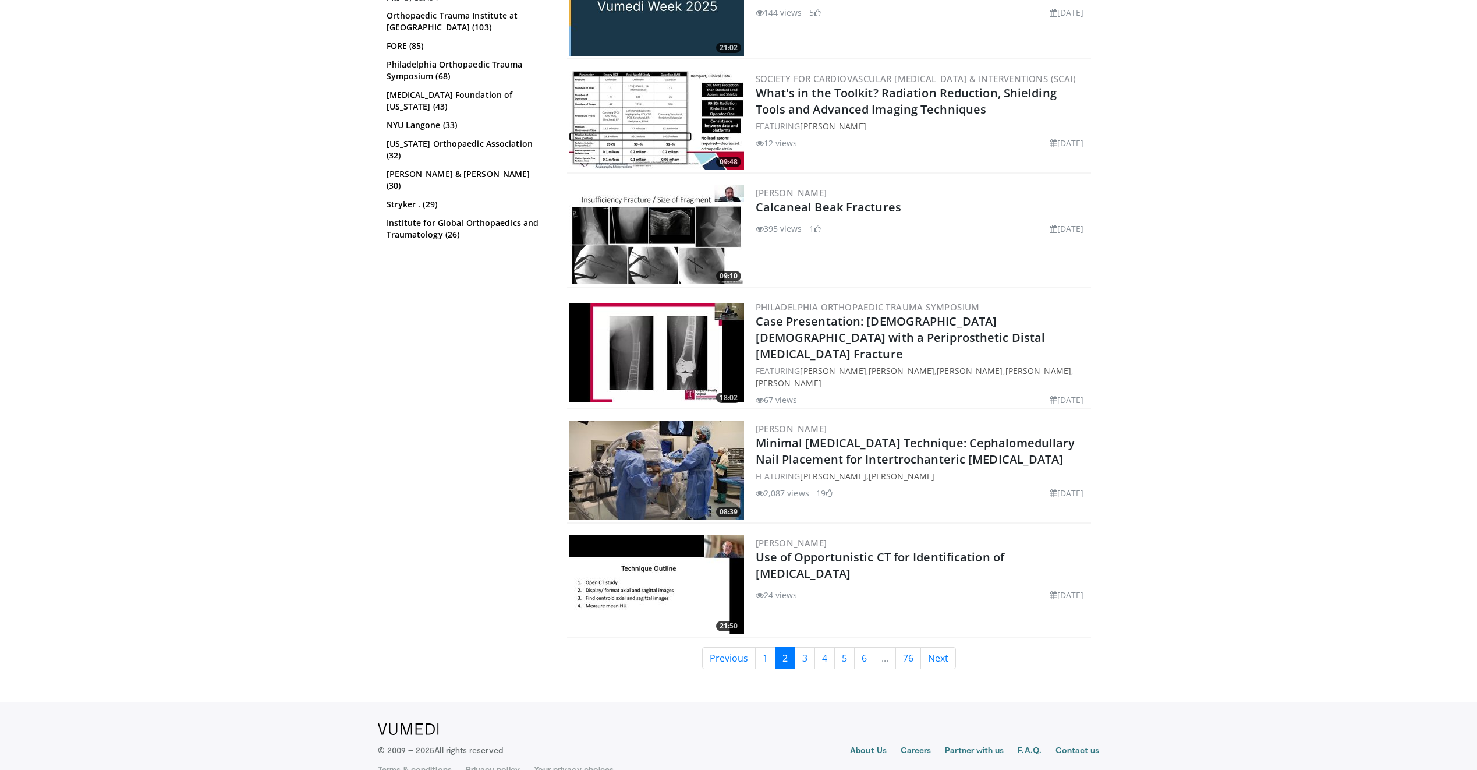
click at [809, 435] on h2 "Minimal [MEDICAL_DATA] Technique: Cephalomedullary Nail Placement for Intertroc…" at bounding box center [922, 451] width 333 height 33
click at [809, 435] on h2 "Minimal Incision Technique: Cephalomedullary Nail Placement for Intertrochanter…" at bounding box center [922, 451] width 333 height 33
click at [687, 446] on img at bounding box center [656, 470] width 175 height 99
click at [687, 445] on img at bounding box center [656, 470] width 175 height 99
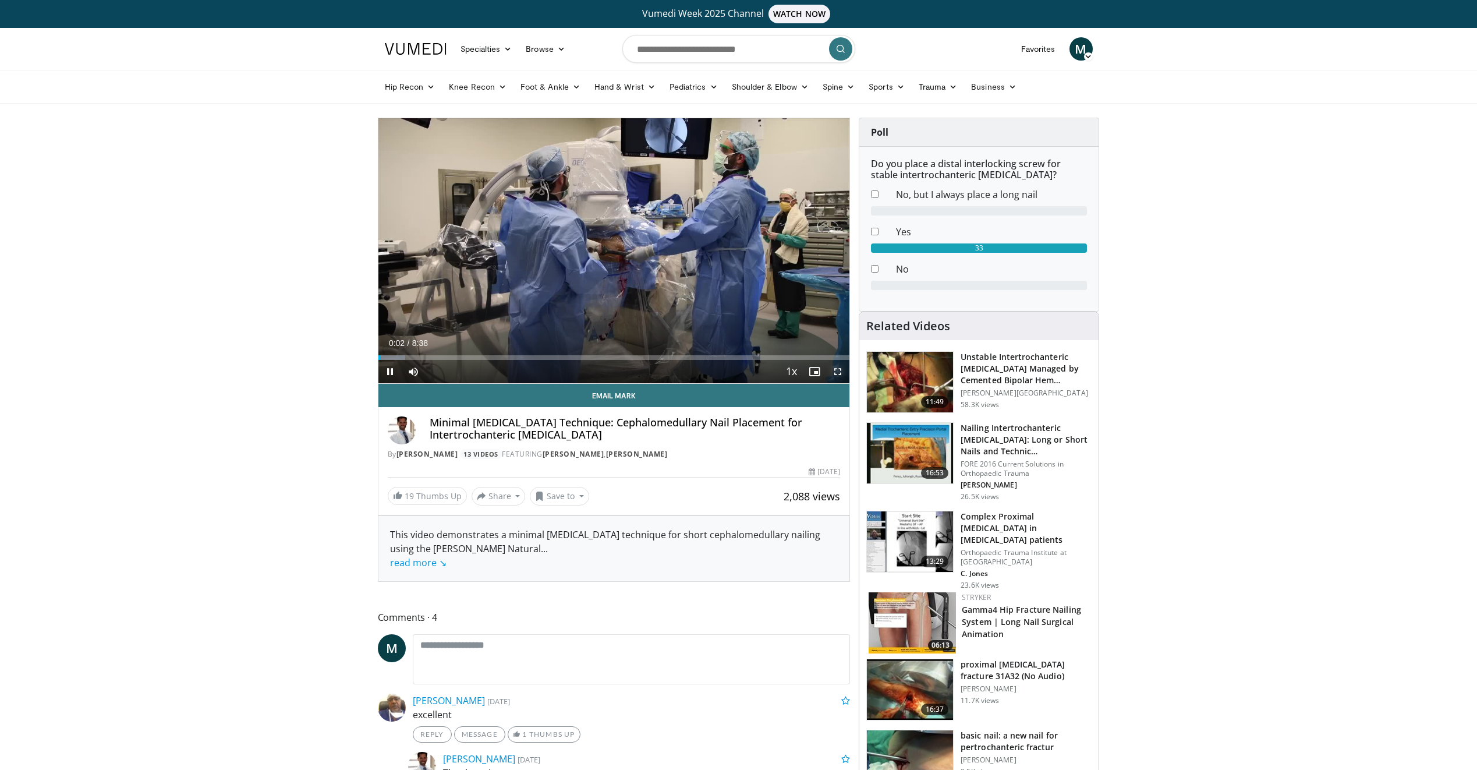
click at [836, 371] on span "Video Player" at bounding box center [837, 371] width 23 height 23
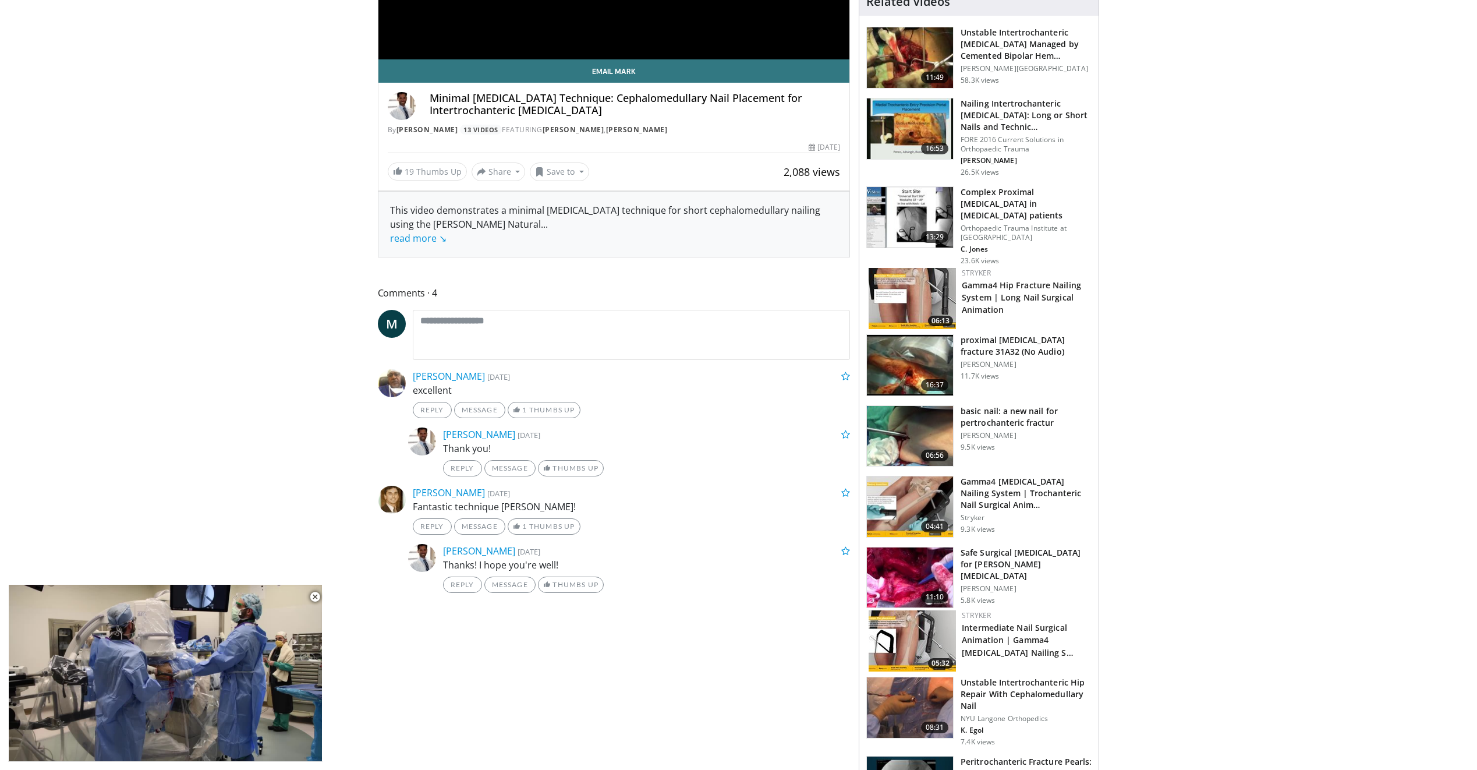
scroll to position [349, 0]
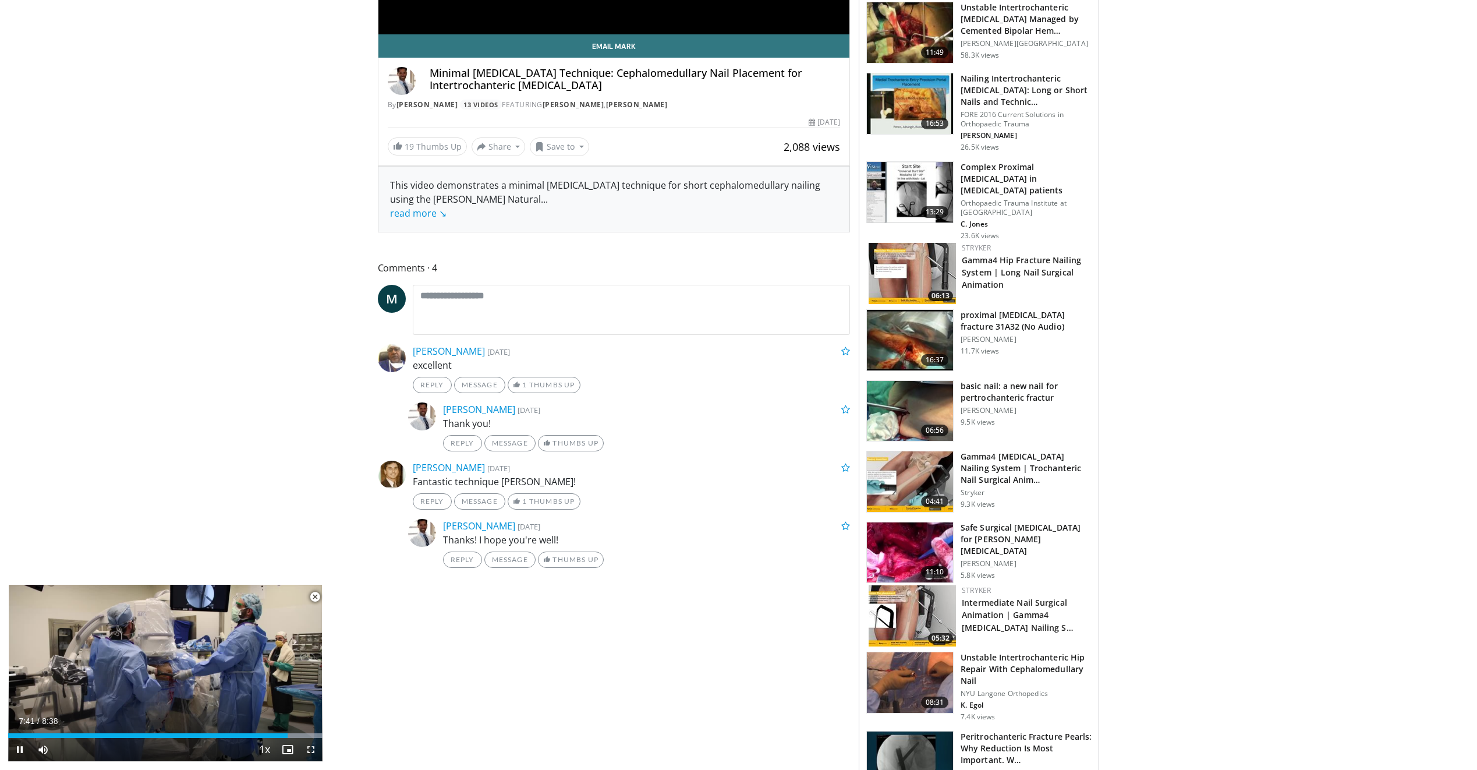
click at [315, 598] on span "Video Player" at bounding box center [314, 596] width 23 height 23
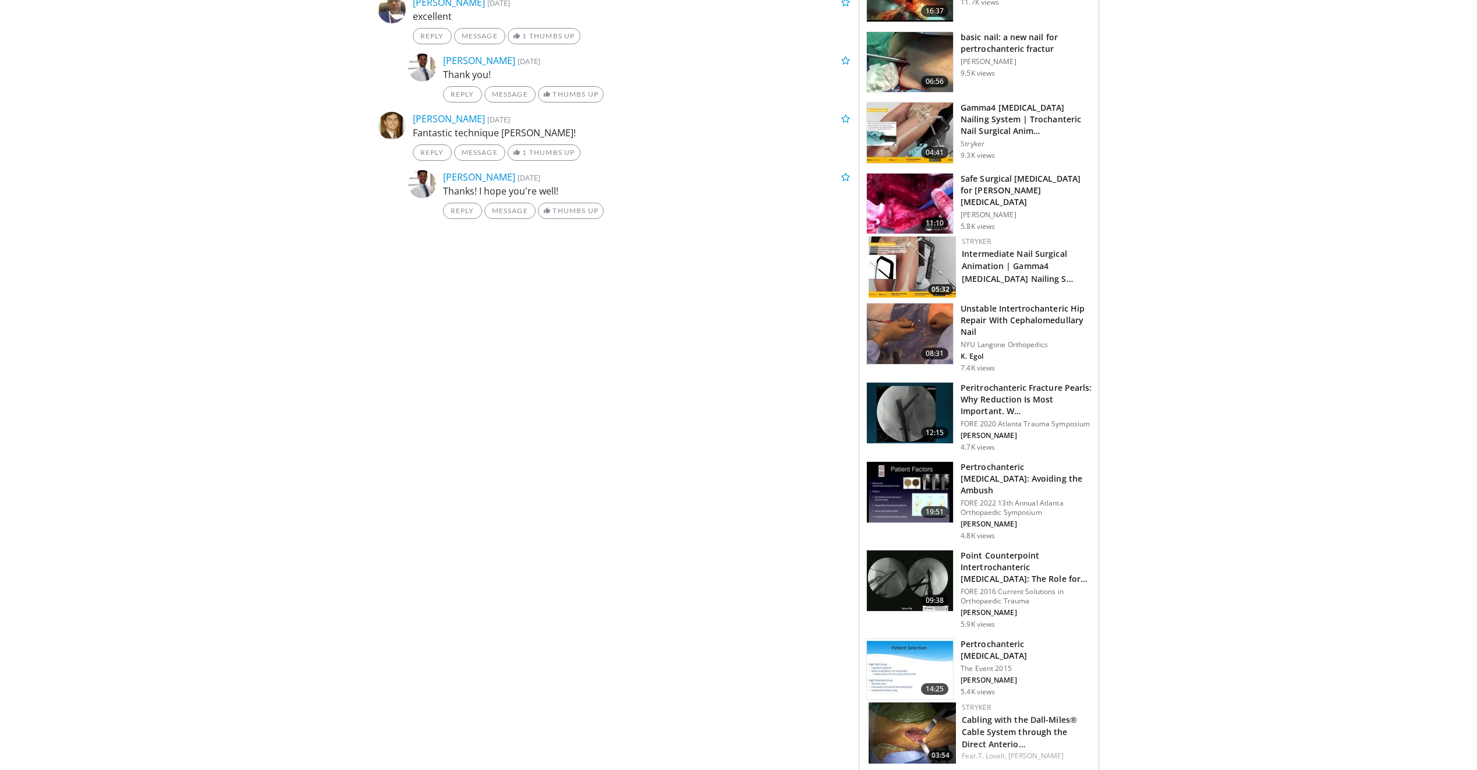
scroll to position [699, 0]
click at [899, 382] on img at bounding box center [910, 412] width 86 height 61
click at [895, 382] on img at bounding box center [910, 412] width 86 height 61
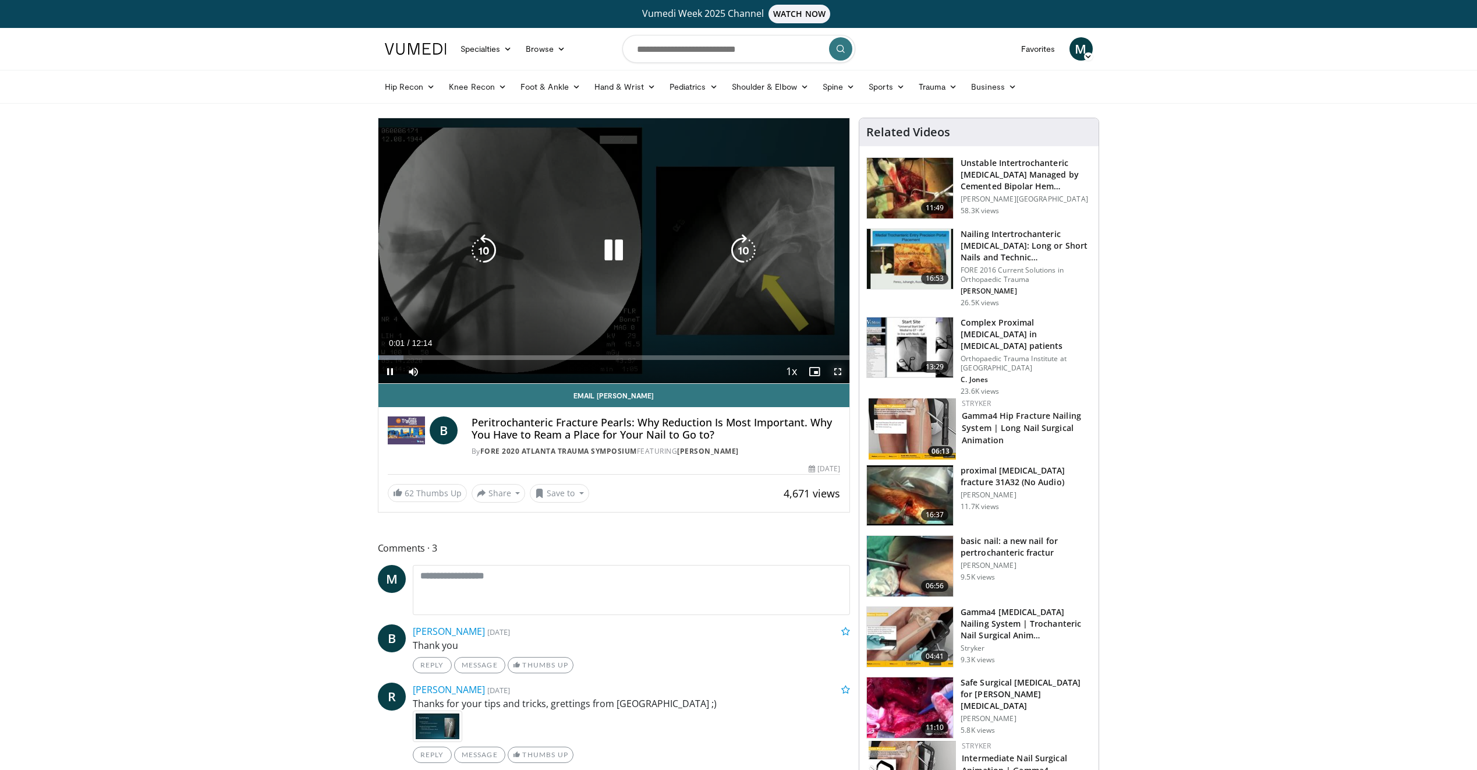
drag, startPoint x: 836, startPoint y: 367, endPoint x: 838, endPoint y: 410, distance: 43.1
click at [836, 367] on span "Video Player" at bounding box center [837, 371] width 23 height 23
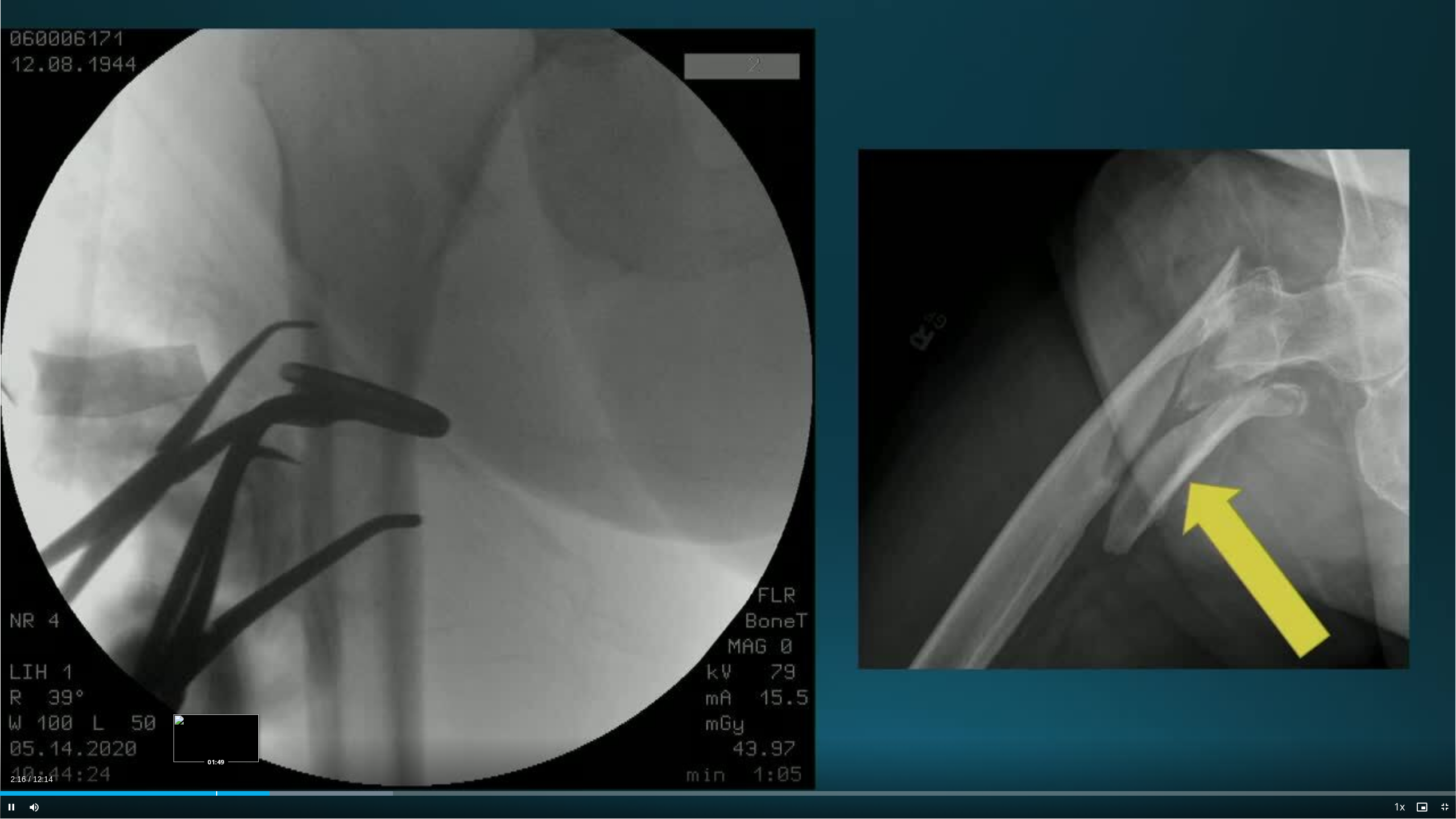
click at [217, 752] on div "Loaded : 27.00% 02:16 01:49" at bounding box center [728, 794] width 1456 height 5
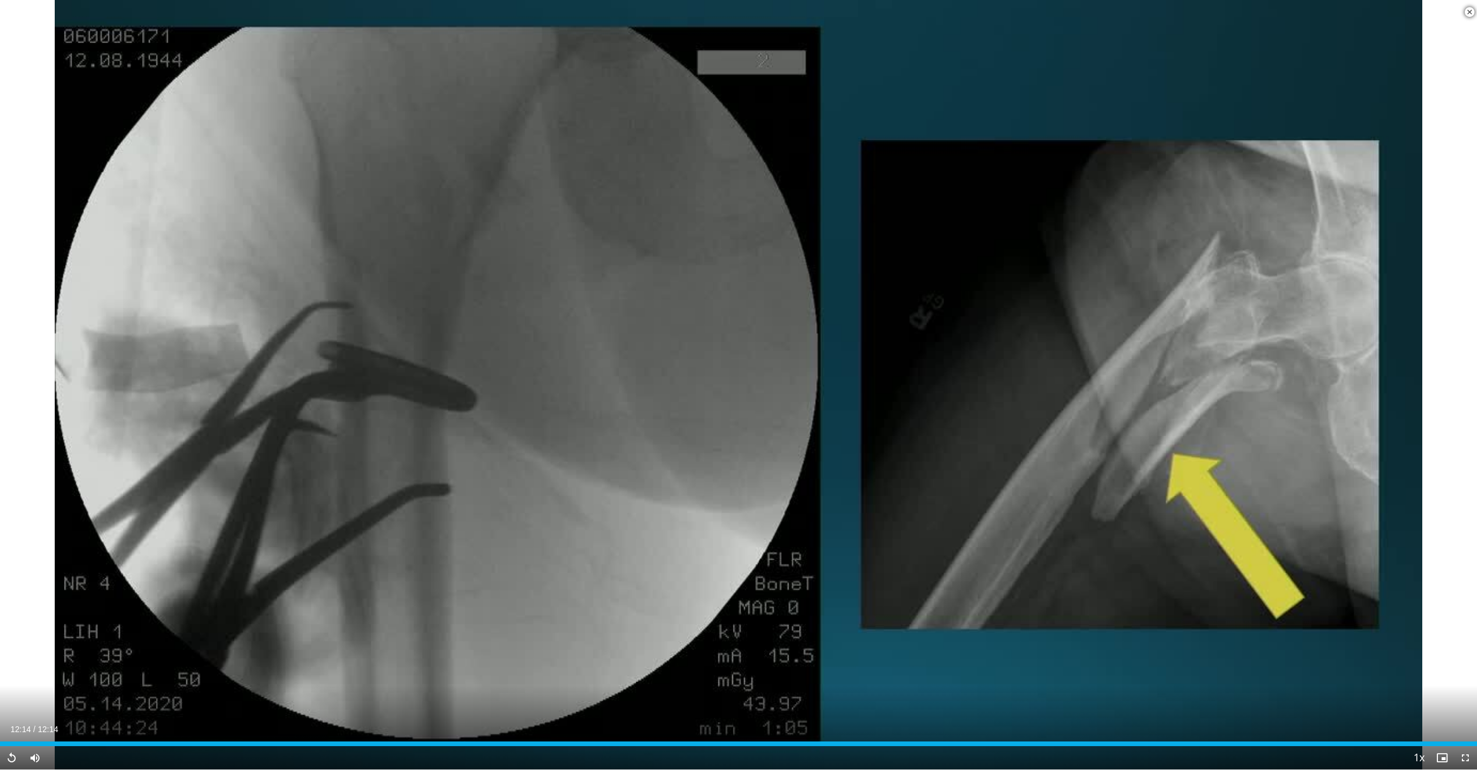
scroll to position [441, 0]
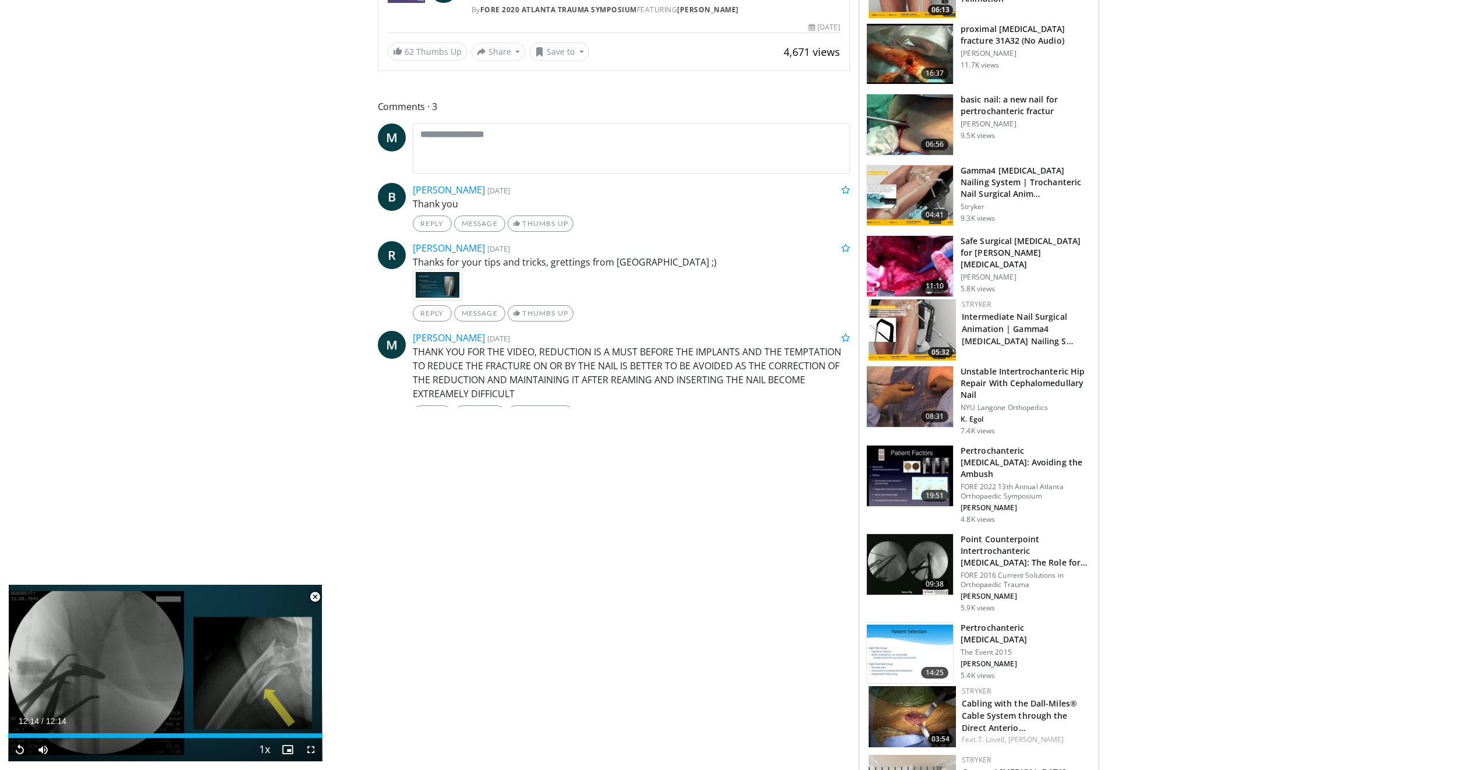
click at [311, 599] on span "Video Player" at bounding box center [314, 596] width 23 height 23
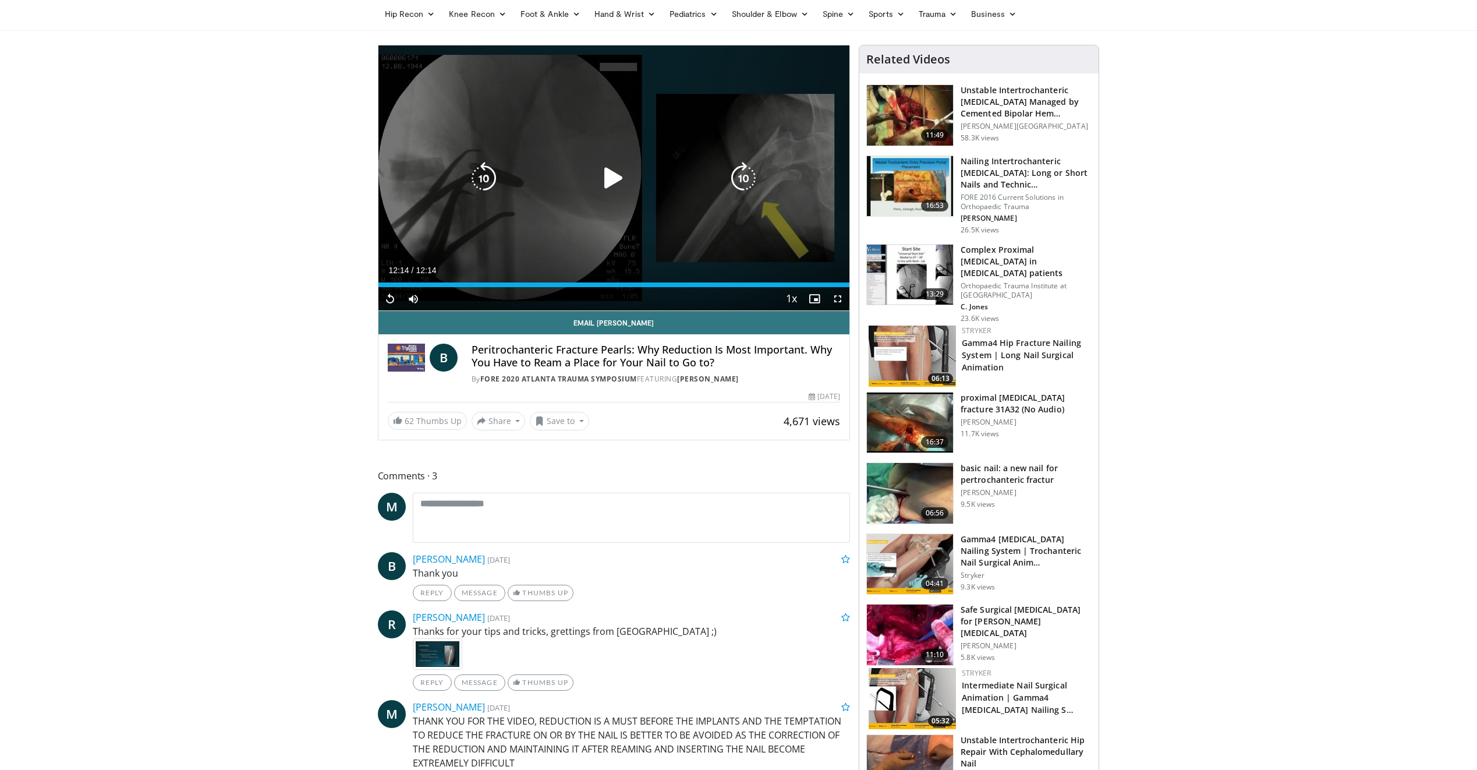
scroll to position [0, 0]
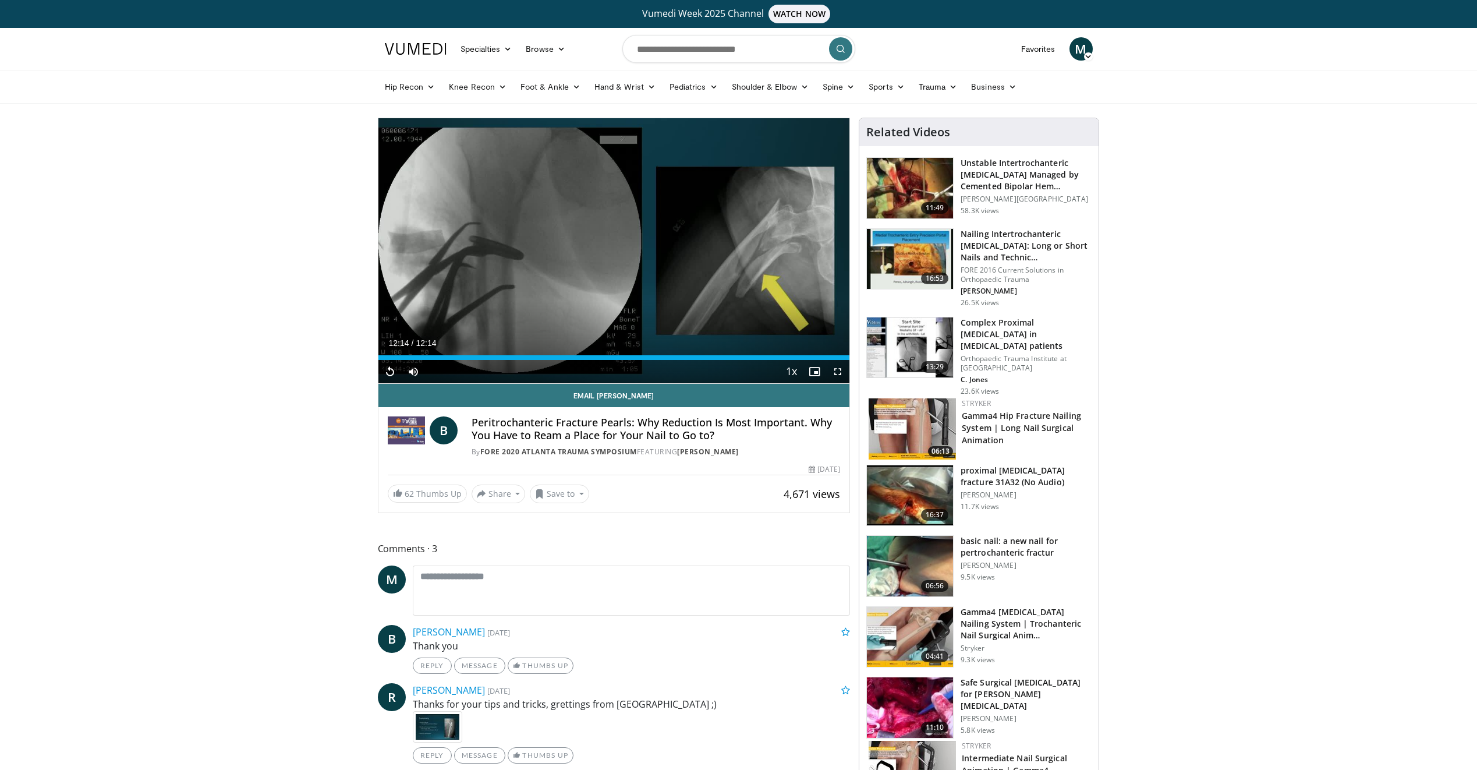
click at [924, 185] on img at bounding box center [910, 188] width 86 height 61
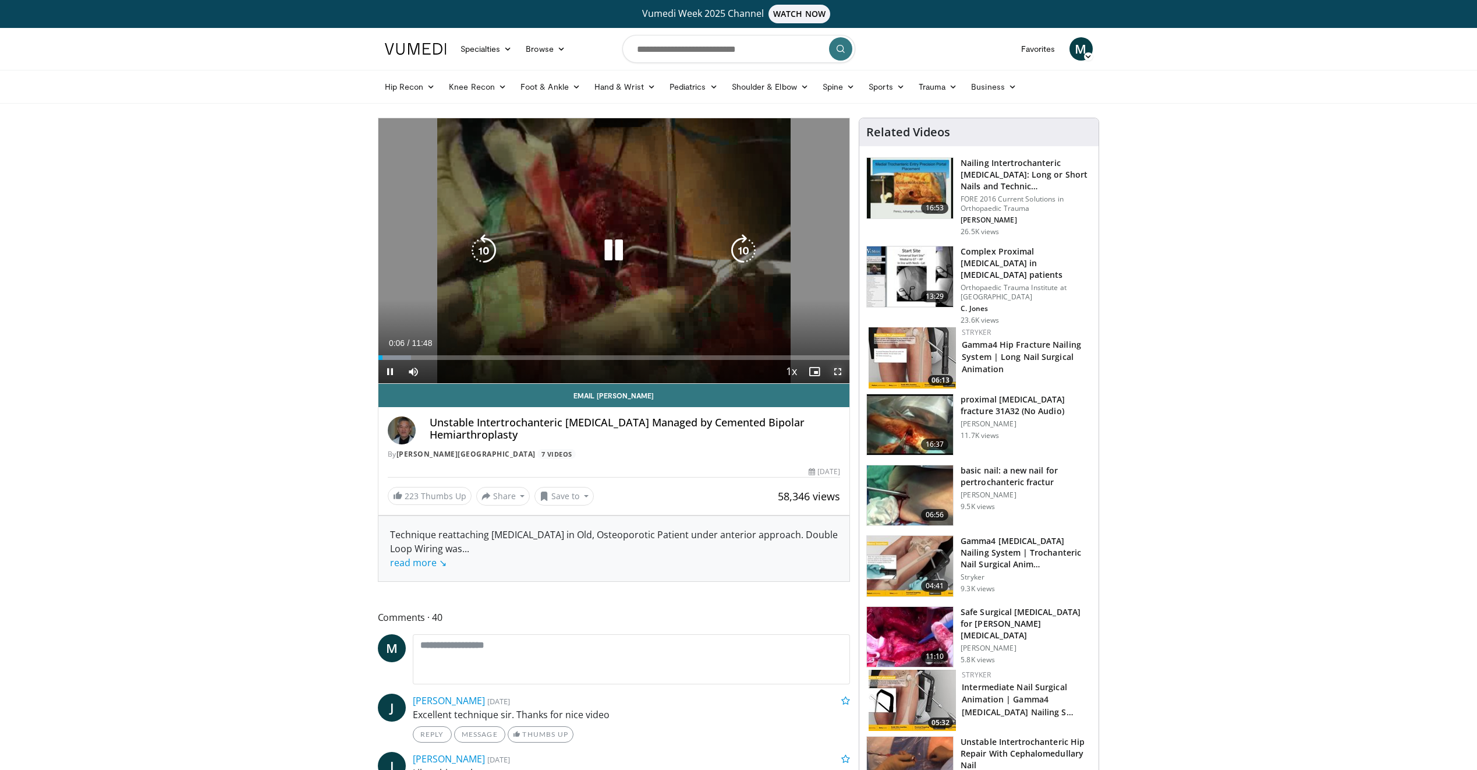
drag, startPoint x: 834, startPoint y: 370, endPoint x: 836, endPoint y: 413, distance: 43.1
click at [834, 370] on span "Video Player" at bounding box center [837, 371] width 23 height 23
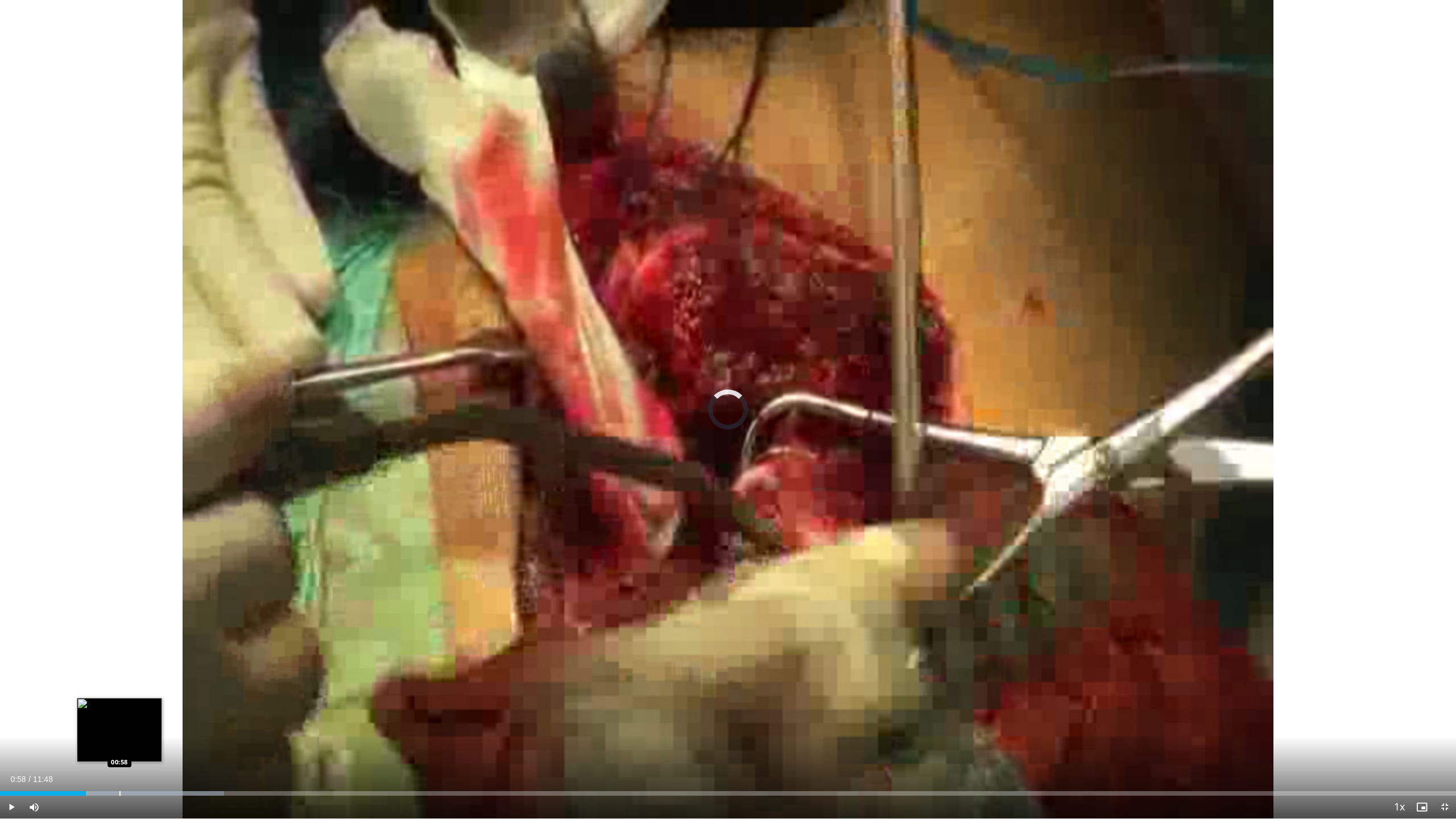
click at [120, 752] on div "Progress Bar" at bounding box center [119, 794] width 1 height 5
click at [138, 752] on div "Loaded : 15.40% 01:07 01:06" at bounding box center [728, 794] width 1456 height 5
click at [174, 752] on div "Progress Bar" at bounding box center [172, 794] width 1 height 5
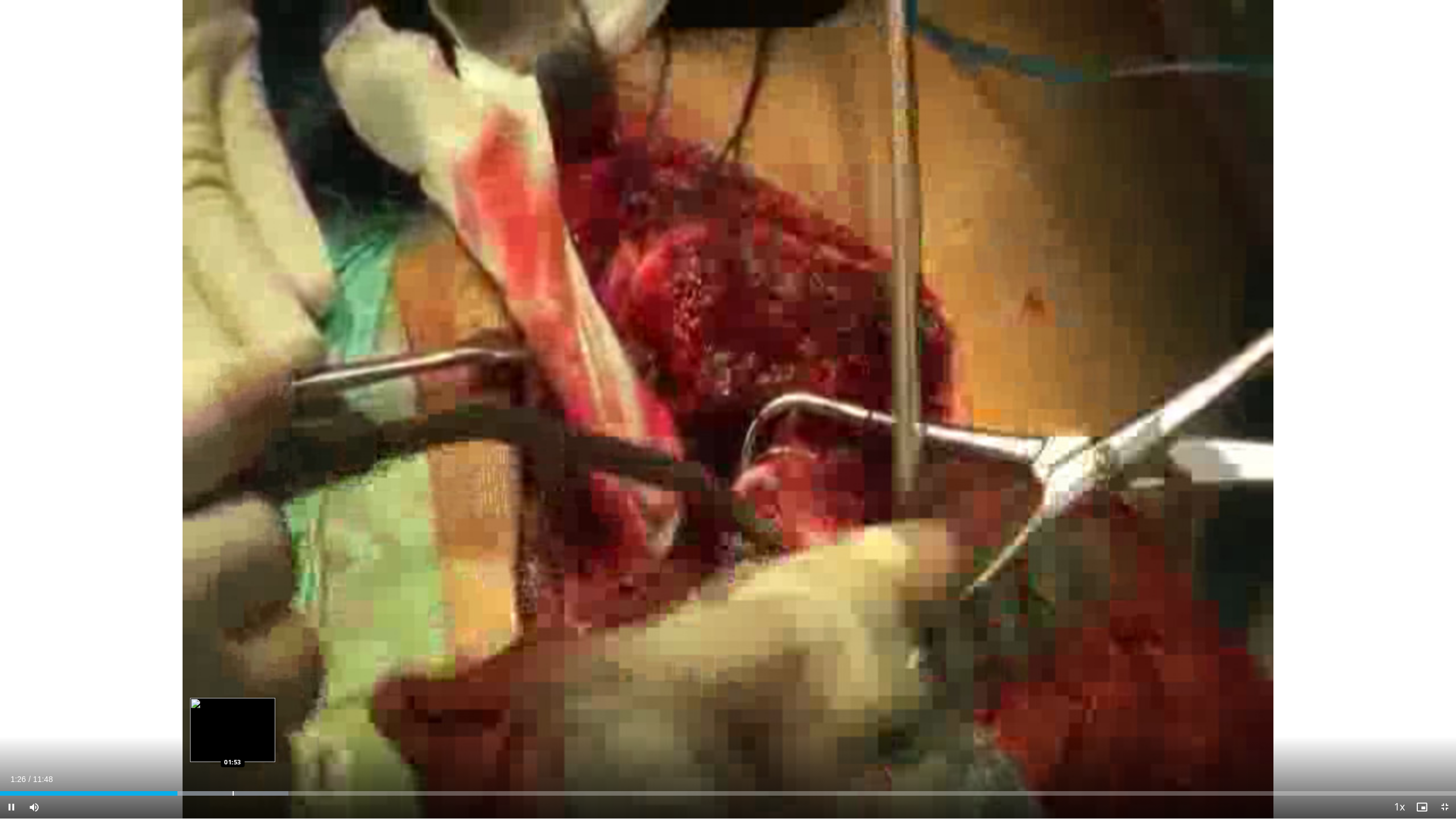
click at [235, 752] on div "Progress Bar" at bounding box center [202, 794] width 171 height 5
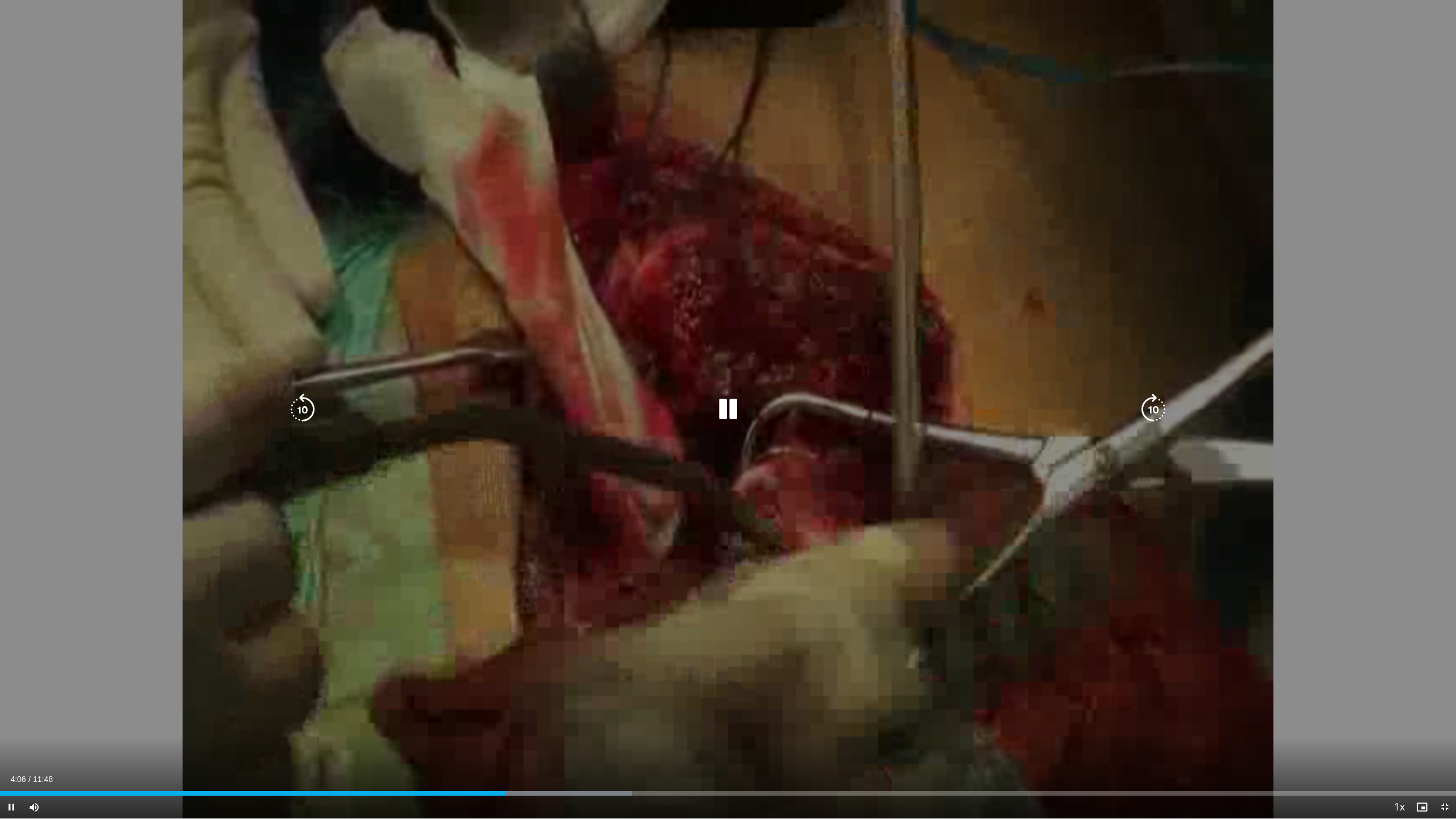
click at [724, 410] on icon "Video Player" at bounding box center [728, 410] width 32 height 32
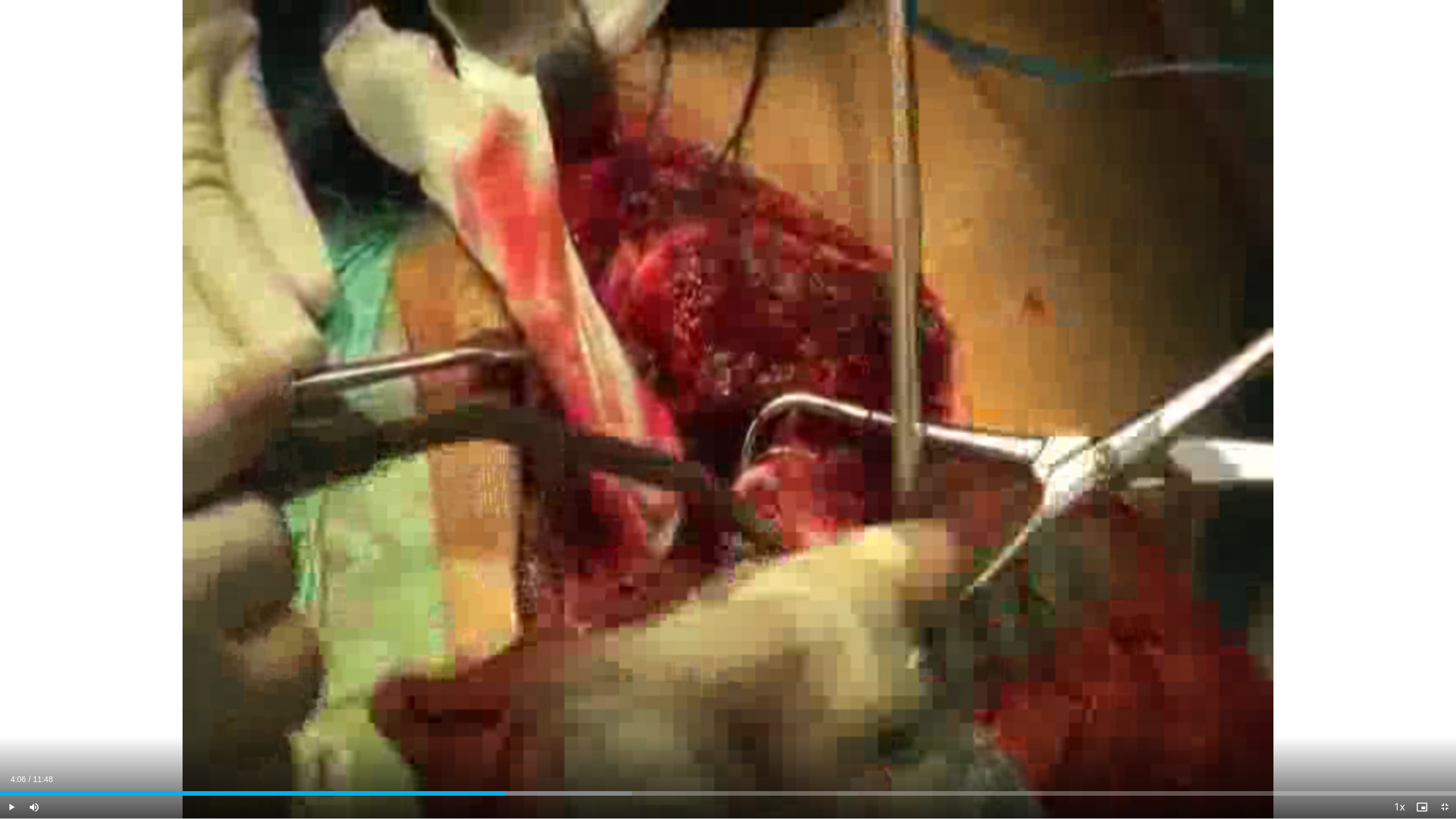
click at [716, 398] on button "Video Player" at bounding box center [727, 409] width 22 height 22
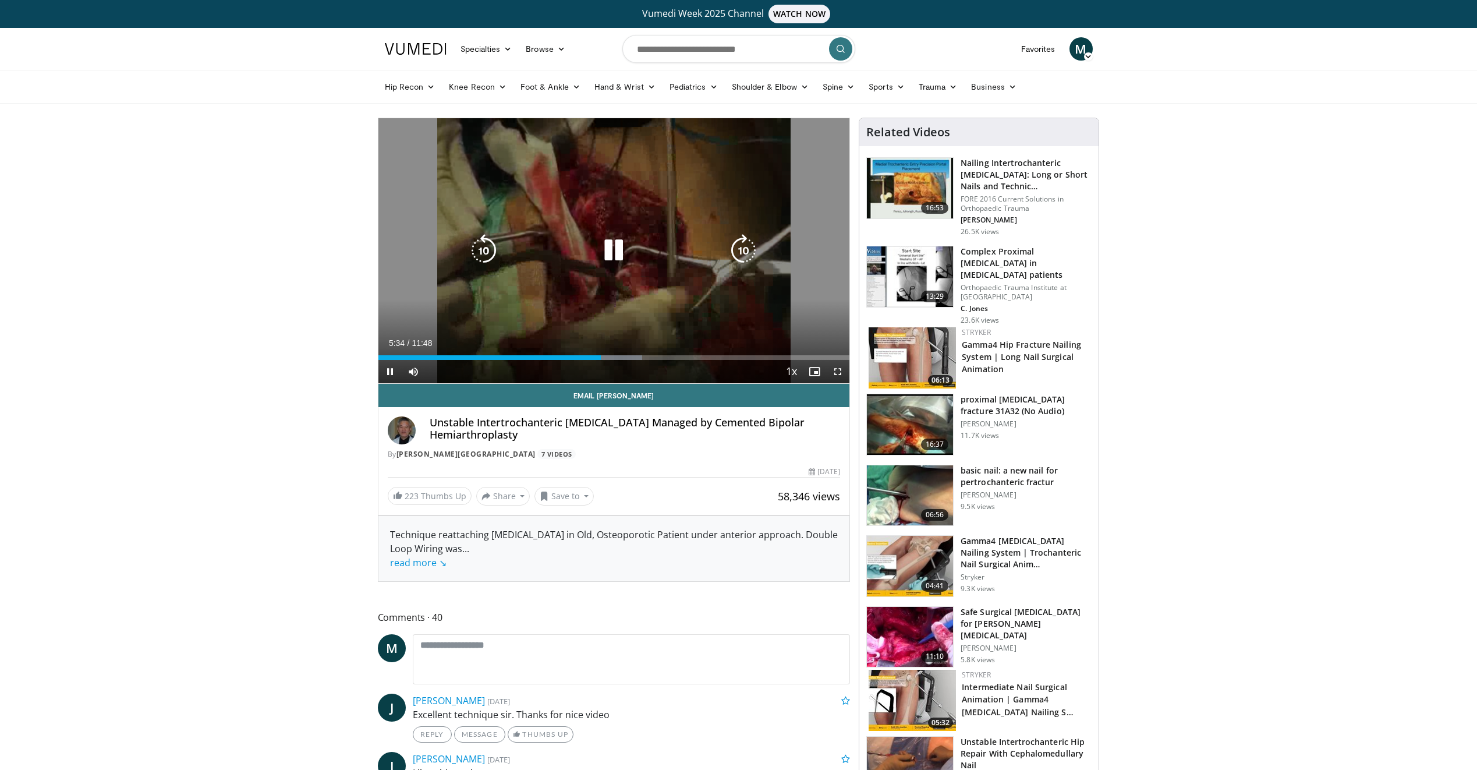
click at [613, 251] on icon "Video Player" at bounding box center [613, 250] width 33 height 33
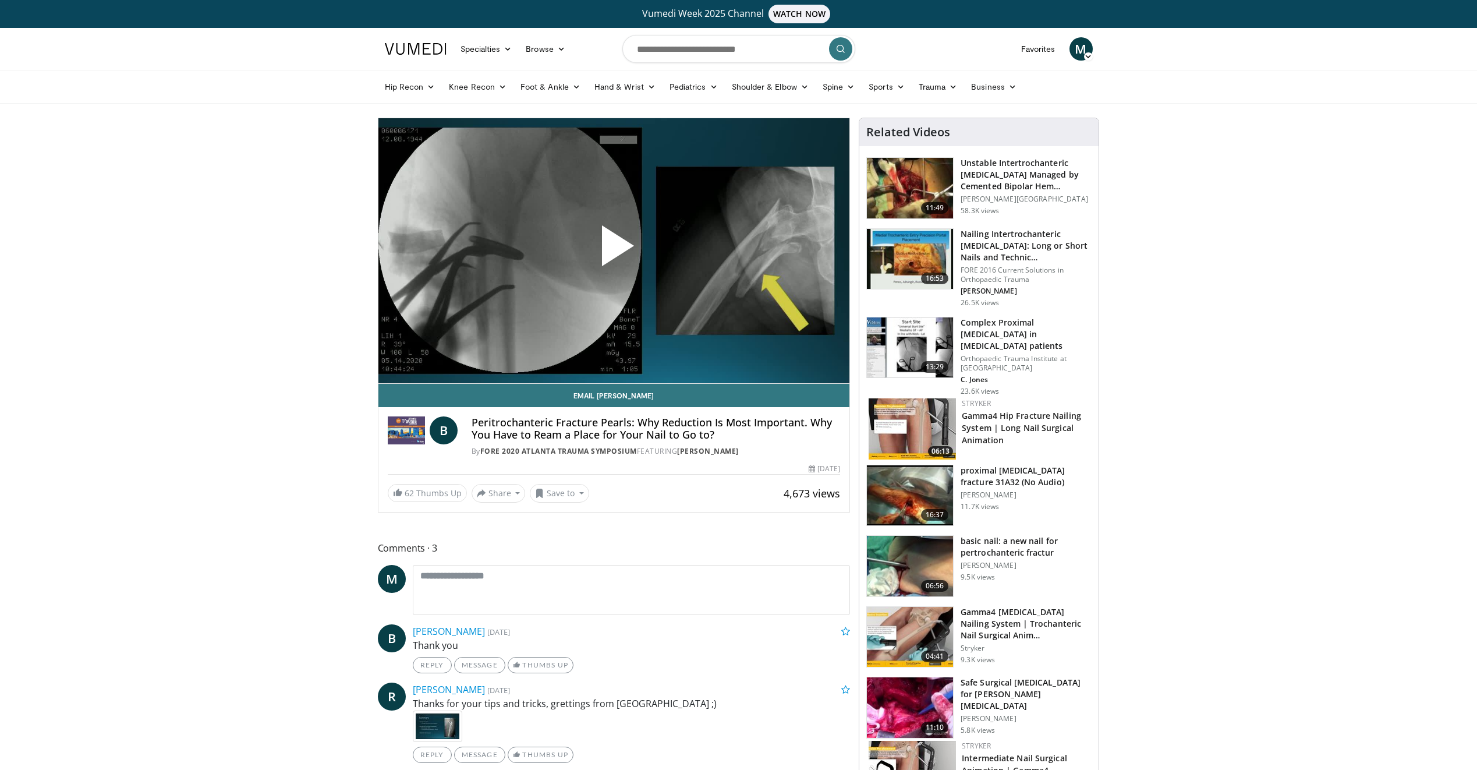
click at [998, 341] on div "Complex Proximal Femoral Fractures in geriatric patients Orthopaedic Trauma Ins…" at bounding box center [1025, 356] width 131 height 79
click at [999, 341] on div "Complex Proximal Femoral Fractures in geriatric patients Orthopaedic Trauma Ins…" at bounding box center [1025, 356] width 131 height 79
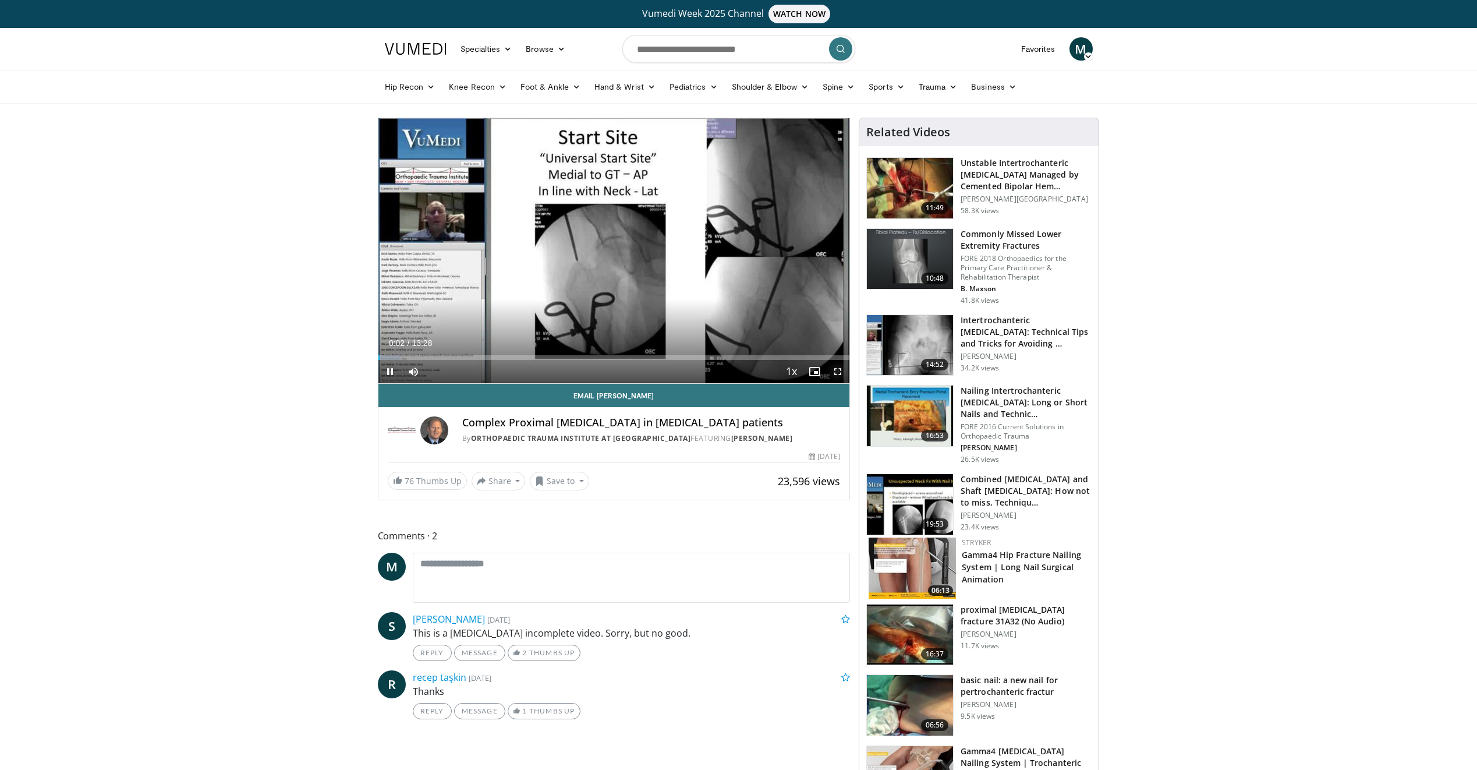
click at [838, 372] on span "Video Player" at bounding box center [837, 371] width 23 height 23
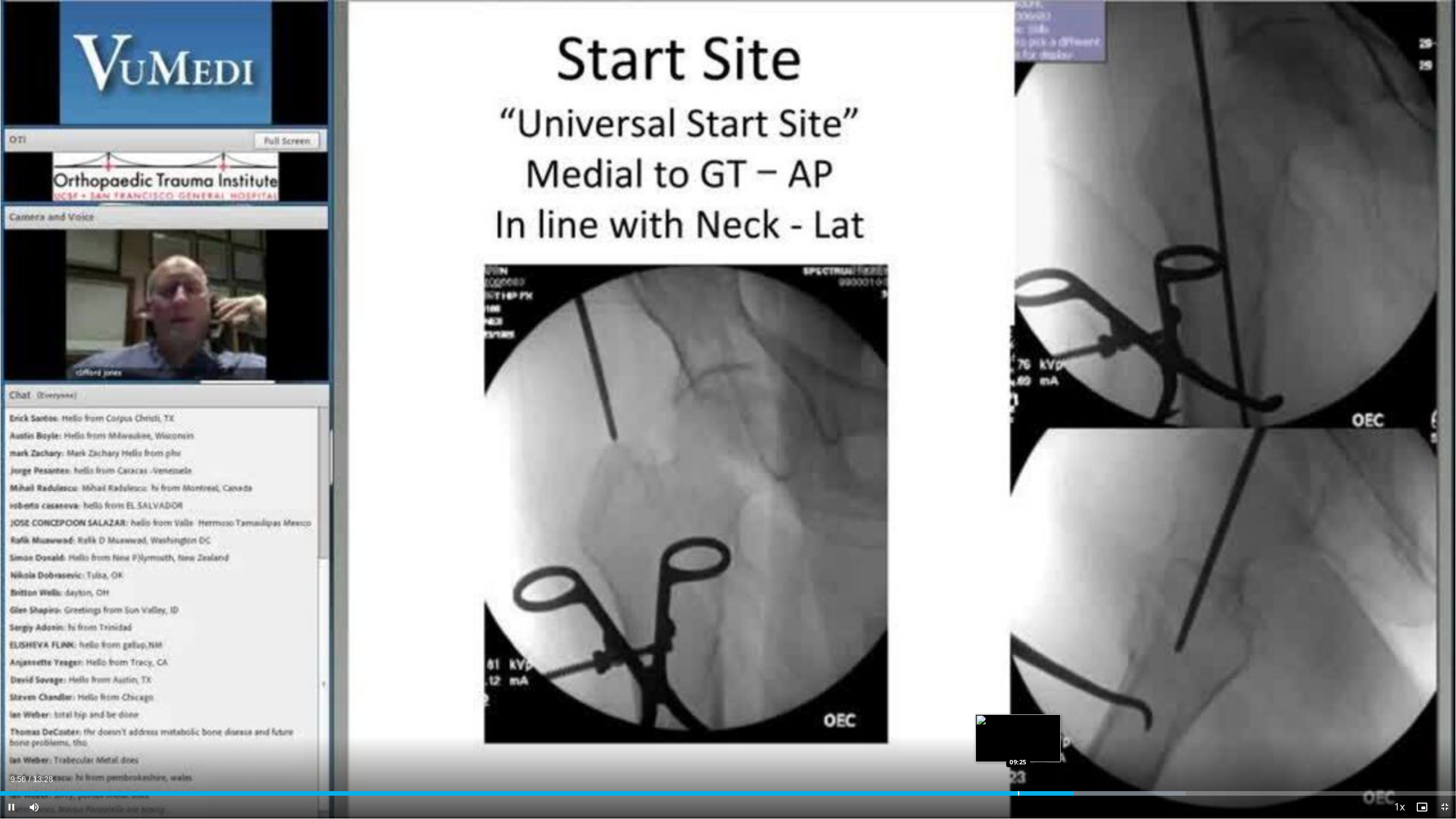
click at [1018, 752] on div "Progress Bar" at bounding box center [1018, 794] width 1 height 5
